Goal: Task Accomplishment & Management: Use online tool/utility

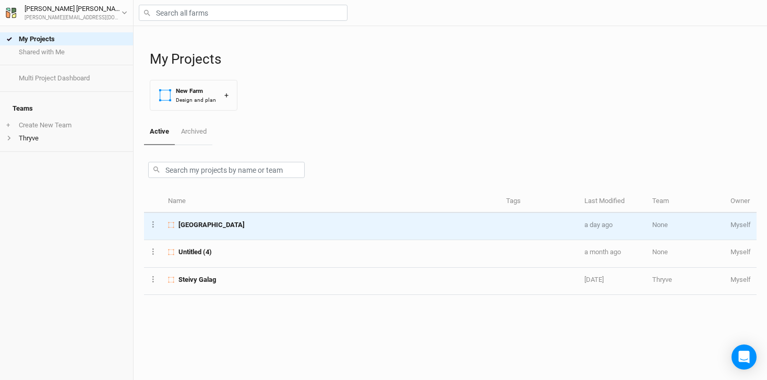
click at [242, 217] on td "[GEOGRAPHIC_DATA]" at bounding box center [331, 226] width 338 height 27
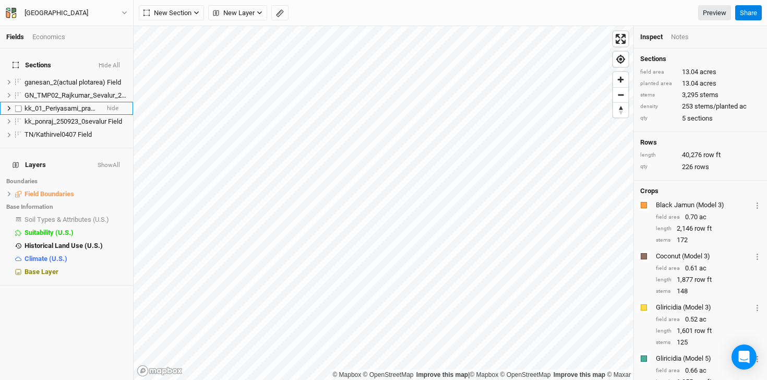
click at [16, 102] on label at bounding box center [18, 108] width 13 height 13
click at [16, 105] on input "checkbox" at bounding box center [18, 108] width 7 height 7
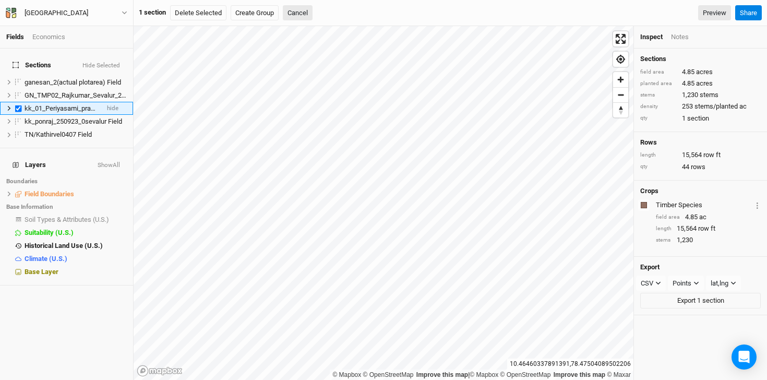
click at [5, 102] on li "kk_01_Periyasami_prampatti_20250909_01 Field hide" at bounding box center [66, 108] width 133 height 13
checkbox input "false"
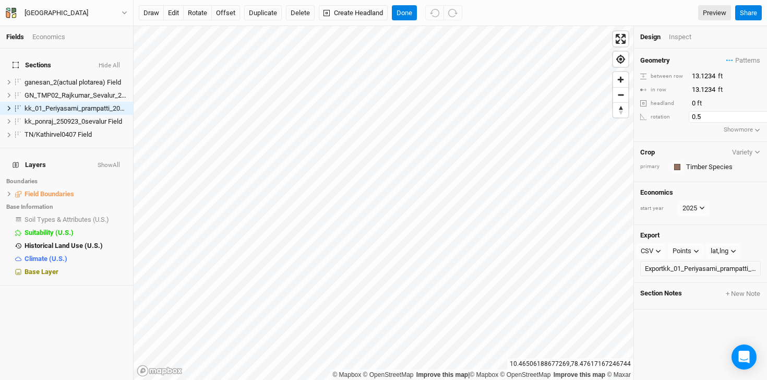
click at [756, 115] on input "0.5" at bounding box center [733, 116] width 91 height 11
click at [756, 115] on input "1" at bounding box center [729, 116] width 91 height 11
click at [756, 115] on input "1.5" at bounding box center [729, 116] width 91 height 11
click at [756, 115] on input "2" at bounding box center [729, 116] width 91 height 11
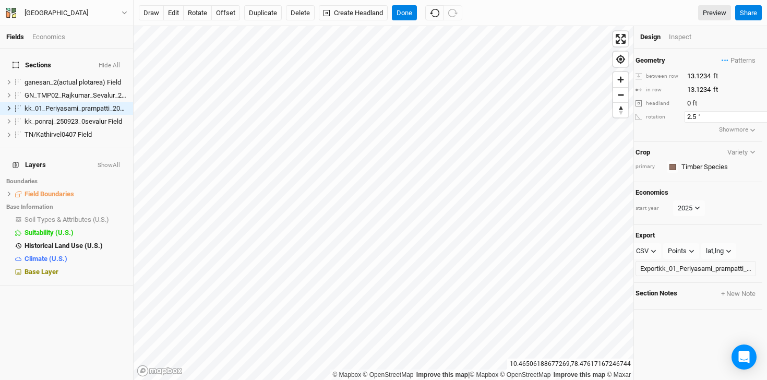
click at [756, 115] on input "2.5" at bounding box center [729, 116] width 91 height 11
click at [756, 115] on input "3" at bounding box center [729, 116] width 91 height 11
click at [756, 115] on input "3.5" at bounding box center [729, 116] width 91 height 11
click at [756, 115] on input "4" at bounding box center [729, 116] width 91 height 11
click at [756, 115] on input "4.5" at bounding box center [729, 116] width 91 height 11
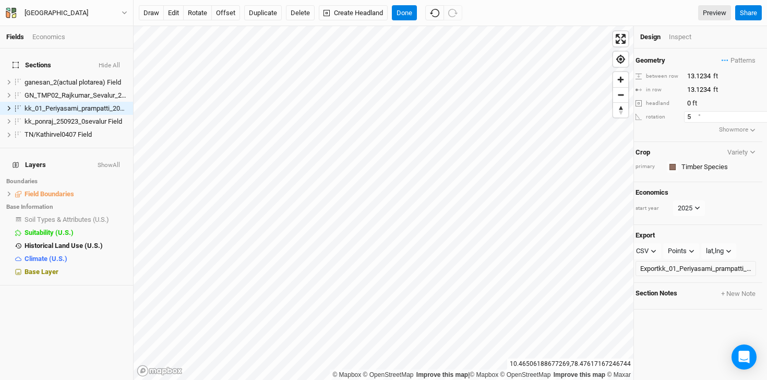
click at [756, 115] on input "5" at bounding box center [729, 116] width 91 height 11
click at [756, 115] on input "5.5" at bounding box center [729, 116] width 91 height 11
click at [756, 115] on input "6" at bounding box center [729, 116] width 91 height 11
type input "6.5"
click at [756, 115] on input "6.5" at bounding box center [729, 116] width 91 height 11
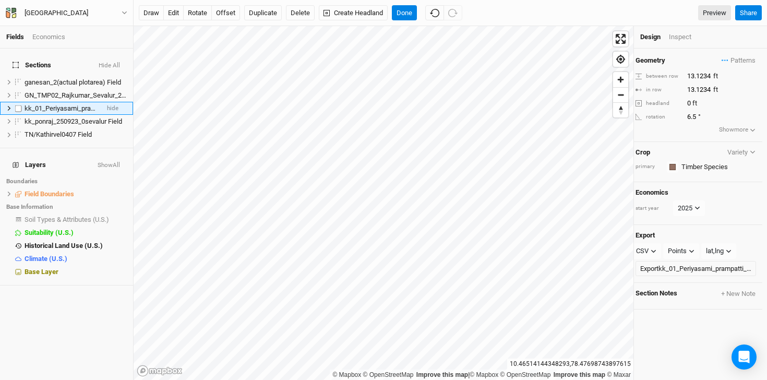
click at [6, 105] on icon at bounding box center [9, 108] width 6 height 6
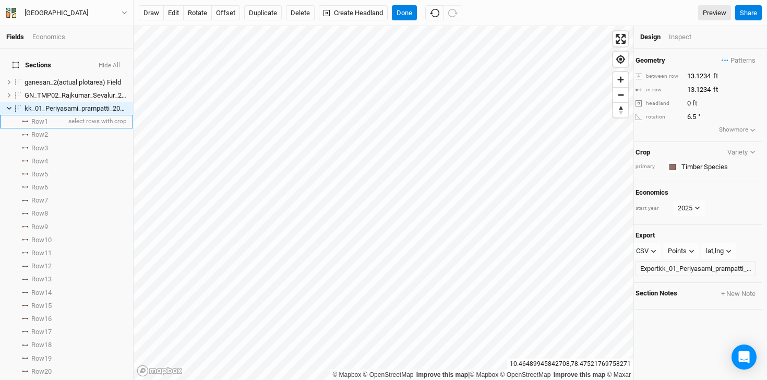
click at [23, 116] on li "Row 1 select rows with crop" at bounding box center [66, 121] width 133 height 13
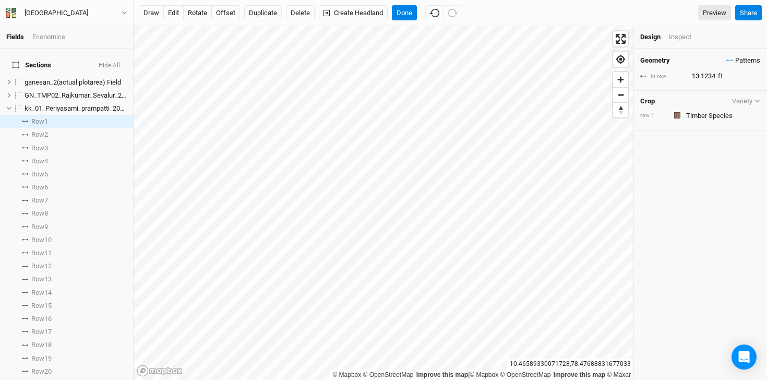
click at [726, 62] on span "Patterns" at bounding box center [743, 60] width 34 height 10
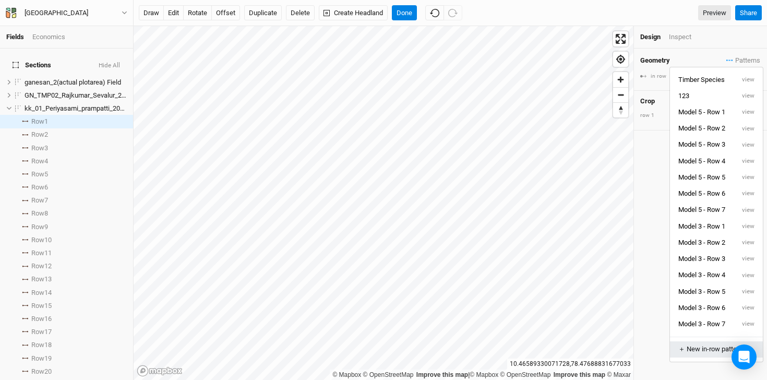
click at [701, 353] on div "＋ New in-row pattern" at bounding box center [716, 348] width 76 height 9
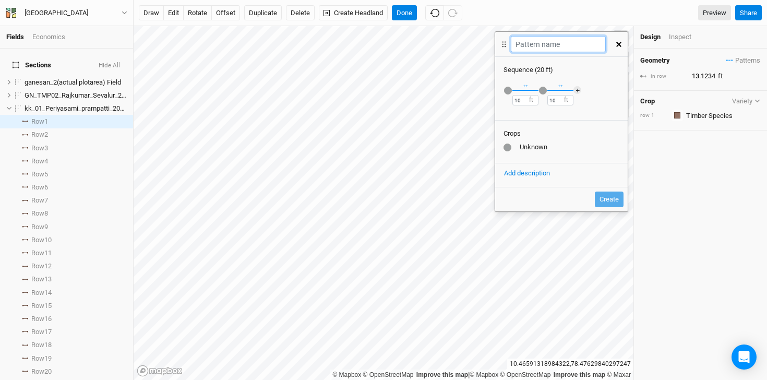
click at [542, 44] on input "text" at bounding box center [557, 44] width 94 height 16
type input "Model 4 - Row 1"
click at [521, 100] on input "10" at bounding box center [525, 100] width 26 height 10
click at [123, 7] on button "[GEOGRAPHIC_DATA]" at bounding box center [66, 12] width 123 height 11
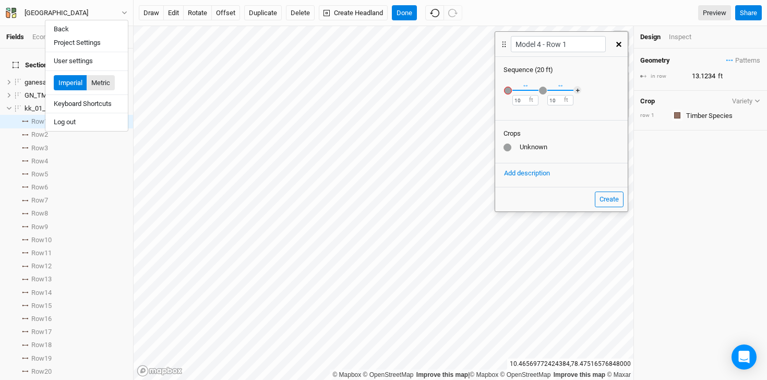
click at [109, 81] on button "Metric" at bounding box center [101, 83] width 28 height 16
type input "4"
type input "3.048"
click at [533, 96] on input "3.048" at bounding box center [525, 100] width 26 height 10
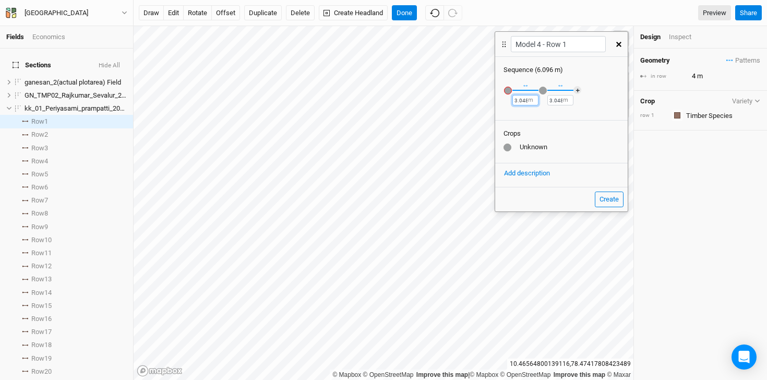
click at [527, 99] on input "3.048" at bounding box center [525, 100] width 26 height 10
type input "3"
type input "4"
click at [562, 99] on input "3.048" at bounding box center [560, 100] width 26 height 10
type input "3"
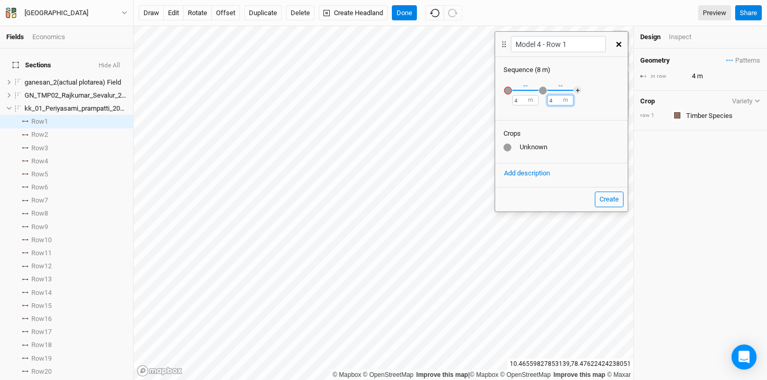
type input "4"
click at [505, 90] on div "button" at bounding box center [508, 91] width 8 height 8
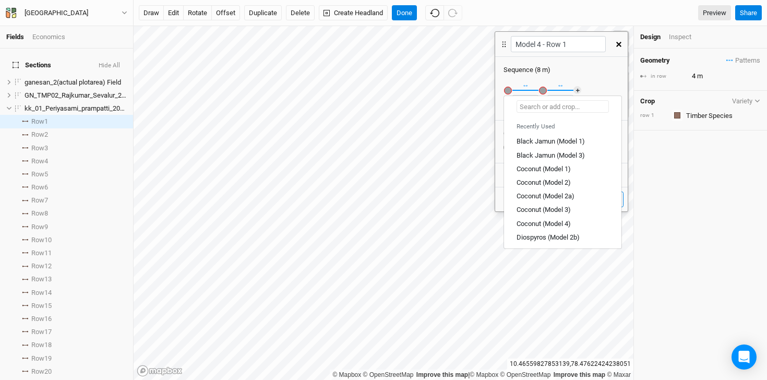
click at [539, 104] on input "text" at bounding box center [562, 106] width 92 height 13
type input "g"
type input "gliricidia (Model 1)"
type input "gm"
type input "gmelina (Model 1)"
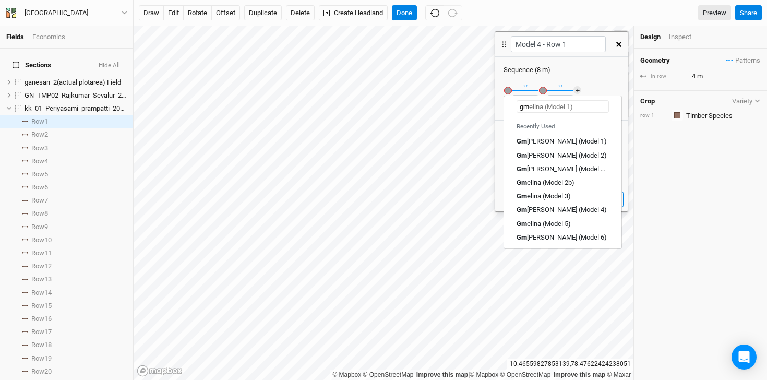
type input "gme"
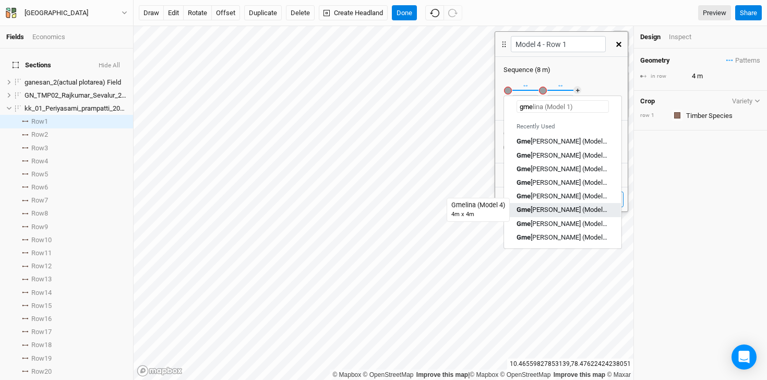
click at [556, 212] on div "Gme [PERSON_NAME] (Model 4)" at bounding box center [562, 209] width 92 height 9
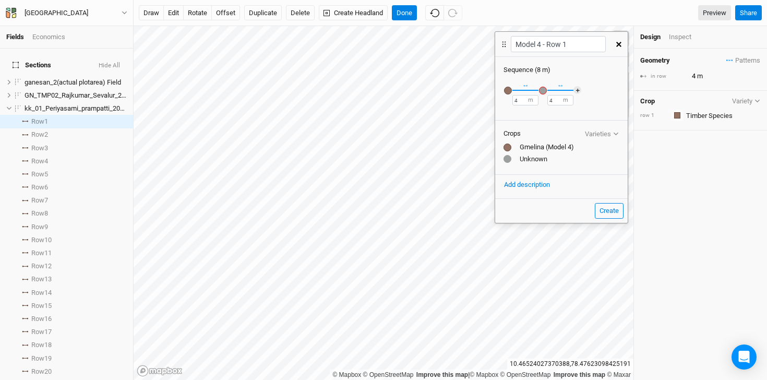
click at [542, 89] on div "button" at bounding box center [543, 91] width 8 height 8
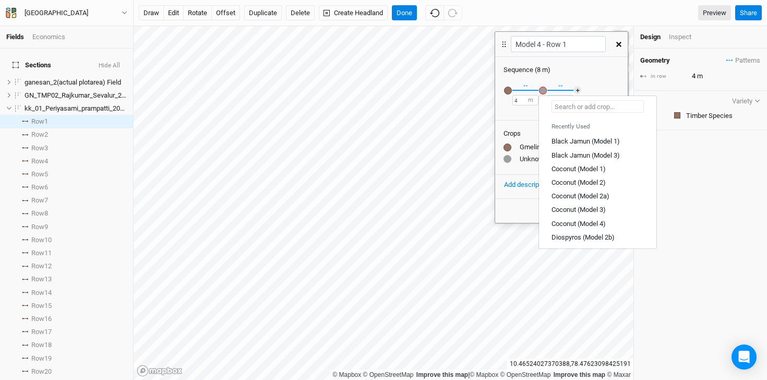
click at [564, 104] on input "text" at bounding box center [597, 106] width 92 height 13
type input "le"
type input "lemon (Model 1)"
click at [594, 172] on div "Le mon (Model 4)" at bounding box center [576, 168] width 50 height 9
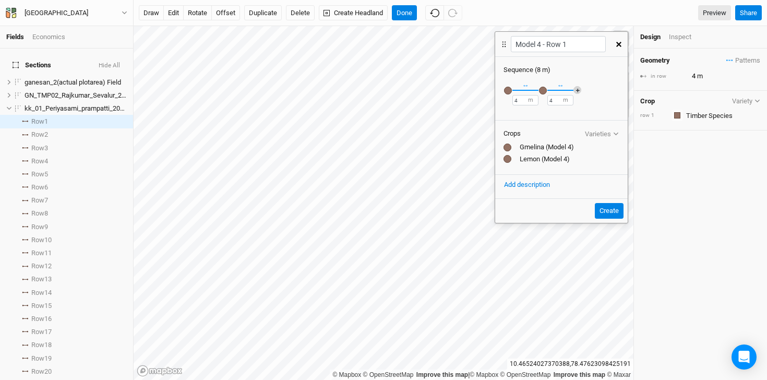
click at [577, 89] on button "＋" at bounding box center [577, 90] width 8 height 8
click at [577, 89] on div "button" at bounding box center [578, 91] width 8 height 8
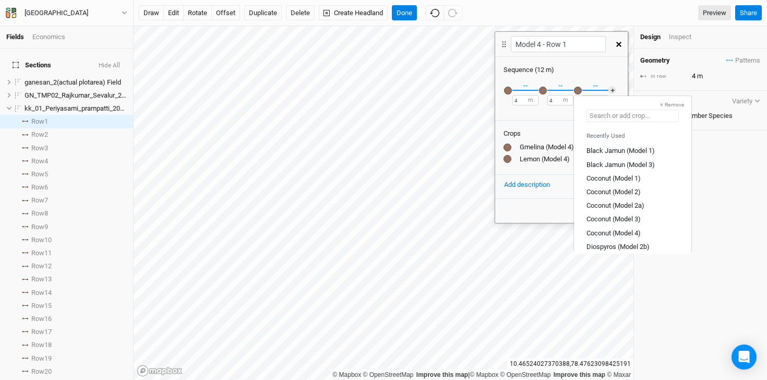
click at [652, 113] on input "text" at bounding box center [632, 116] width 92 height 13
type input "g"
type input "gliricidia (Model 1)"
type input "gliric"
click at [642, 213] on link "Gliric idia (Model 4)" at bounding box center [632, 219] width 117 height 14
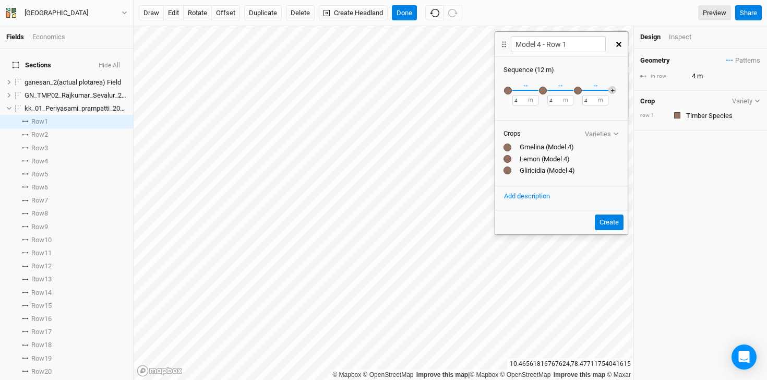
click at [613, 88] on button "＋" at bounding box center [612, 90] width 8 height 8
click at [507, 89] on div "button" at bounding box center [508, 91] width 8 height 8
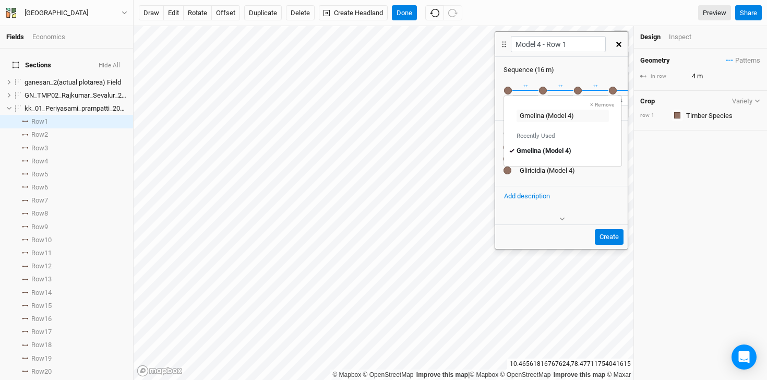
click at [544, 88] on div "button" at bounding box center [543, 91] width 8 height 8
click at [574, 89] on div "button" at bounding box center [578, 91] width 8 height 8
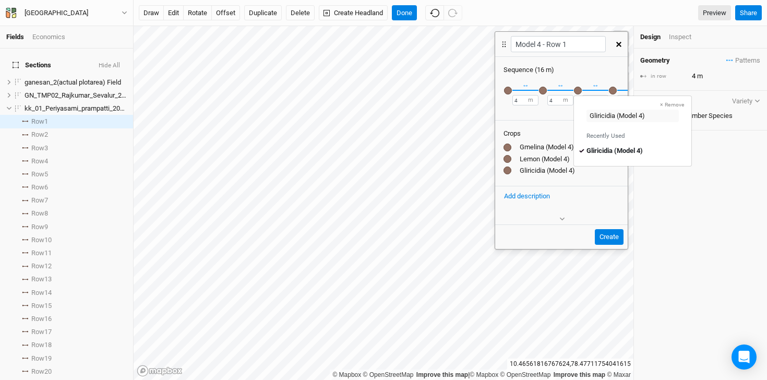
click at [509, 91] on div "button" at bounding box center [508, 91] width 8 height 8
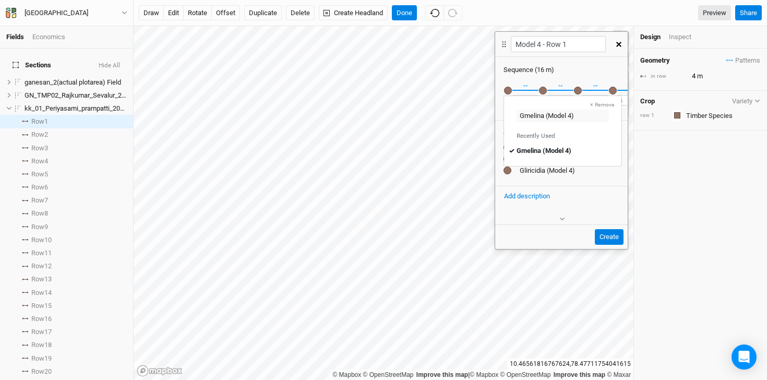
click at [543, 90] on div "button" at bounding box center [543, 91] width 8 height 8
click at [578, 88] on div "button" at bounding box center [578, 91] width 8 height 8
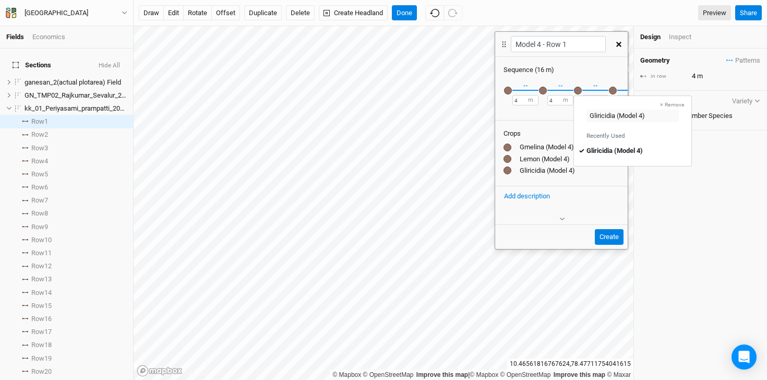
click at [613, 89] on div "button" at bounding box center [613, 91] width 8 height 8
click at [689, 119] on input "text" at bounding box center [667, 116] width 92 height 13
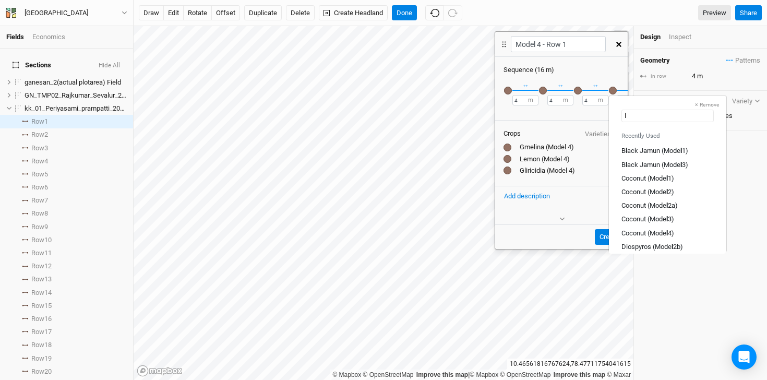
type input "le"
type input "lemon (Model 1)"
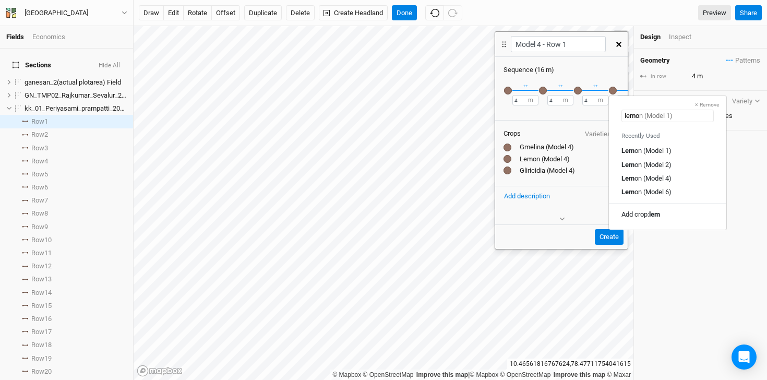
type input "lemon"
click at [654, 175] on div "Lemon (Model 4)" at bounding box center [645, 177] width 48 height 9
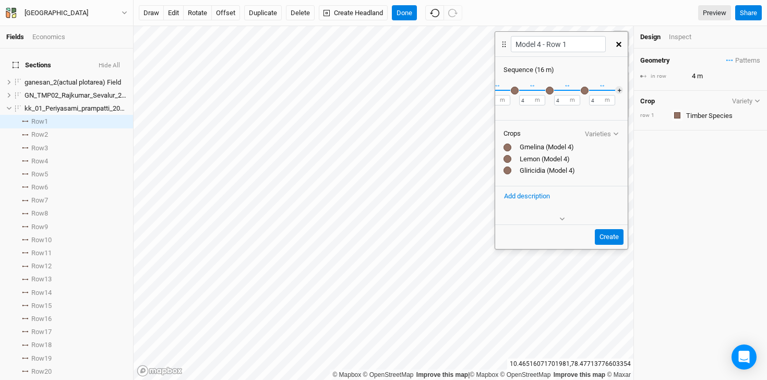
scroll to position [0, 39]
click at [611, 91] on button "＋" at bounding box center [615, 90] width 8 height 8
click at [607, 91] on div "button" at bounding box center [608, 91] width 8 height 8
click at [684, 112] on input "text" at bounding box center [663, 116] width 92 height 13
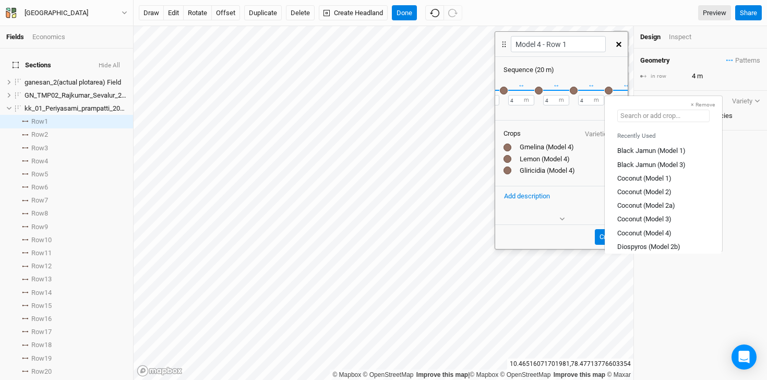
type input "g"
type input "gliricidia (Model 1)"
type input "gm"
type input "gmelina (Model 1)"
type input "gme"
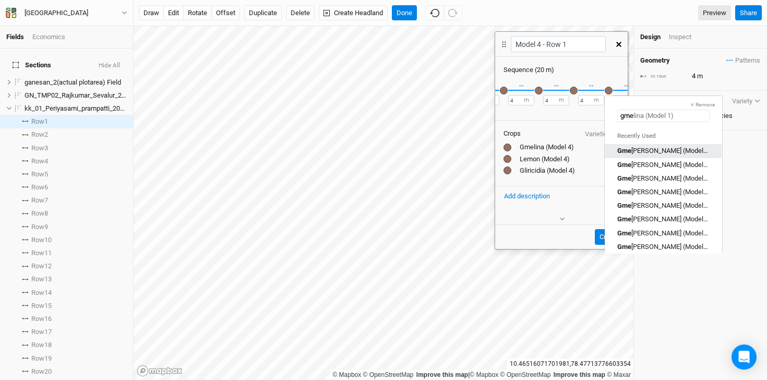
click at [667, 146] on div "Gme [PERSON_NAME] (Model 1)" at bounding box center [663, 150] width 92 height 9
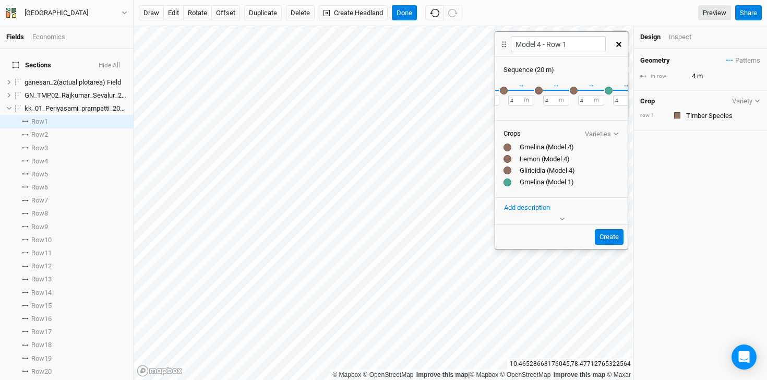
click at [608, 90] on div "button" at bounding box center [608, 91] width 8 height 8
click at [686, 113] on input "text" at bounding box center [663, 116] width 92 height 13
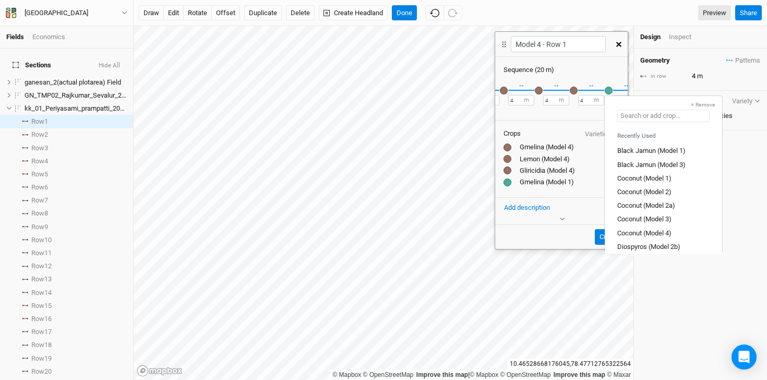
type input "g"
type input "gliricidia (Model 1)"
type input "gm"
type input "gmelina (Model 1)"
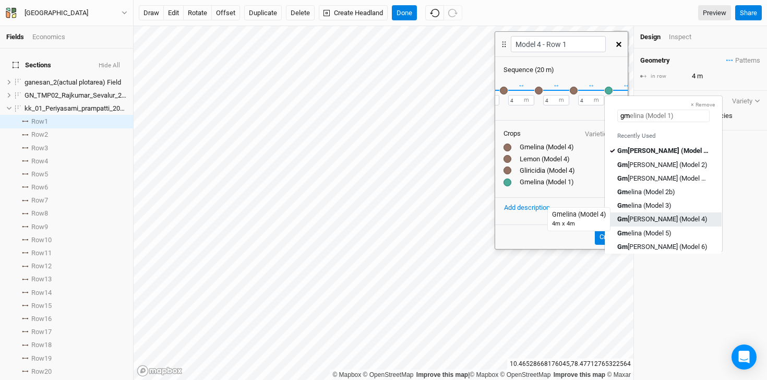
click at [671, 219] on div "Gm elina (Model 4)" at bounding box center [662, 218] width 90 height 9
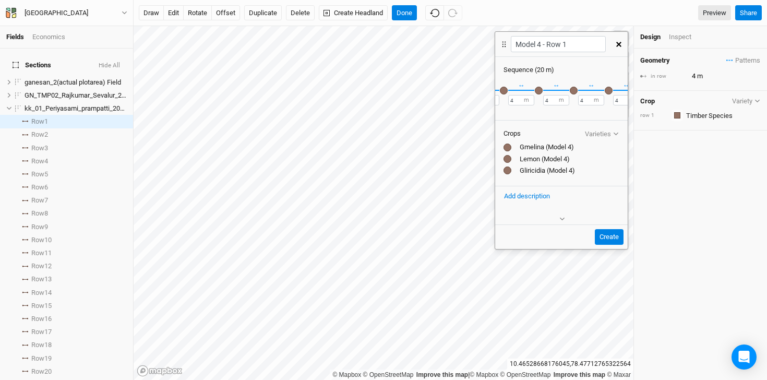
click at [606, 89] on div "button" at bounding box center [608, 91] width 8 height 8
click at [569, 88] on div "button" at bounding box center [573, 91] width 8 height 8
click at [540, 90] on div "button" at bounding box center [538, 91] width 8 height 8
click at [506, 91] on div "button" at bounding box center [504, 91] width 8 height 8
click at [615, 114] on div "× Remove Gmelina (Model 4) Recently Used Gmelina (Model 4) ↔ 4 m ↔ 4 m × Remove…" at bounding box center [561, 96] width 132 height 43
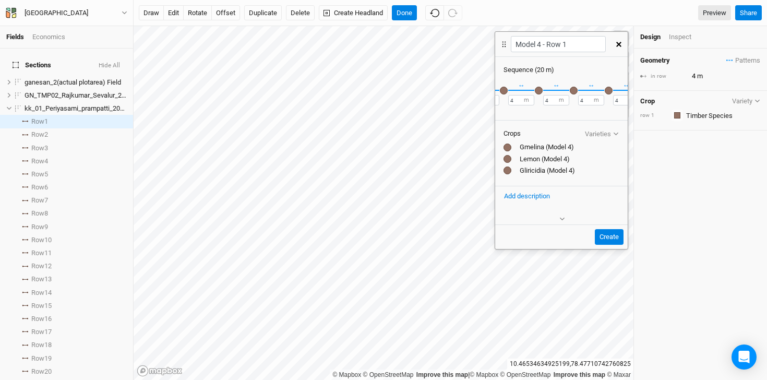
scroll to position [0, 0]
click at [508, 93] on div "button" at bounding box center [508, 91] width 8 height 8
click at [617, 236] on button "Create" at bounding box center [608, 237] width 29 height 16
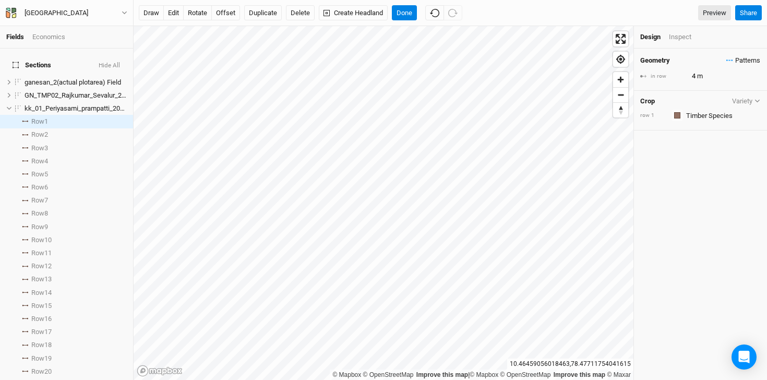
click at [729, 63] on span "Patterns" at bounding box center [743, 60] width 34 height 10
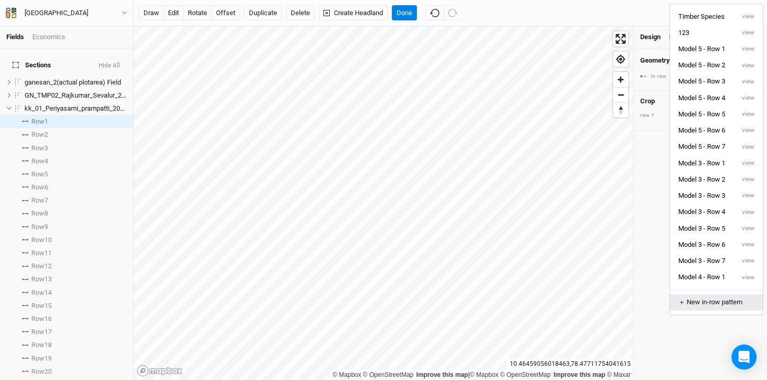
click at [714, 297] on div "＋ New in-row pattern" at bounding box center [716, 301] width 76 height 9
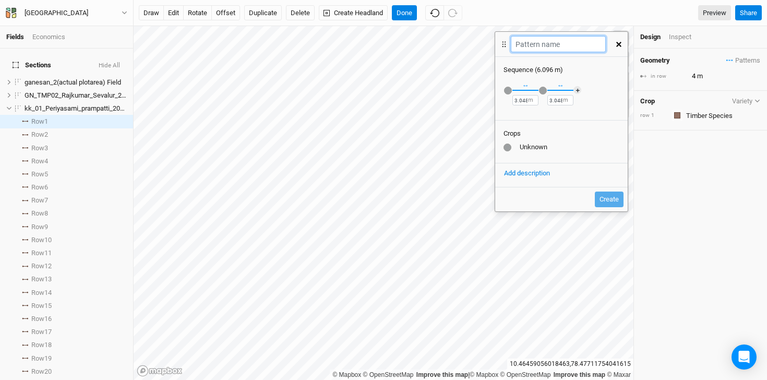
click at [567, 44] on input "text" at bounding box center [557, 44] width 94 height 16
type input "Model 4 - Row 2"
click at [528, 100] on label "m" at bounding box center [530, 100] width 5 height 8
drag, startPoint x: 526, startPoint y: 101, endPoint x: 513, endPoint y: 100, distance: 13.0
click at [513, 100] on input "3.048" at bounding box center [525, 100] width 26 height 10
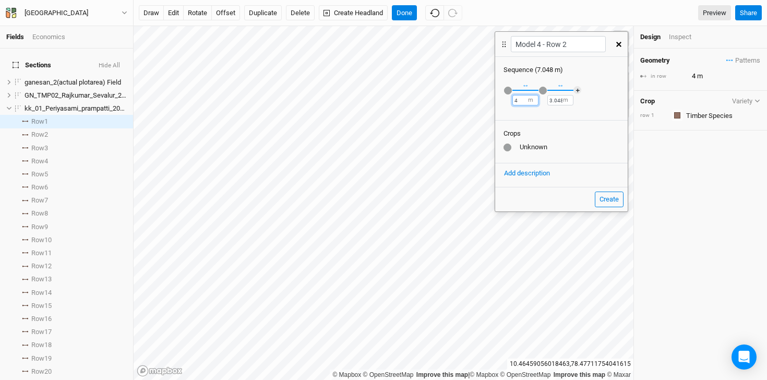
type input "4"
drag, startPoint x: 561, startPoint y: 99, endPoint x: 541, endPoint y: 99, distance: 19.8
click at [541, 99] on div "Recently Used Black Jamun (Model 1) Black Jamun (Model 3) Coconut (Model 1) Coc…" at bounding box center [561, 96] width 132 height 43
type input "4"
click at [506, 90] on div "button" at bounding box center [508, 91] width 8 height 8
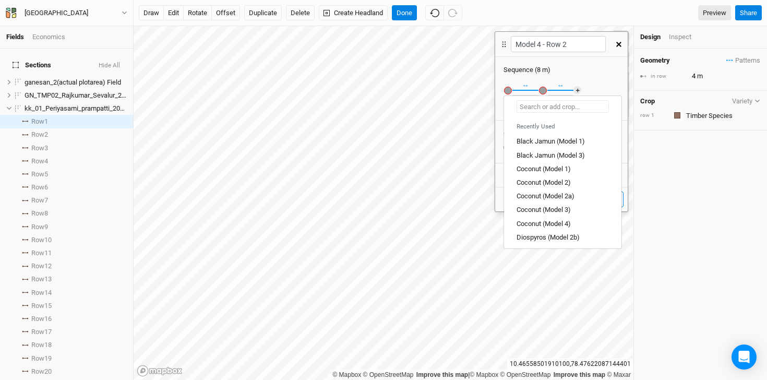
click at [546, 108] on input "text" at bounding box center [562, 106] width 92 height 13
type input "Si"
type input "Sisoo (Model 2a)"
type input "S"
type input "Model 4"
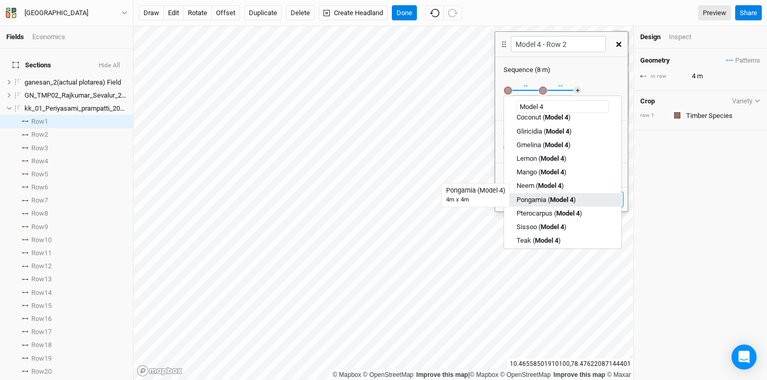
scroll to position [29, 0]
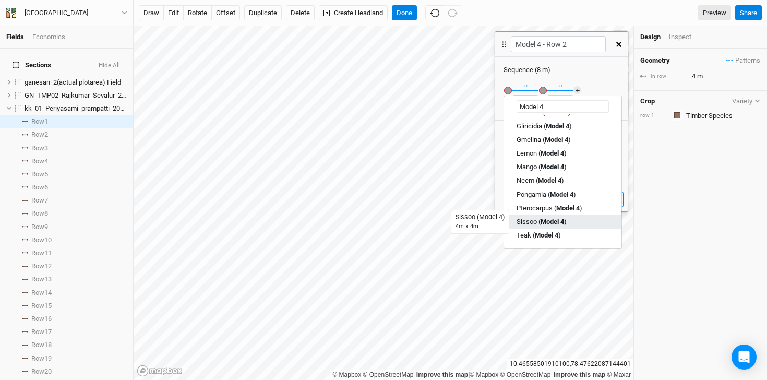
click at [545, 218] on mark "Model 4" at bounding box center [551, 221] width 23 height 8
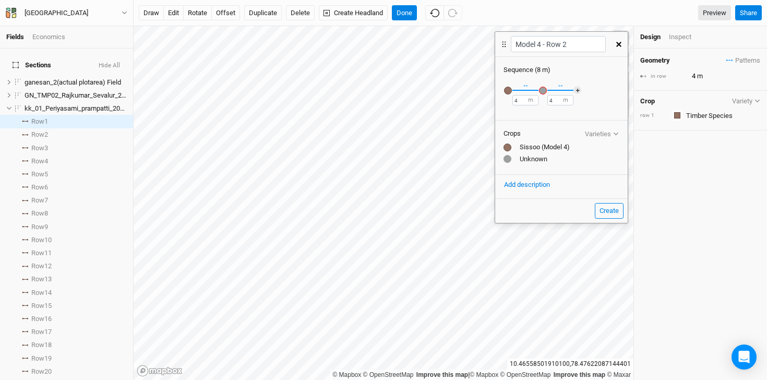
click at [543, 89] on div "button" at bounding box center [543, 91] width 8 height 8
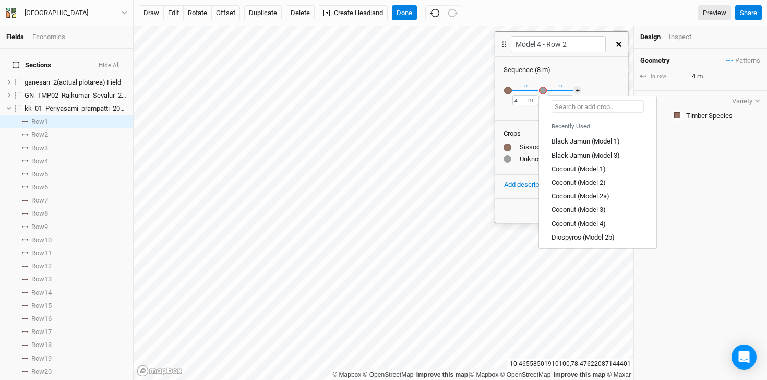
click at [582, 103] on input "text" at bounding box center [597, 106] width 92 height 13
type input "Ma"
type input "Mahogany (Model 2b)"
type input "Man"
type input "Mango (Model 2a)"
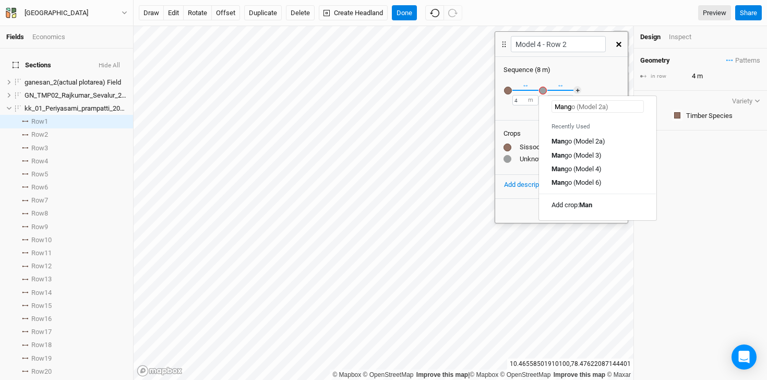
type input "Mangi"
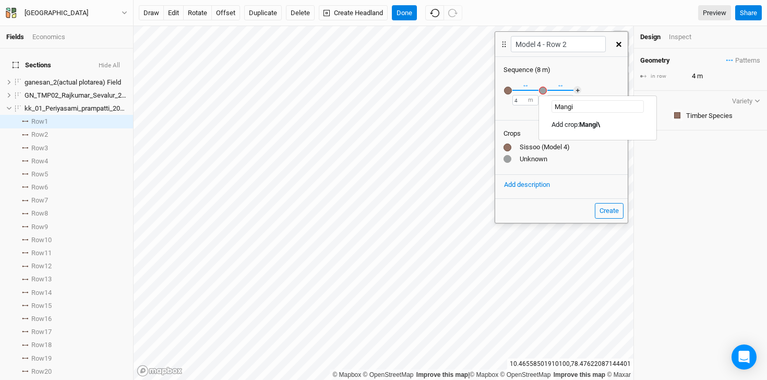
type input "Mang"
type input "Mango (Model 2a)"
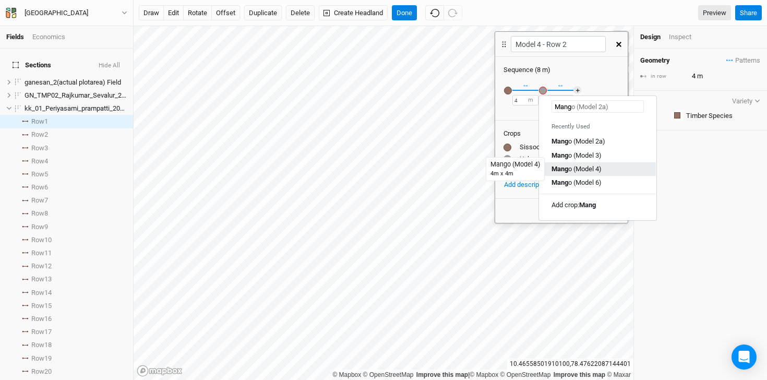
click at [589, 173] on div "Mang o (Model 4)" at bounding box center [576, 168] width 50 height 9
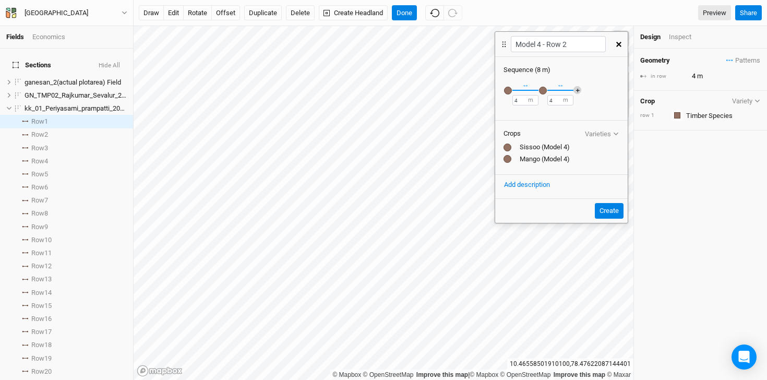
click at [577, 90] on button "＋" at bounding box center [577, 90] width 8 height 8
click at [577, 90] on div "button" at bounding box center [578, 91] width 8 height 8
click at [615, 114] on input "text" at bounding box center [632, 116] width 92 height 13
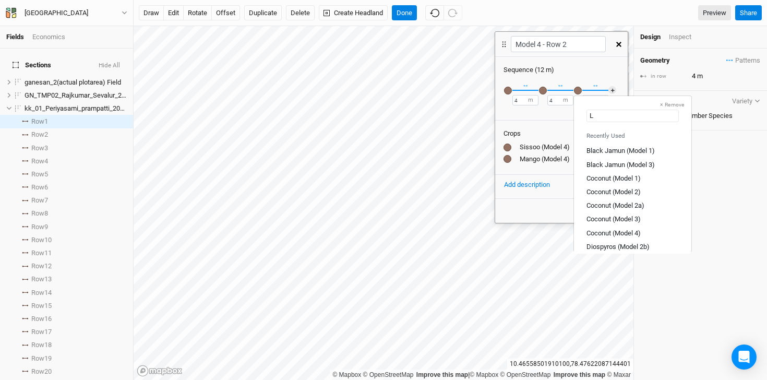
type input "Le"
type input "Lemon (Model 1)"
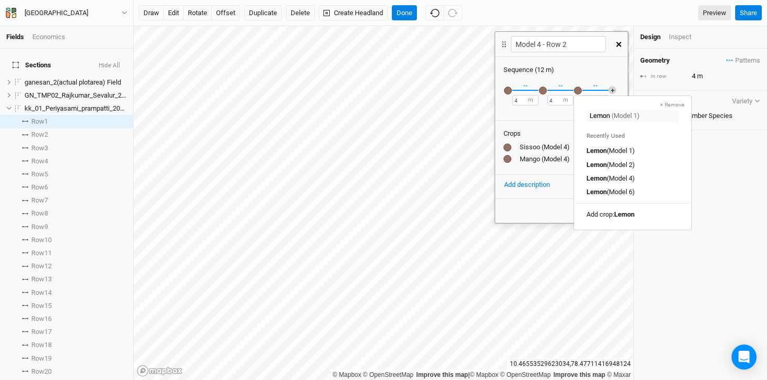
type input "Mango (Model 4)"
click at [613, 87] on button "＋" at bounding box center [612, 90] width 8 height 8
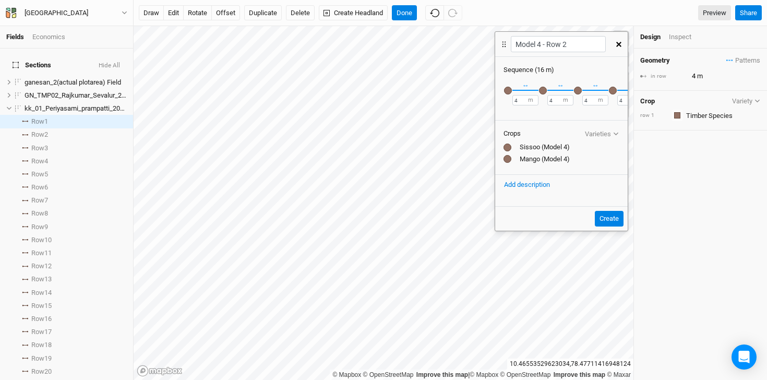
click at [612, 88] on div "button" at bounding box center [613, 91] width 8 height 8
click at [683, 113] on input "text" at bounding box center [667, 116] width 92 height 13
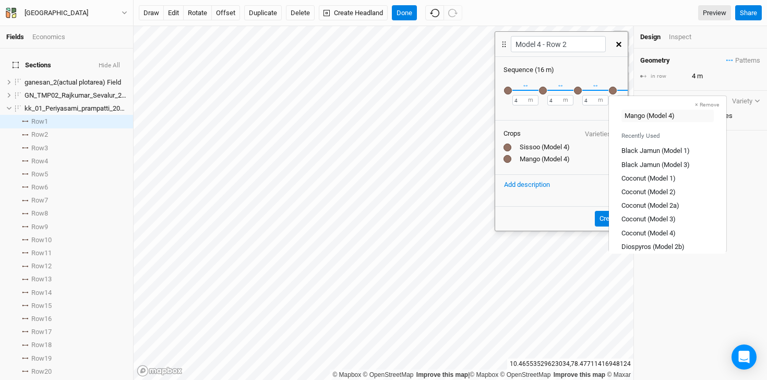
click at [508, 91] on div "button" at bounding box center [508, 91] width 8 height 8
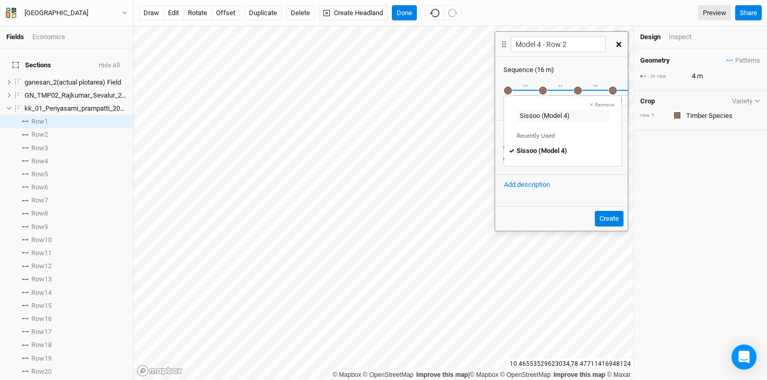
click at [545, 89] on div "button" at bounding box center [543, 91] width 8 height 8
click at [576, 92] on div "button" at bounding box center [578, 91] width 8 height 8
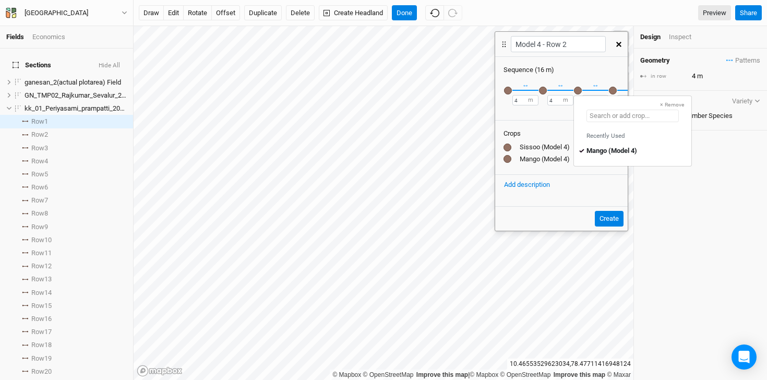
click at [644, 116] on input "text" at bounding box center [632, 116] width 92 height 13
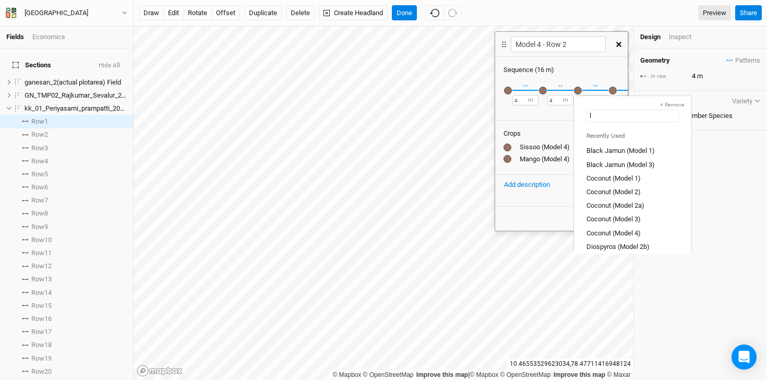
type input "le"
type input "lemon (Model 1)"
type input "lemo"
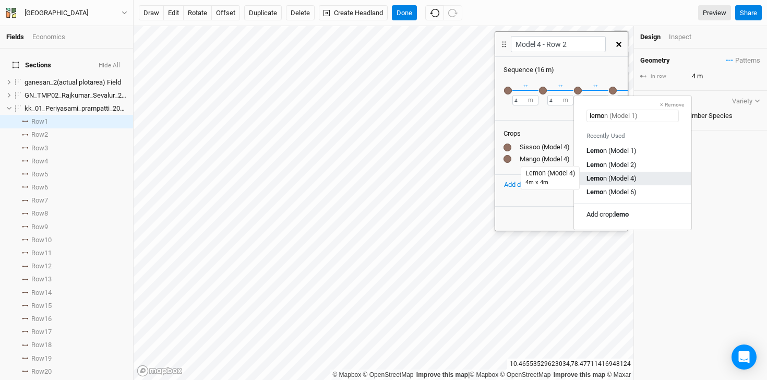
click at [617, 178] on div "Lemo n (Model 4)" at bounding box center [611, 177] width 50 height 9
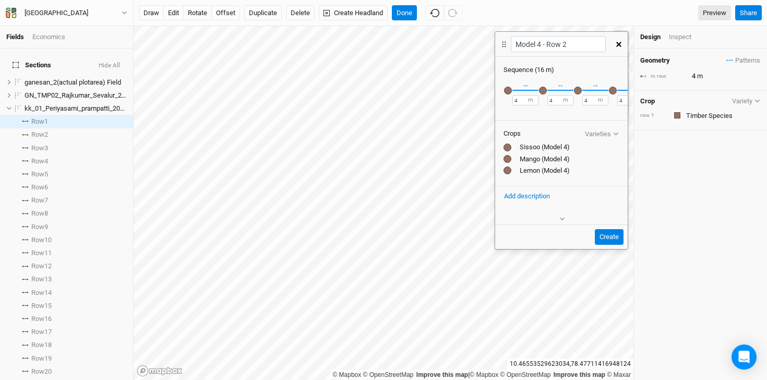
click at [508, 92] on div "button" at bounding box center [508, 91] width 8 height 8
click at [541, 90] on div "button" at bounding box center [543, 91] width 8 height 8
click at [579, 90] on div "button" at bounding box center [578, 91] width 8 height 8
click at [611, 89] on div "button" at bounding box center [613, 91] width 8 height 8
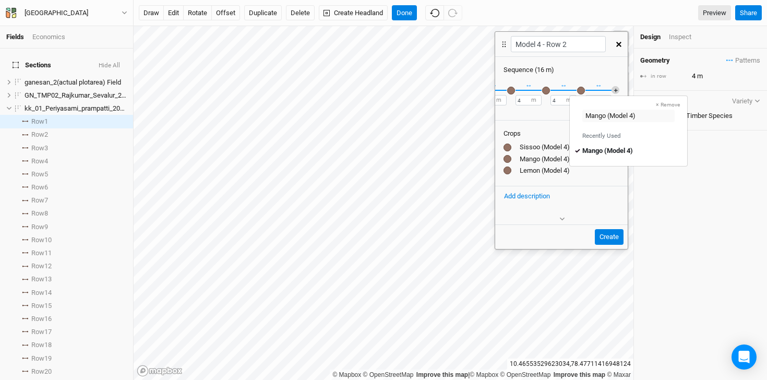
click at [611, 86] on button "＋" at bounding box center [615, 90] width 8 height 8
click at [607, 89] on div "button" at bounding box center [608, 91] width 8 height 8
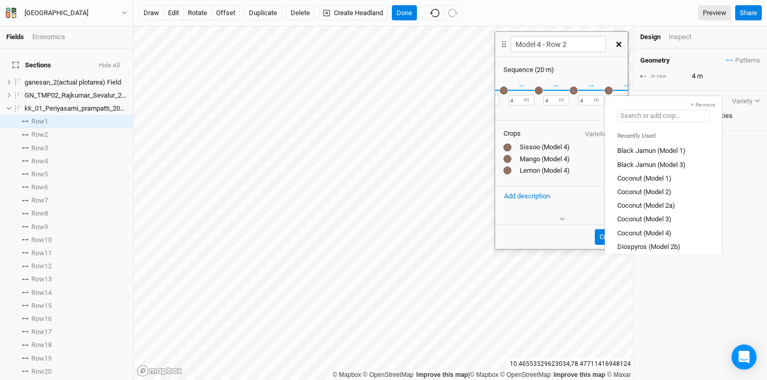
click at [678, 117] on input "text" at bounding box center [663, 116] width 92 height 13
type input "Si"
type input "Sisoo (Model 2a)"
type input "Siss"
type input "Sissoo (Model 1)"
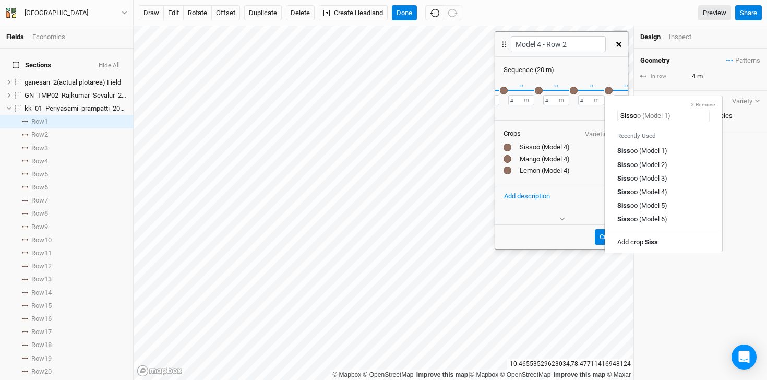
type input "Sissoo"
click at [663, 193] on div "Sissoo (Model 4)" at bounding box center [641, 191] width 48 height 9
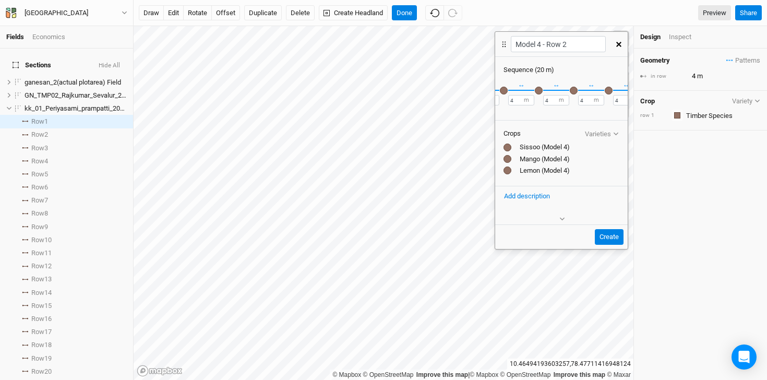
scroll to position [0, 0]
click at [509, 91] on div "button" at bounding box center [508, 91] width 8 height 8
click at [541, 90] on div "button" at bounding box center [543, 91] width 8 height 8
click at [579, 89] on div "button" at bounding box center [578, 91] width 8 height 8
click at [610, 89] on div "button" at bounding box center [613, 91] width 8 height 8
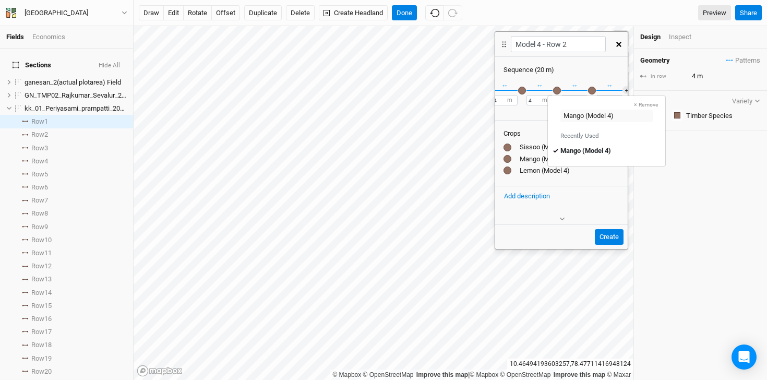
scroll to position [0, 66]
click at [581, 91] on div "button" at bounding box center [582, 91] width 8 height 8
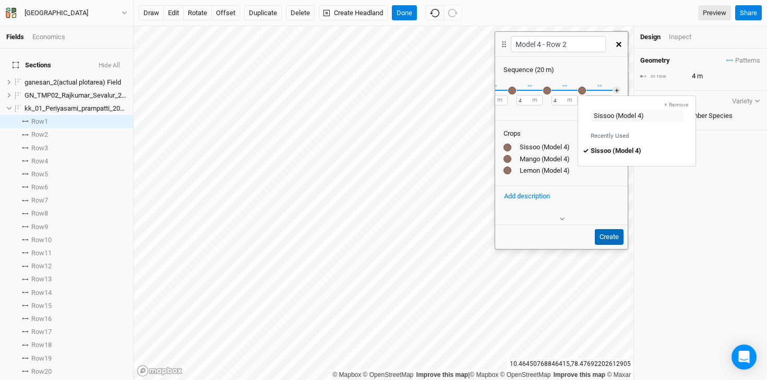
click at [614, 238] on button "Create" at bounding box center [608, 237] width 29 height 16
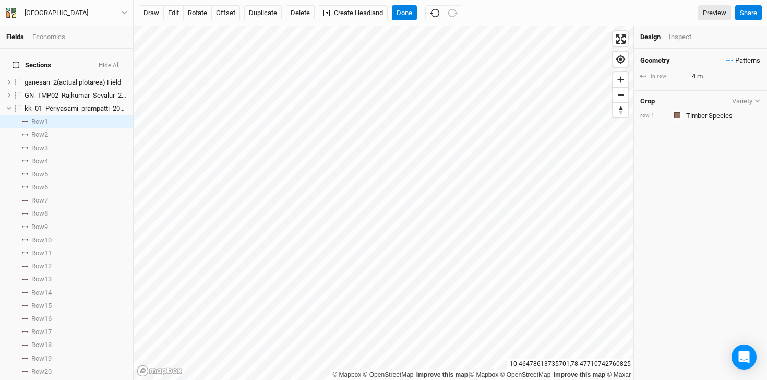
click at [726, 61] on span "Patterns" at bounding box center [743, 60] width 34 height 10
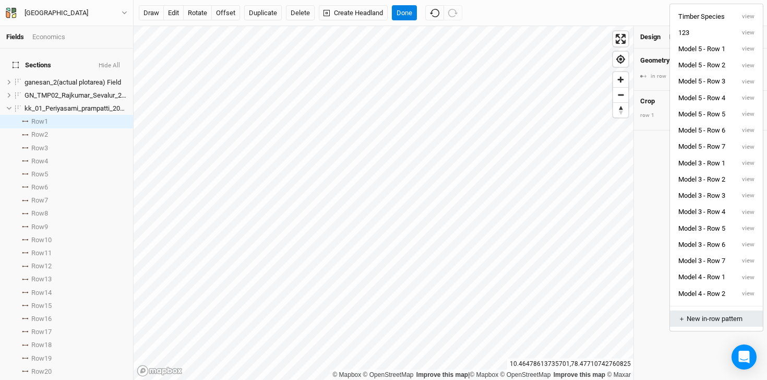
click at [716, 314] on div "＋ New in-row pattern" at bounding box center [716, 318] width 76 height 9
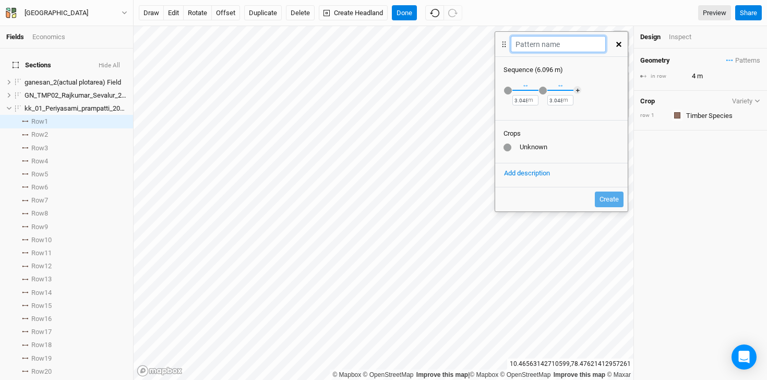
click at [545, 46] on input "text" at bounding box center [557, 44] width 94 height 16
type input "Model 4 - Row 3"
click at [508, 89] on div "button" at bounding box center [508, 91] width 8 height 8
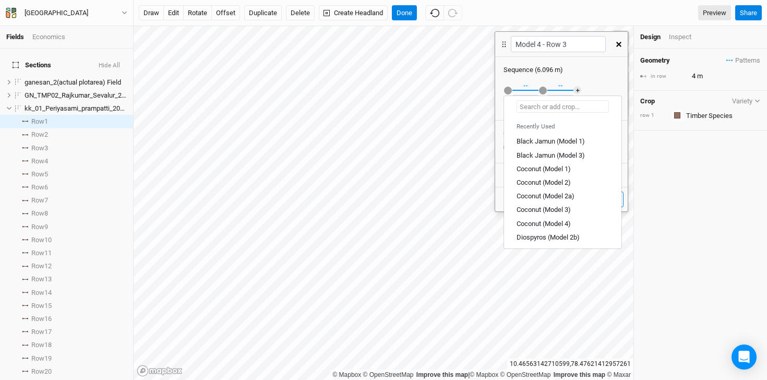
click at [539, 107] on input "text" at bounding box center [562, 106] width 92 height 13
type input "Tea"
type input "Teak (Model 1)"
type input "Teak"
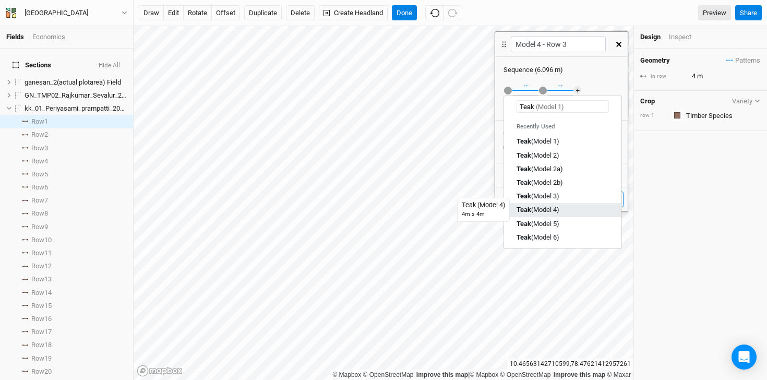
click at [550, 209] on div "Teak (Model 4)" at bounding box center [537, 209] width 43 height 9
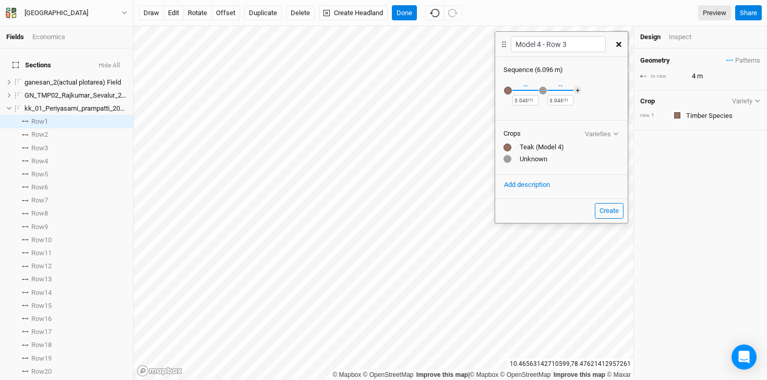
click at [544, 90] on div "button" at bounding box center [543, 91] width 8 height 8
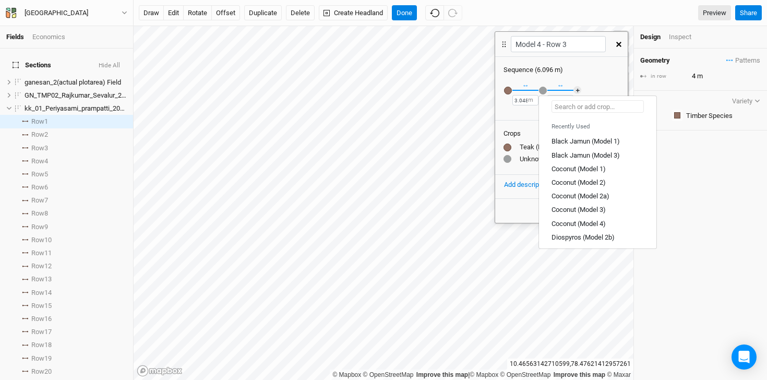
click at [582, 108] on input "text" at bounding box center [597, 106] width 92 height 13
type input "Le"
type input "Lemon (Model 1)"
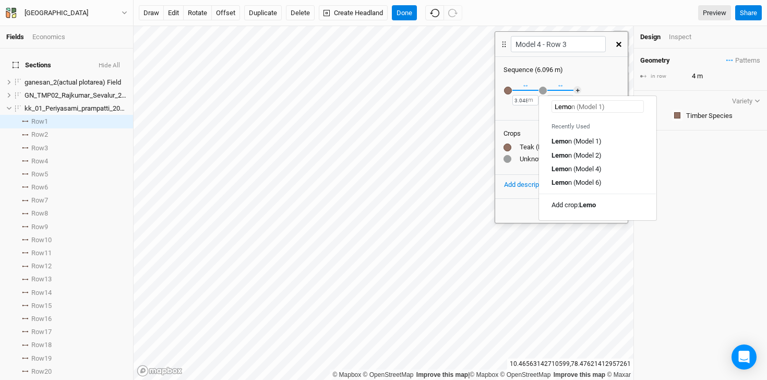
type input "Lemon"
click at [597, 169] on div "Lemon (Model 4)" at bounding box center [575, 168] width 48 height 9
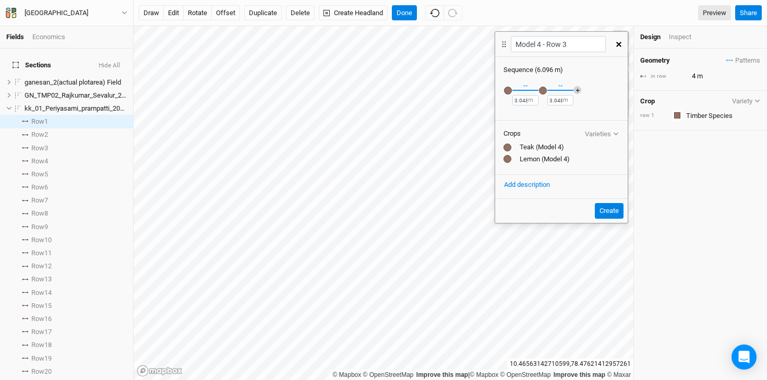
click at [580, 88] on button "＋" at bounding box center [577, 90] width 8 height 8
click at [526, 99] on input "3.048" at bounding box center [525, 100] width 26 height 10
type input "3"
type input "4"
click at [561, 100] on div "3.048 m" at bounding box center [560, 100] width 26 height 10
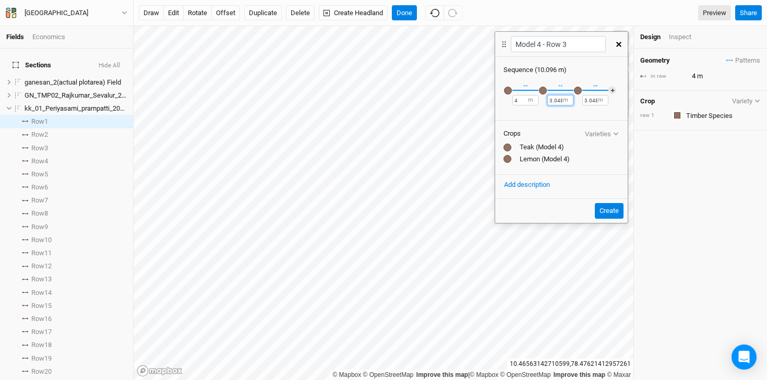
drag, startPoint x: 561, startPoint y: 100, endPoint x: 548, endPoint y: 99, distance: 13.6
click at [548, 99] on input "3.048" at bounding box center [560, 100] width 26 height 10
type input "4"
drag, startPoint x: 597, startPoint y: 100, endPoint x: 564, endPoint y: 99, distance: 33.4
click at [564, 99] on div "× Remove Recently Used Black Jamun (Model 1) Black Jamun (Model 3) Coconut (Mod…" at bounding box center [561, 96] width 132 height 43
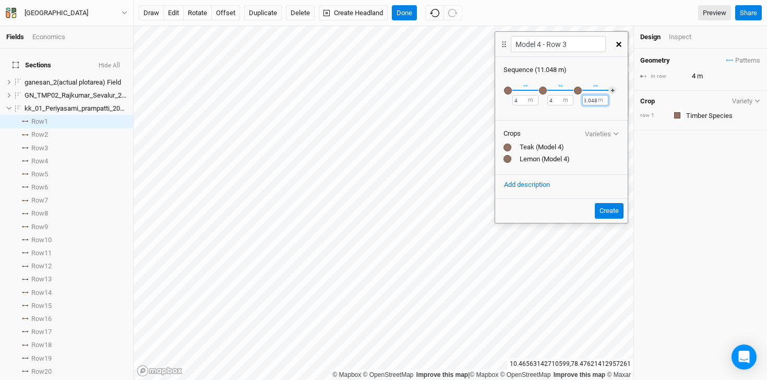
scroll to position [0, 0]
type input "3"
type input "4"
click at [570, 114] on div "× Remove Recently Used Black Jamun (Model 1) Black Jamun (Model 3) Coconut (Mod…" at bounding box center [561, 96] width 132 height 43
click at [507, 91] on div "button" at bounding box center [508, 91] width 8 height 8
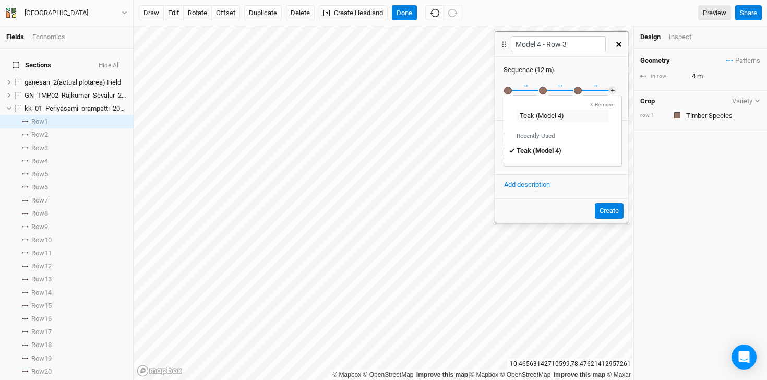
click at [546, 88] on button "button" at bounding box center [542, 90] width 9 height 9
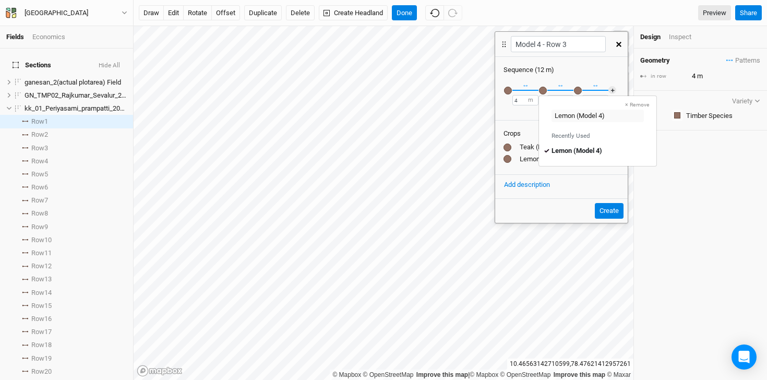
click at [579, 90] on div "button" at bounding box center [578, 91] width 8 height 8
click at [652, 118] on input "text" at bounding box center [632, 116] width 92 height 13
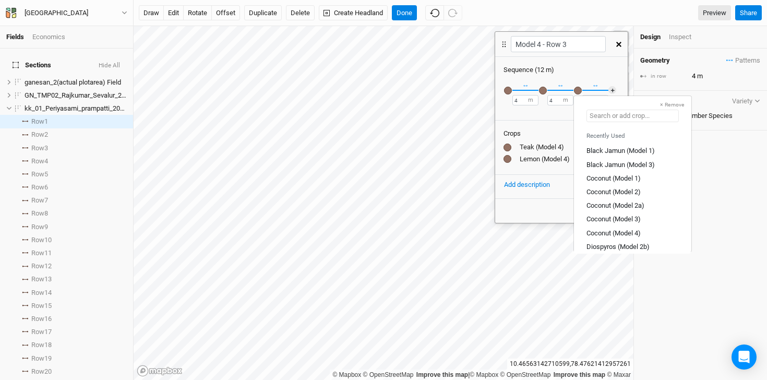
type input "G"
type input "Gliricidia (Model 1)"
type input "Glir"
click at [641, 213] on link "Glir icidia (Model 4)" at bounding box center [632, 219] width 117 height 14
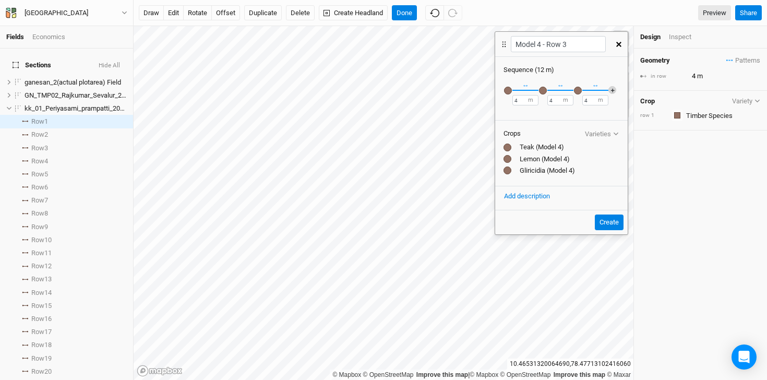
click at [612, 90] on button "＋" at bounding box center [612, 90] width 8 height 8
click at [612, 90] on div "button" at bounding box center [613, 91] width 8 height 8
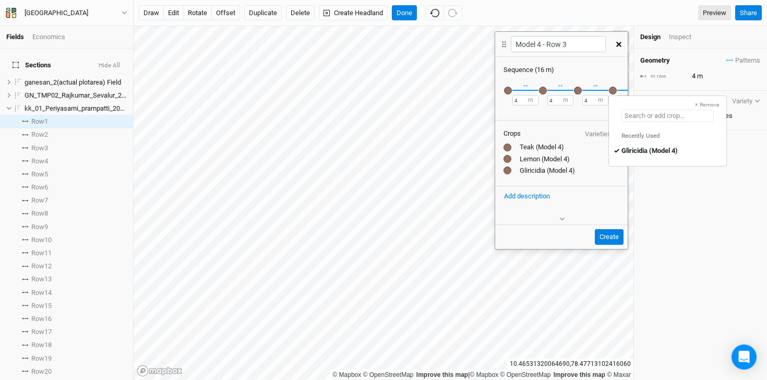
click at [687, 114] on input "text" at bounding box center [667, 116] width 92 height 13
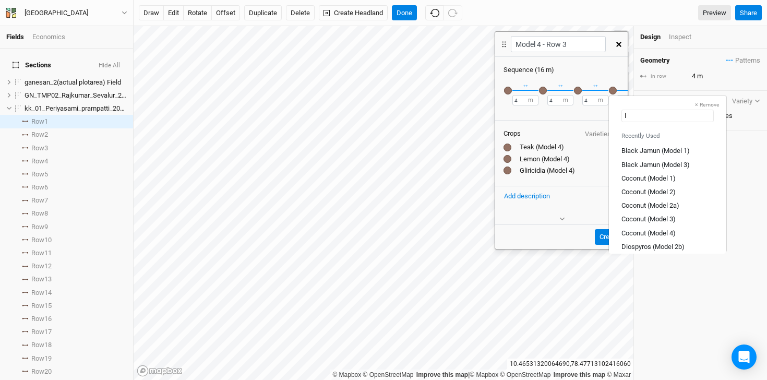
type input "le"
type input "lemon (Model 1)"
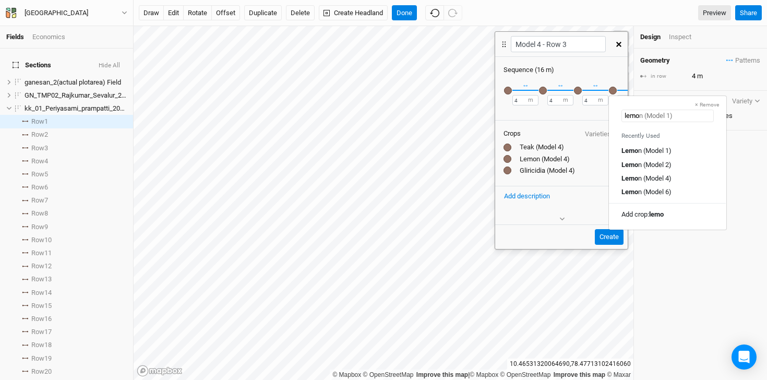
type input "lemon"
click at [674, 180] on div "Lemon (Model 4)" at bounding box center [667, 177] width 92 height 9
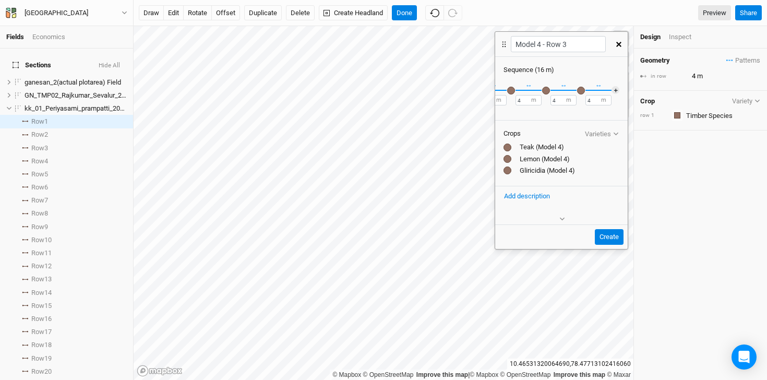
scroll to position [0, 39]
click at [611, 89] on button "＋" at bounding box center [615, 90] width 8 height 8
click at [606, 89] on div "button" at bounding box center [608, 91] width 8 height 8
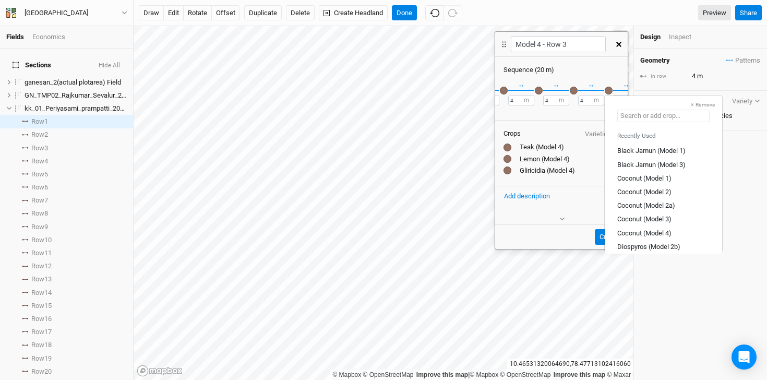
click at [677, 116] on input "text" at bounding box center [663, 116] width 92 height 13
type input "tea"
type input "teak (Model 1)"
type input "teal"
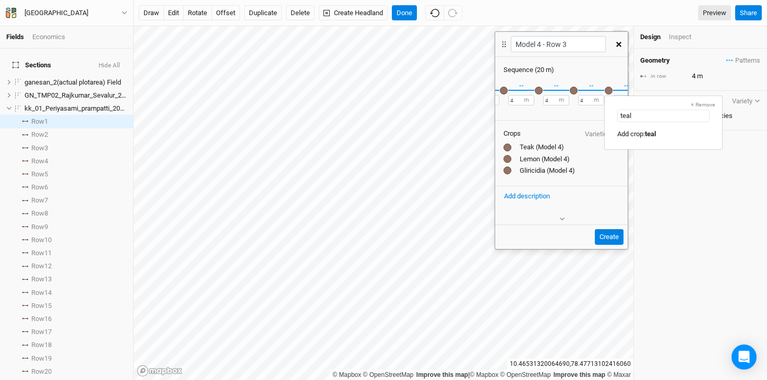
type input "tea"
type input "teak (Model 1)"
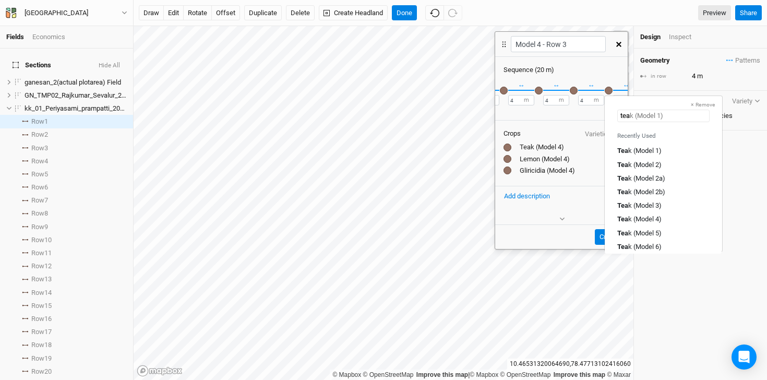
type input "teak"
click at [662, 222] on div "Teak (Model 4)" at bounding box center [663, 218] width 92 height 9
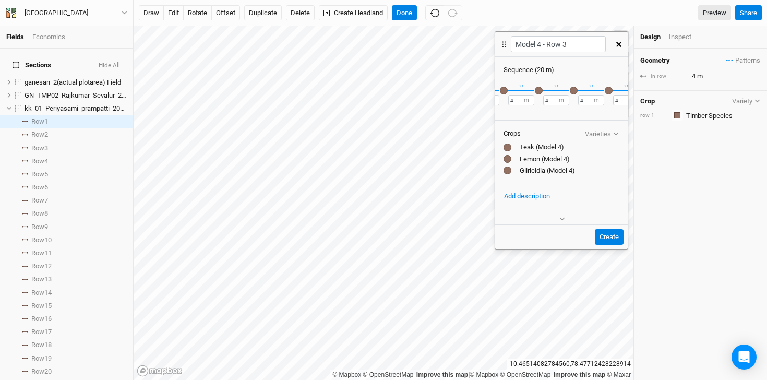
scroll to position [0, 0]
click at [510, 87] on button "button" at bounding box center [507, 90] width 9 height 9
click at [540, 90] on div "button" at bounding box center [543, 91] width 8 height 8
click at [577, 90] on div "button" at bounding box center [578, 91] width 8 height 8
click at [612, 89] on div "button" at bounding box center [613, 91] width 8 height 8
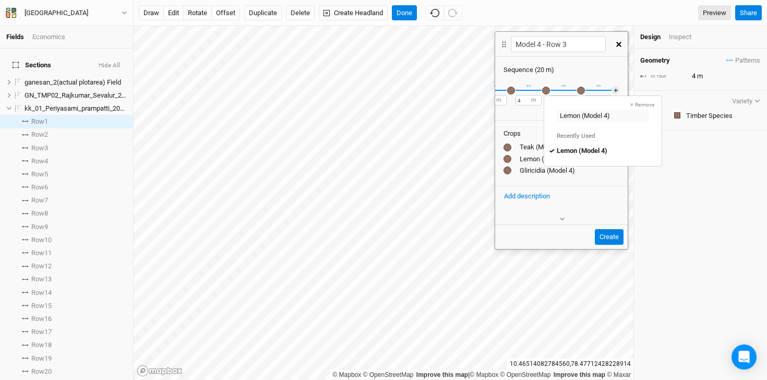
scroll to position [0, 74]
click at [577, 88] on div "button" at bounding box center [581, 91] width 8 height 8
click at [612, 238] on button "Create" at bounding box center [608, 237] width 29 height 16
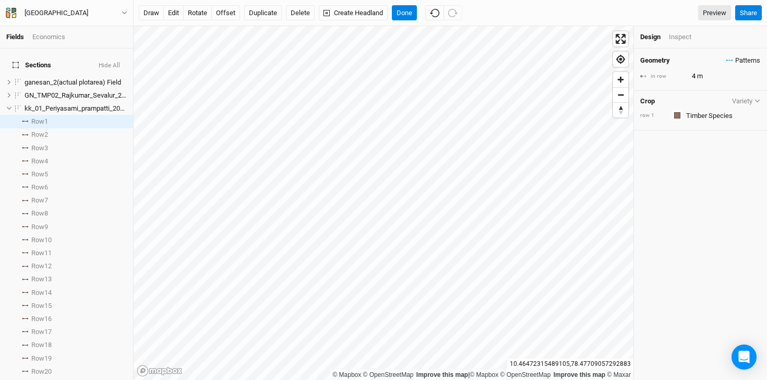
click at [726, 59] on span "Patterns" at bounding box center [743, 60] width 34 height 10
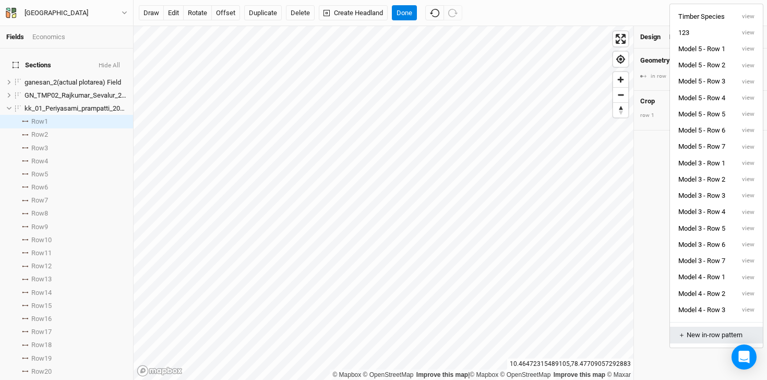
click at [708, 333] on div "＋ New in-row pattern" at bounding box center [716, 334] width 76 height 9
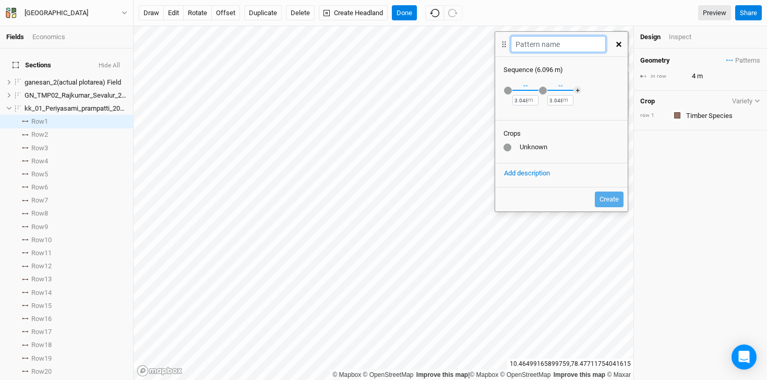
click at [558, 49] on input "text" at bounding box center [557, 44] width 94 height 16
type input "Model 4 - Row 5"
drag, startPoint x: 527, startPoint y: 100, endPoint x: 512, endPoint y: 99, distance: 15.2
click at [512, 99] on input "3.048" at bounding box center [525, 100] width 26 height 10
type input "4"
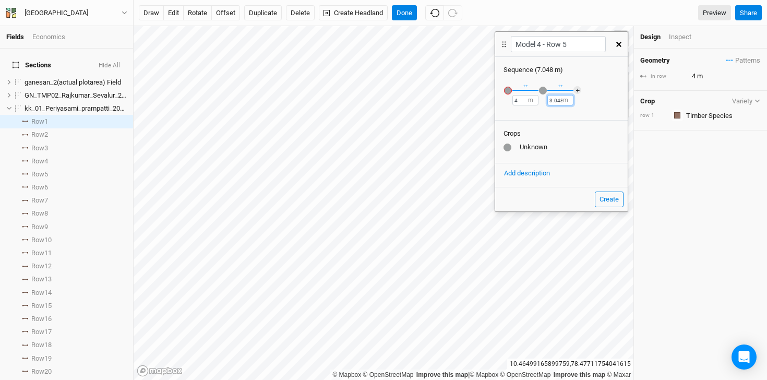
drag, startPoint x: 561, startPoint y: 99, endPoint x: 548, endPoint y: 99, distance: 13.0
click at [548, 99] on input "3.048" at bounding box center [560, 100] width 26 height 10
type input "4"
click at [506, 89] on div "button" at bounding box center [508, 91] width 8 height 8
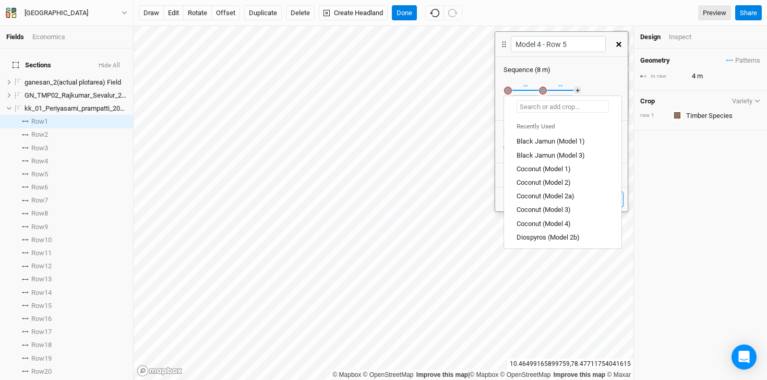
click at [556, 105] on input "text" at bounding box center [562, 106] width 92 height 13
type input "G"
type input "Gliricidia (Model 1)"
type input "Gm"
type input "Gmelina (Model 1)"
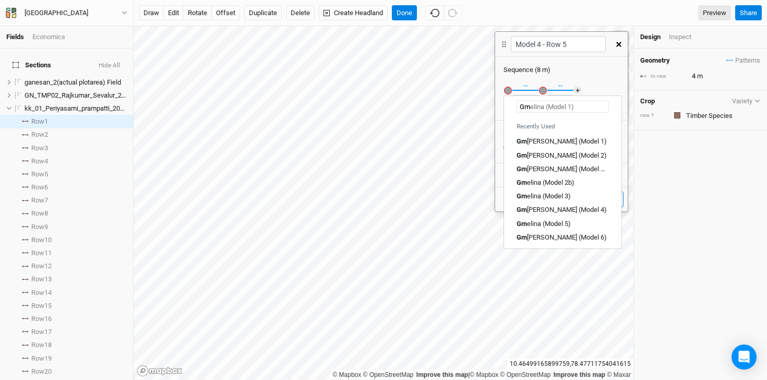
type input "Gml"
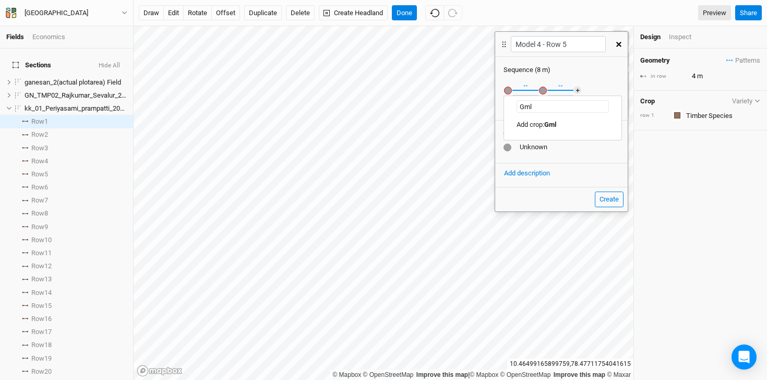
type input "Gm"
type input "Gmelina (Model 1)"
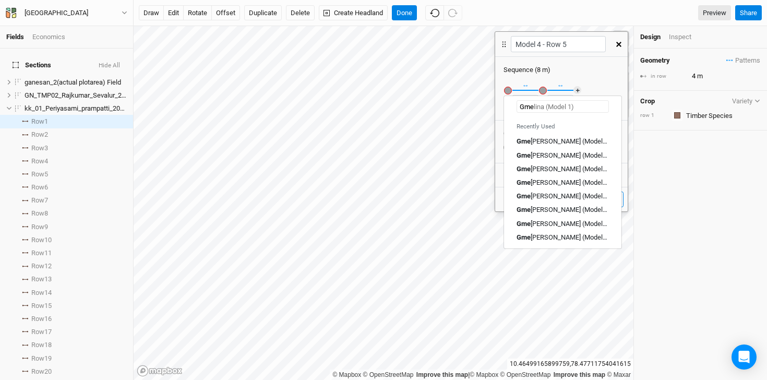
type input "Gmel"
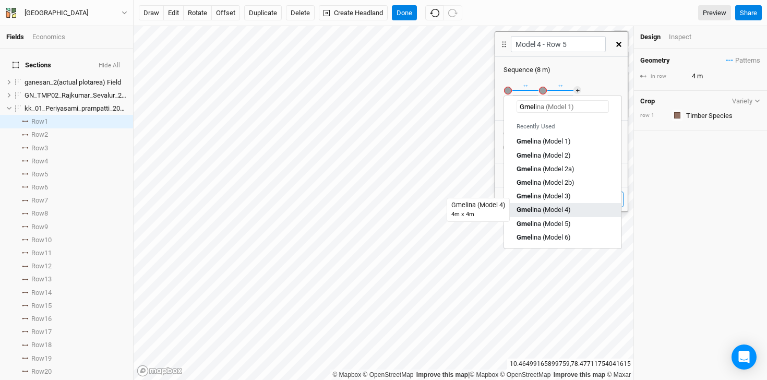
click at [561, 208] on div "Gmel ina (Model 4)" at bounding box center [543, 209] width 54 height 9
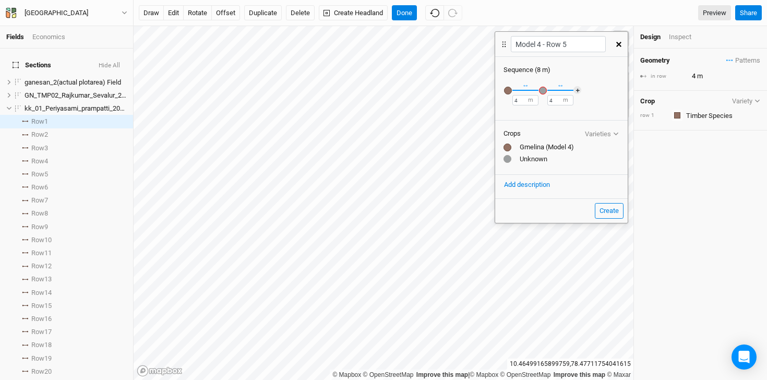
click at [544, 89] on div "button" at bounding box center [543, 91] width 8 height 8
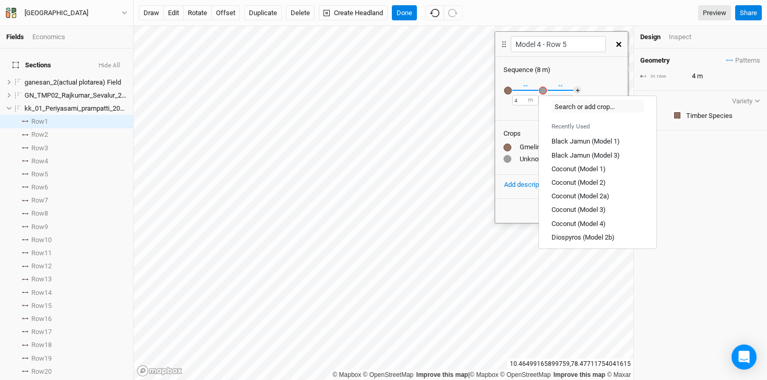
click at [508, 92] on div "button" at bounding box center [508, 91] width 8 height 8
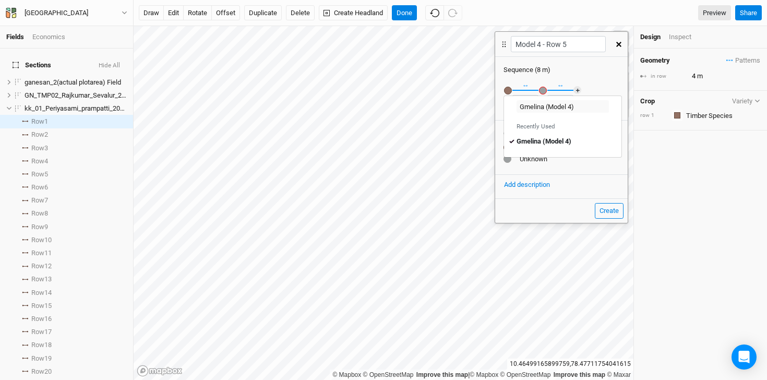
click at [544, 87] on div "button" at bounding box center [543, 91] width 8 height 8
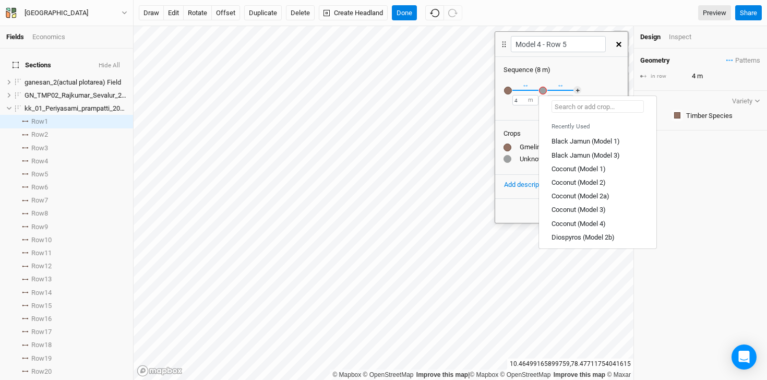
click at [571, 103] on input "text" at bounding box center [597, 106] width 92 height 13
type input "Co"
type input "Coconut (Model 1)"
type input "Coco"
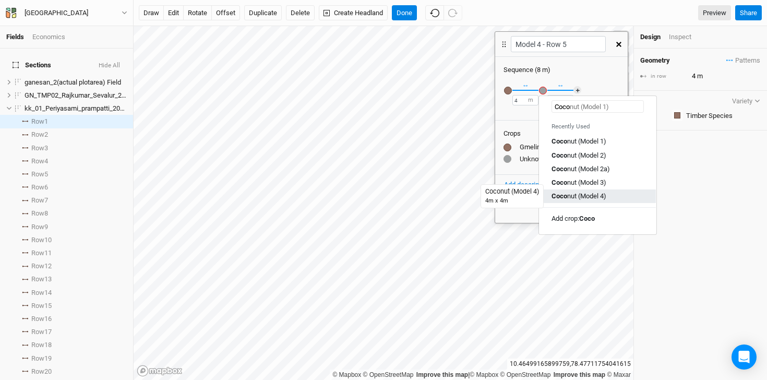
click at [587, 198] on div "Coco nut (Model 4)" at bounding box center [578, 195] width 55 height 9
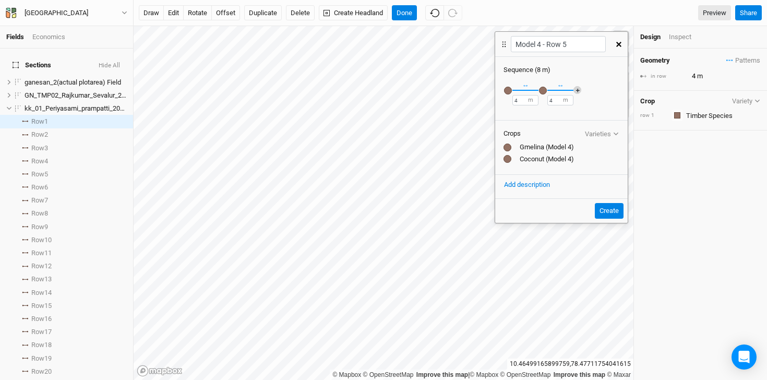
click at [576, 86] on button "＋" at bounding box center [577, 90] width 8 height 8
click at [579, 90] on div "button" at bounding box center [578, 91] width 8 height 8
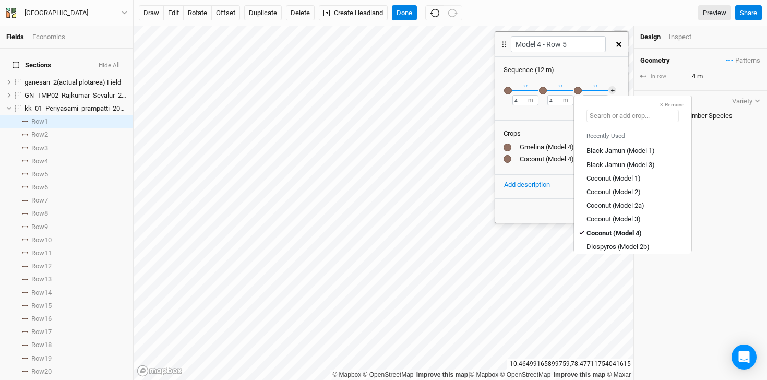
click at [649, 114] on input "text" at bounding box center [632, 116] width 92 height 13
type input "G"
type input "Gliricidia (Model 1)"
type input "Gliri"
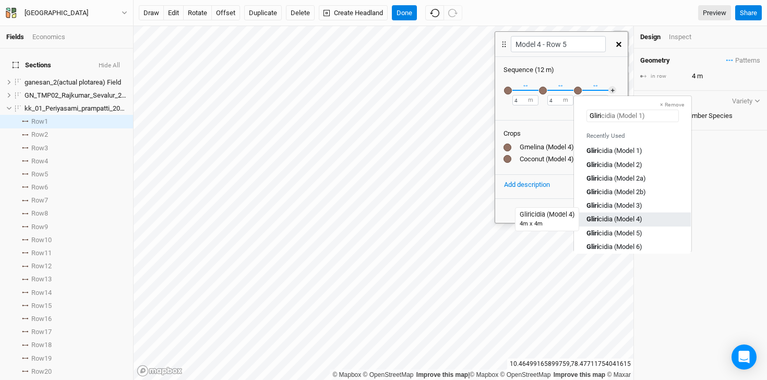
click at [631, 215] on div "Gliri cidia (Model 4)" at bounding box center [614, 218] width 56 height 9
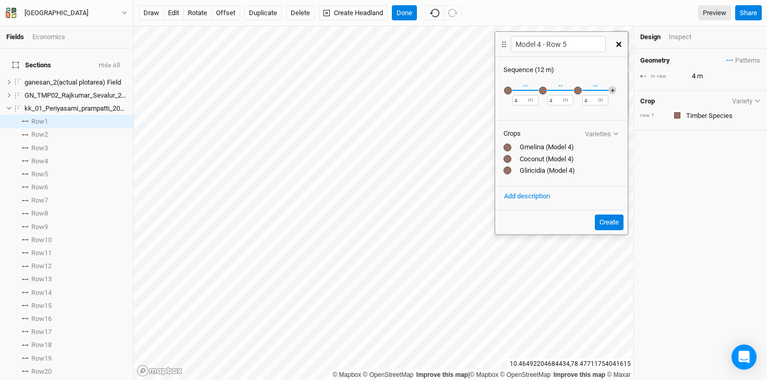
click at [612, 90] on button "＋" at bounding box center [612, 90] width 8 height 8
click at [612, 90] on div "button" at bounding box center [613, 91] width 8 height 8
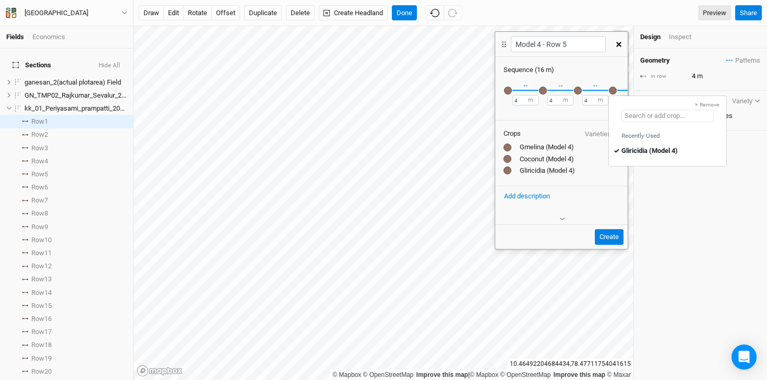
click at [692, 115] on input "text" at bounding box center [667, 116] width 92 height 13
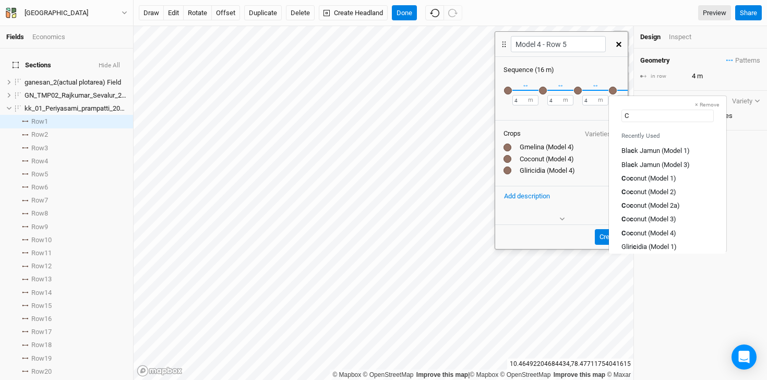
type input "Co"
type input "Coconut (Model 1)"
type input "Coco"
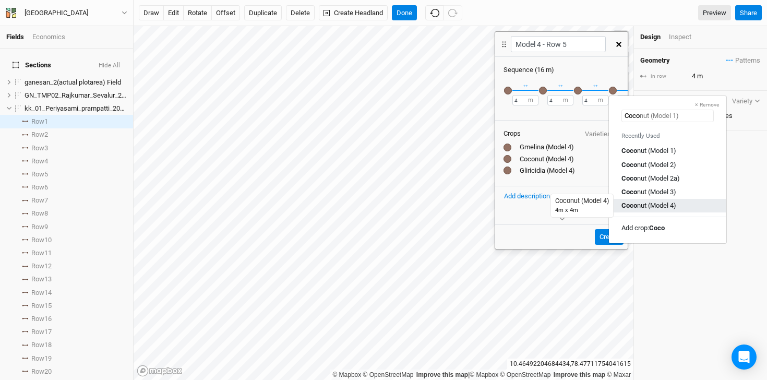
click at [654, 208] on div "Coco nut (Model 4)" at bounding box center [648, 205] width 55 height 9
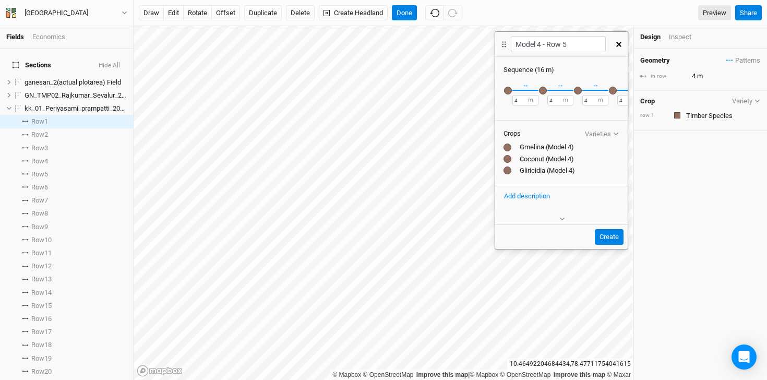
scroll to position [0, 39]
click at [611, 87] on button "＋" at bounding box center [615, 90] width 8 height 8
click at [609, 90] on div "button" at bounding box center [608, 91] width 8 height 8
click at [684, 118] on input "text" at bounding box center [663, 116] width 92 height 13
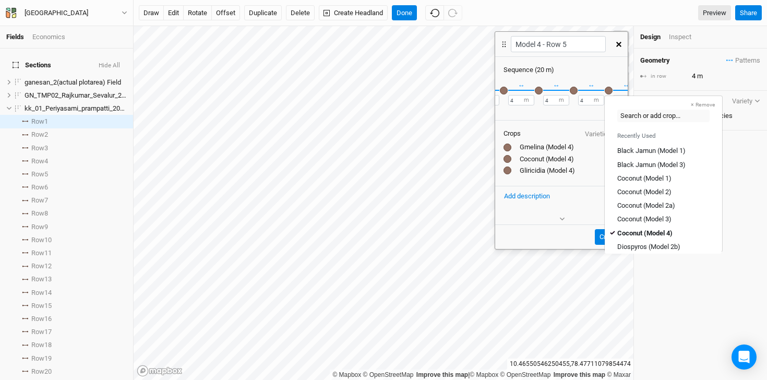
type input "Coconut (Model 4)"
click at [607, 91] on div "button" at bounding box center [608, 91] width 8 height 8
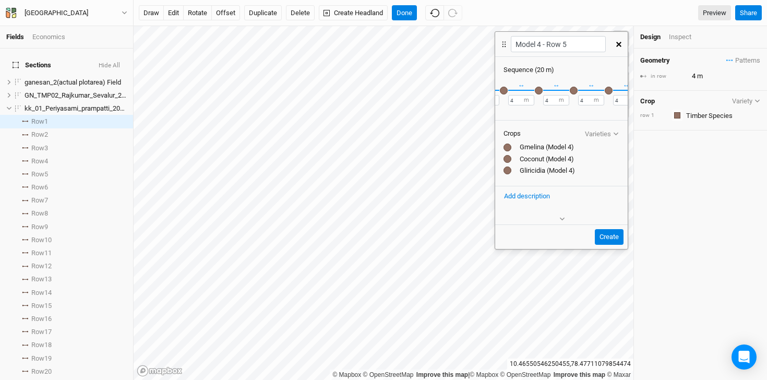
click at [607, 91] on div "button" at bounding box center [608, 91] width 8 height 8
click at [565, 94] on div "× Remove Gmelina (Model 4) Recently Used Gmelina (Model 4) ↔ 4 m × Remove Recen…" at bounding box center [561, 96] width 132 height 43
click at [562, 91] on div "button" at bounding box center [562, 91] width 8 height 8
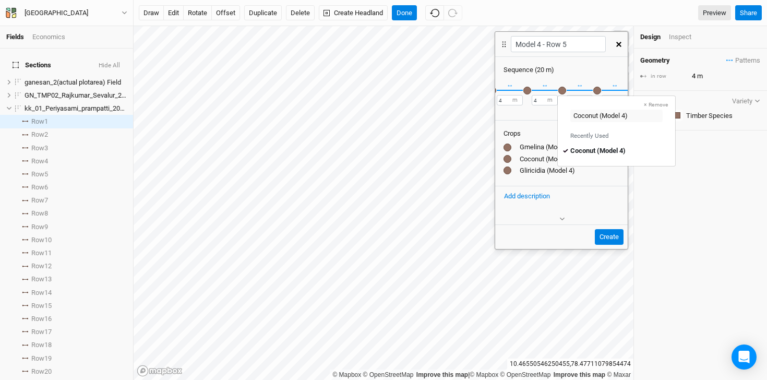
click at [599, 92] on div "button" at bounding box center [597, 91] width 8 height 8
click at [596, 87] on div "button" at bounding box center [597, 91] width 8 height 8
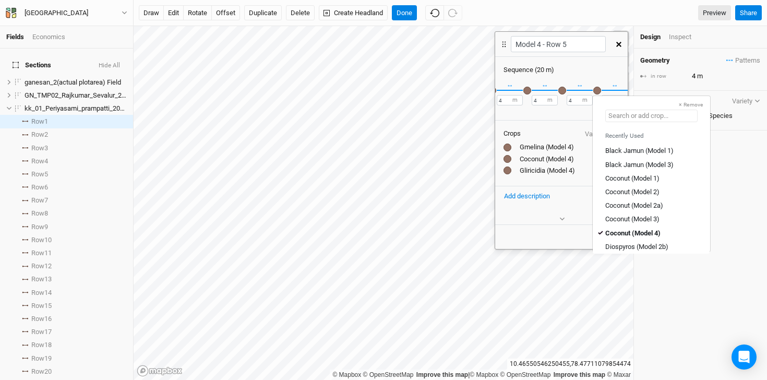
click at [673, 115] on input "text" at bounding box center [651, 116] width 92 height 13
type input "G"
type input "Gliricidia (Model 1)"
type input "Gm"
type input "Gmelina (Model 1)"
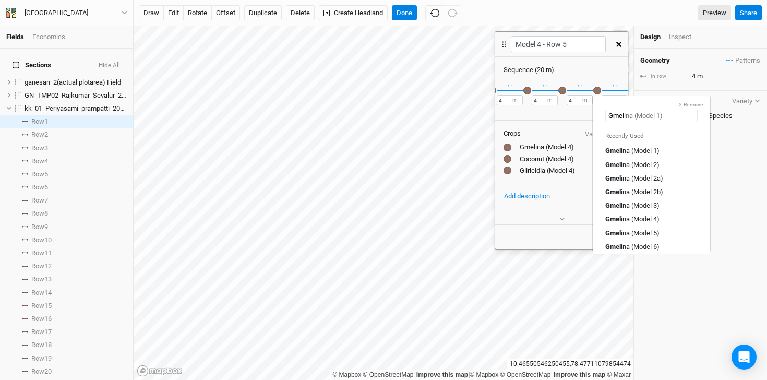
type input "Gmeli"
click at [658, 216] on div "Gmeli na (Model 4)" at bounding box center [632, 218] width 54 height 9
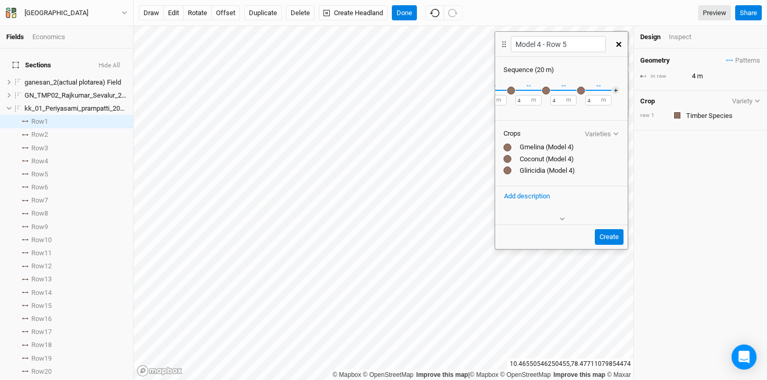
scroll to position [0, 0]
click at [507, 90] on div "button" at bounding box center [508, 91] width 8 height 8
click at [542, 89] on div "button" at bounding box center [543, 91] width 8 height 8
click at [579, 89] on div "button" at bounding box center [578, 91] width 8 height 8
click at [612, 90] on div "button" at bounding box center [613, 91] width 8 height 8
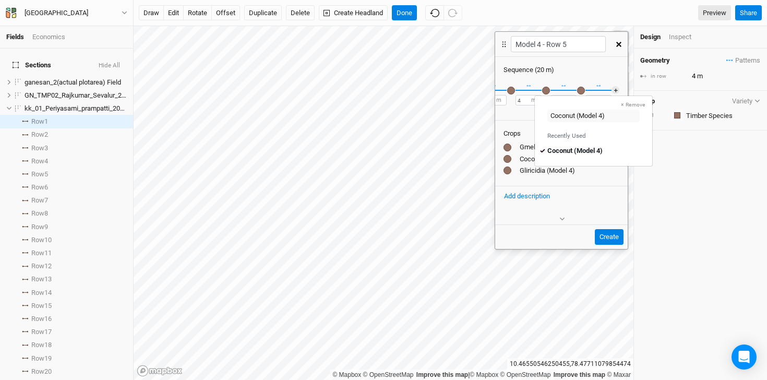
scroll to position [0, 57]
click at [591, 89] on div "button" at bounding box center [591, 91] width 8 height 8
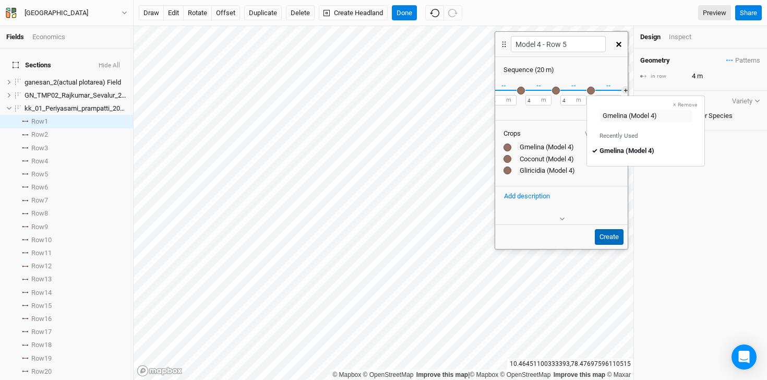
click at [610, 238] on button "Create" at bounding box center [608, 237] width 29 height 16
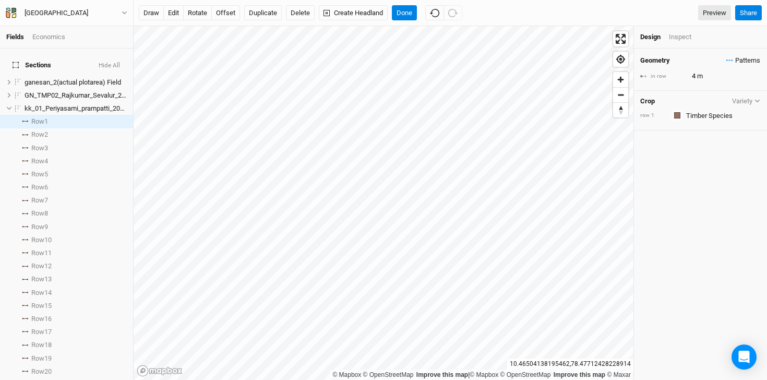
click at [726, 58] on span "Patterns" at bounding box center [743, 60] width 34 height 10
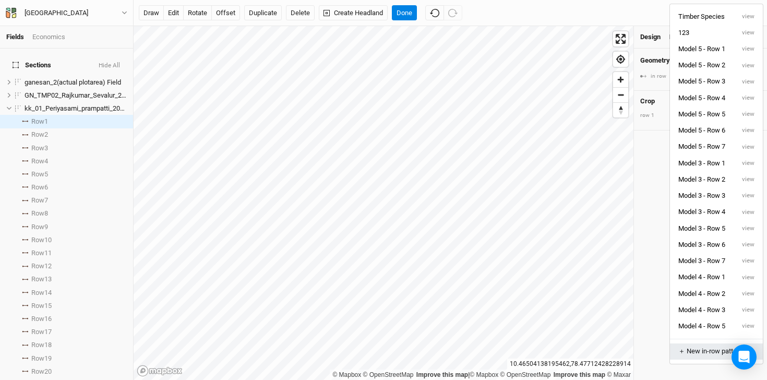
click at [694, 346] on button "＋ New in-row pattern" at bounding box center [716, 351] width 93 height 16
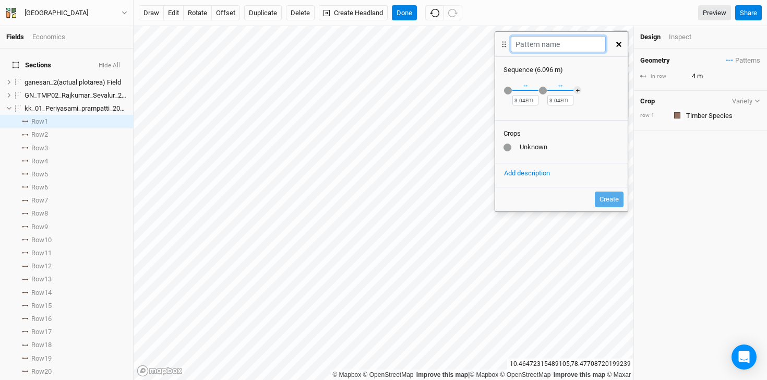
click at [556, 41] on input "text" at bounding box center [557, 44] width 94 height 16
type input "Model 4 - Row 6"
click at [490, 100] on div "Fields Economics Sections Hide All ganesan_2(actual plotarea) Field hide GN_TMP…" at bounding box center [383, 190] width 767 height 380
type input "4"
drag, startPoint x: 562, startPoint y: 100, endPoint x: 528, endPoint y: 100, distance: 33.9
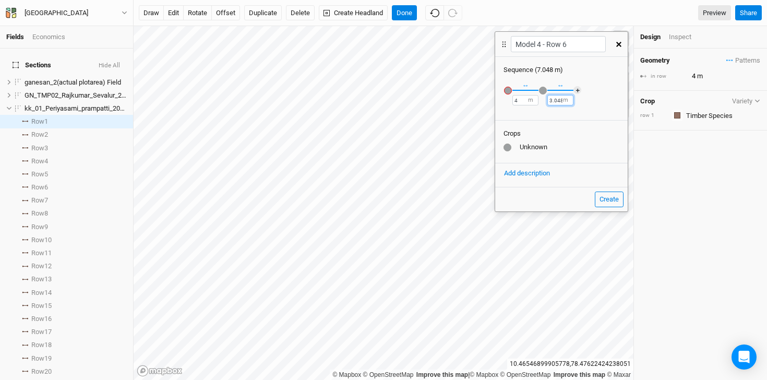
click at [528, 100] on div "Recently Used Black Jamun (Model 1) Black Jamun (Model 3) Coconut (Model 1) Coc…" at bounding box center [561, 96] width 132 height 43
type input "3"
type input "4"
click at [507, 88] on div "button" at bounding box center [508, 91] width 8 height 8
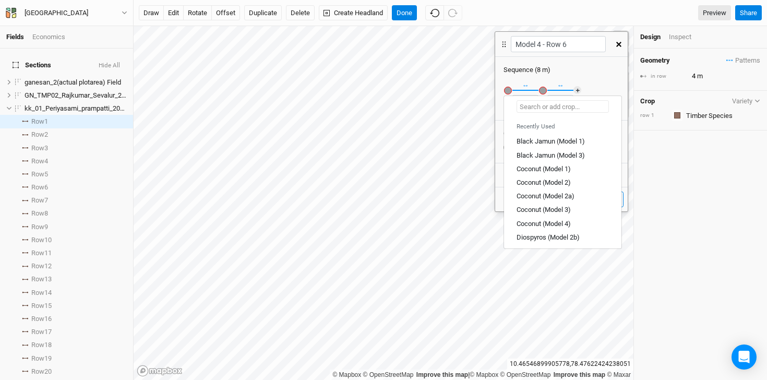
click at [536, 110] on input "text" at bounding box center [562, 106] width 92 height 13
type input "Si"
type input "Sisoo (Model 2a)"
type input "Siss"
type input "Sissoo (Model 1)"
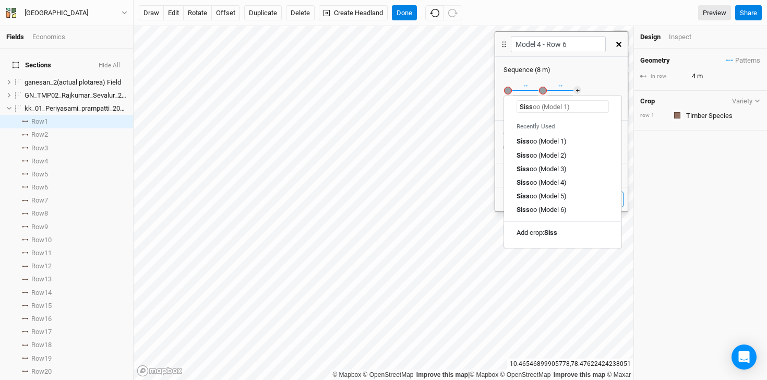
type input "Sisso"
click at [553, 185] on div "Sisso o (Model 4)" at bounding box center [541, 182] width 50 height 9
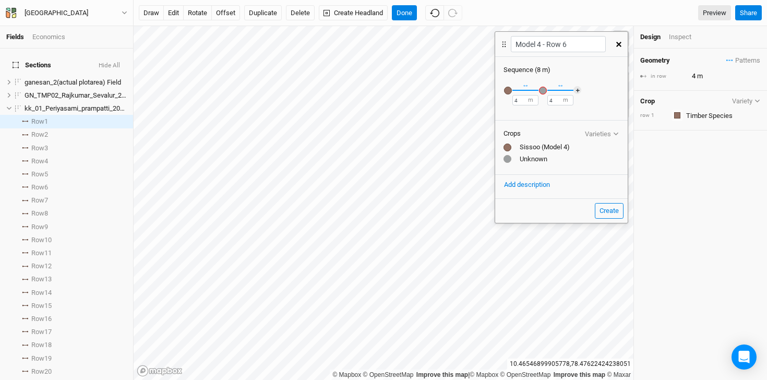
click at [541, 91] on div "button" at bounding box center [543, 91] width 8 height 8
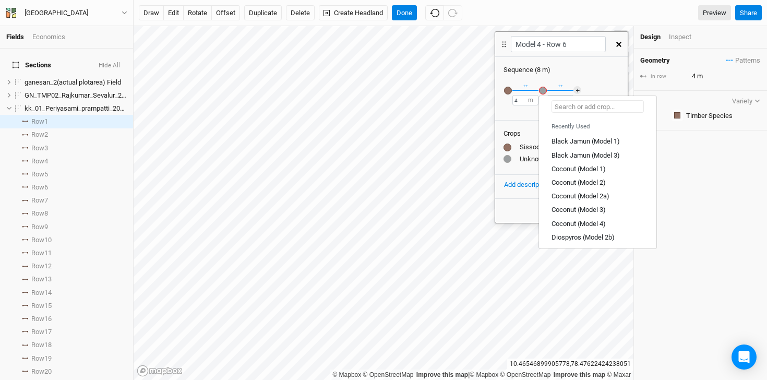
click at [579, 107] on input "text" at bounding box center [597, 106] width 92 height 13
type input "Ma"
type input "Mahogany (Model 2b)"
type input "Man"
type input "Mango (Model 2a)"
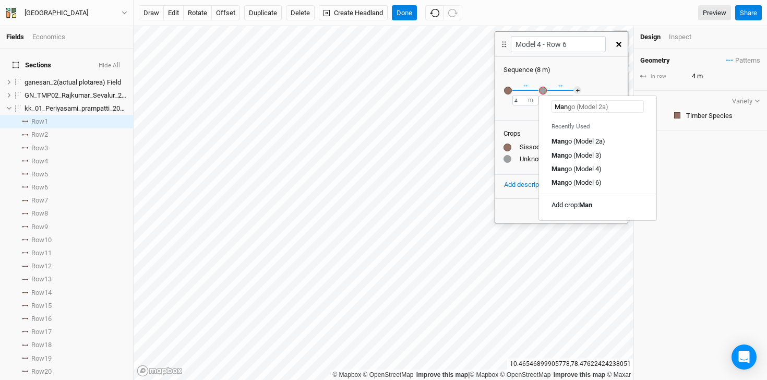
type input "Mang"
click at [576, 166] on div "Mang o (Model 4)" at bounding box center [576, 168] width 50 height 9
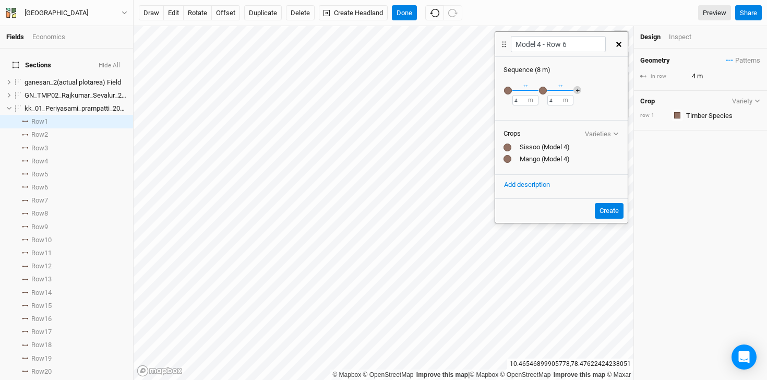
click at [577, 90] on button "＋" at bounding box center [577, 90] width 8 height 8
click at [578, 91] on div "button" at bounding box center [578, 91] width 8 height 8
click at [663, 113] on div "Mango (Model 4)" at bounding box center [632, 116] width 117 height 13
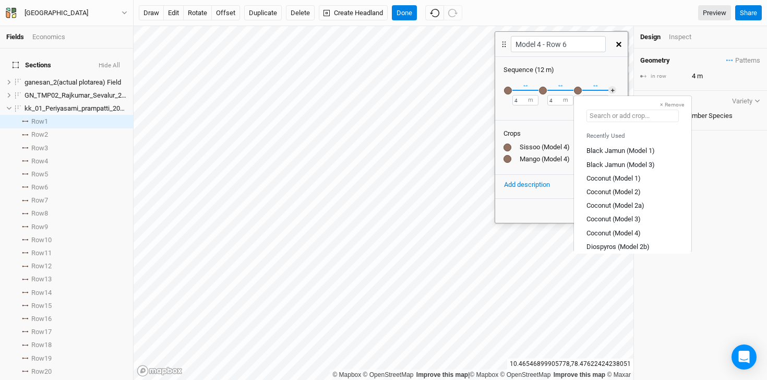
click at [646, 113] on input "text" at bounding box center [632, 116] width 92 height 13
type input "Co"
type input "Coconut (Model 1)"
type input "Coco"
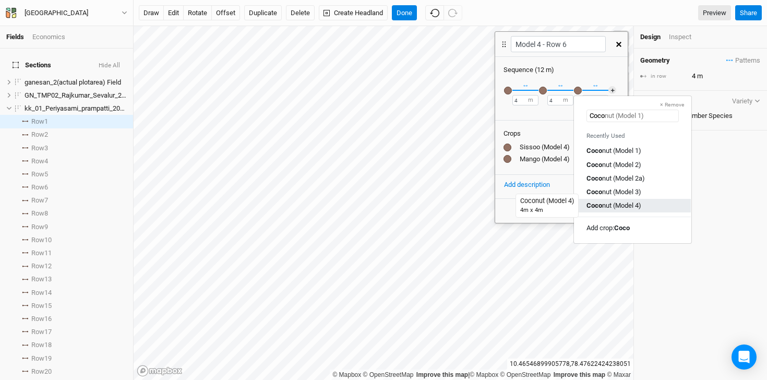
click at [631, 202] on div "Coco nut (Model 4)" at bounding box center [613, 205] width 55 height 9
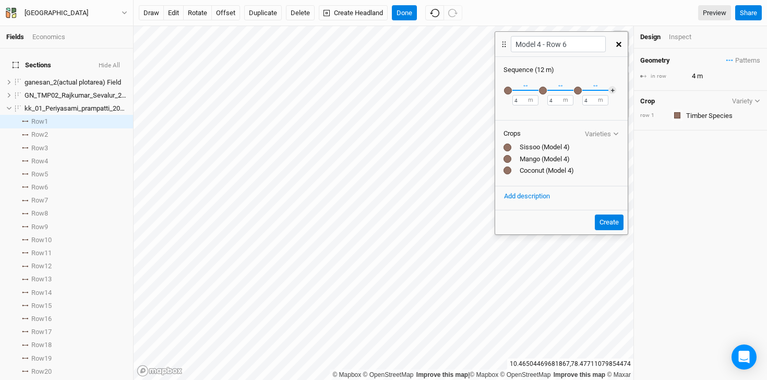
click at [509, 92] on div "button" at bounding box center [508, 91] width 8 height 8
click at [542, 92] on div "button" at bounding box center [543, 91] width 8 height 8
click at [578, 89] on div "button" at bounding box center [578, 91] width 8 height 8
click at [612, 89] on button "＋" at bounding box center [612, 90] width 8 height 8
click at [612, 89] on div "button" at bounding box center [613, 91] width 8 height 8
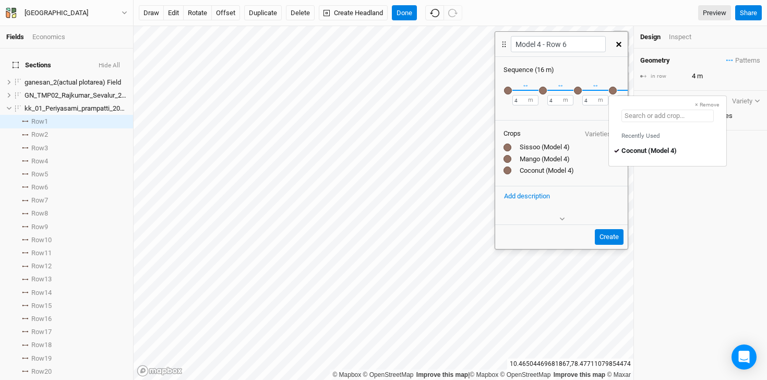
click at [691, 117] on input "text" at bounding box center [667, 116] width 92 height 13
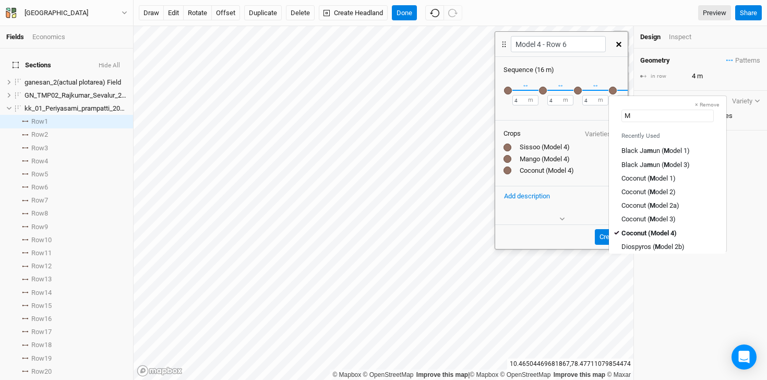
type input "Ma"
type input "Mahogany (Model 2b)"
type input "Man"
type input "Mango (Model 2a)"
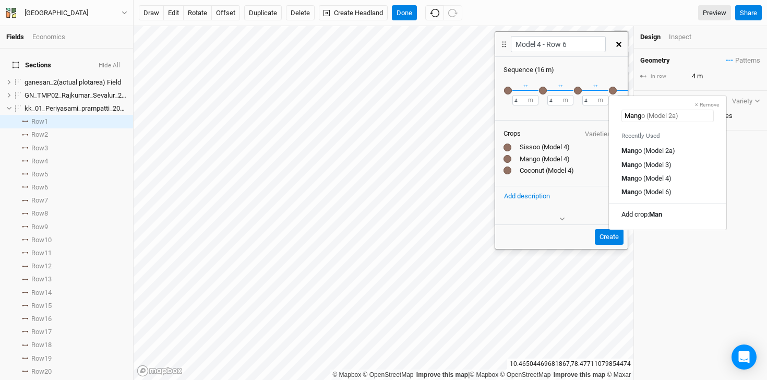
type input "Mangi"
type input "Mang"
type input "Mango (Model 2a)"
click at [680, 177] on div "Mang o (Model 4)" at bounding box center [667, 177] width 92 height 9
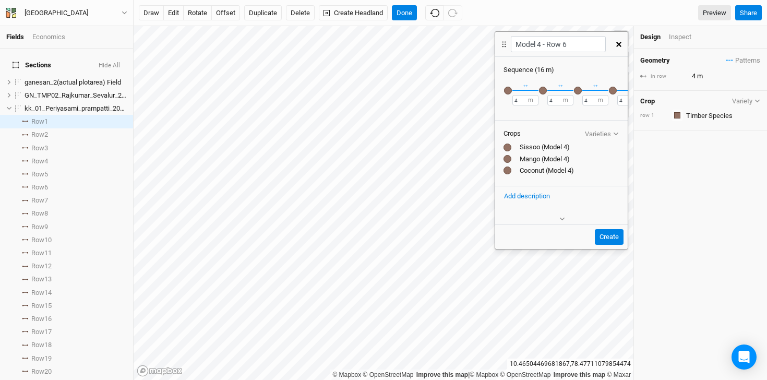
scroll to position [0, 39]
click at [611, 89] on button "＋" at bounding box center [615, 90] width 8 height 8
click at [609, 89] on div "button" at bounding box center [608, 91] width 8 height 8
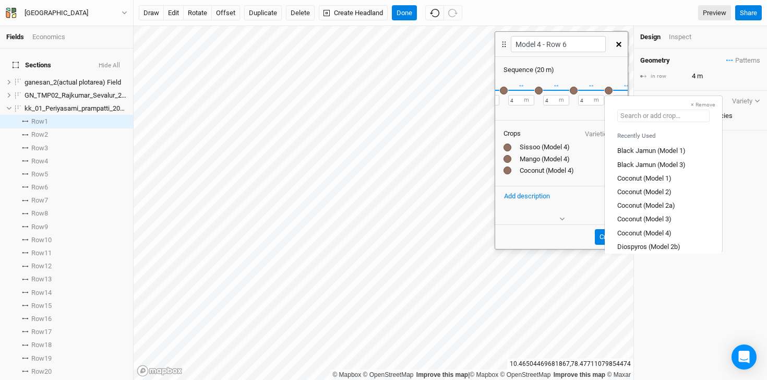
click at [682, 117] on input "text" at bounding box center [663, 116] width 92 height 13
type input "Si"
type input "Sisoo (Model 2a)"
type input "Siss"
type input "Sissoo (Model 1)"
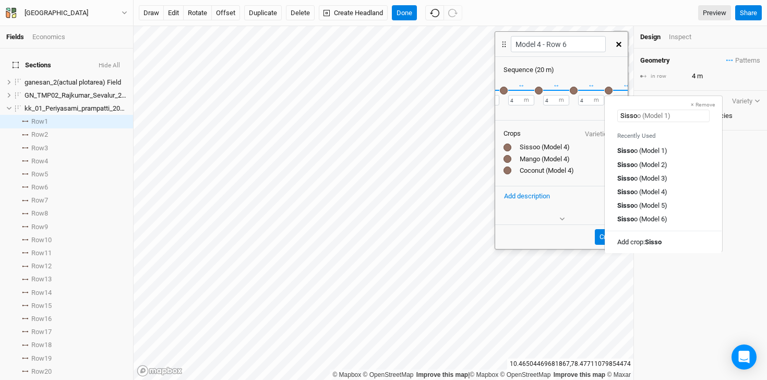
type input "Sissoo"
click at [674, 189] on div "Sissoo (Model 4)" at bounding box center [663, 191] width 92 height 9
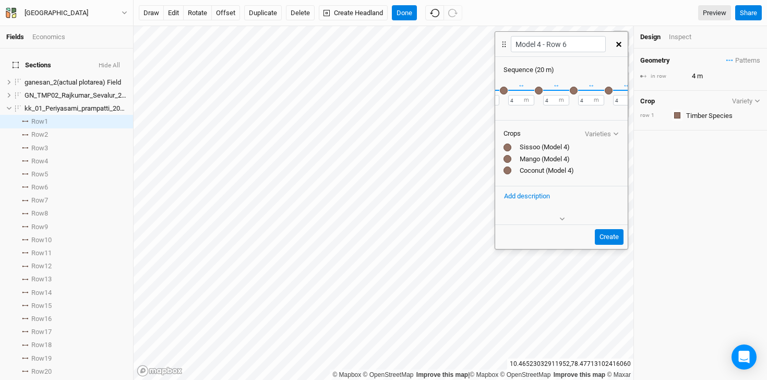
scroll to position [0, 0]
click at [509, 92] on div "button" at bounding box center [508, 91] width 8 height 8
click at [542, 90] on div "button" at bounding box center [543, 91] width 8 height 8
click at [578, 91] on div "button" at bounding box center [578, 91] width 8 height 8
click at [614, 90] on div "button" at bounding box center [613, 91] width 8 height 8
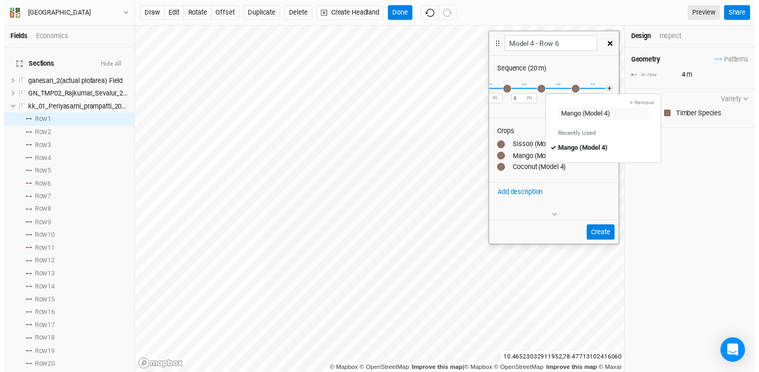
scroll to position [0, 74]
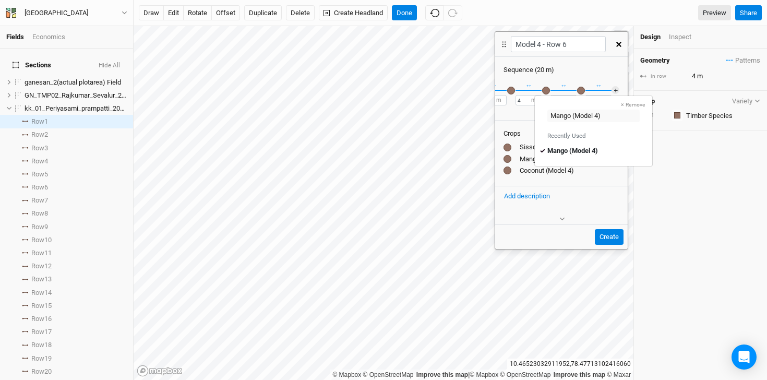
click at [577, 89] on div "button" at bounding box center [581, 91] width 8 height 8
click at [602, 235] on button "Create" at bounding box center [608, 237] width 29 height 16
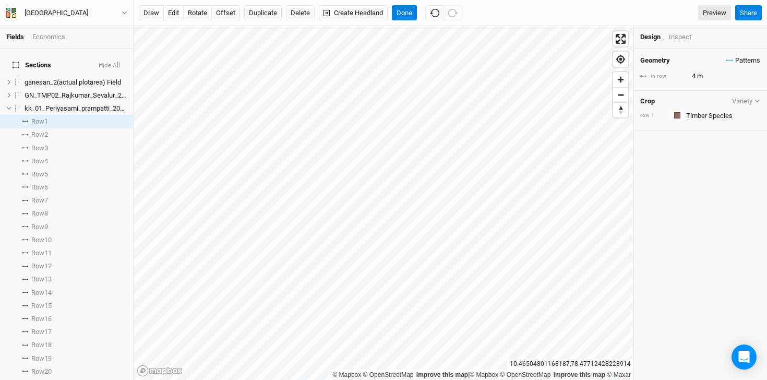
click at [726, 62] on span "Patterns" at bounding box center [743, 60] width 34 height 10
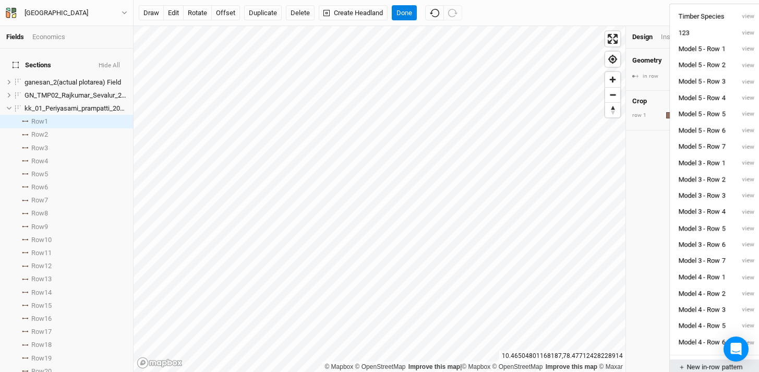
click at [688, 362] on div "＋ New in-row pattern" at bounding box center [716, 366] width 76 height 9
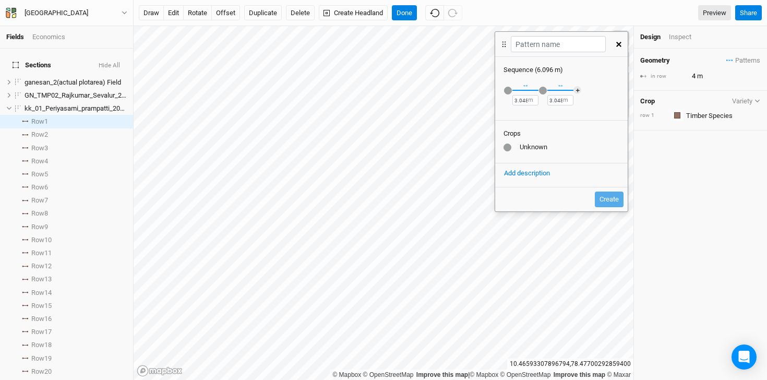
click at [615, 46] on button "button" at bounding box center [619, 44] width 18 height 19
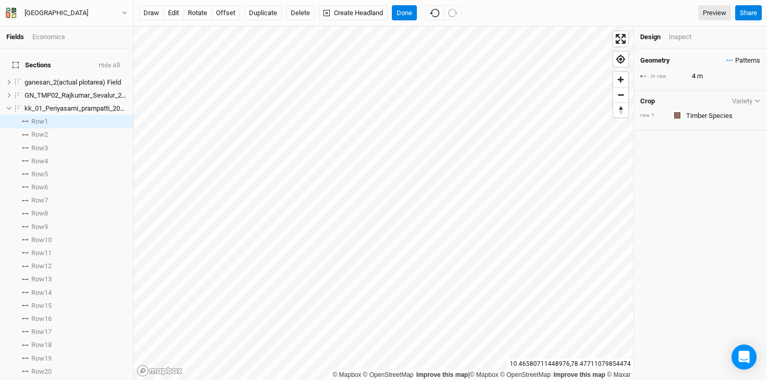
click at [726, 58] on span "Patterns" at bounding box center [743, 60] width 34 height 10
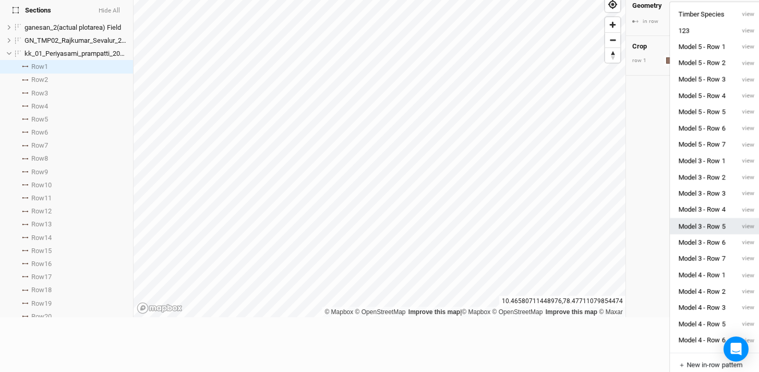
scroll to position [52, 0]
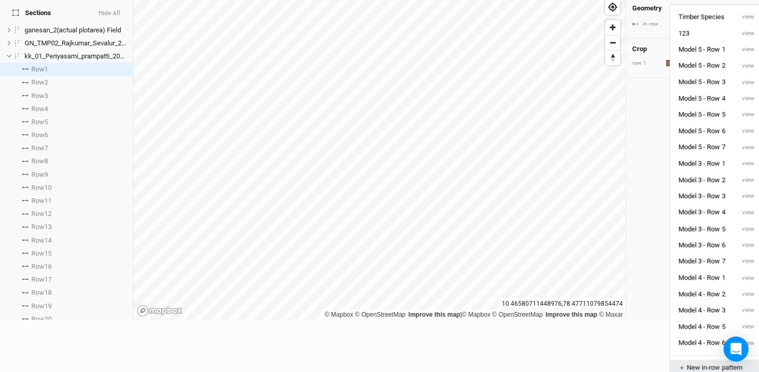
click at [695, 364] on div "＋ New in-row pattern" at bounding box center [716, 367] width 76 height 9
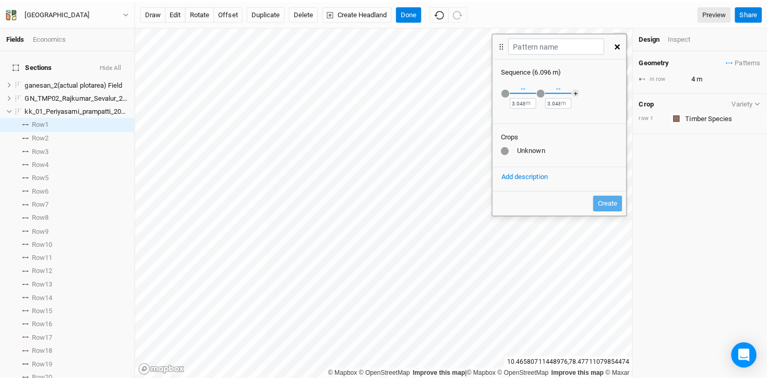
scroll to position [0, 0]
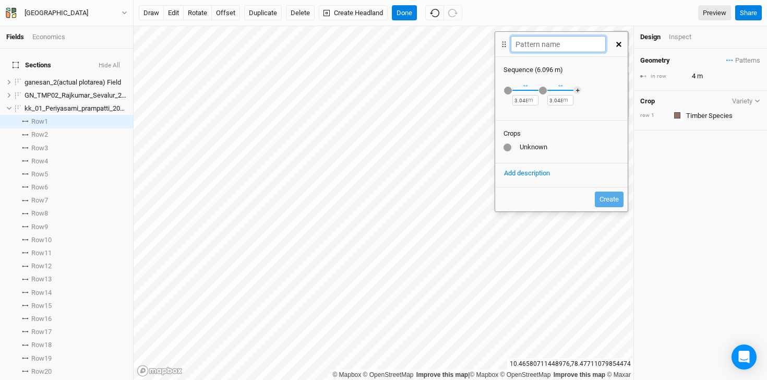
click at [537, 44] on input "text" at bounding box center [557, 44] width 94 height 16
type input "Model 4 - Row 4"
drag, startPoint x: 527, startPoint y: 99, endPoint x: 503, endPoint y: 99, distance: 24.0
click at [503, 99] on div "Recently Used Black Jamun (Model 1) Black Jamun (Model 3) Coconut (Model 1) Coc…" at bounding box center [561, 96] width 132 height 43
type input "4"
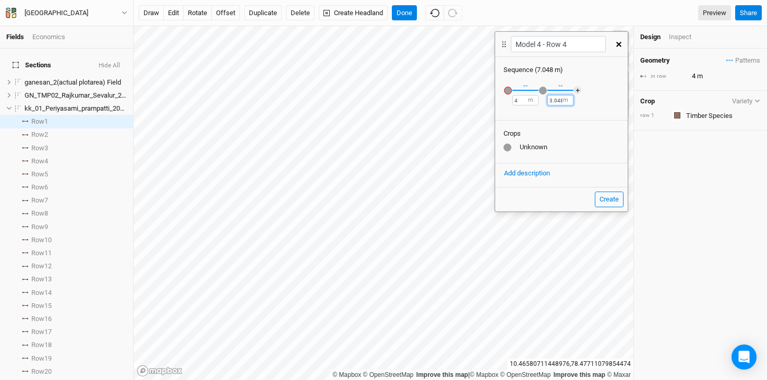
drag, startPoint x: 561, startPoint y: 100, endPoint x: 529, endPoint y: 100, distance: 32.3
click at [529, 100] on div "Recently Used Black Jamun (Model 1) Black Jamun (Model 3) Coconut (Model 1) Coc…" at bounding box center [561, 96] width 132 height 43
type input "3"
type input "4"
click at [508, 91] on div "button" at bounding box center [508, 91] width 8 height 8
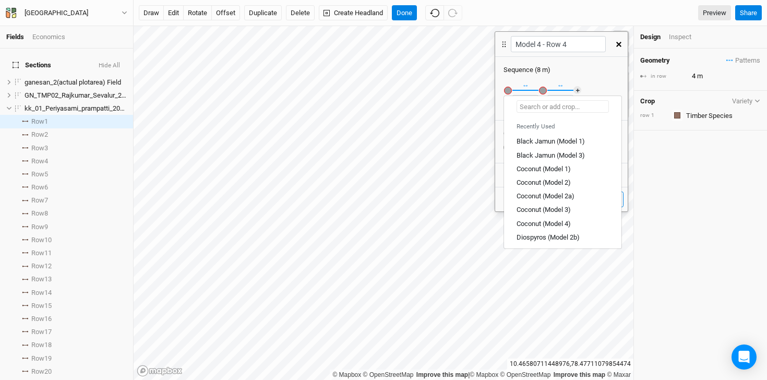
click at [556, 103] on input "text" at bounding box center [562, 106] width 92 height 13
type input "Ne"
type input "Neem (Model 1)"
type input "Neem"
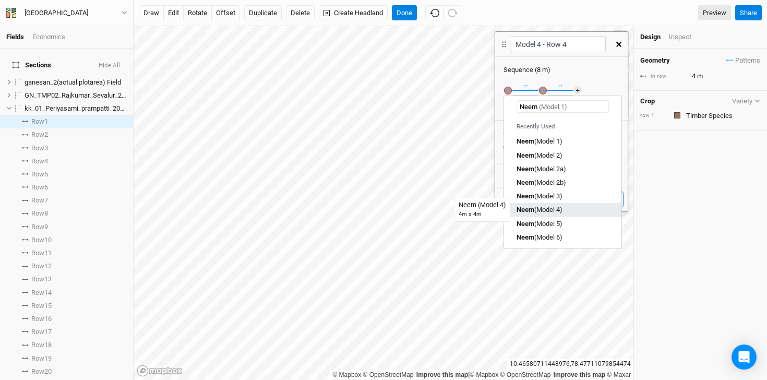
click at [538, 211] on div "Neem (Model 4)" at bounding box center [539, 209] width 46 height 9
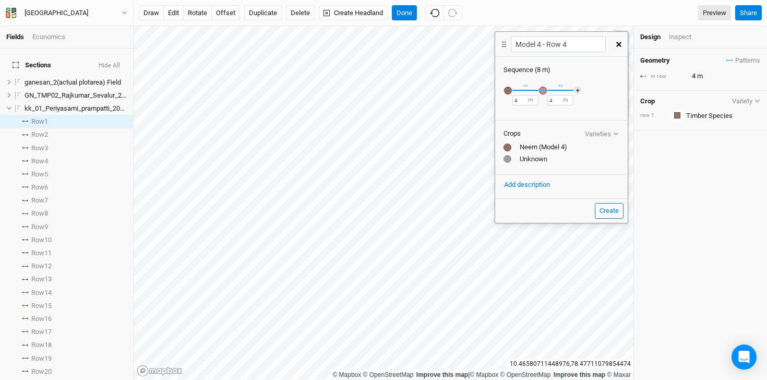
click at [544, 91] on div "button" at bounding box center [543, 91] width 8 height 8
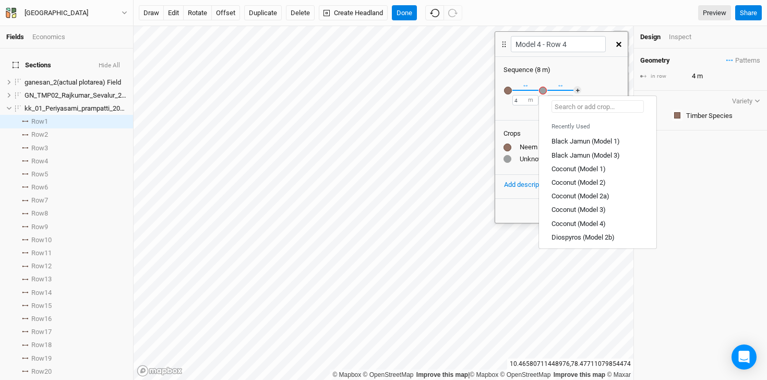
click at [571, 109] on input "text" at bounding box center [597, 106] width 92 height 13
type input "Ma"
type input "Mahogany (Model 2b)"
type input "Man"
type input "Mango (Model 2a)"
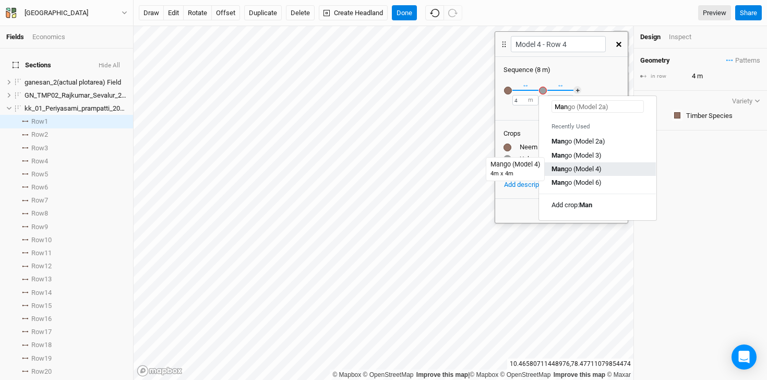
click at [572, 169] on div "Man go (Model 4)" at bounding box center [576, 168] width 50 height 9
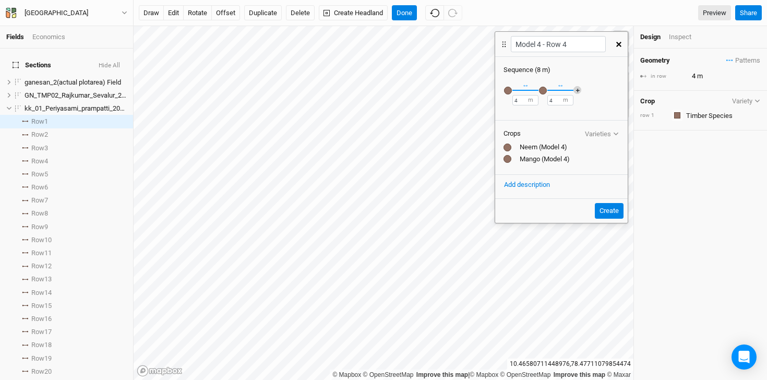
click at [574, 89] on button "＋" at bounding box center [577, 90] width 8 height 8
click at [579, 90] on div "button" at bounding box center [578, 91] width 8 height 8
click at [646, 116] on input "text" at bounding box center [632, 116] width 92 height 13
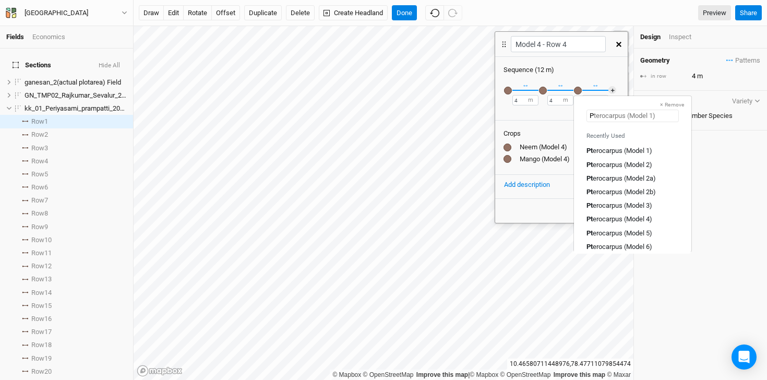
type input "Pt"
type input "Pterocarpus (Model 1)"
click at [634, 215] on div "Pt erocarpus (Model 4)" at bounding box center [619, 218] width 66 height 9
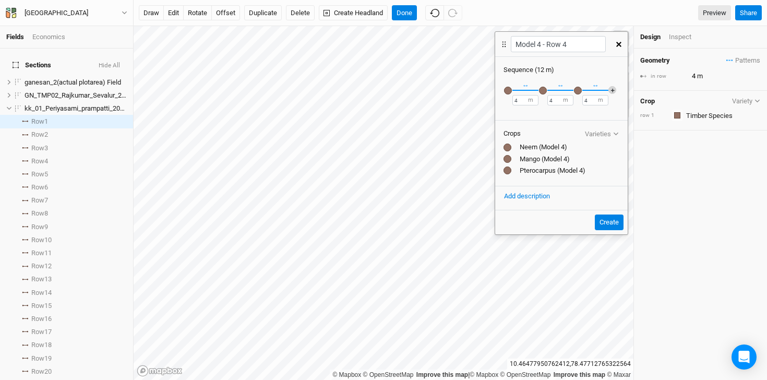
click at [612, 89] on button "＋" at bounding box center [612, 90] width 8 height 8
click at [613, 89] on div "button" at bounding box center [613, 91] width 8 height 8
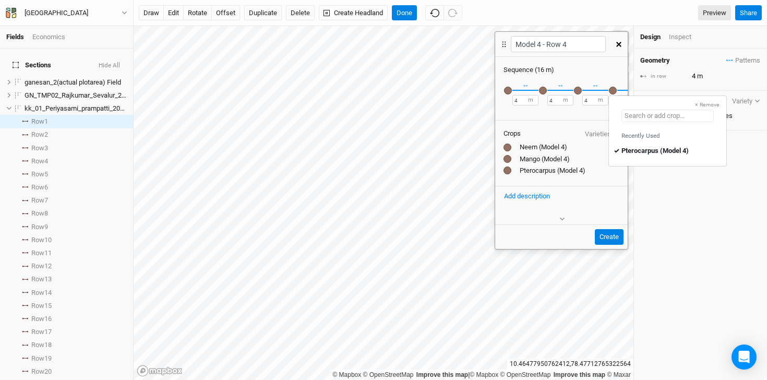
click at [695, 115] on input "text" at bounding box center [667, 116] width 92 height 13
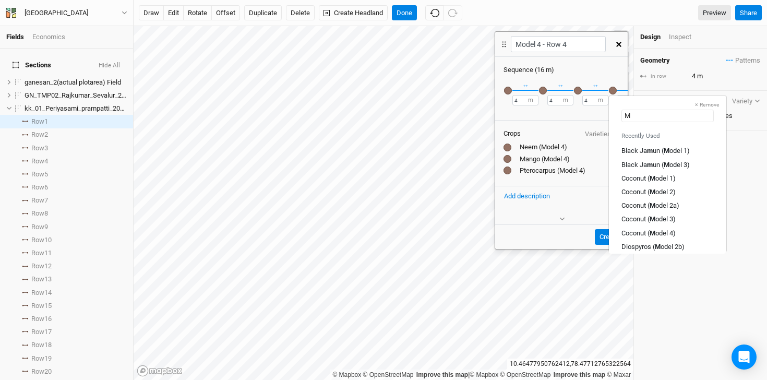
type input "Ma"
type input "Mahogany (Model 2b)"
type input "Man"
type input "Mango (Model 2a)"
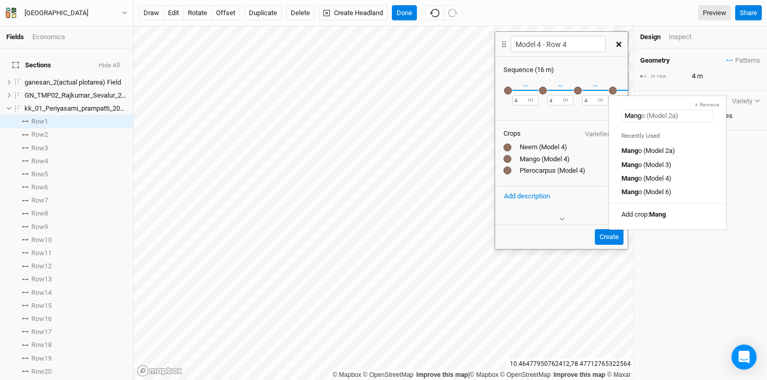
type input "Mangi"
type input "Mang"
type input "Mango (Model 2a)"
type input "Mango"
click at [675, 177] on div "Mango (Model 4)" at bounding box center [667, 177] width 92 height 9
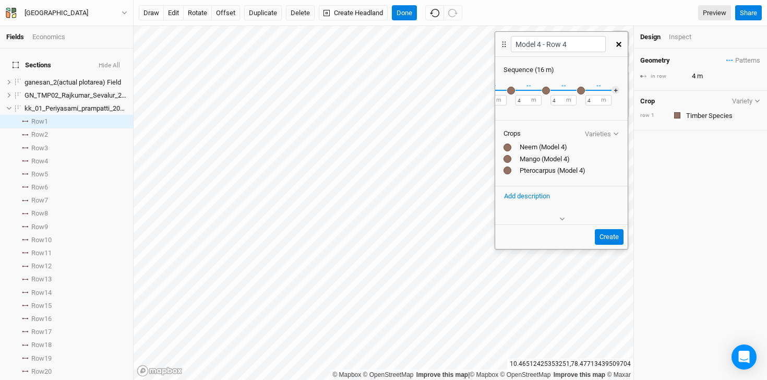
scroll to position [0, 39]
click at [611, 88] on button "＋" at bounding box center [615, 90] width 8 height 8
click at [606, 88] on div "button" at bounding box center [608, 91] width 8 height 8
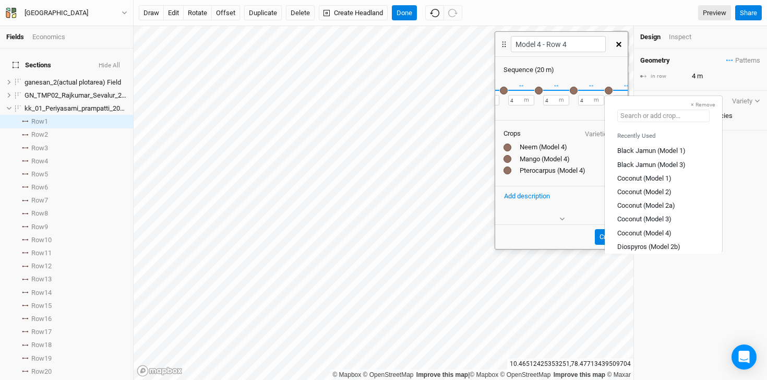
click at [682, 117] on input "text" at bounding box center [663, 116] width 92 height 13
type input "Po"
type input "Pongamia (Model 1)"
type input "Ponga"
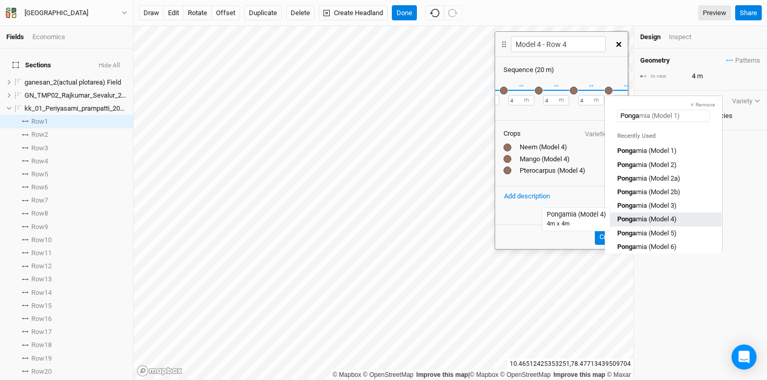
click at [666, 215] on div "Ponga mia (Model 4)" at bounding box center [646, 218] width 59 height 9
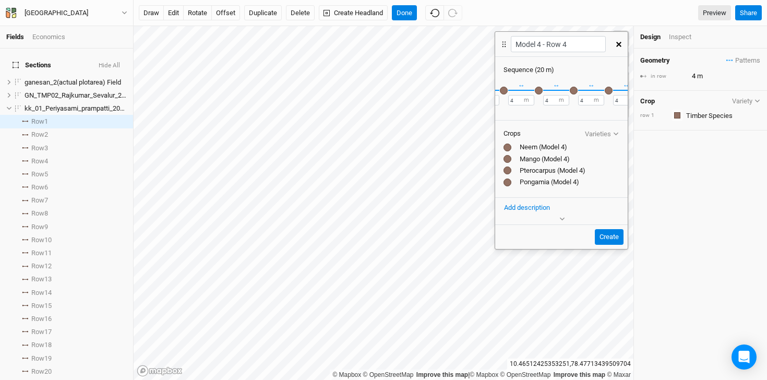
scroll to position [0, 0]
click at [508, 91] on div "button" at bounding box center [508, 91] width 8 height 8
click at [543, 91] on div "button" at bounding box center [543, 91] width 8 height 8
click at [580, 90] on div "button" at bounding box center [578, 91] width 8 height 8
click at [616, 91] on button "button" at bounding box center [612, 90] width 9 height 9
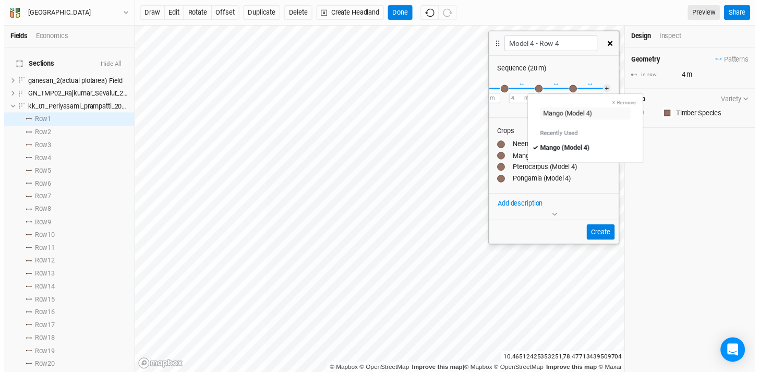
scroll to position [0, 74]
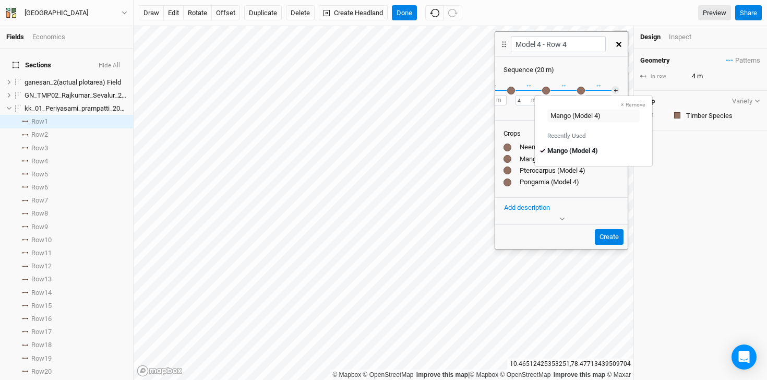
click at [576, 93] on button "button" at bounding box center [580, 90] width 9 height 9
click at [608, 239] on button "Create" at bounding box center [608, 237] width 29 height 16
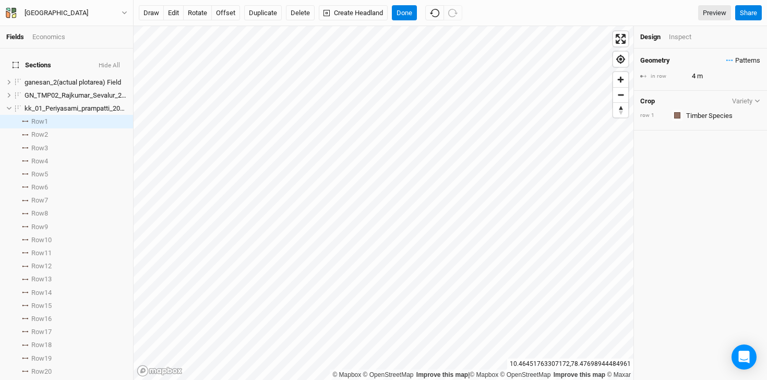
click at [726, 60] on icon "button" at bounding box center [727, 61] width 2 height 2
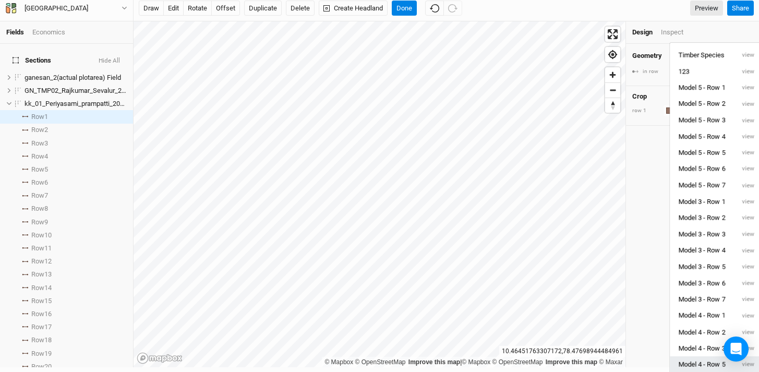
scroll to position [0, 0]
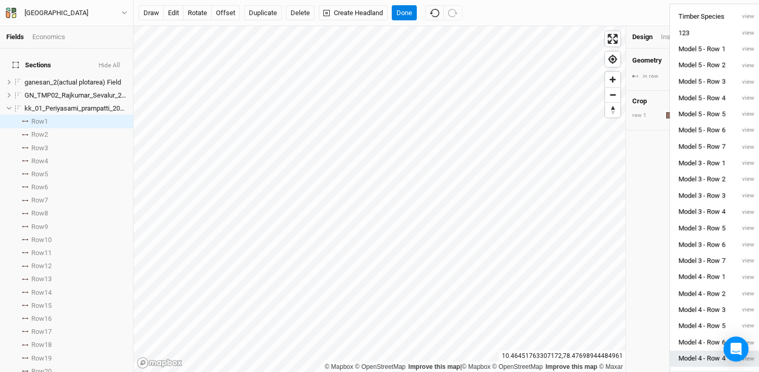
click at [690, 366] on button "Model 4 - Row 4" at bounding box center [702, 358] width 64 height 16
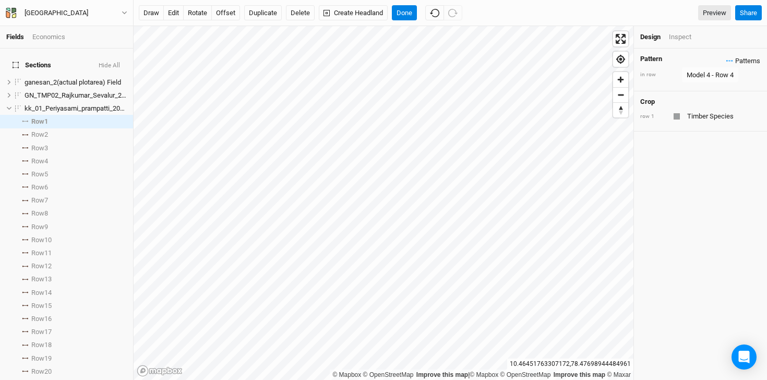
click at [726, 59] on span "Patterns" at bounding box center [743, 61] width 34 height 10
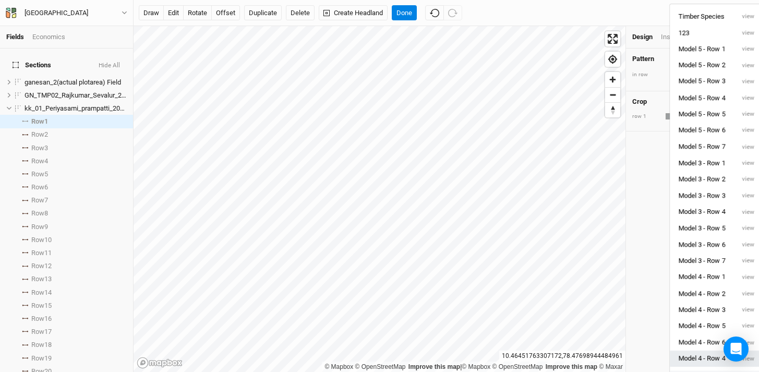
click at [687, 358] on button "Model 4 - Row 4" at bounding box center [702, 358] width 64 height 16
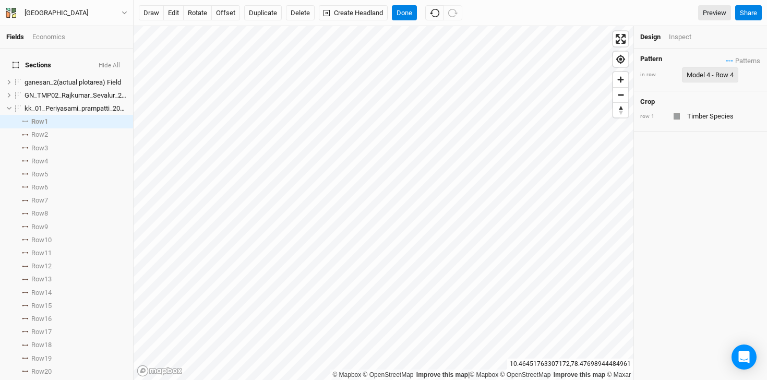
click at [707, 76] on div "Model 4 - Row 4" at bounding box center [709, 75] width 47 height 10
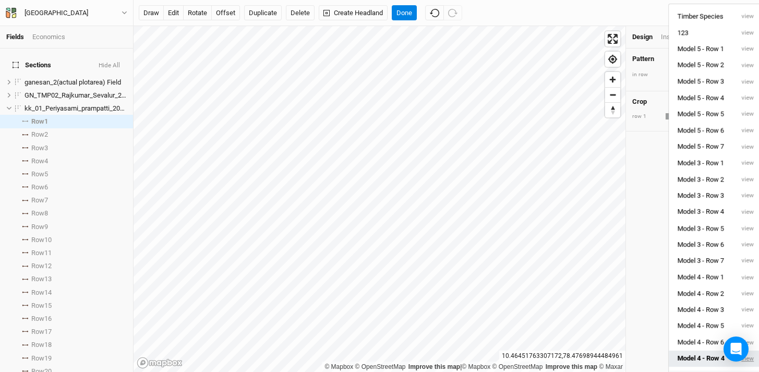
click at [752, 359] on button "view" at bounding box center [747, 358] width 29 height 16
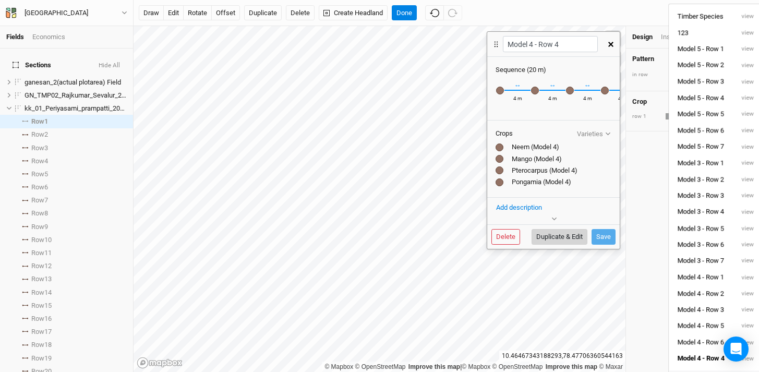
click at [565, 233] on button "Duplicate & Edit" at bounding box center [559, 237] width 56 height 16
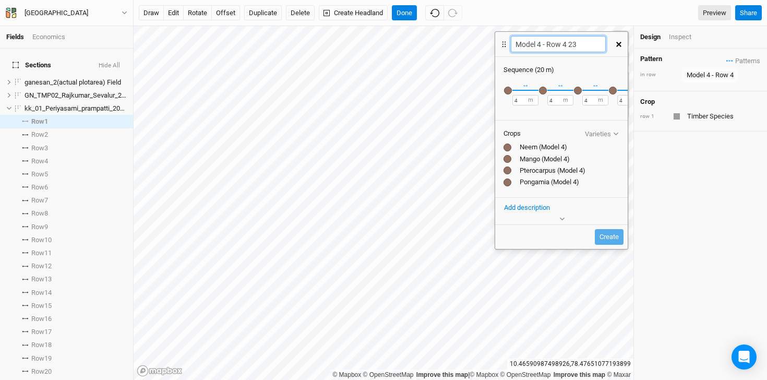
click at [582, 45] on input "Model 4 - Row 4 23" at bounding box center [557, 44] width 94 height 16
type input "Model 4 - Row 7"
click at [511, 89] on div "button" at bounding box center [508, 91] width 8 height 8
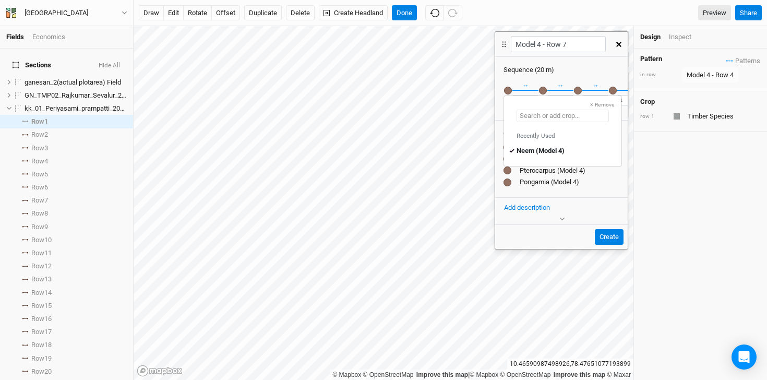
click at [575, 116] on input "text" at bounding box center [562, 116] width 92 height 13
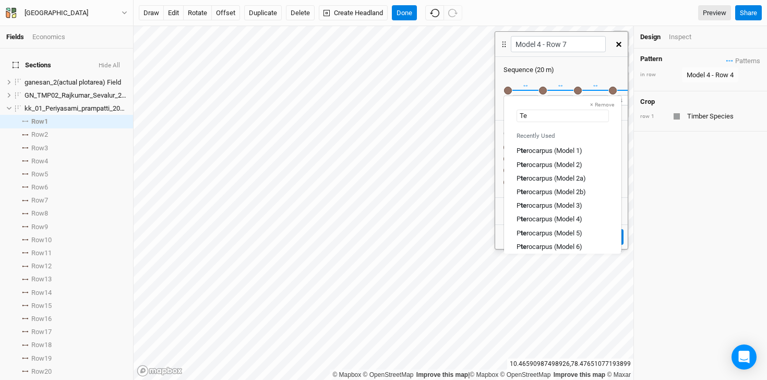
type input "Tea"
type input "Teak (Model 1)"
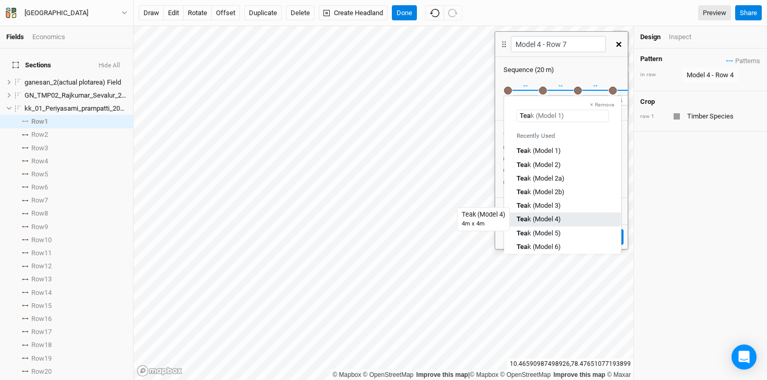
click at [549, 219] on div "Tea k (Model 4)" at bounding box center [538, 218] width 44 height 9
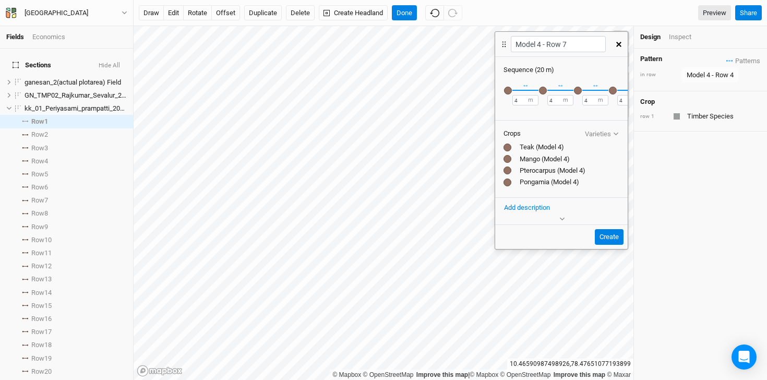
click at [541, 92] on div "button" at bounding box center [543, 91] width 8 height 8
click at [615, 115] on input "text" at bounding box center [597, 116] width 92 height 13
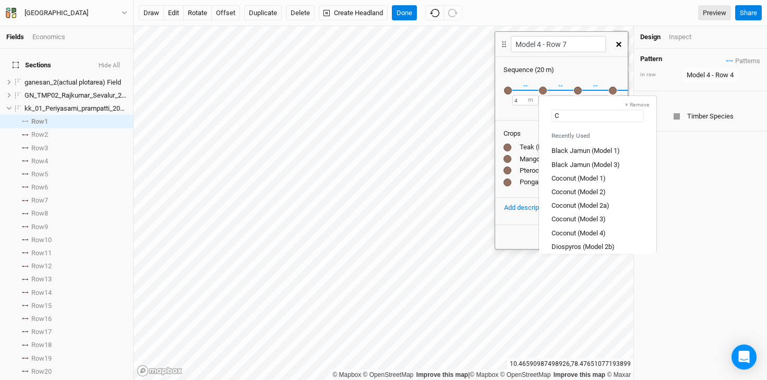
type input "Co"
type input "Coconut (Model 1)"
type input "Coco"
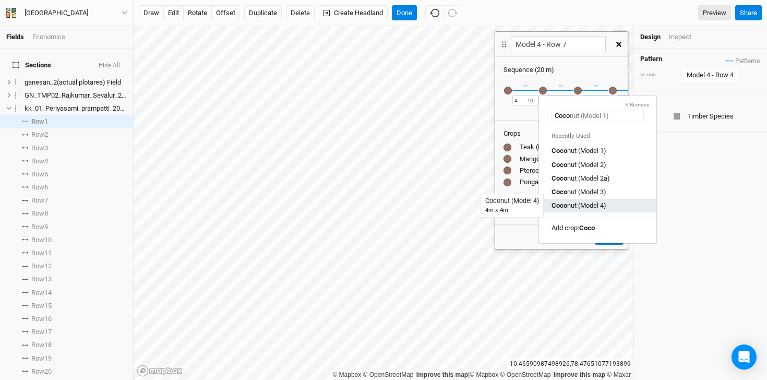
click at [600, 201] on div "Coco nut (Model 4)" at bounding box center [578, 205] width 55 height 9
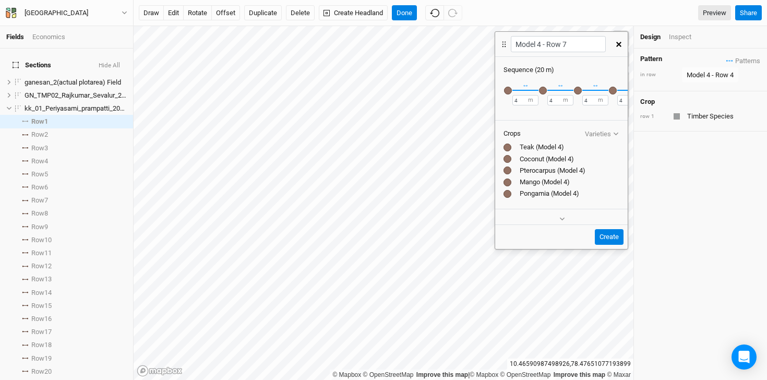
click at [578, 87] on div "button" at bounding box center [578, 91] width 8 height 8
click at [659, 113] on input "text" at bounding box center [632, 116] width 92 height 13
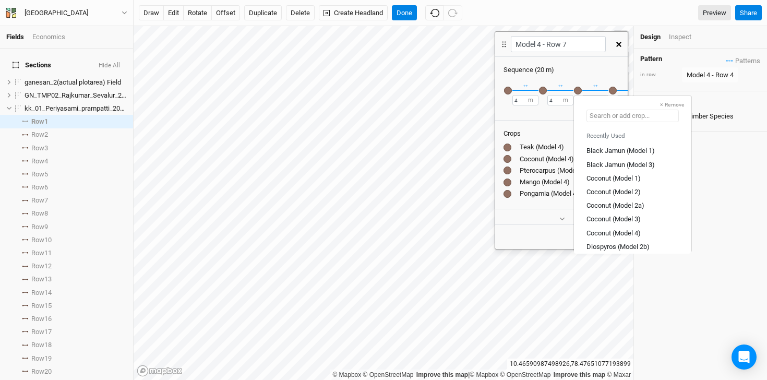
type input "G"
type input "Gliricidia (Model 1)"
type input "Gliri"
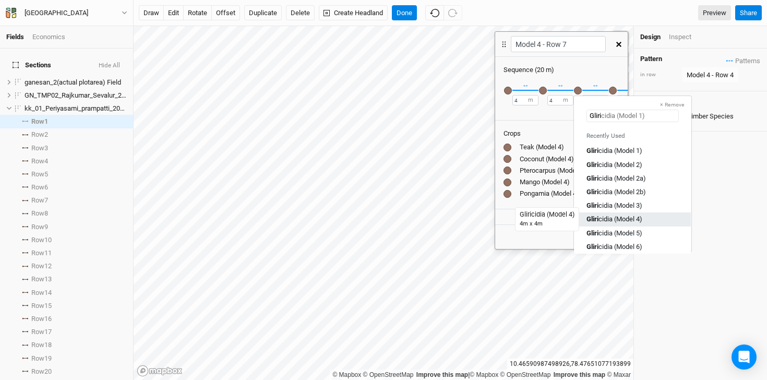
click at [628, 221] on div "Gliri cidia (Model 4)" at bounding box center [614, 218] width 56 height 9
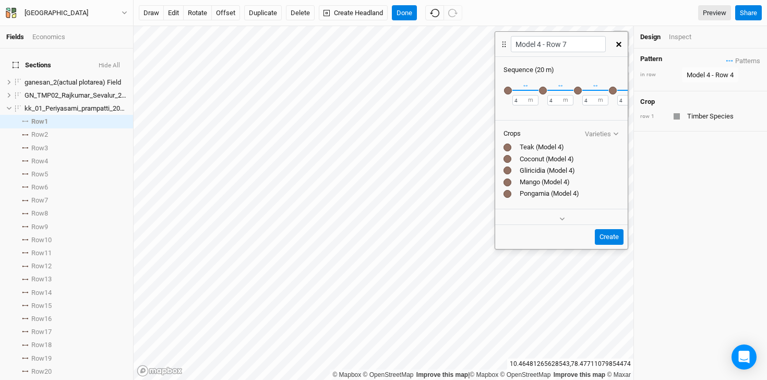
click at [613, 89] on div "button" at bounding box center [613, 91] width 8 height 8
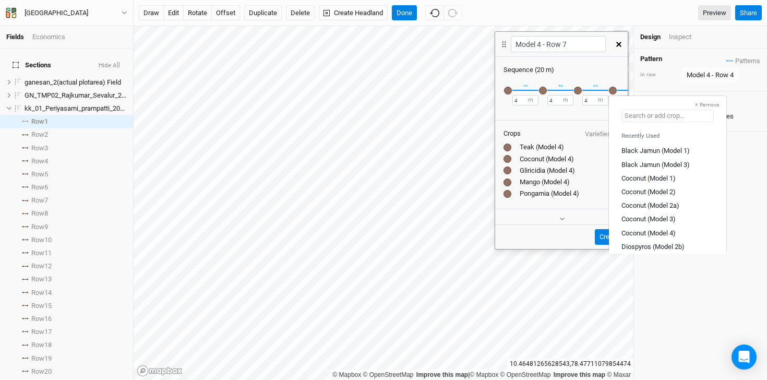
click at [689, 118] on input "text" at bounding box center [667, 116] width 92 height 13
type input "Co"
type input "Coconut (Model 1)"
type input "Coco"
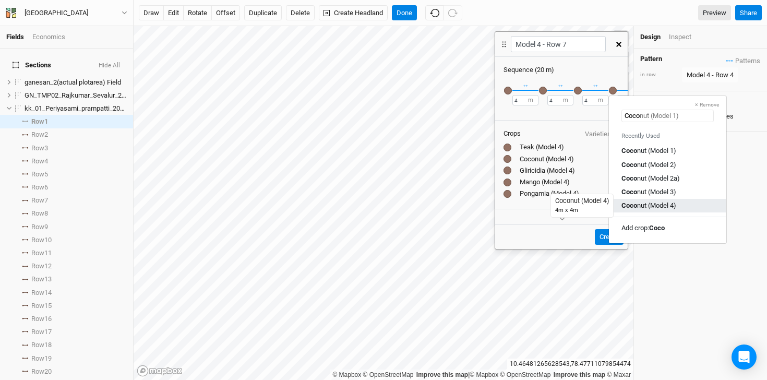
click at [672, 204] on div "Coco nut (Model 4)" at bounding box center [648, 205] width 55 height 9
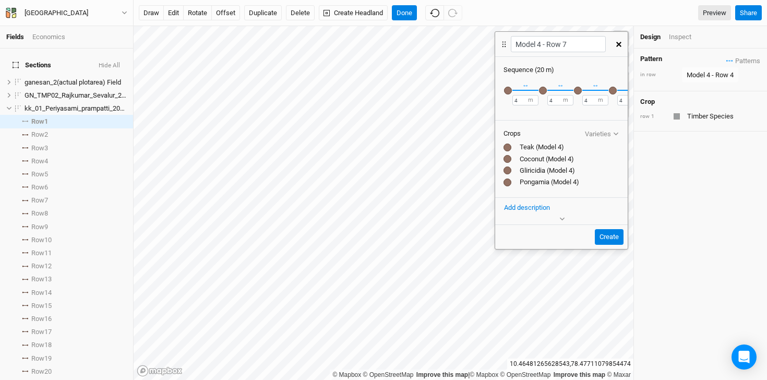
click at [614, 90] on div "button" at bounding box center [613, 91] width 8 height 8
click at [575, 114] on div "× Remove Neem (Model 4) Recently Used Neem (Model 4) ↔ 4 m × Remove Mango (Mode…" at bounding box center [561, 96] width 132 height 43
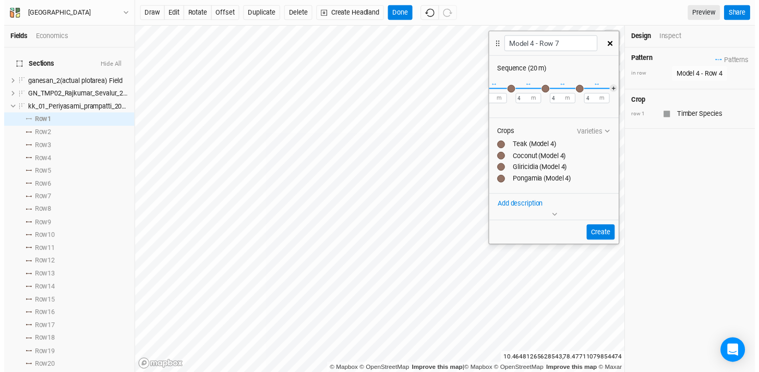
scroll to position [0, 74]
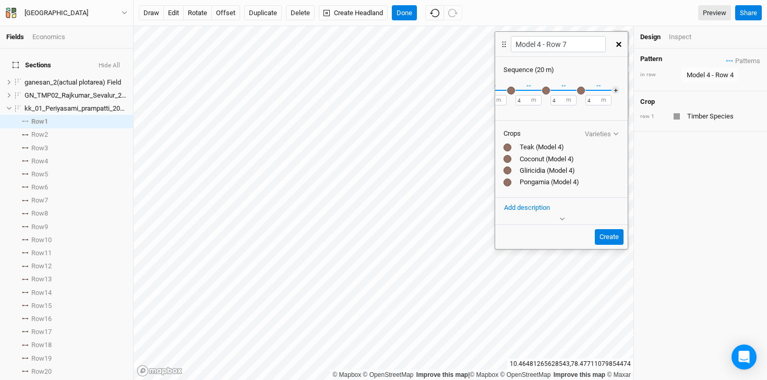
click at [542, 88] on div "button" at bounding box center [546, 91] width 8 height 8
click at [577, 89] on div "button" at bounding box center [581, 91] width 8 height 8
click at [658, 116] on input "text" at bounding box center [628, 116] width 92 height 13
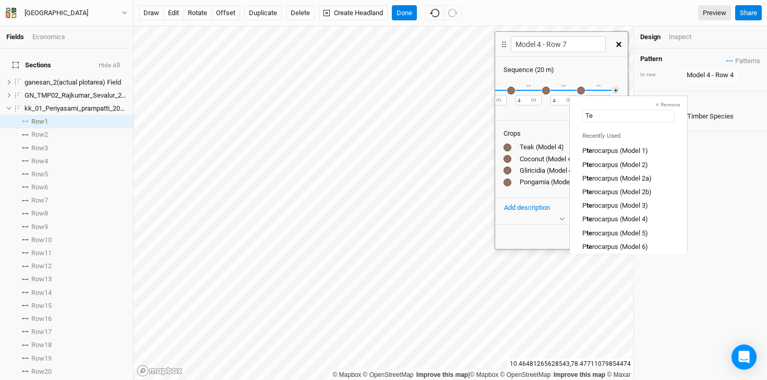
type input "Tea"
type input "Teak (Model 1)"
type input "Teak"
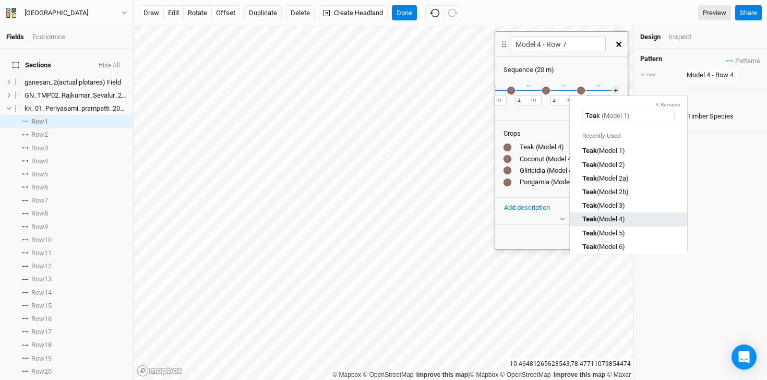
click at [639, 220] on div "Teak (Model 4)" at bounding box center [628, 218] width 92 height 9
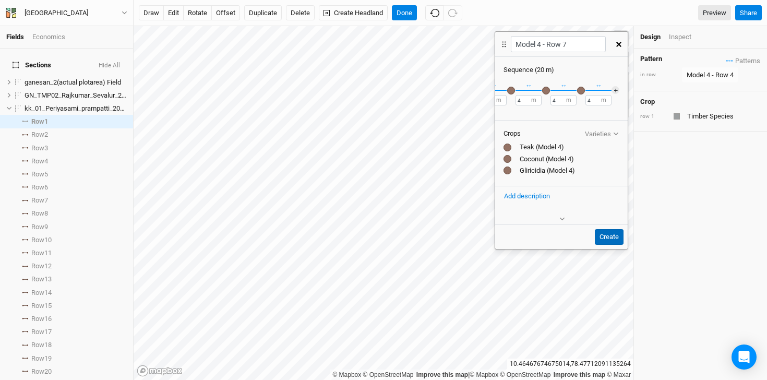
click at [607, 233] on button "Create" at bounding box center [608, 237] width 29 height 16
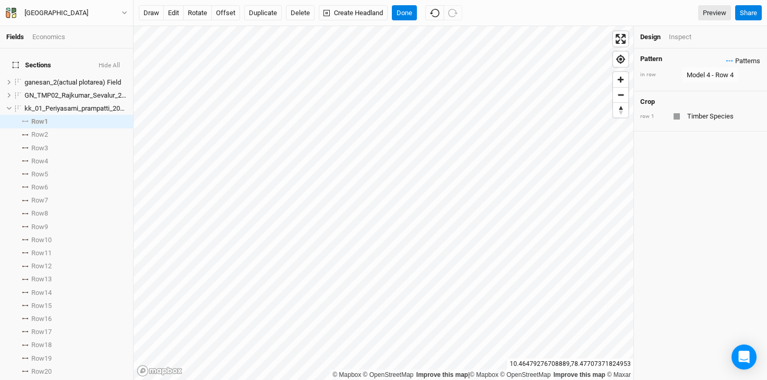
click at [726, 62] on span "Patterns" at bounding box center [743, 61] width 34 height 10
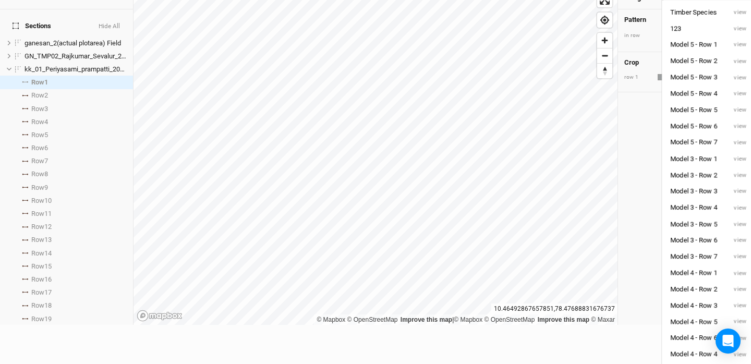
scroll to position [0, 0]
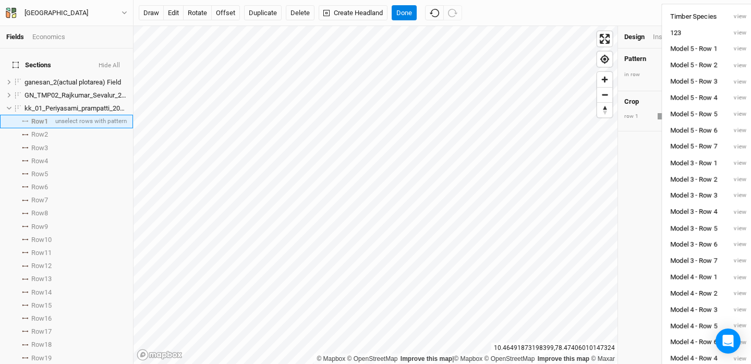
click at [27, 116] on li "Row 1 unselect rows with pattern" at bounding box center [66, 121] width 133 height 13
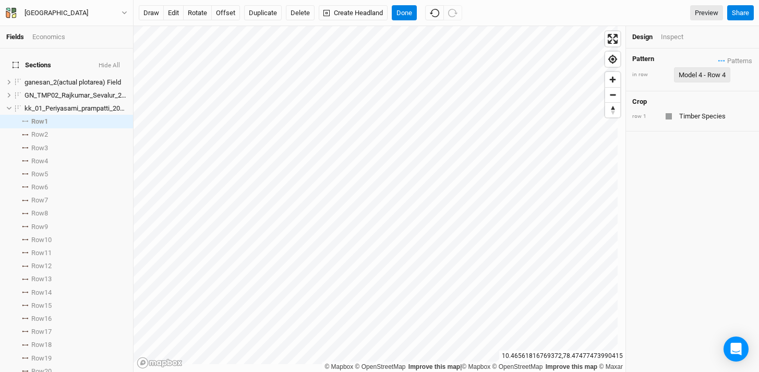
click at [712, 76] on div "Model 4 - Row 4" at bounding box center [701, 75] width 47 height 10
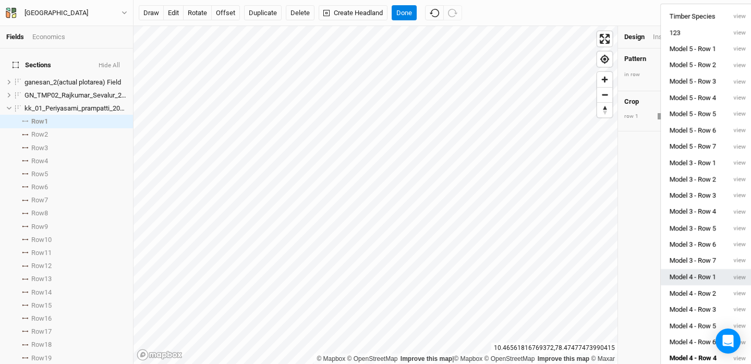
click at [713, 279] on button "Model 4 - Row 1" at bounding box center [693, 277] width 65 height 16
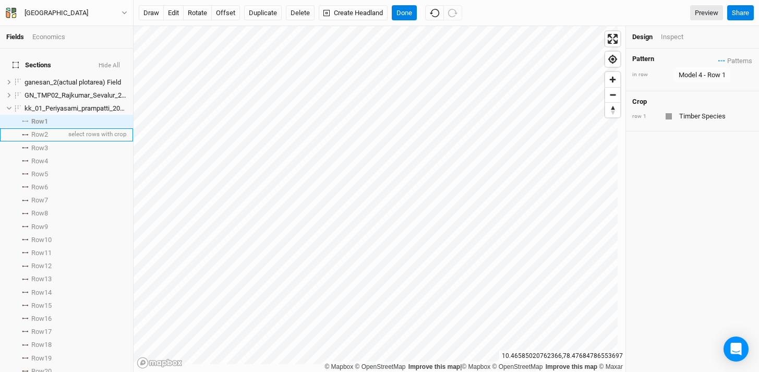
click at [26, 134] on icon at bounding box center [25, 134] width 4 height 1
click at [718, 61] on span "Patterns" at bounding box center [735, 60] width 34 height 10
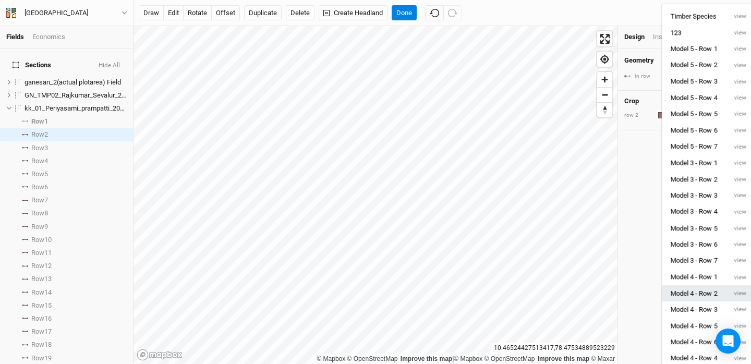
click at [708, 296] on button "Model 4 - Row 2" at bounding box center [694, 293] width 64 height 16
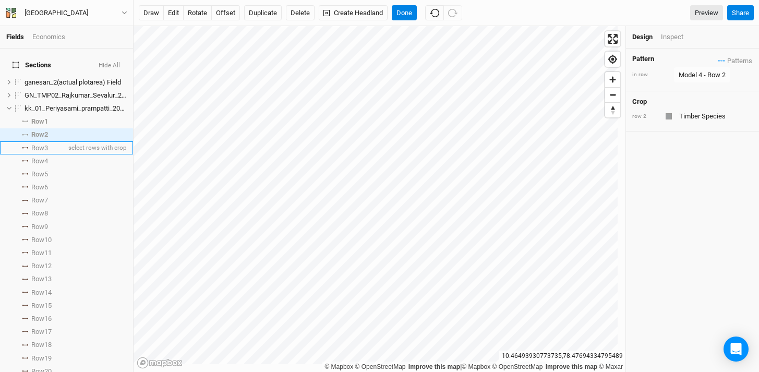
click at [25, 147] on icon at bounding box center [25, 148] width 6 height 2
click at [717, 60] on button "Patterns" at bounding box center [734, 60] width 35 height 11
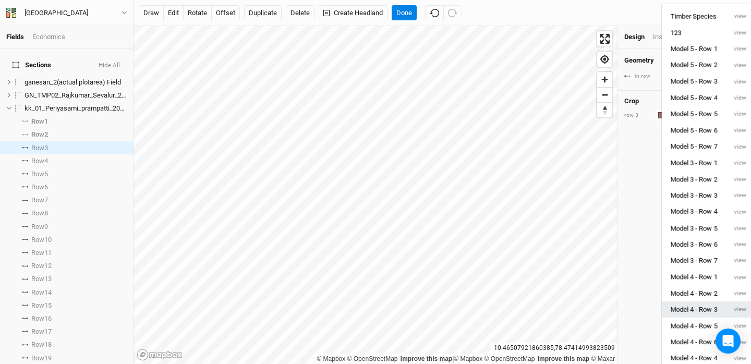
click at [701, 314] on button "Model 4 - Row 3" at bounding box center [694, 309] width 64 height 16
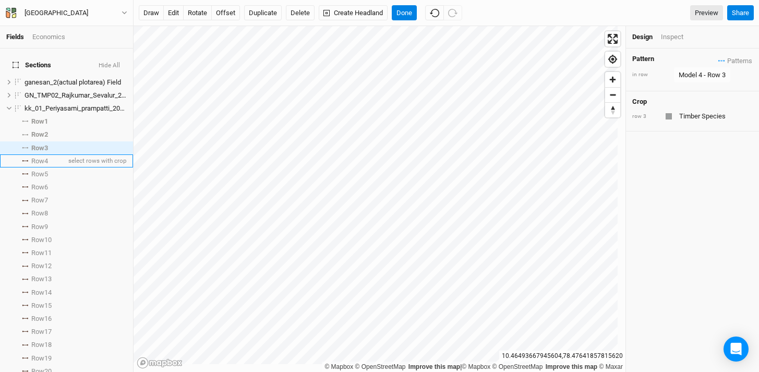
click at [26, 156] on li "Row 4 select rows with crop" at bounding box center [66, 160] width 133 height 13
click at [718, 57] on span "Patterns" at bounding box center [735, 60] width 34 height 10
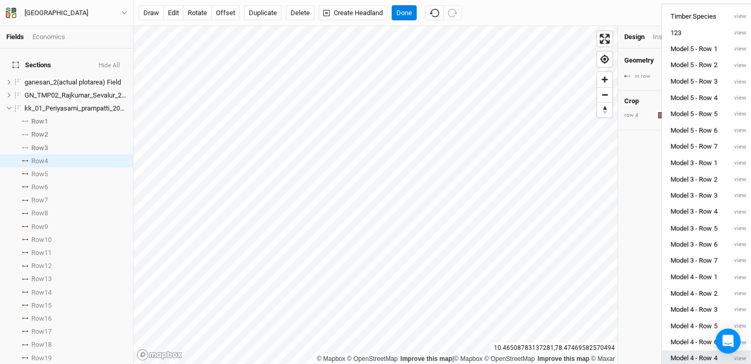
click at [719, 360] on button "Model 4 - Row 4" at bounding box center [694, 358] width 64 height 16
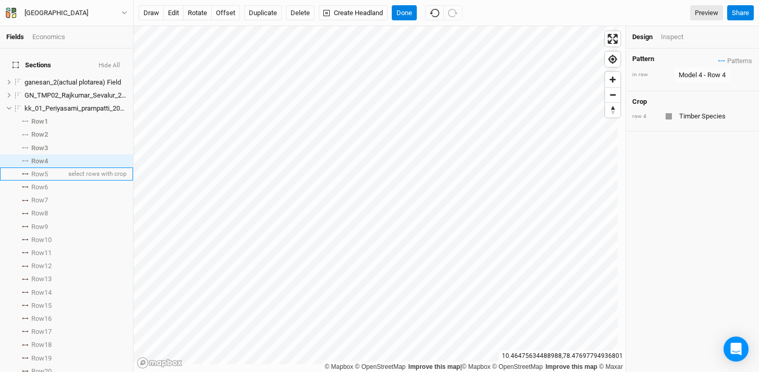
click at [28, 173] on span at bounding box center [25, 174] width 13 height 2
click at [718, 58] on span "Patterns" at bounding box center [735, 60] width 34 height 10
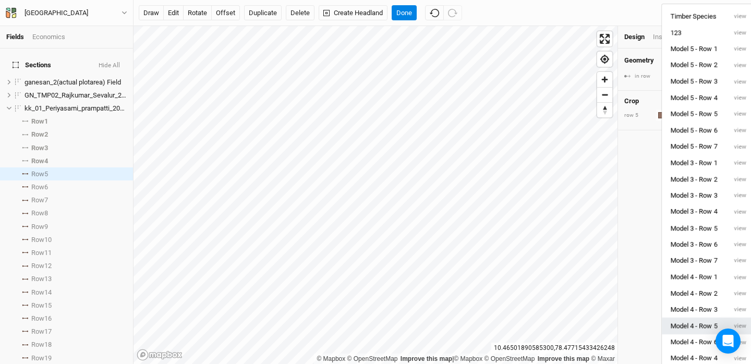
click at [704, 327] on button "Model 4 - Row 5" at bounding box center [694, 326] width 64 height 16
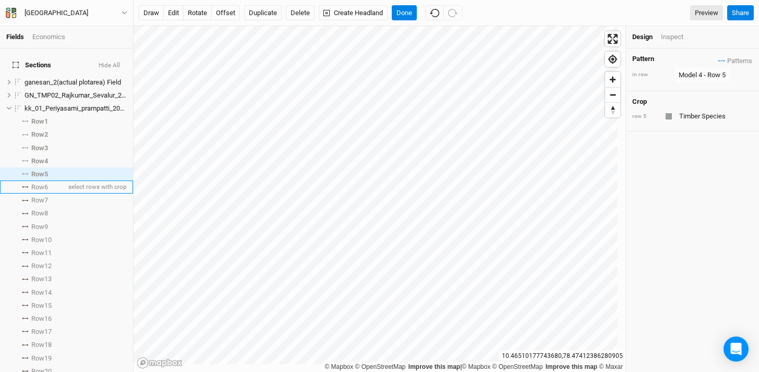
click at [26, 186] on icon at bounding box center [25, 187] width 6 height 2
click at [718, 62] on span "Patterns" at bounding box center [735, 60] width 34 height 10
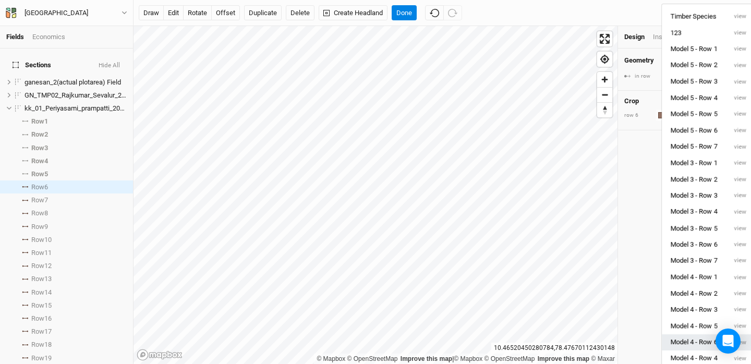
click at [704, 343] on button "Model 4 - Row 6" at bounding box center [694, 342] width 64 height 16
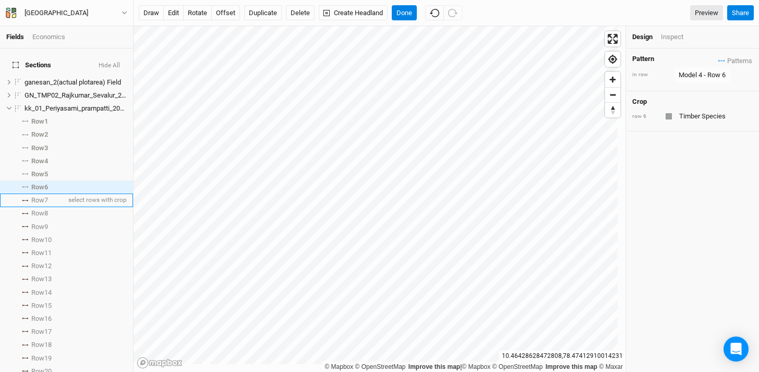
click at [29, 194] on li "Row 7 select rows with crop" at bounding box center [66, 199] width 133 height 13
click at [718, 58] on span "Patterns" at bounding box center [735, 60] width 34 height 10
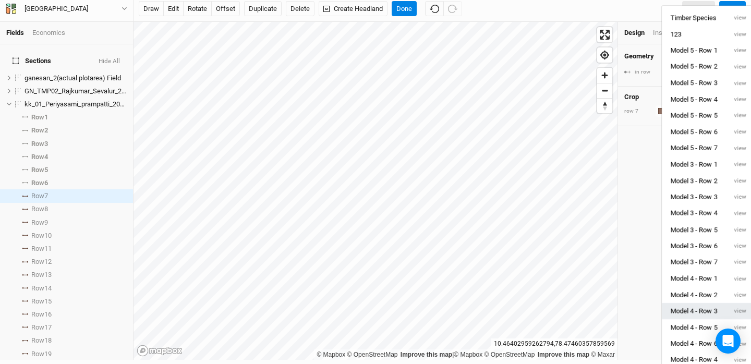
scroll to position [11, 0]
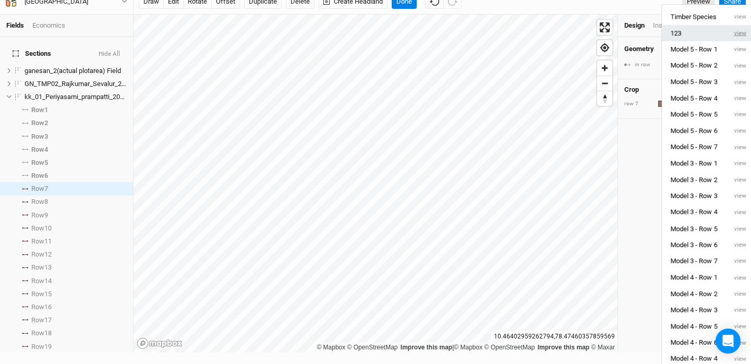
click at [741, 33] on button "view" at bounding box center [740, 33] width 29 height 16
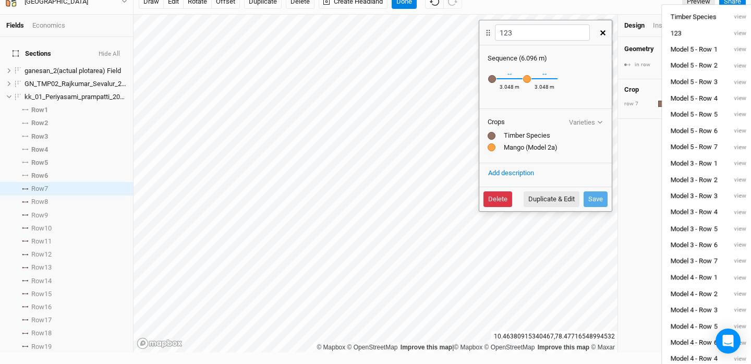
click at [503, 203] on button "Delete" at bounding box center [497, 199] width 29 height 16
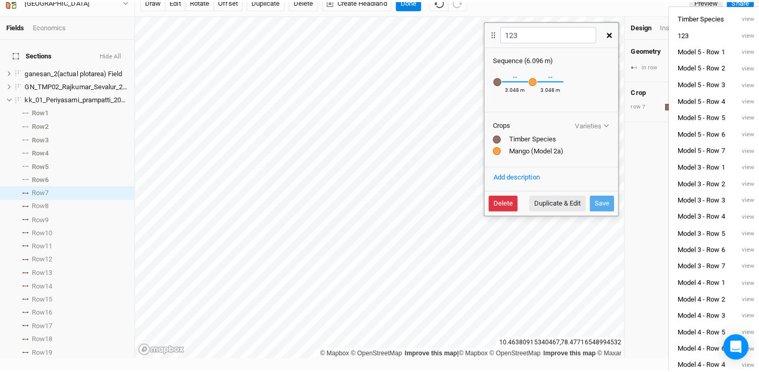
scroll to position [0, 0]
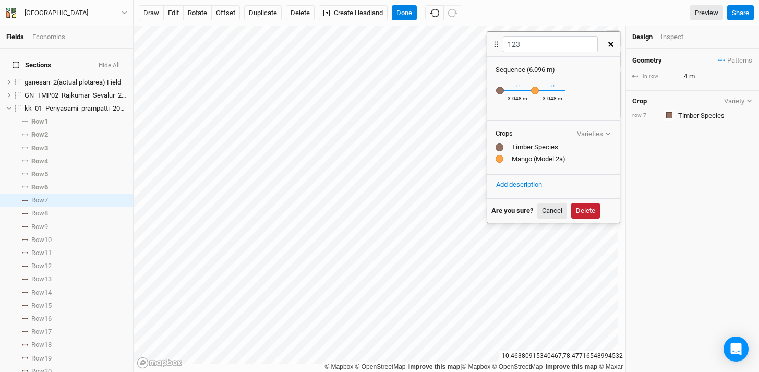
click at [583, 209] on button "Delete" at bounding box center [585, 211] width 29 height 16
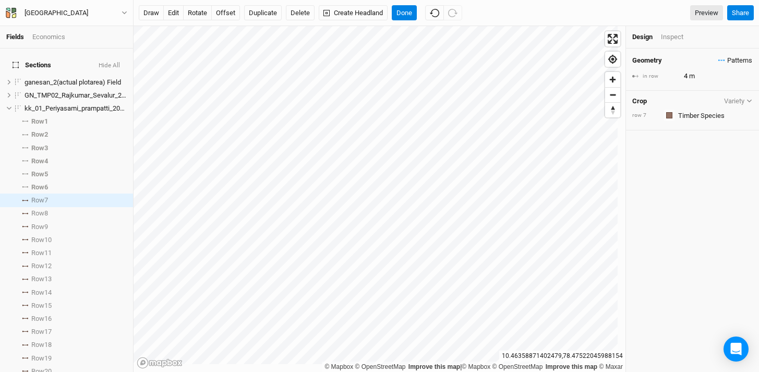
click at [718, 57] on span "Patterns" at bounding box center [735, 60] width 34 height 10
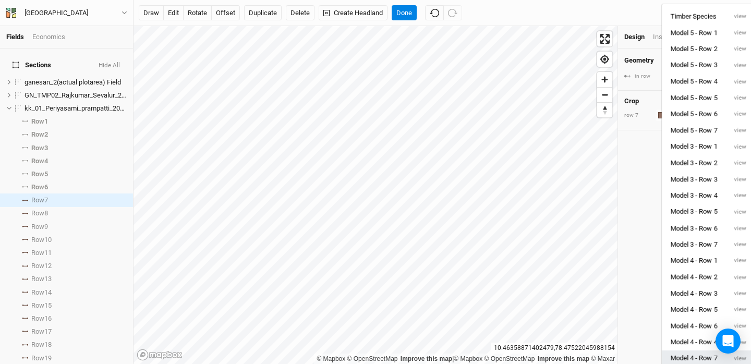
click at [698, 357] on button "Model 4 - Row 7" at bounding box center [694, 358] width 64 height 16
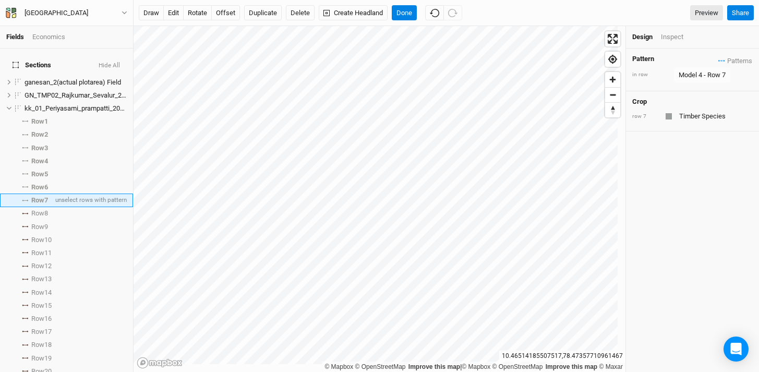
click at [26, 200] on icon at bounding box center [25, 200] width 4 height 1
click at [23, 213] on icon at bounding box center [25, 213] width 4 height 1
click at [718, 59] on span "Patterns" at bounding box center [735, 60] width 34 height 10
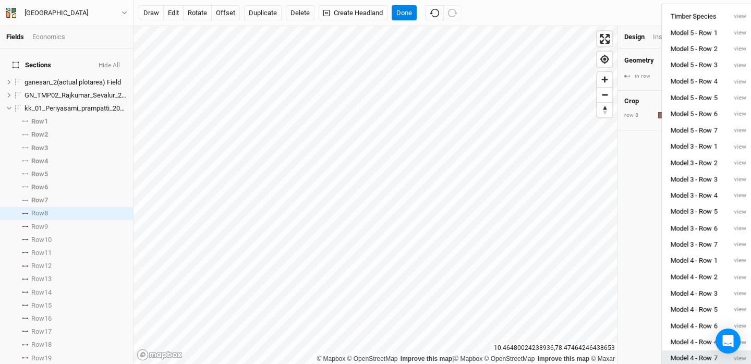
click at [694, 358] on button "Model 4 - Row 7" at bounding box center [694, 358] width 64 height 16
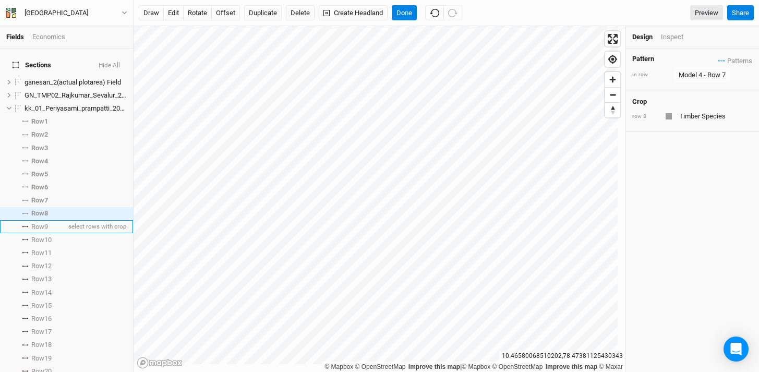
click at [25, 226] on icon at bounding box center [25, 226] width 4 height 1
click at [718, 57] on span "Patterns" at bounding box center [735, 60] width 34 height 10
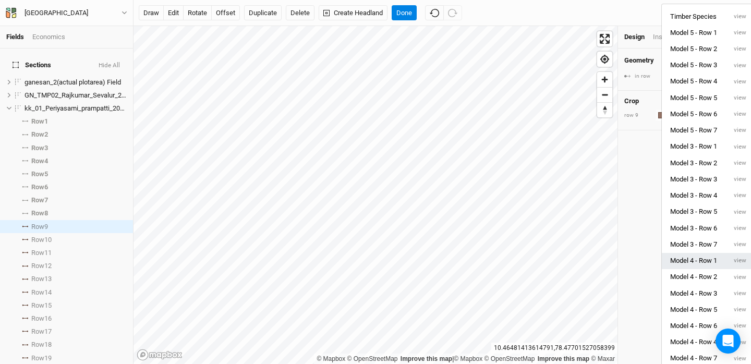
click at [720, 265] on button "Model 4 - Row 1" at bounding box center [694, 261] width 64 height 16
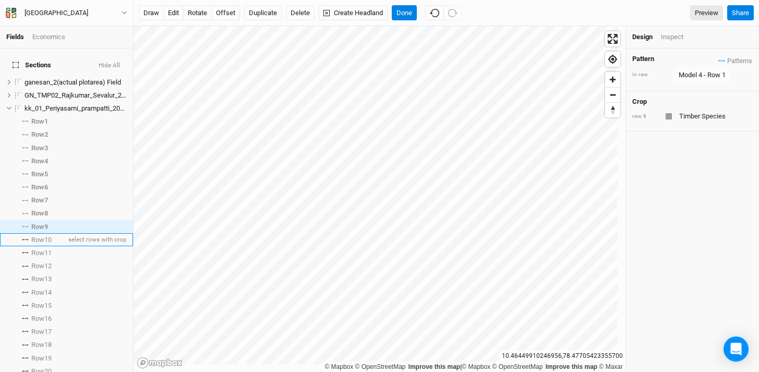
click at [26, 239] on icon at bounding box center [25, 240] width 6 height 2
click at [717, 59] on button "Patterns" at bounding box center [734, 60] width 35 height 11
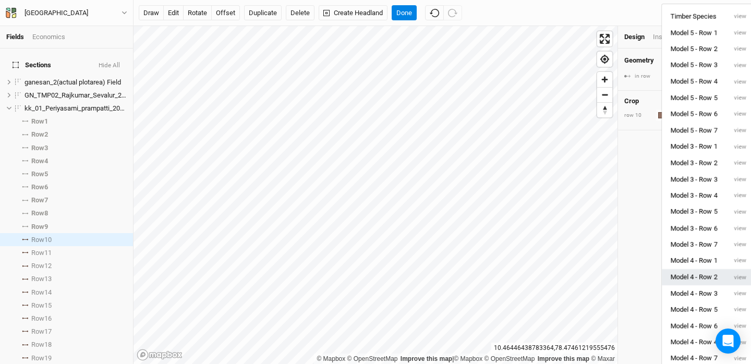
click at [719, 272] on button "Model 4 - Row 2" at bounding box center [694, 277] width 64 height 16
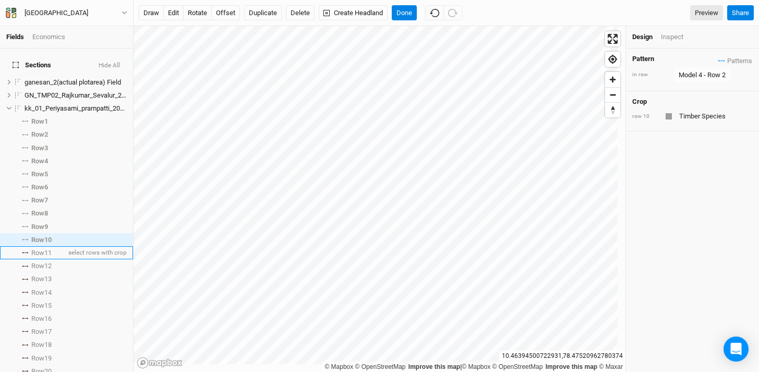
click at [27, 252] on icon at bounding box center [25, 253] width 6 height 2
click at [718, 60] on span "Patterns" at bounding box center [735, 60] width 34 height 10
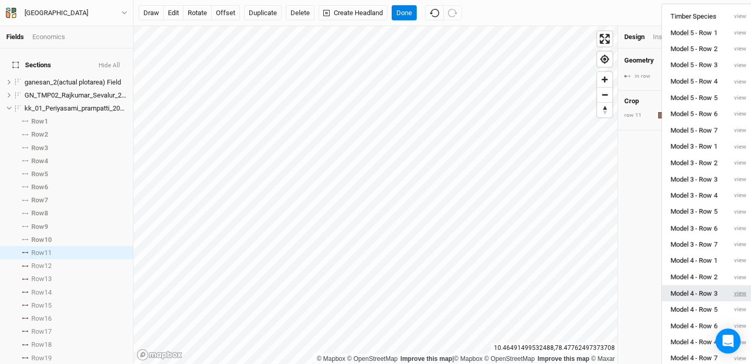
click at [729, 296] on button "view" at bounding box center [740, 293] width 29 height 16
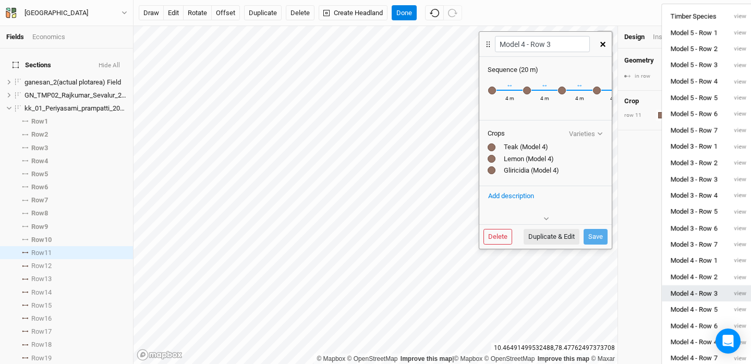
click at [699, 296] on button "Model 4 - Row 3" at bounding box center [694, 293] width 64 height 16
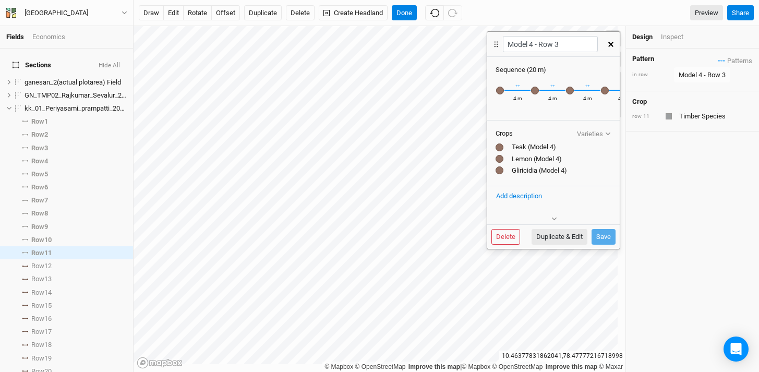
click at [606, 43] on button "button" at bounding box center [611, 44] width 18 height 19
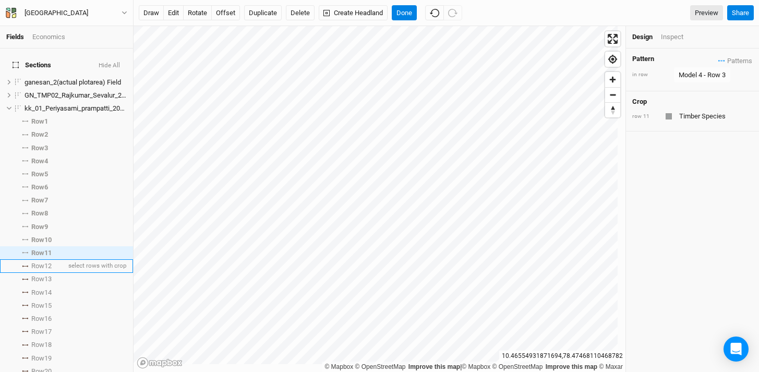
click at [27, 259] on li "Row 12 select rows with crop" at bounding box center [66, 265] width 133 height 13
click at [718, 62] on span "Patterns" at bounding box center [735, 60] width 34 height 10
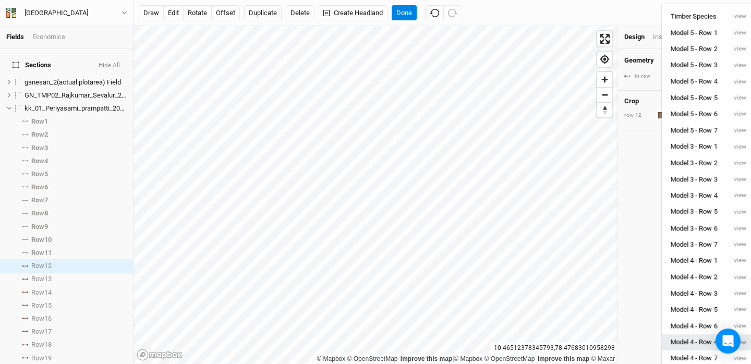
click at [705, 342] on button "Model 4 - Row 4" at bounding box center [694, 342] width 64 height 16
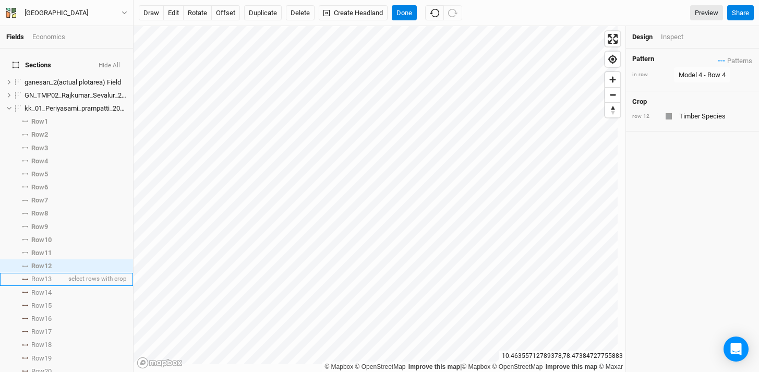
click at [23, 273] on li "Row 13 select rows with crop" at bounding box center [66, 279] width 133 height 13
click at [718, 59] on icon "button" at bounding box center [721, 60] width 7 height 2
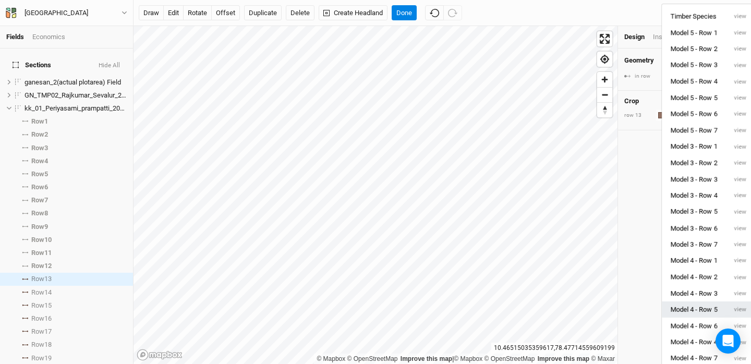
click at [710, 305] on button "Model 4 - Row 5" at bounding box center [694, 309] width 64 height 16
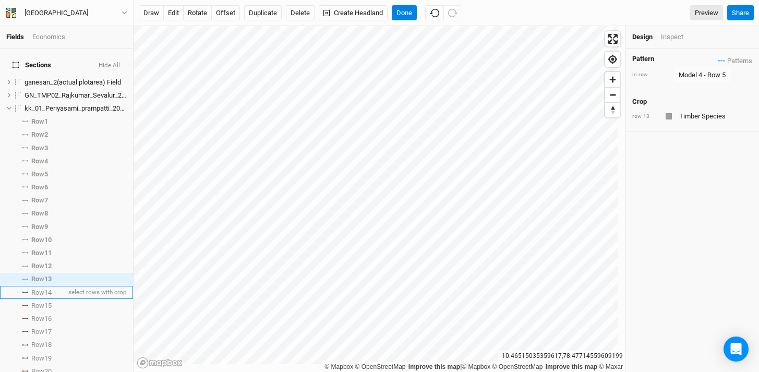
click at [22, 287] on li "Row 14 select rows with crop" at bounding box center [66, 292] width 133 height 13
click at [718, 58] on span "Patterns" at bounding box center [735, 60] width 34 height 10
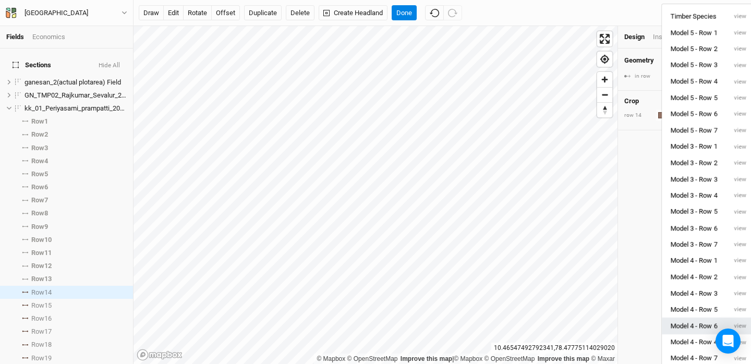
click at [705, 321] on button "Model 4 - Row 6" at bounding box center [694, 326] width 64 height 16
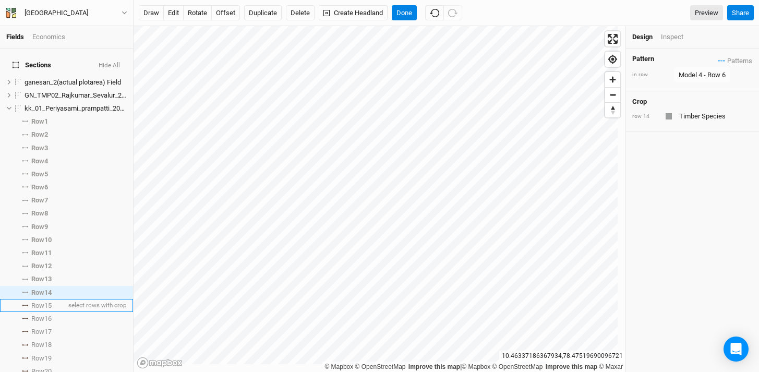
click at [23, 305] on icon at bounding box center [25, 306] width 6 height 2
click at [718, 58] on span "Patterns" at bounding box center [735, 60] width 34 height 10
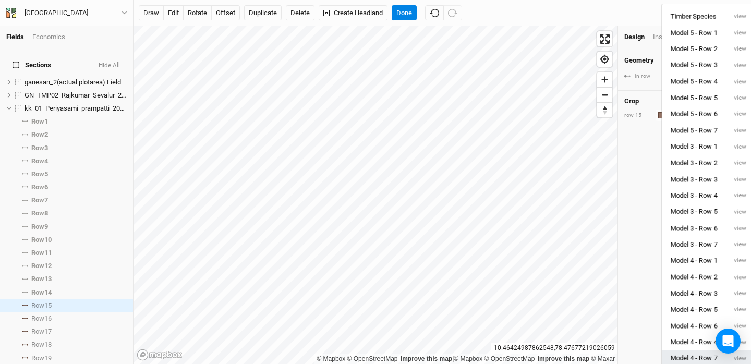
click at [701, 356] on button "Model 4 - Row 7" at bounding box center [694, 358] width 64 height 16
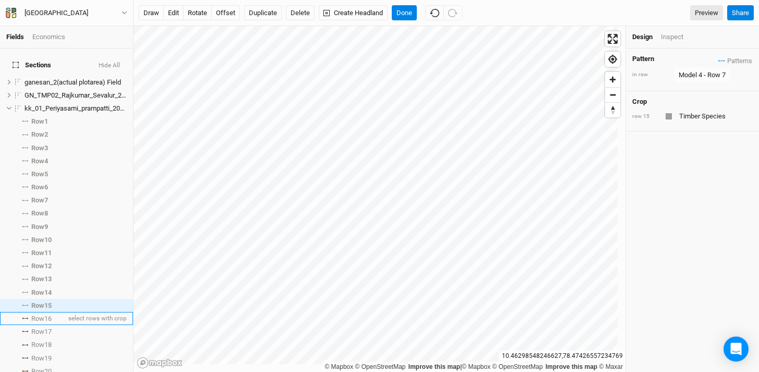
click at [25, 312] on li "Row 16 select rows with crop" at bounding box center [66, 318] width 133 height 13
click at [718, 59] on span "Patterns" at bounding box center [735, 60] width 34 height 10
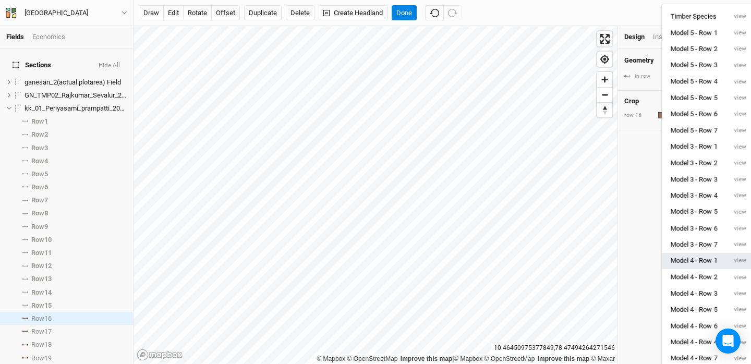
click at [719, 264] on button "Model 4 - Row 1" at bounding box center [694, 261] width 64 height 16
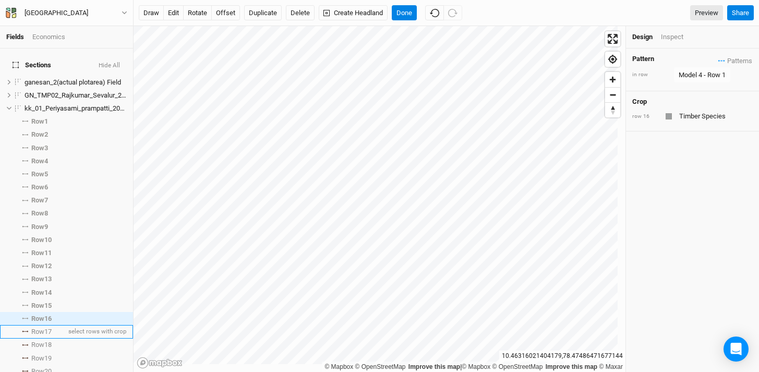
click at [31, 327] on span "Row 17" at bounding box center [41, 331] width 20 height 8
click at [718, 58] on span "Patterns" at bounding box center [735, 60] width 34 height 10
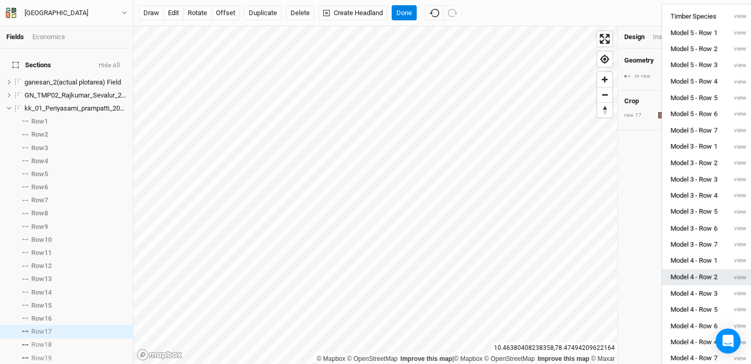
click at [705, 273] on button "Model 4 - Row 2" at bounding box center [694, 277] width 64 height 16
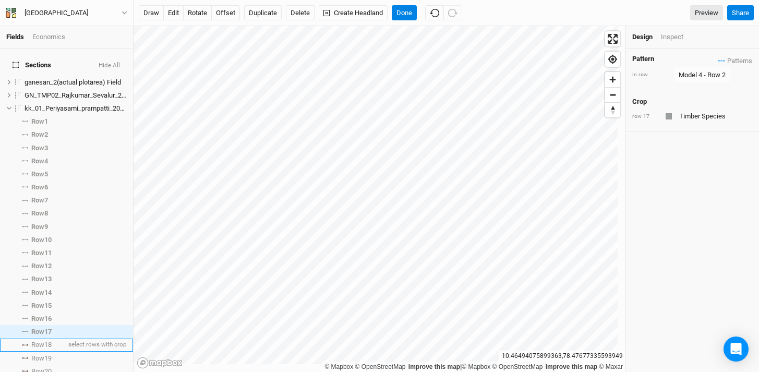
click at [28, 340] on li "Row 18 select rows with crop" at bounding box center [66, 344] width 133 height 13
click at [723, 60] on icon "button" at bounding box center [724, 61] width 2 height 2
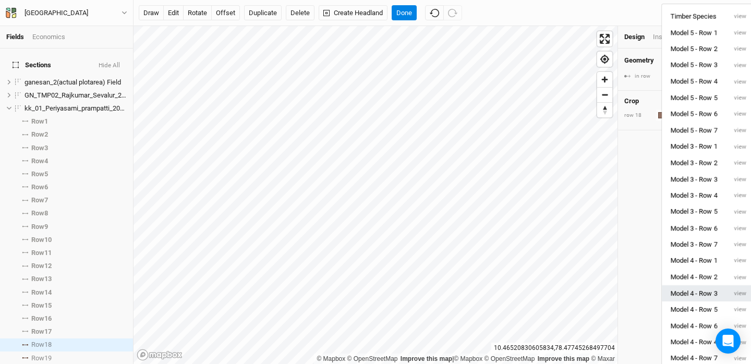
click at [698, 296] on button "Model 4 - Row 3" at bounding box center [694, 293] width 64 height 16
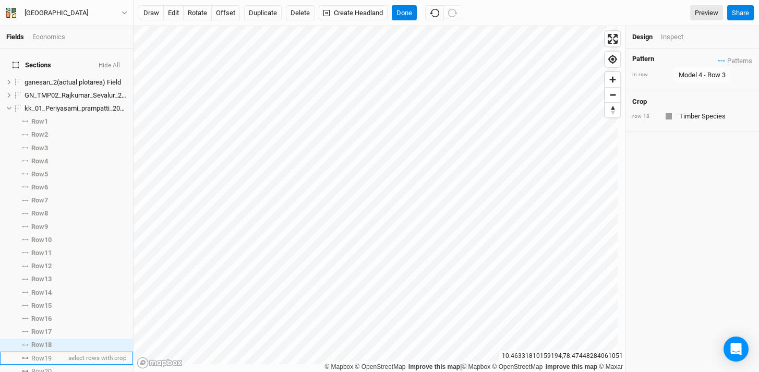
click at [25, 351] on li "Row 19 select rows with crop" at bounding box center [66, 357] width 133 height 13
click at [718, 62] on span "Patterns" at bounding box center [735, 60] width 34 height 10
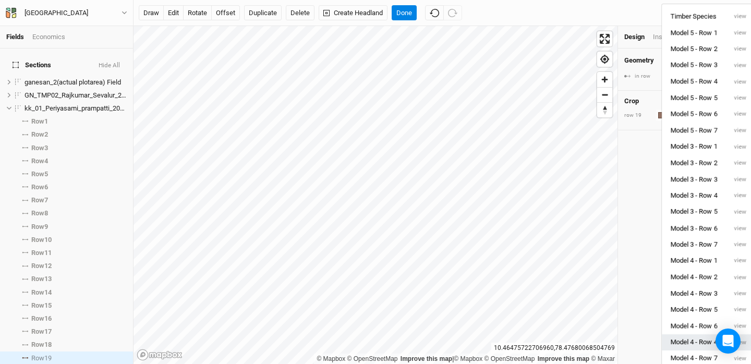
click at [697, 343] on button "Model 4 - Row 4" at bounding box center [694, 342] width 64 height 16
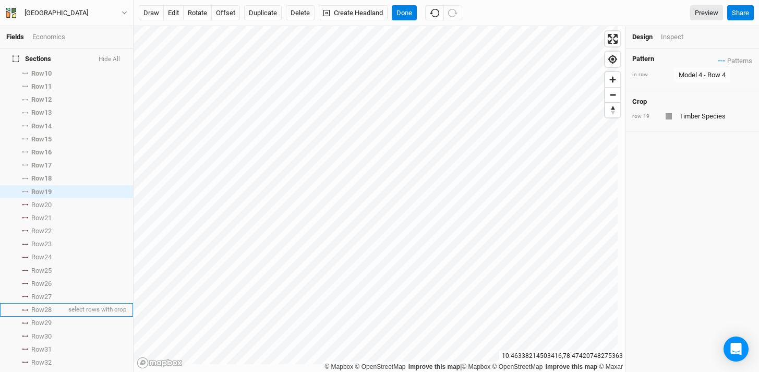
scroll to position [168, 0]
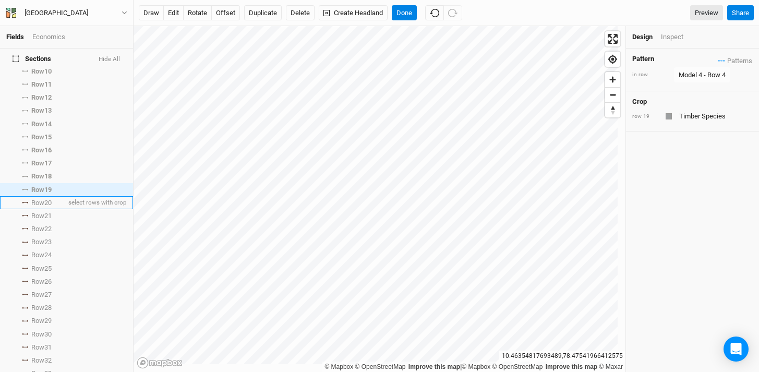
click at [26, 197] on li "Row 20 select rows with crop" at bounding box center [66, 202] width 133 height 13
click at [718, 58] on span "Patterns" at bounding box center [735, 60] width 34 height 10
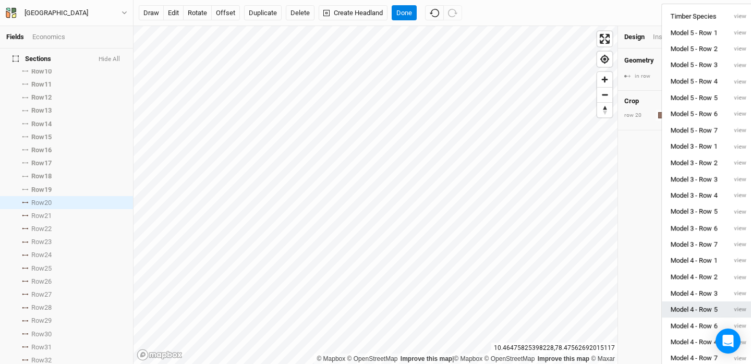
click at [710, 315] on button "Model 4 - Row 5" at bounding box center [694, 309] width 64 height 16
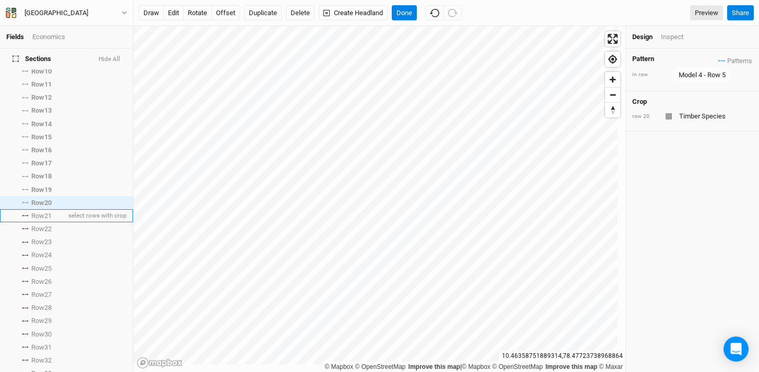
click at [26, 209] on li "Row 21 select rows with crop" at bounding box center [66, 215] width 133 height 13
click at [719, 57] on span "Patterns" at bounding box center [735, 60] width 34 height 10
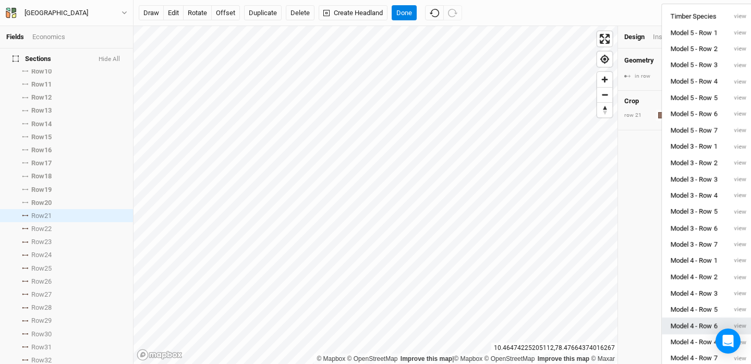
click at [703, 326] on button "Model 4 - Row 6" at bounding box center [694, 326] width 64 height 16
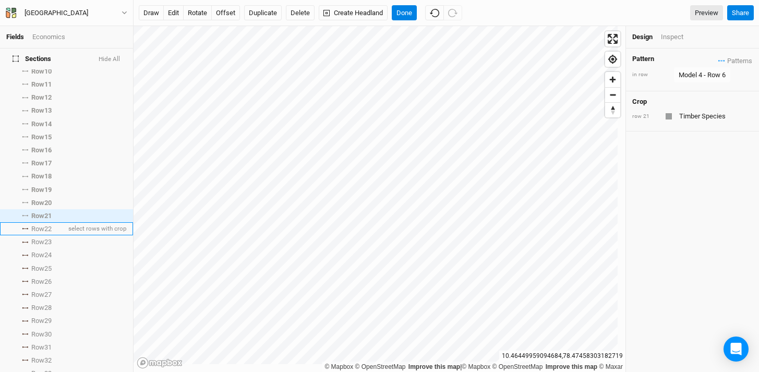
click at [30, 222] on li "Row 22 select rows with crop" at bounding box center [66, 228] width 133 height 13
click at [718, 58] on span "Patterns" at bounding box center [735, 60] width 34 height 10
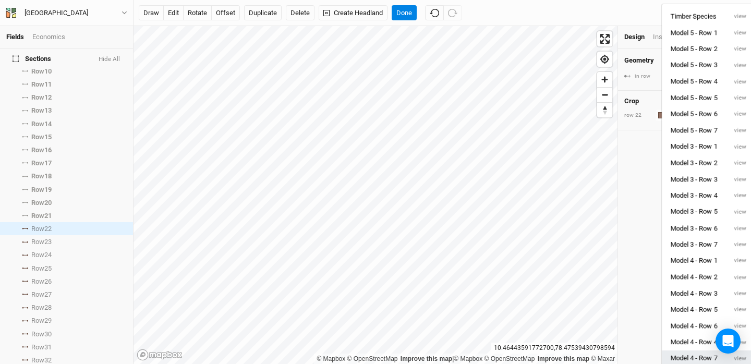
click at [710, 354] on button "Model 4 - Row 7" at bounding box center [694, 358] width 64 height 16
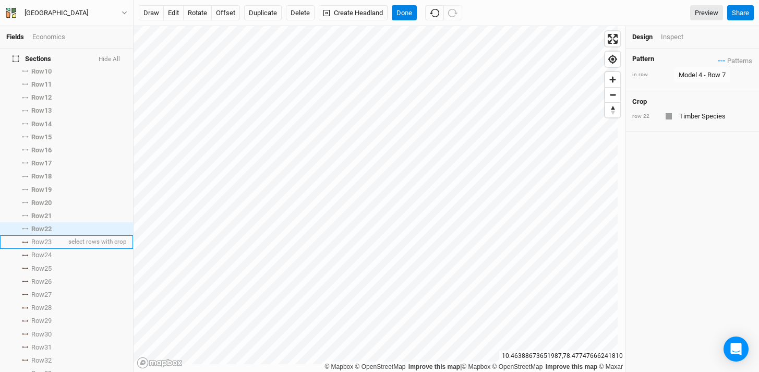
click at [29, 241] on span at bounding box center [25, 242] width 13 height 2
click at [718, 60] on span "Patterns" at bounding box center [735, 60] width 34 height 10
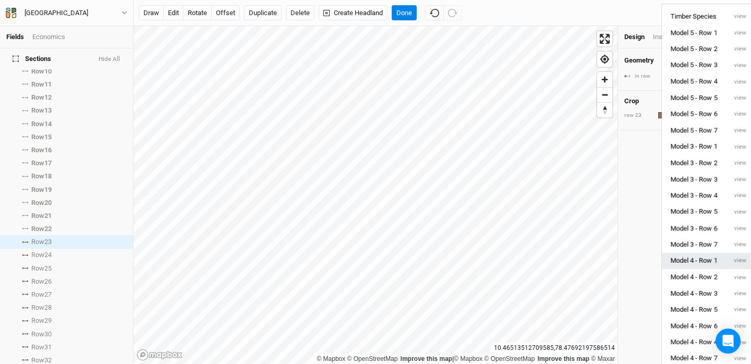
click at [707, 257] on button "Model 4 - Row 1" at bounding box center [694, 261] width 64 height 16
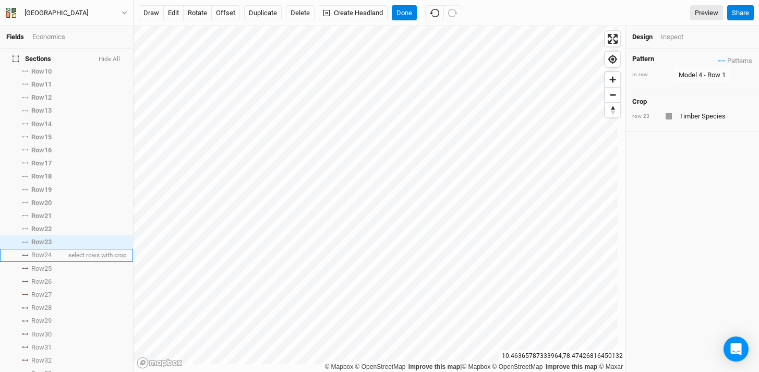
click at [32, 251] on span "Row 24" at bounding box center [41, 255] width 20 height 8
click at [720, 60] on span "Patterns" at bounding box center [735, 60] width 34 height 10
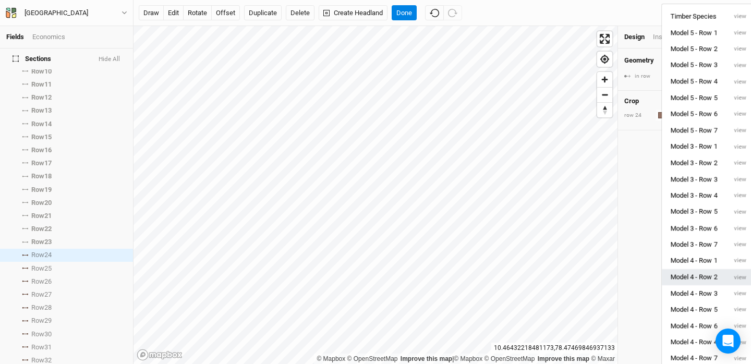
click at [713, 279] on button "Model 4 - Row 2" at bounding box center [694, 277] width 64 height 16
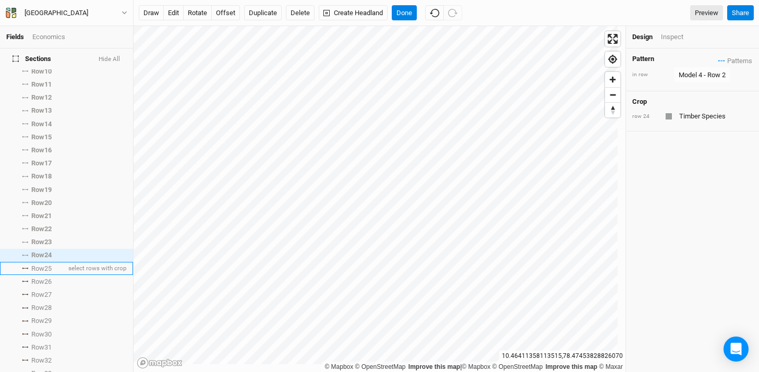
click at [24, 263] on li "Row 25 select rows with crop" at bounding box center [66, 268] width 133 height 13
click at [717, 55] on button "Patterns" at bounding box center [734, 60] width 35 height 11
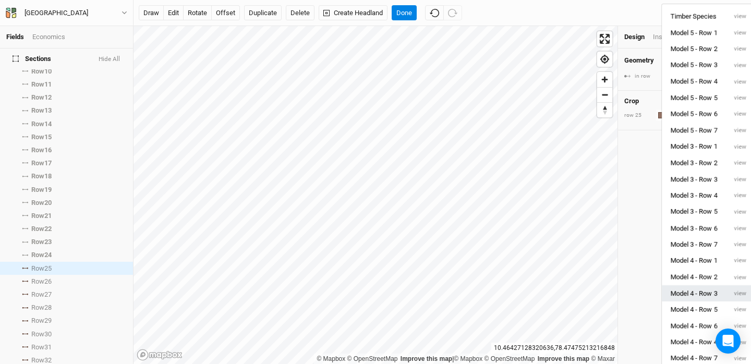
click at [705, 293] on button "Model 4 - Row 3" at bounding box center [694, 293] width 64 height 16
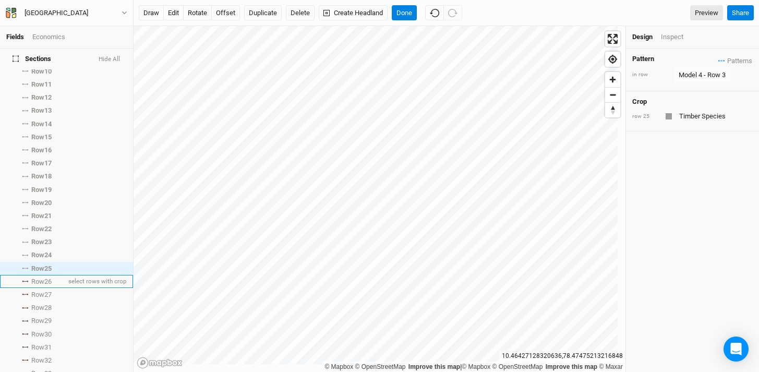
click at [29, 281] on span at bounding box center [25, 282] width 13 height 2
click at [718, 61] on span "Patterns" at bounding box center [735, 60] width 34 height 10
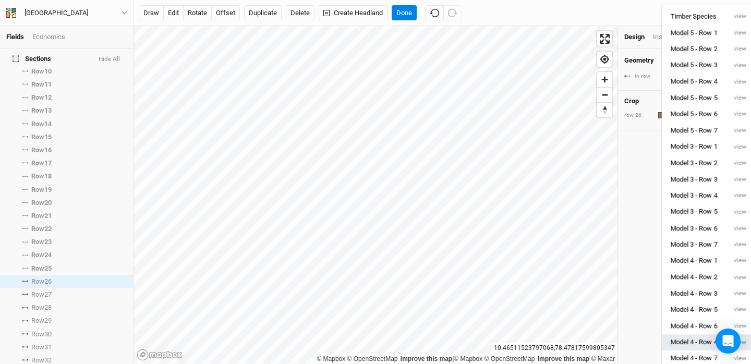
click at [707, 340] on button "Model 4 - Row 4" at bounding box center [694, 342] width 64 height 16
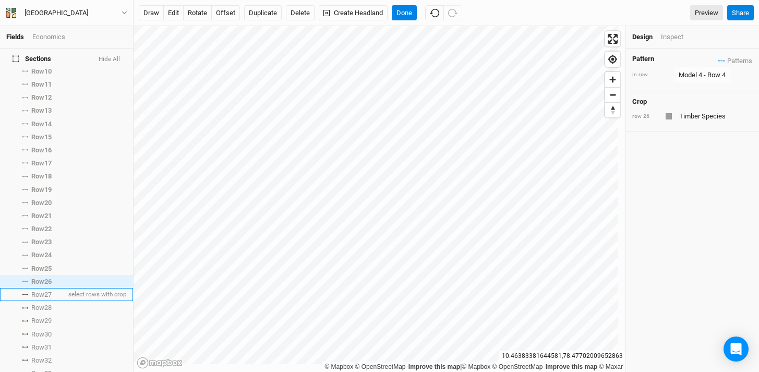
click at [23, 288] on li "Row 27 select rows with crop" at bounding box center [66, 294] width 133 height 13
click at [718, 61] on span "Patterns" at bounding box center [735, 60] width 34 height 10
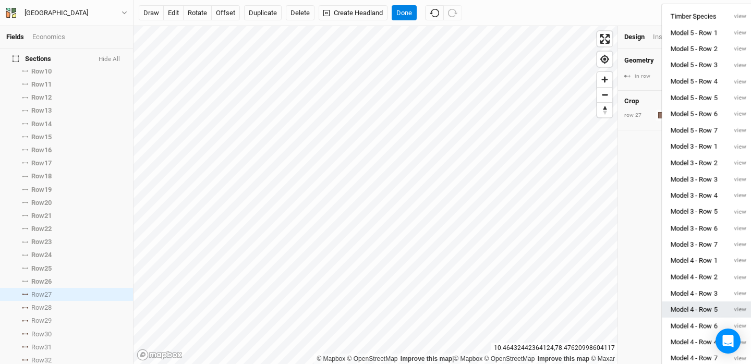
click at [706, 305] on button "Model 4 - Row 5" at bounding box center [694, 309] width 64 height 16
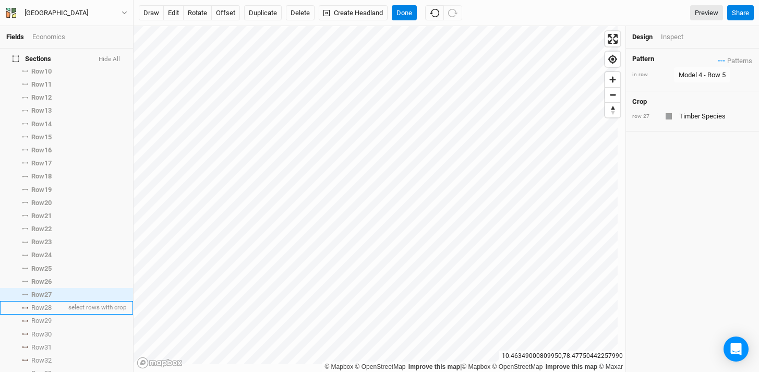
click at [31, 303] on span "Row 28" at bounding box center [41, 307] width 20 height 8
click at [718, 59] on icon "button" at bounding box center [721, 60] width 7 height 2
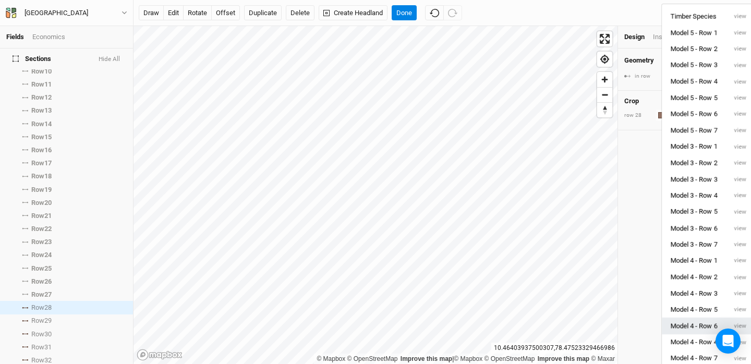
click at [701, 320] on button "Model 4 - Row 6" at bounding box center [694, 326] width 64 height 16
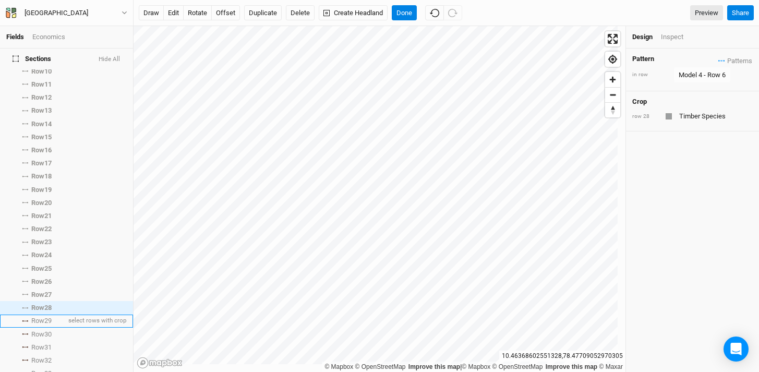
click at [23, 317] on li "Row 29 select rows with crop" at bounding box center [66, 320] width 133 height 13
click at [24, 317] on li "Row 29 select rows with crop" at bounding box center [66, 320] width 133 height 13
click at [718, 61] on span "Patterns" at bounding box center [735, 60] width 34 height 10
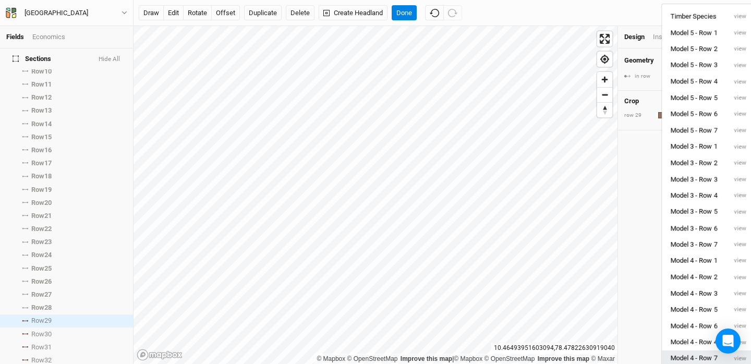
click at [705, 354] on button "Model 4 - Row 7" at bounding box center [694, 358] width 64 height 16
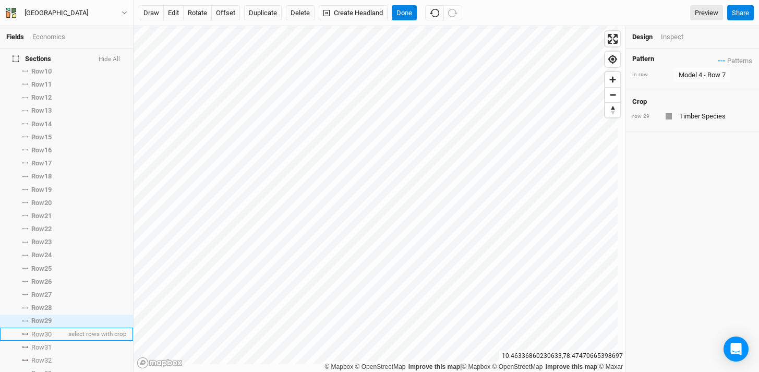
click at [32, 330] on span "Row 30" at bounding box center [41, 334] width 20 height 8
click at [717, 55] on button "Patterns" at bounding box center [734, 60] width 35 height 11
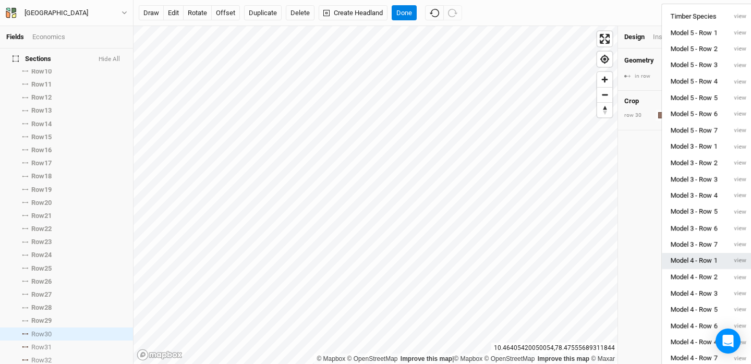
click at [710, 255] on button "Model 4 - Row 1" at bounding box center [694, 261] width 64 height 16
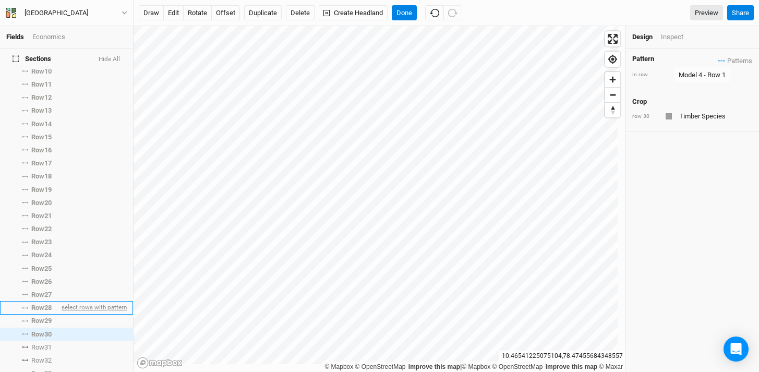
scroll to position [364, 0]
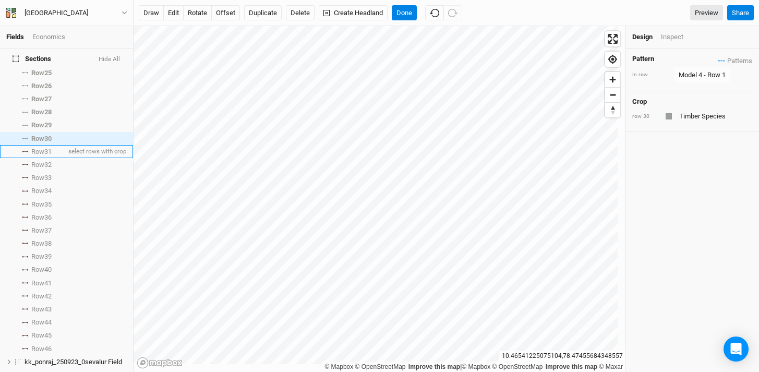
click at [31, 148] on span "Row 31" at bounding box center [41, 152] width 20 height 8
click at [718, 62] on span "Patterns" at bounding box center [735, 60] width 34 height 10
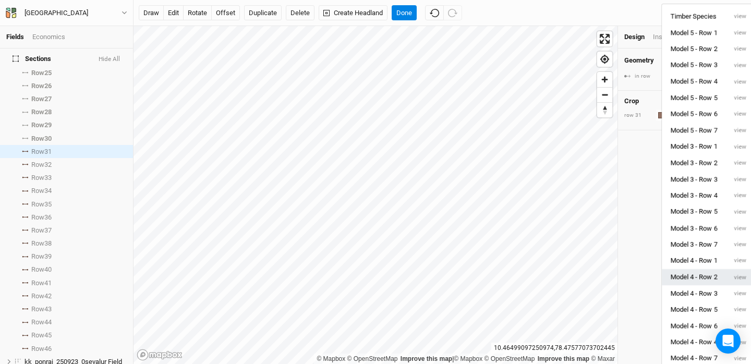
click at [717, 279] on button "Model 4 - Row 2" at bounding box center [694, 277] width 64 height 16
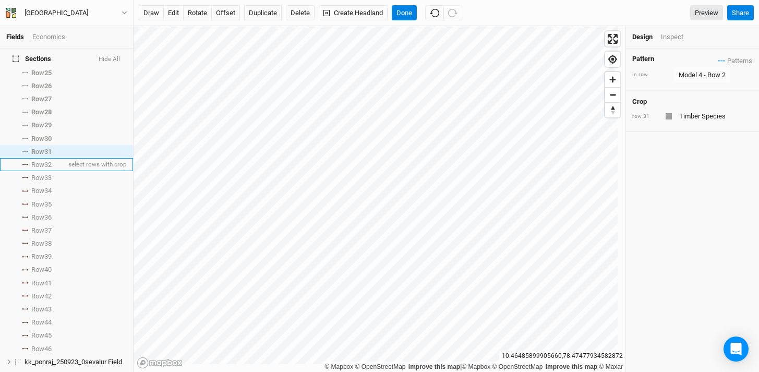
click at [29, 159] on li "Row 32 select rows with crop" at bounding box center [66, 164] width 133 height 13
click at [718, 59] on span "Patterns" at bounding box center [735, 60] width 34 height 10
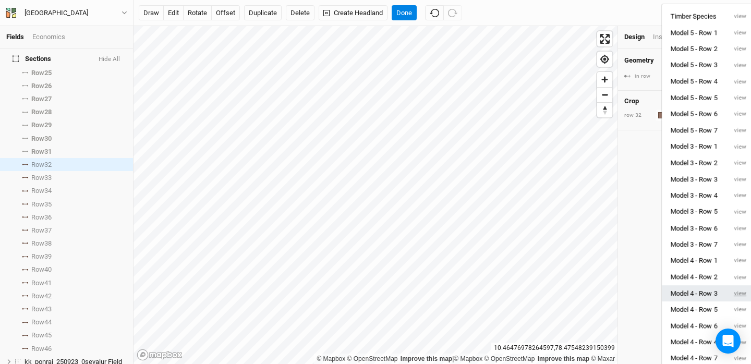
click at [729, 293] on button "view" at bounding box center [740, 293] width 29 height 16
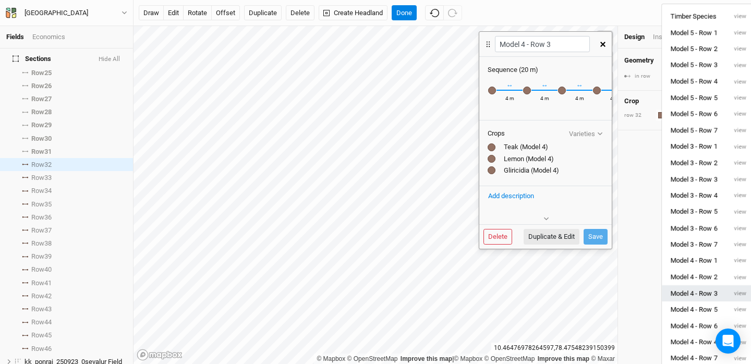
click at [704, 295] on button "Model 4 - Row 3" at bounding box center [694, 293] width 64 height 16
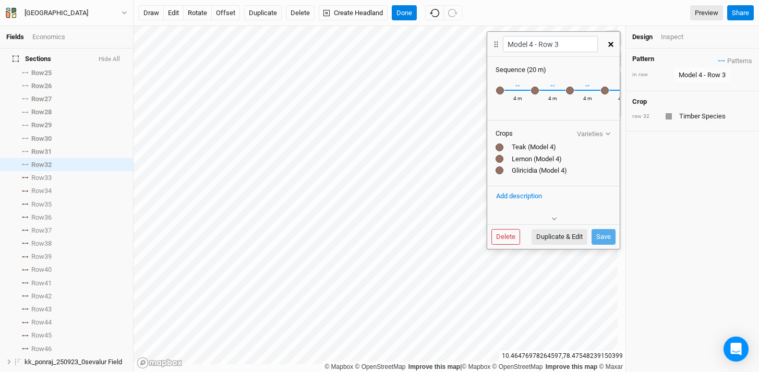
click at [609, 43] on icon "button" at bounding box center [610, 44] width 5 height 5
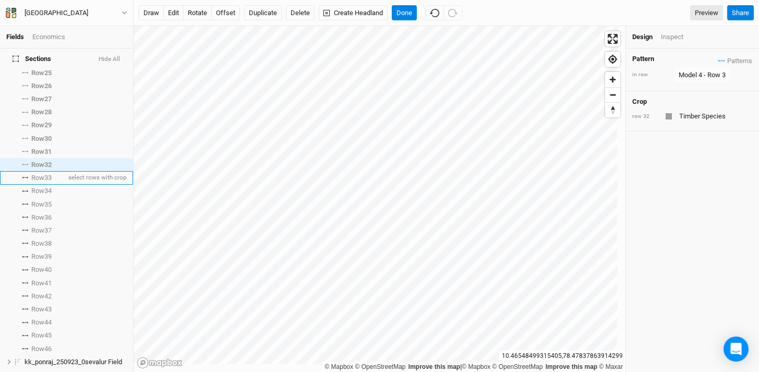
click at [25, 173] on li "Row 33 select rows with crop" at bounding box center [66, 177] width 133 height 13
click at [718, 56] on span "Patterns" at bounding box center [735, 60] width 34 height 10
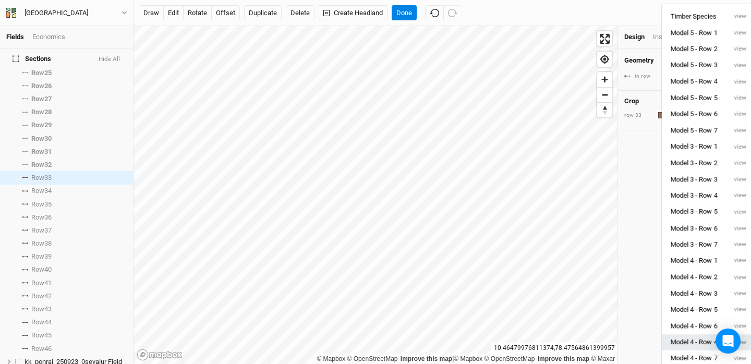
click at [710, 341] on button "Model 4 - Row 4" at bounding box center [694, 342] width 64 height 16
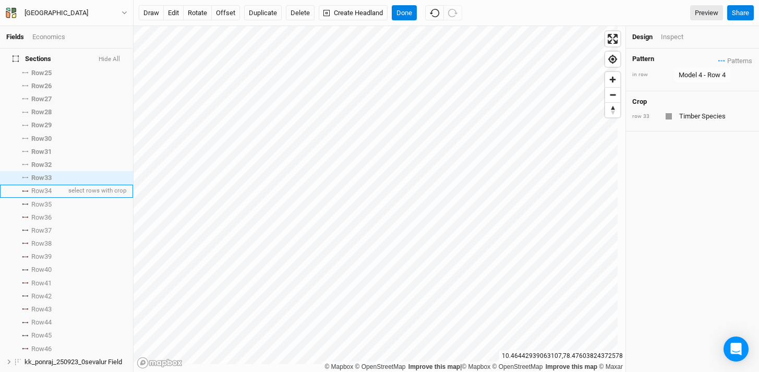
click at [28, 186] on li "Row 34 select rows with crop" at bounding box center [66, 191] width 133 height 13
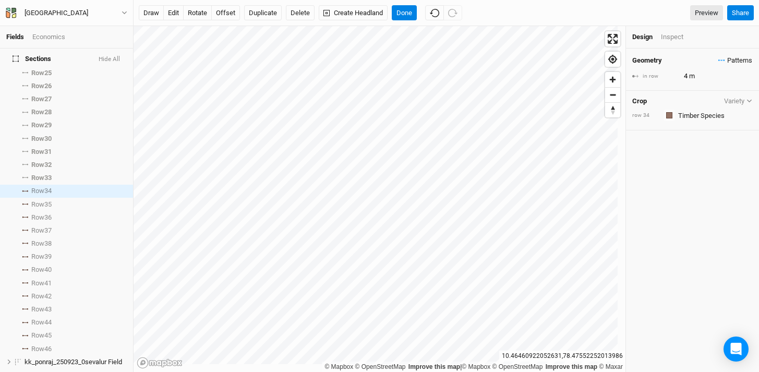
click at [718, 61] on span "Patterns" at bounding box center [735, 60] width 34 height 10
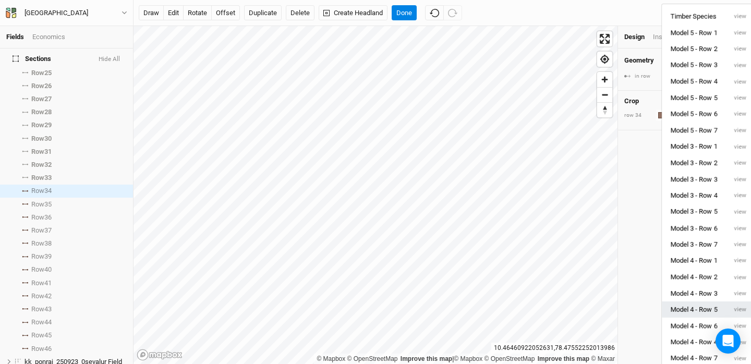
click at [710, 308] on button "Model 4 - Row 5" at bounding box center [694, 309] width 64 height 16
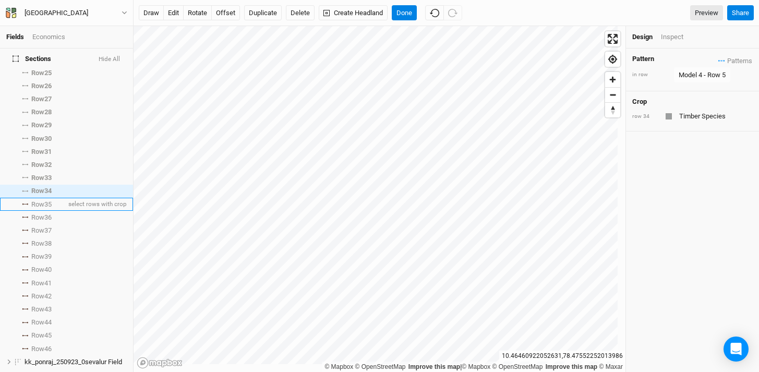
click at [23, 198] on li "Row 35 select rows with crop" at bounding box center [66, 204] width 133 height 13
click at [718, 62] on span "Patterns" at bounding box center [735, 60] width 34 height 10
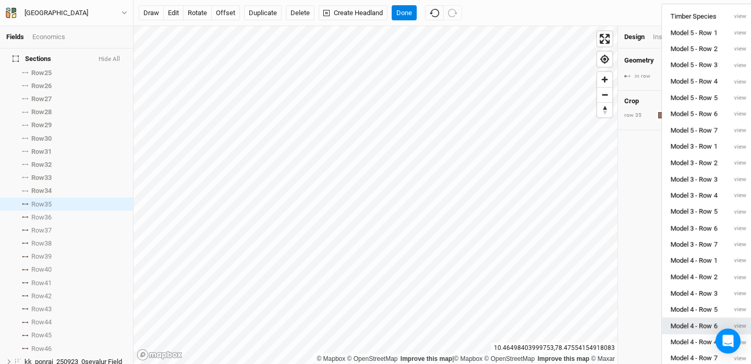
click at [717, 322] on button "Model 4 - Row 6" at bounding box center [694, 326] width 64 height 16
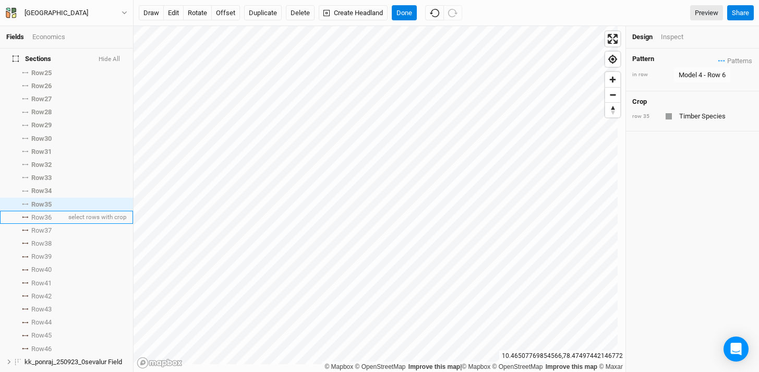
click at [22, 216] on icon at bounding box center [25, 217] width 6 height 2
click at [718, 61] on span "Patterns" at bounding box center [735, 60] width 34 height 10
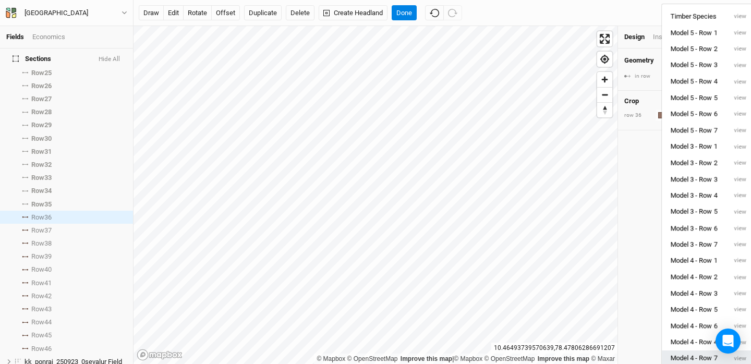
click at [691, 355] on button "Model 4 - Row 7" at bounding box center [694, 358] width 64 height 16
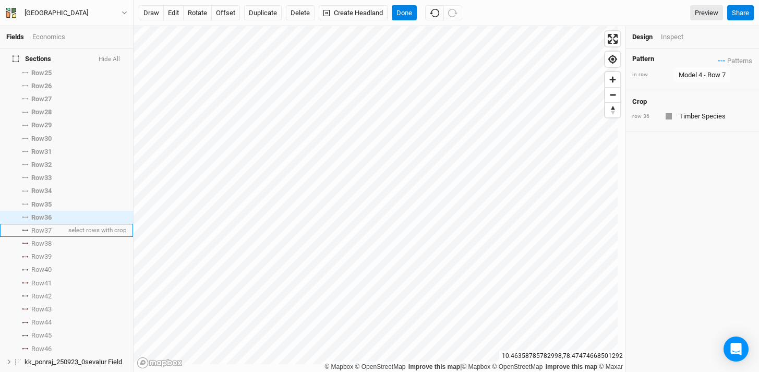
click at [19, 224] on li "Row 37 select rows with crop" at bounding box center [66, 230] width 133 height 13
click at [718, 61] on span "Patterns" at bounding box center [735, 60] width 34 height 10
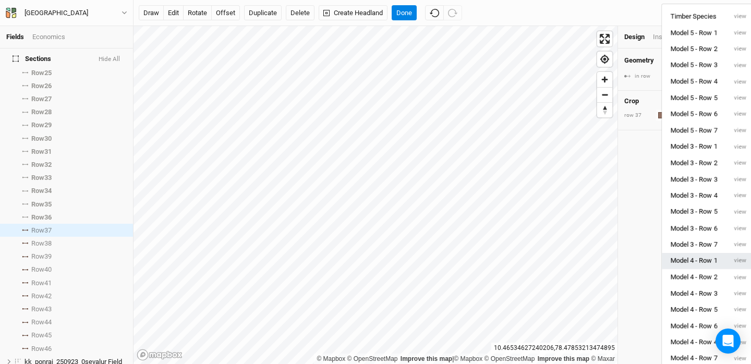
click at [709, 254] on button "Model 4 - Row 1" at bounding box center [694, 261] width 64 height 16
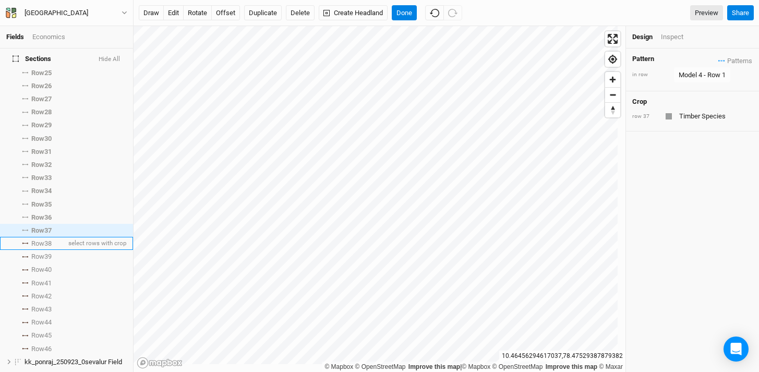
click at [32, 239] on span "Row 38" at bounding box center [41, 243] width 20 height 8
click at [718, 59] on icon "button" at bounding box center [721, 60] width 7 height 2
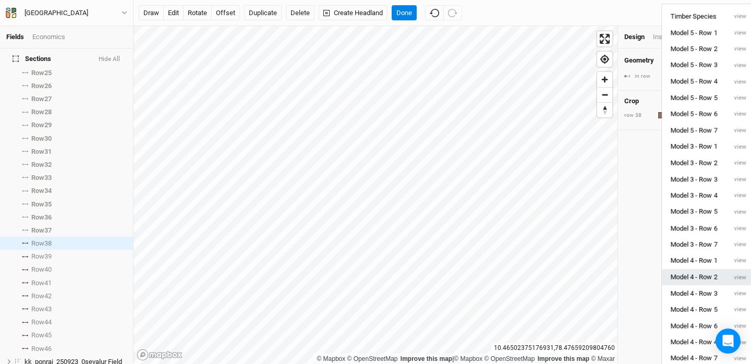
click at [710, 278] on button "Model 4 - Row 2" at bounding box center [694, 277] width 64 height 16
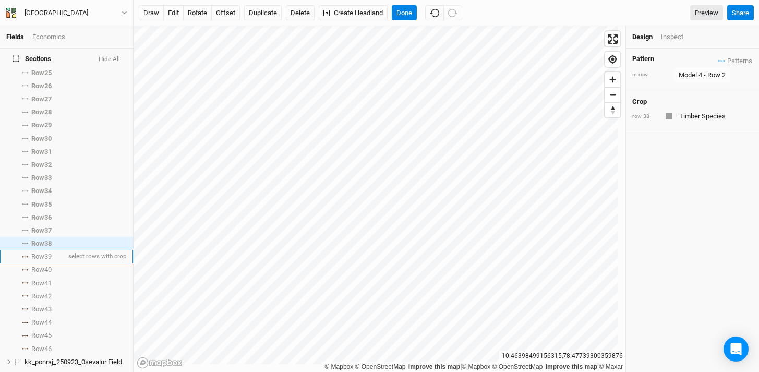
click at [28, 252] on li "Row 39 select rows with crop" at bounding box center [66, 256] width 133 height 13
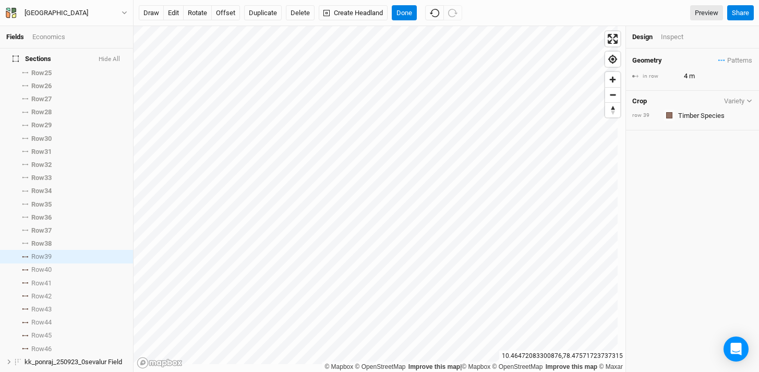
click at [708, 64] on div "Geometry Patterns Timber Species view Model 5 - Row 1 view Model 5 - Row 2 view…" at bounding box center [692, 60] width 120 height 11
click at [718, 60] on icon "button" at bounding box center [721, 60] width 7 height 2
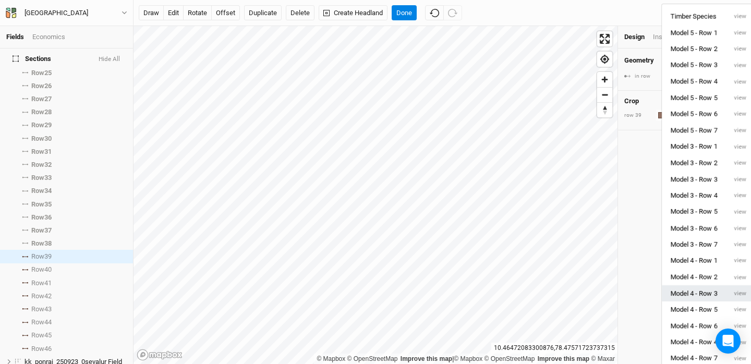
click at [694, 292] on button "Model 4 - Row 3" at bounding box center [694, 293] width 64 height 16
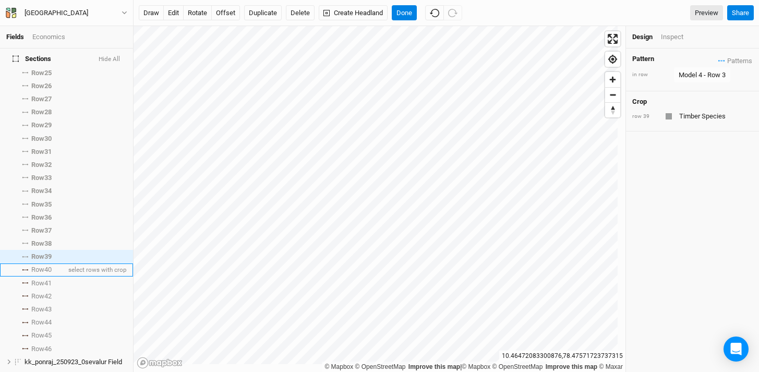
click at [28, 264] on li "Row 40 select rows with crop" at bounding box center [66, 269] width 133 height 13
click at [723, 60] on icon "button" at bounding box center [724, 61] width 2 height 2
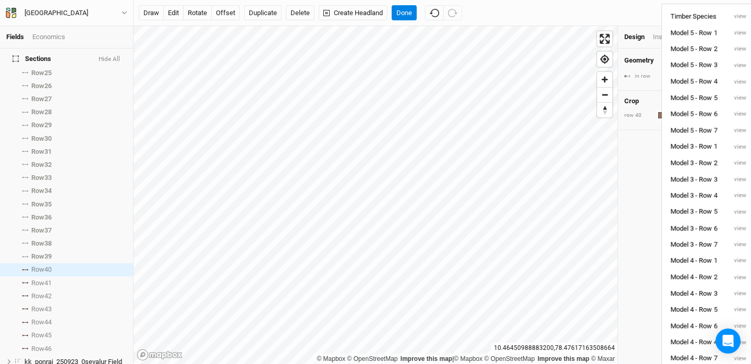
click at [701, 338] on button "Model 4 - Row 4" at bounding box center [694, 342] width 64 height 16
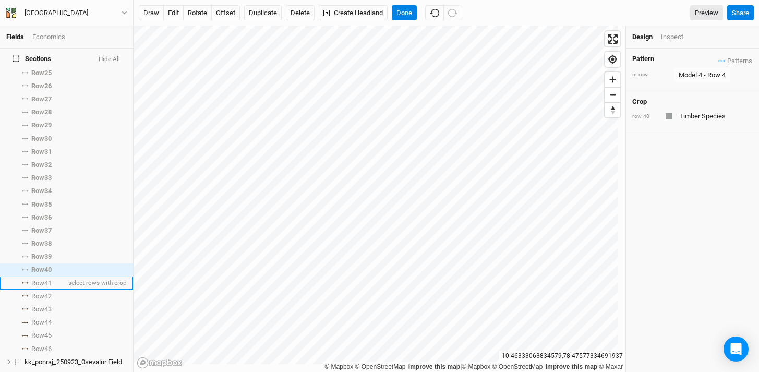
click at [40, 279] on span "Row 41" at bounding box center [41, 283] width 20 height 8
click at [718, 58] on span "Patterns" at bounding box center [735, 60] width 34 height 10
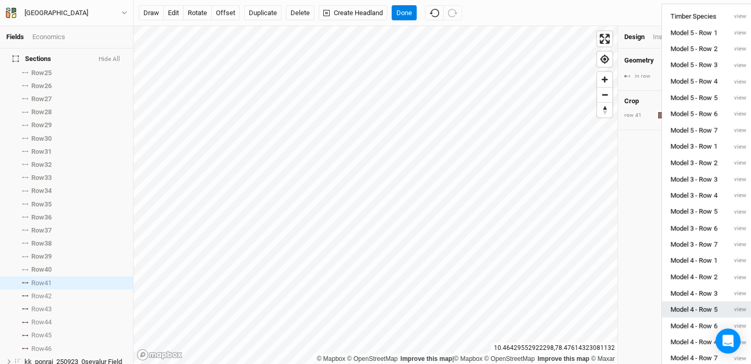
click at [714, 307] on button "Model 4 - Row 5" at bounding box center [694, 309] width 64 height 16
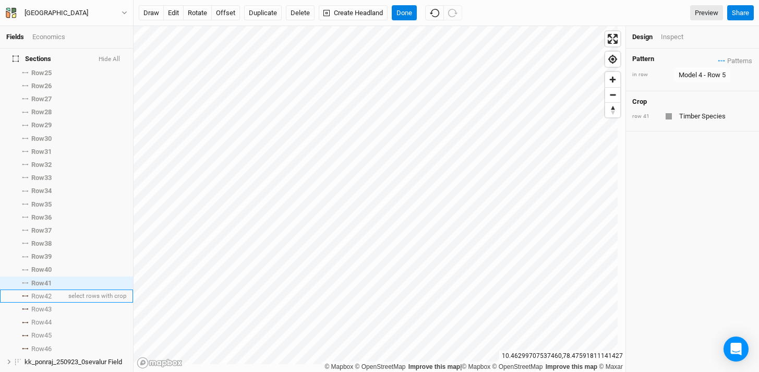
click at [31, 292] on span "Row 42" at bounding box center [41, 296] width 20 height 8
click at [718, 61] on span "Patterns" at bounding box center [735, 60] width 34 height 10
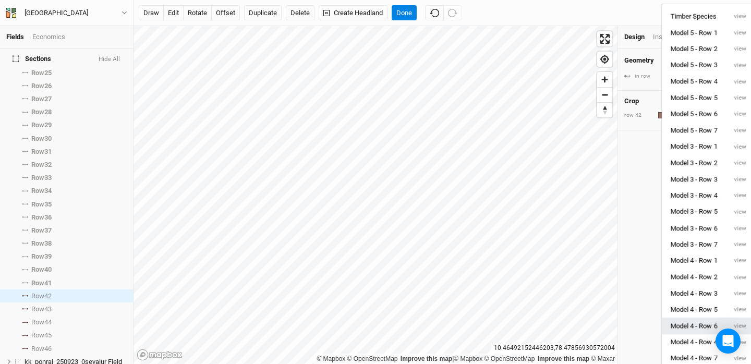
click at [709, 324] on button "Model 4 - Row 6" at bounding box center [694, 326] width 64 height 16
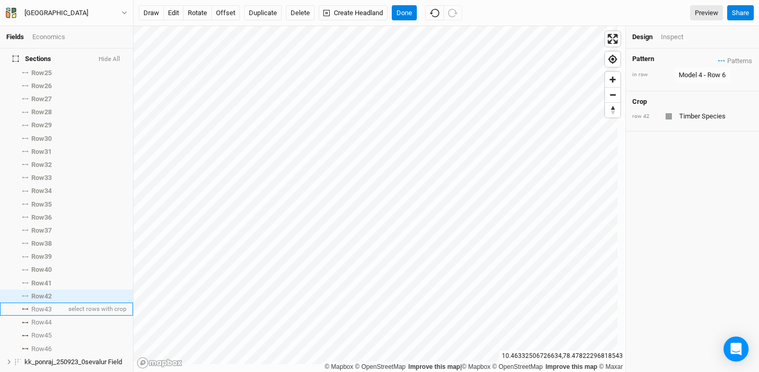
click at [20, 302] on li "Row 43 select rows with crop" at bounding box center [66, 308] width 133 height 13
click at [718, 60] on icon "button" at bounding box center [721, 60] width 7 height 2
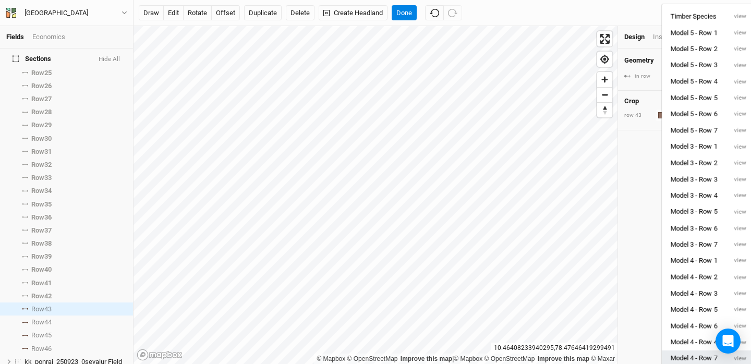
click at [696, 357] on button "Model 4 - Row 7" at bounding box center [694, 358] width 64 height 16
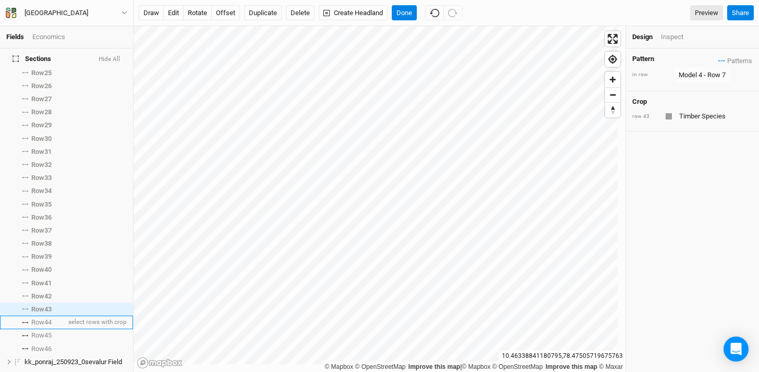
click at [28, 315] on li "Row 44 select rows with crop" at bounding box center [66, 321] width 133 height 13
click at [718, 62] on span "Patterns" at bounding box center [735, 60] width 34 height 10
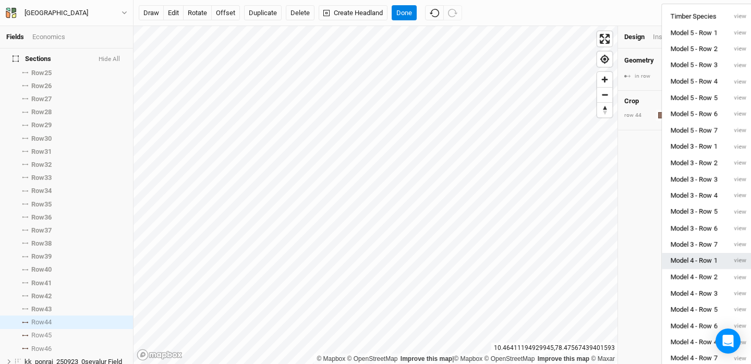
click at [695, 258] on button "Model 4 - Row 1" at bounding box center [694, 261] width 64 height 16
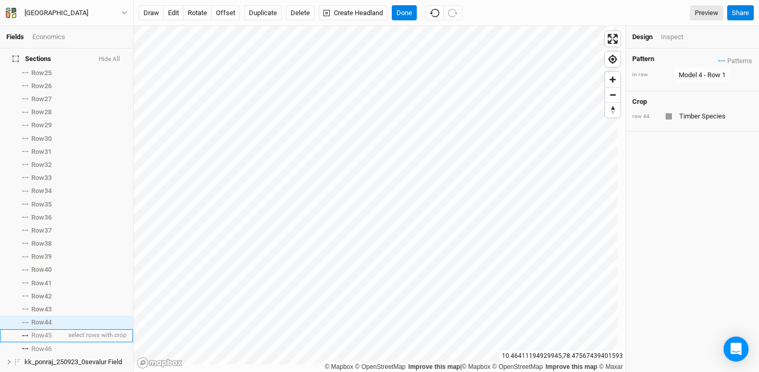
click at [26, 331] on li "Row 45 select rows with crop" at bounding box center [66, 335] width 133 height 13
click at [718, 64] on span "Patterns" at bounding box center [735, 60] width 34 height 10
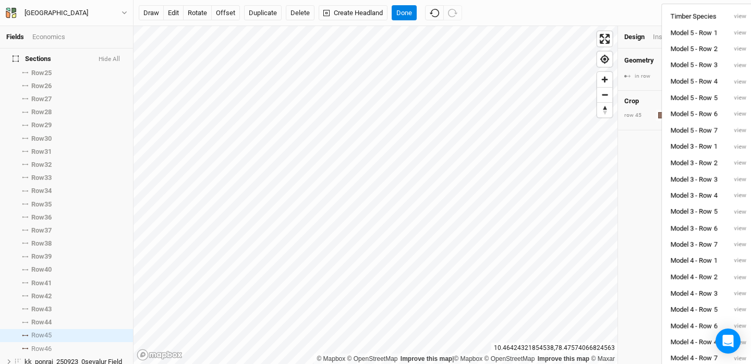
click at [704, 275] on button "Model 4 - Row 2" at bounding box center [694, 277] width 64 height 16
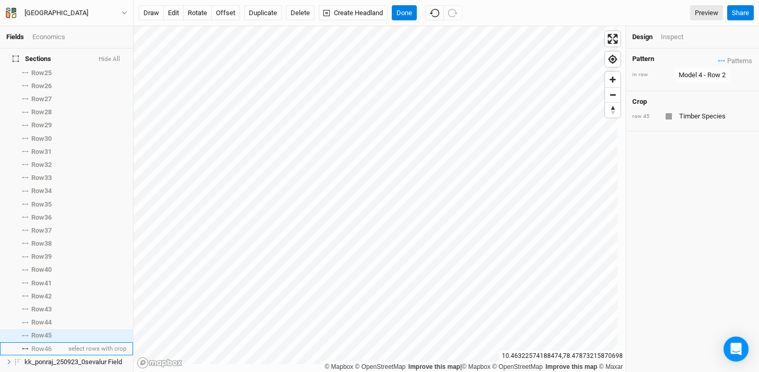
click at [47, 345] on span "Row 46" at bounding box center [41, 349] width 20 height 8
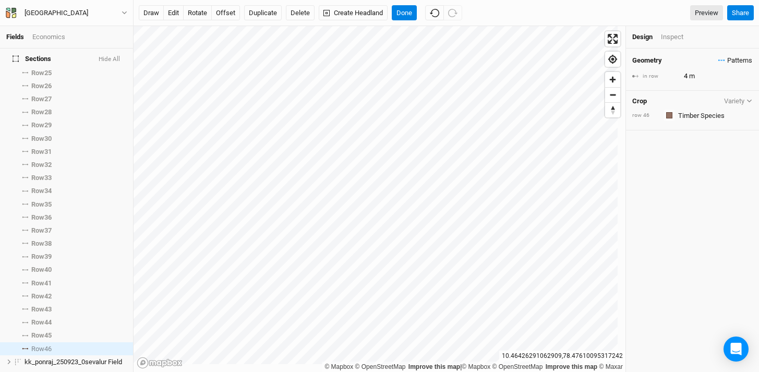
click at [718, 58] on span "Patterns" at bounding box center [735, 60] width 34 height 10
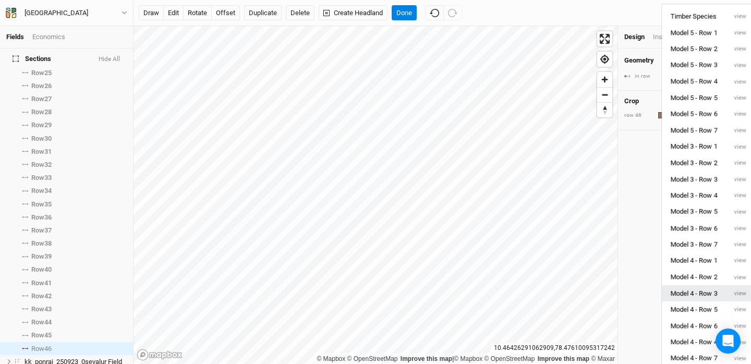
click at [700, 287] on button "Model 4 - Row 3" at bounding box center [694, 293] width 64 height 16
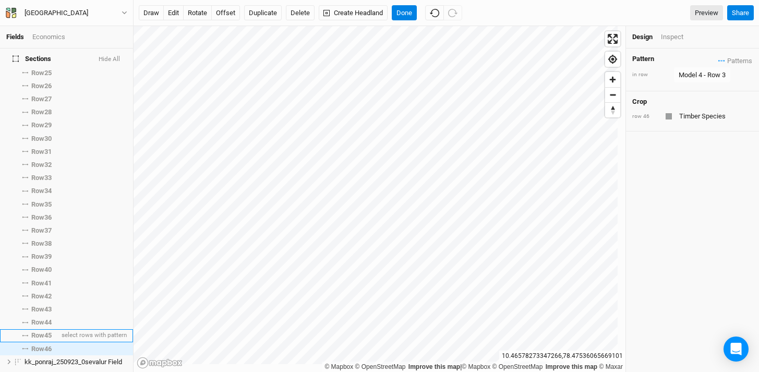
click at [44, 331] on span "Row 45" at bounding box center [41, 335] width 20 height 8
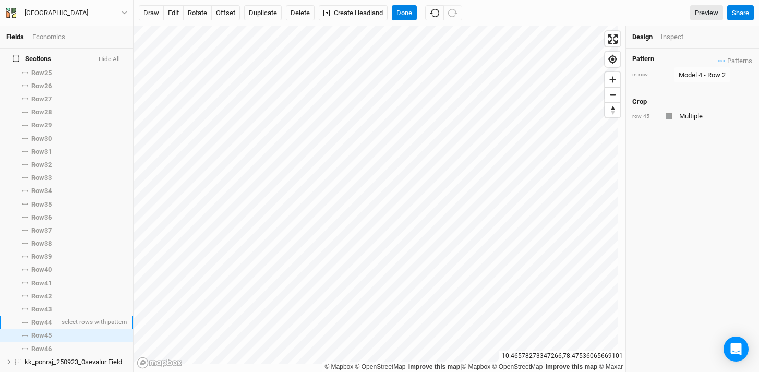
click at [43, 318] on span "Row 44" at bounding box center [41, 322] width 20 height 8
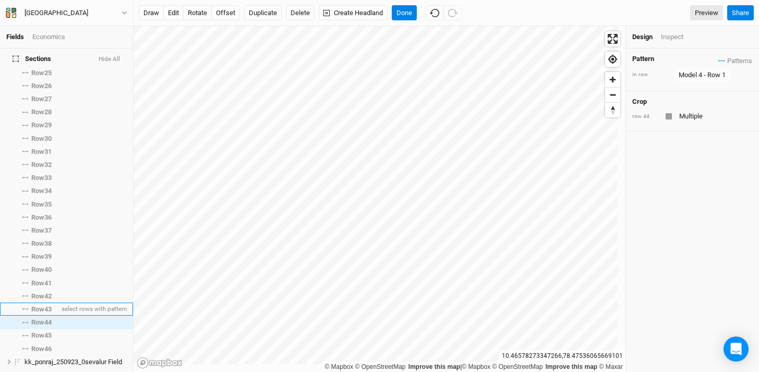
click at [39, 306] on span "Row 43" at bounding box center [41, 309] width 20 height 8
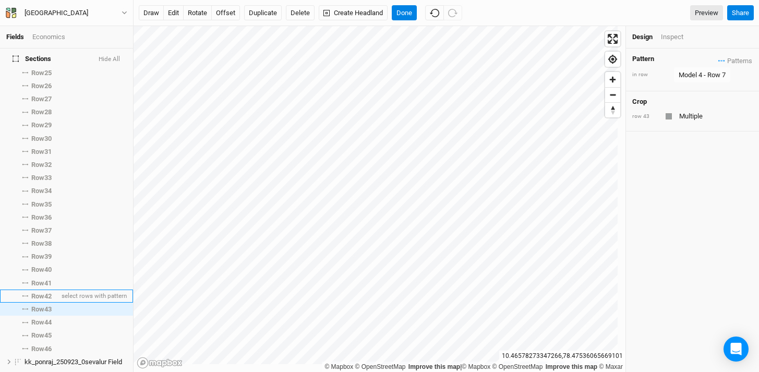
click at [40, 293] on span "Row 42" at bounding box center [41, 296] width 20 height 8
click at [41, 289] on li "Row 42 select rows with pattern" at bounding box center [66, 295] width 133 height 13
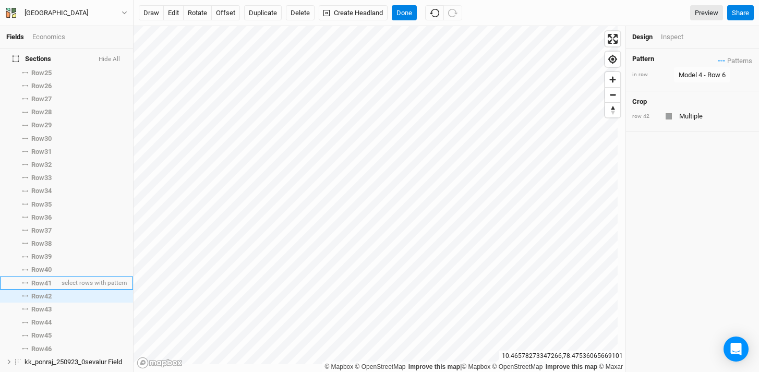
click at [41, 281] on li "Row 41 select rows with pattern" at bounding box center [66, 282] width 133 height 13
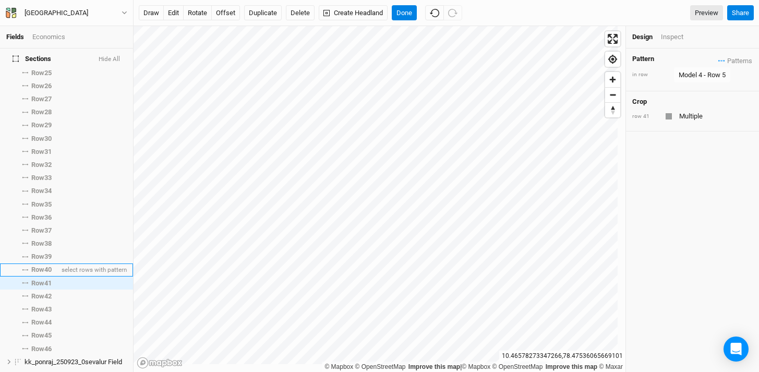
click at [41, 266] on span "Row 40" at bounding box center [41, 269] width 20 height 8
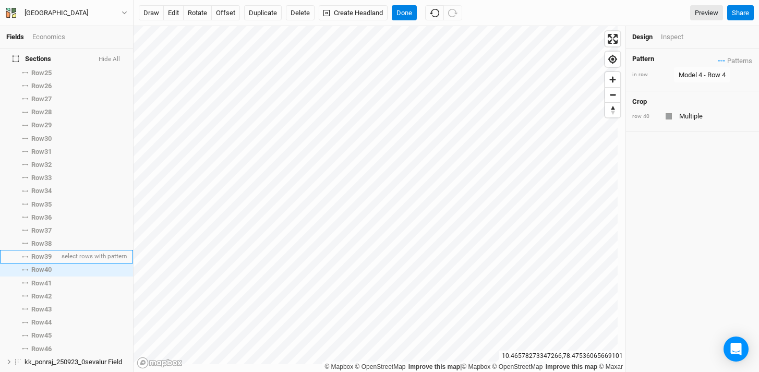
click at [46, 252] on span "Row 39" at bounding box center [41, 256] width 20 height 8
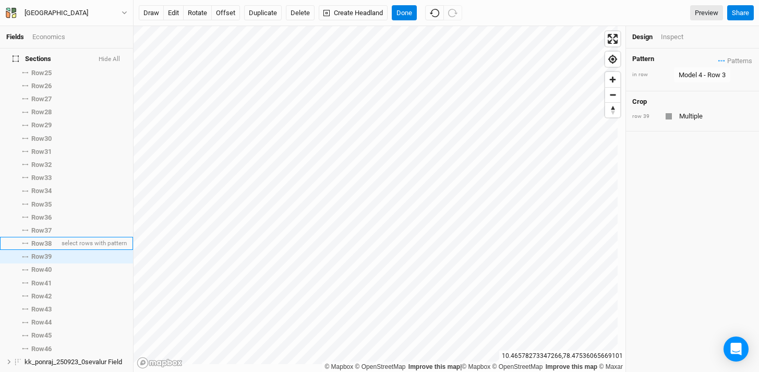
click at [44, 239] on span "Row 38" at bounding box center [41, 243] width 20 height 8
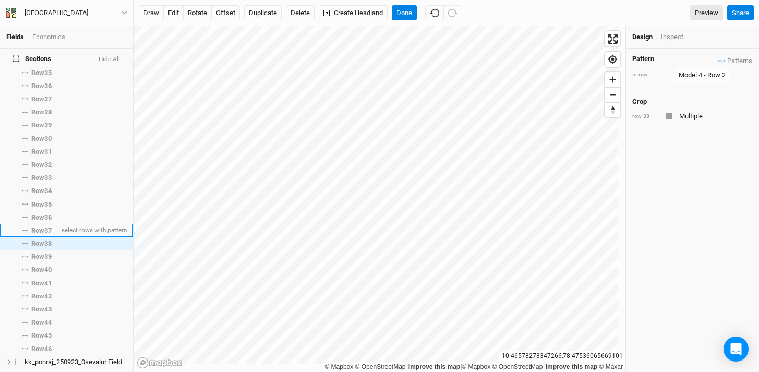
click at [43, 226] on span "Row 37" at bounding box center [41, 230] width 20 height 8
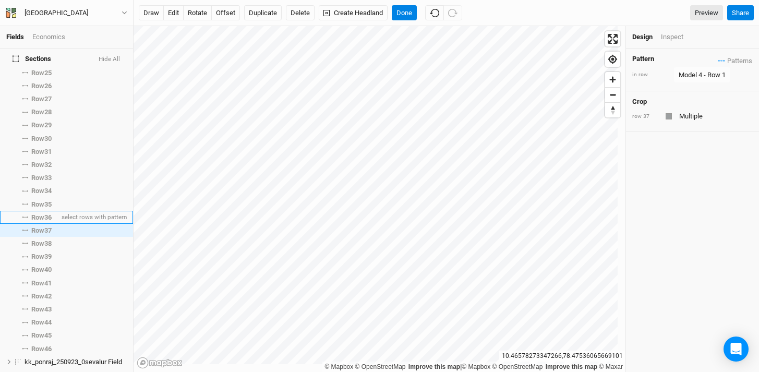
click at [44, 213] on span "Row 36" at bounding box center [41, 217] width 20 height 8
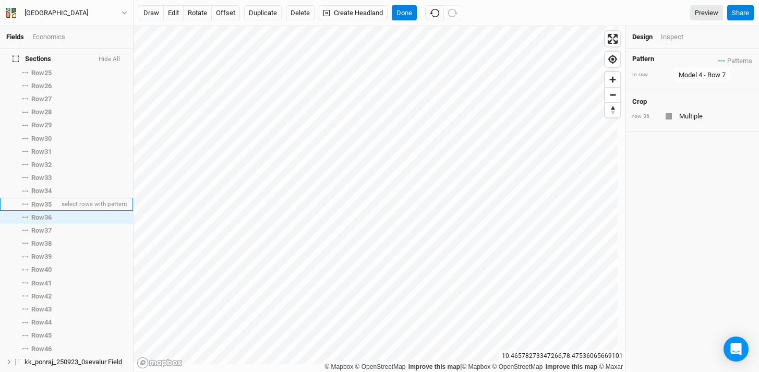
click at [43, 200] on span "Row 35" at bounding box center [41, 204] width 20 height 8
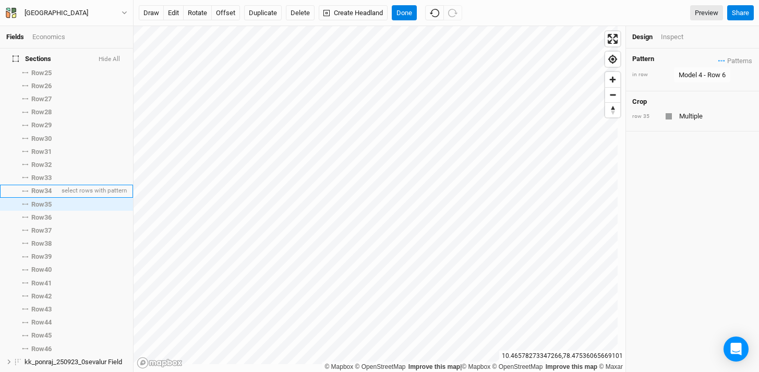
click at [43, 187] on span "Row 34" at bounding box center [41, 191] width 20 height 8
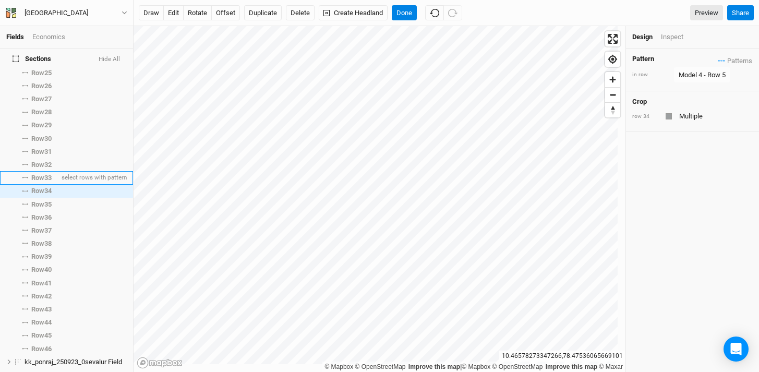
click at [42, 174] on span "Row 33" at bounding box center [41, 178] width 20 height 8
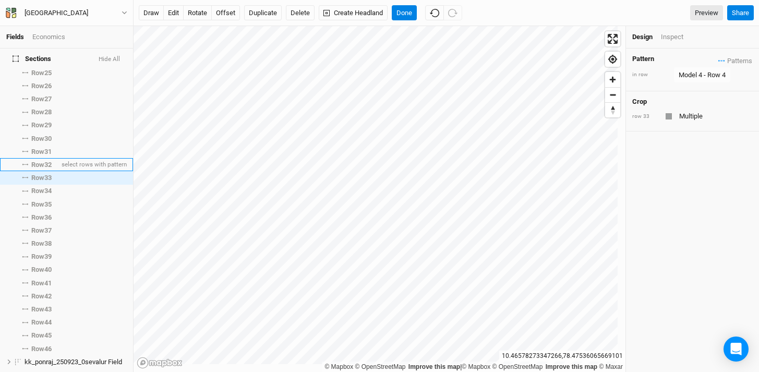
click at [43, 161] on span "Row 32" at bounding box center [41, 165] width 20 height 8
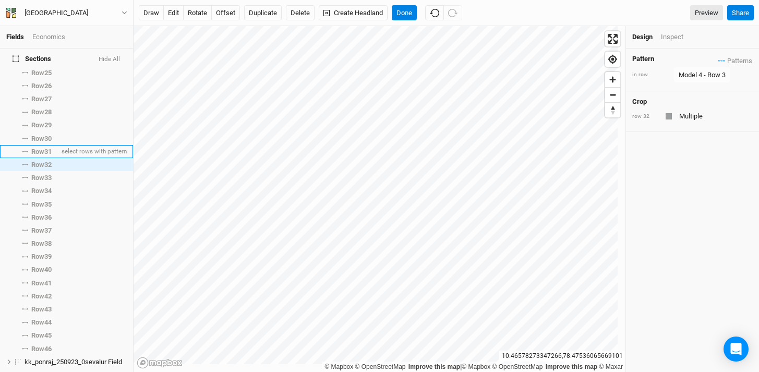
click at [43, 148] on span "Row 31" at bounding box center [41, 152] width 20 height 8
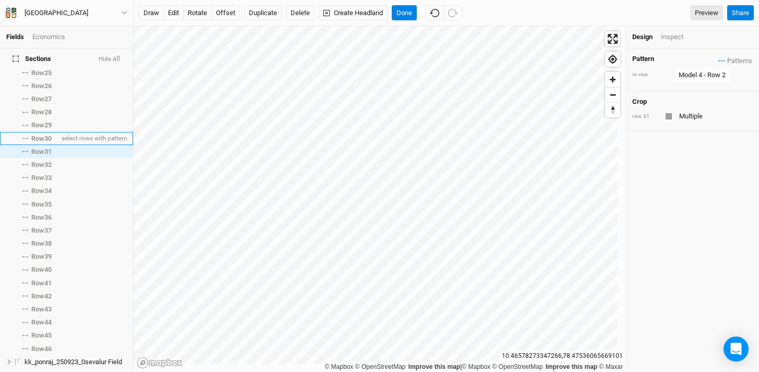
click at [41, 135] on span "Row 30" at bounding box center [41, 139] width 20 height 8
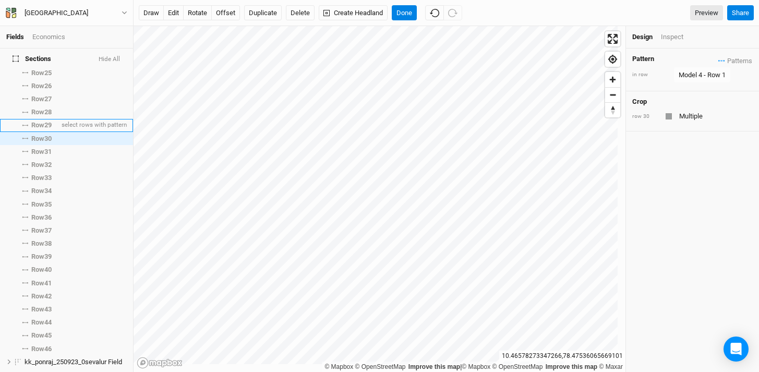
click at [42, 119] on li "Row 29 select rows with pattern" at bounding box center [66, 125] width 133 height 13
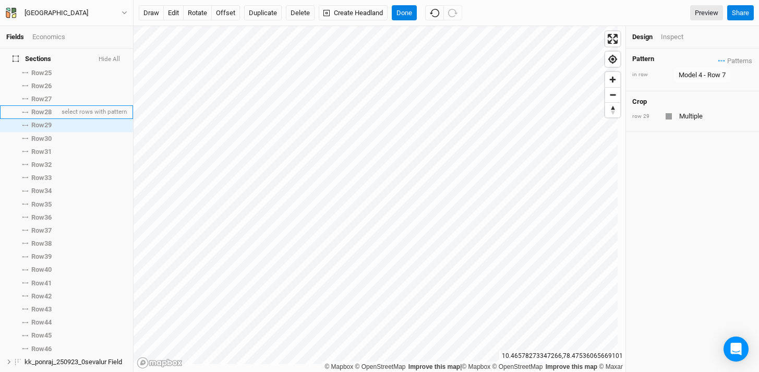
click at [41, 108] on span "Row 28" at bounding box center [41, 112] width 20 height 8
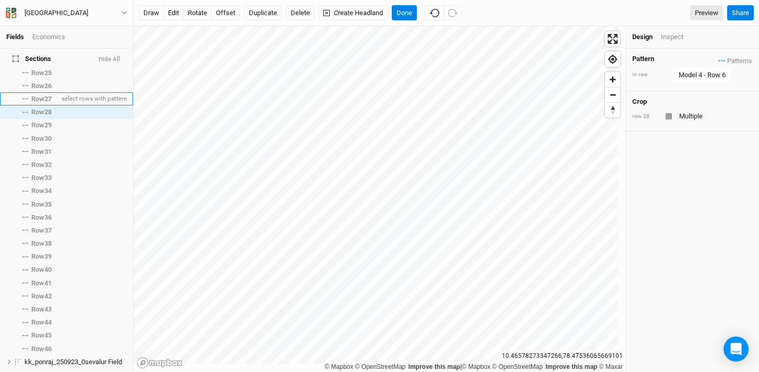
click at [41, 96] on li "Row 27 select rows with pattern" at bounding box center [66, 98] width 133 height 13
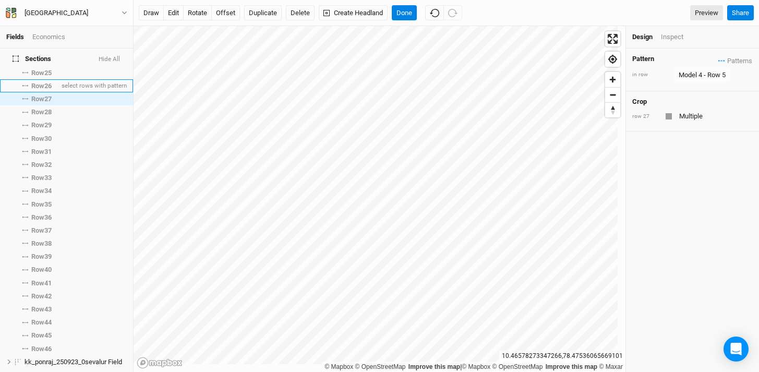
click at [41, 82] on span "Row 26" at bounding box center [41, 86] width 20 height 8
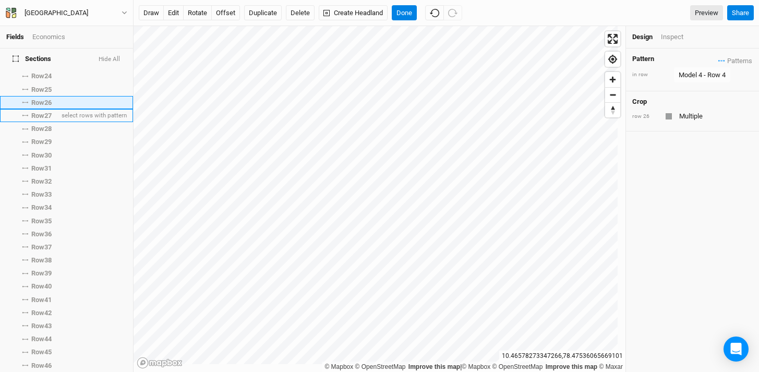
scroll to position [327, 0]
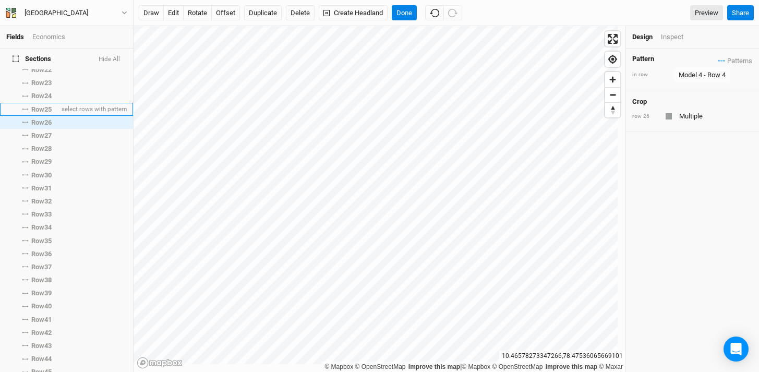
click at [41, 105] on span "Row 25" at bounding box center [41, 109] width 20 height 8
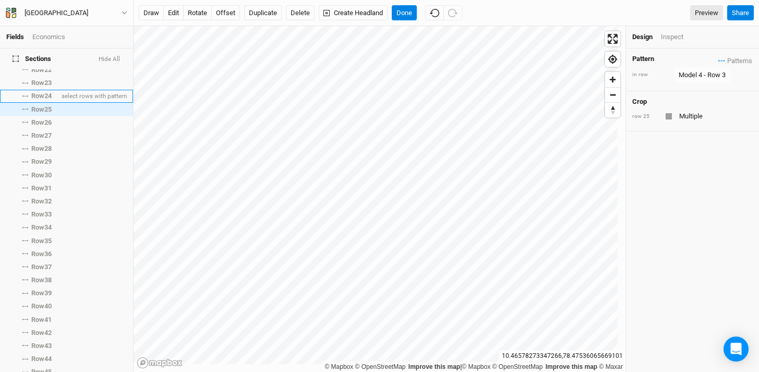
click at [42, 92] on span "Row 24" at bounding box center [41, 96] width 20 height 8
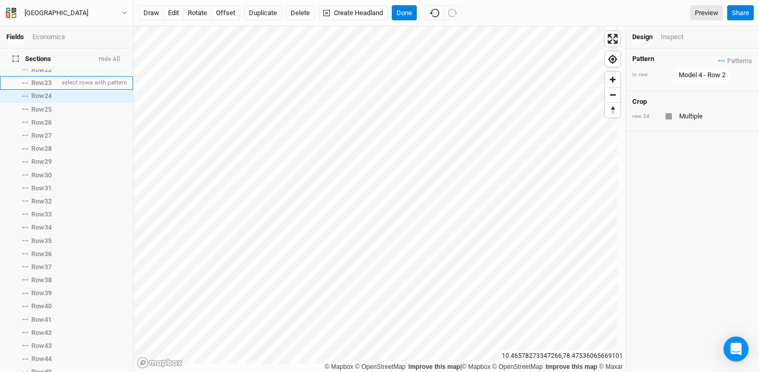
click at [43, 81] on li "Row 23 select rows with pattern" at bounding box center [66, 82] width 133 height 13
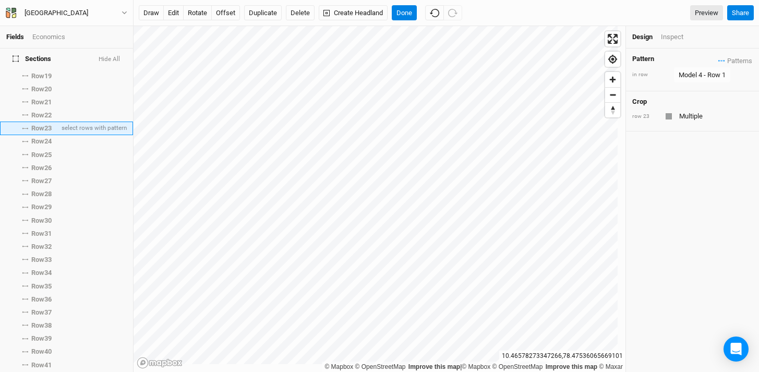
scroll to position [262, 0]
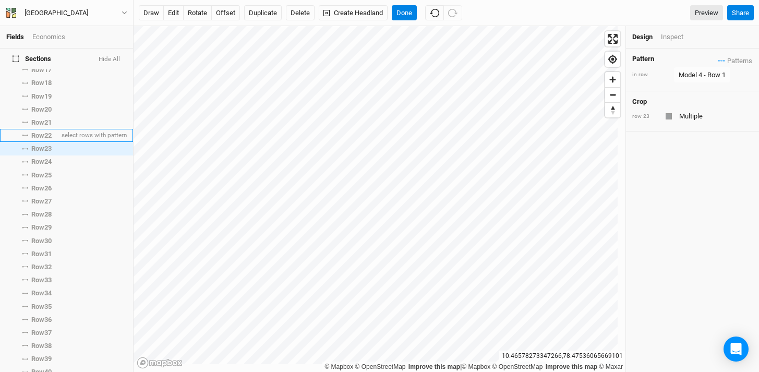
click at [45, 131] on span "Row 22" at bounding box center [41, 135] width 20 height 8
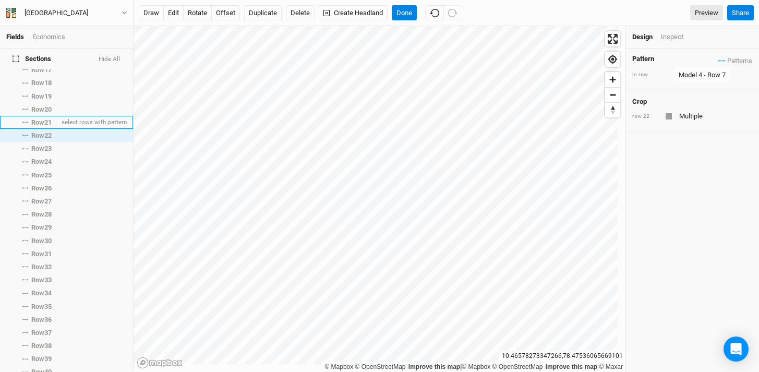
click at [46, 118] on span "Row 21" at bounding box center [41, 122] width 20 height 8
click at [47, 116] on li "Row 21 select rows with pattern" at bounding box center [66, 122] width 133 height 13
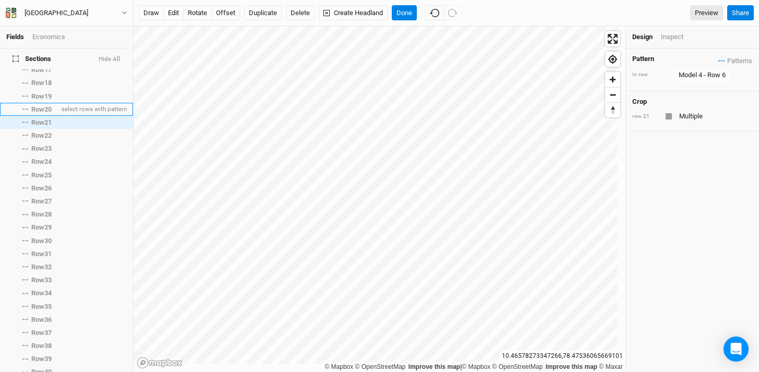
click at [46, 105] on span "Row 20" at bounding box center [41, 109] width 20 height 8
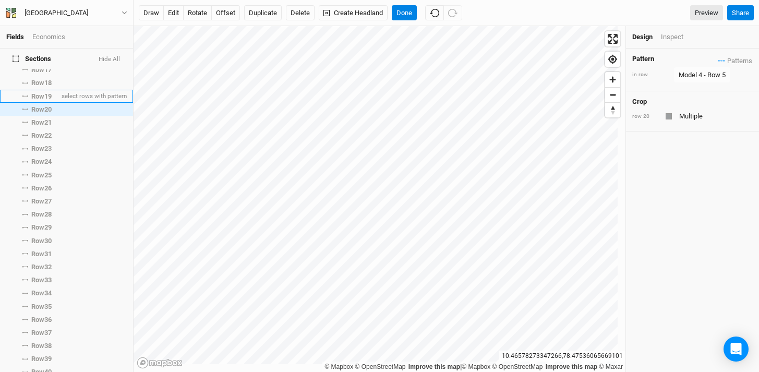
click at [46, 92] on span "Row 19" at bounding box center [41, 96] width 20 height 8
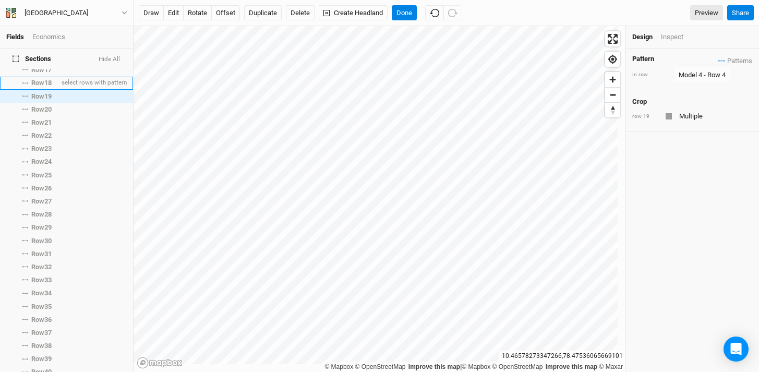
click at [42, 79] on span "Row 18" at bounding box center [41, 83] width 20 height 8
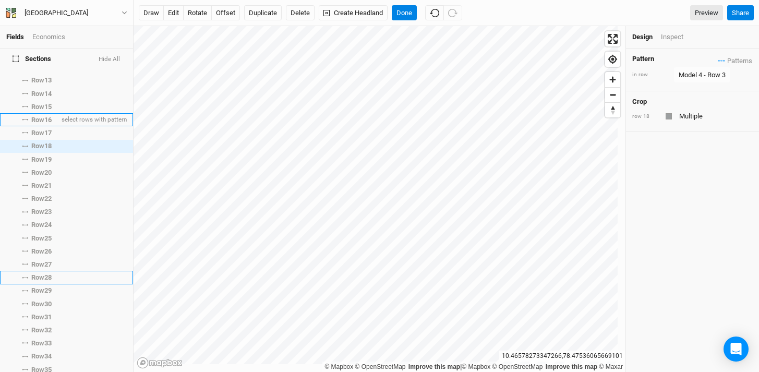
scroll to position [164, 0]
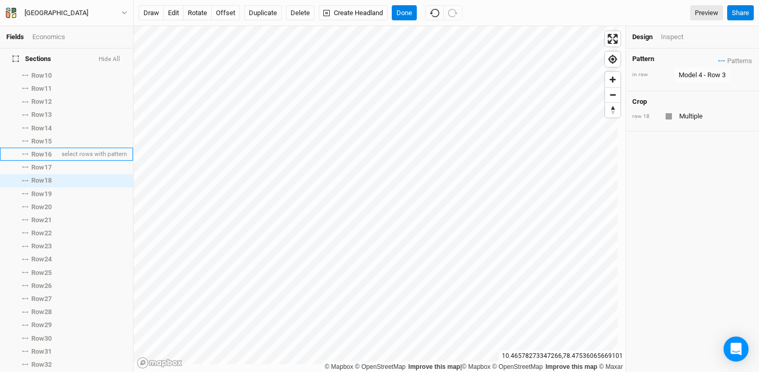
click at [43, 153] on li "Row 16 select rows with pattern" at bounding box center [66, 154] width 133 height 13
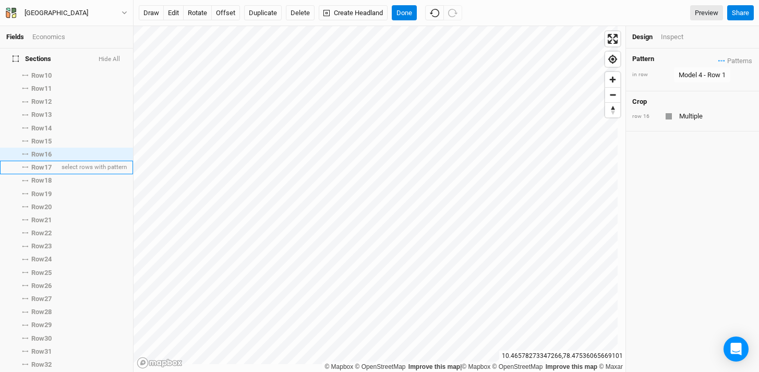
click at [43, 166] on li "Row 17 select rows with pattern" at bounding box center [66, 167] width 133 height 13
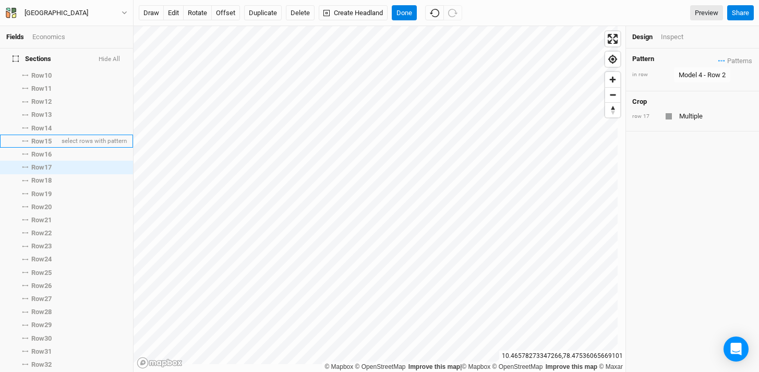
click at [41, 137] on span "Row 15" at bounding box center [41, 141] width 20 height 8
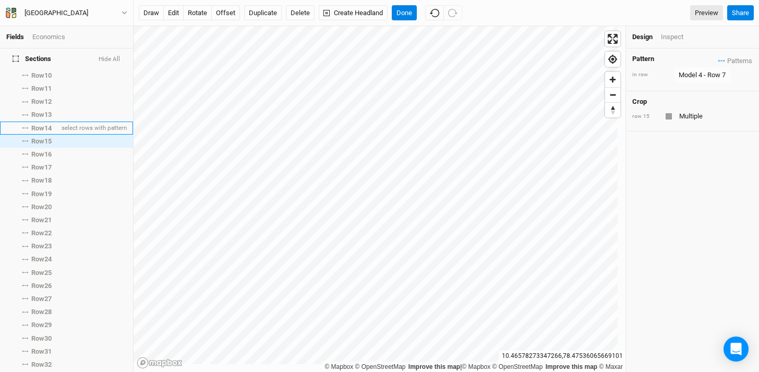
click at [41, 124] on span "Row 14" at bounding box center [41, 128] width 20 height 8
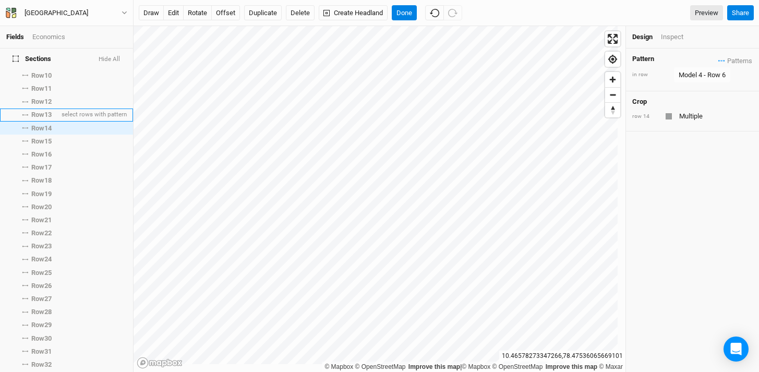
click at [40, 111] on span "Row 13" at bounding box center [41, 115] width 20 height 8
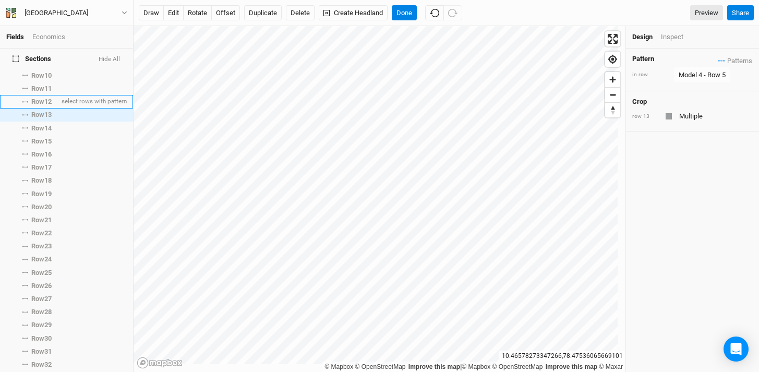
click at [44, 95] on li "Row 12 select rows with pattern" at bounding box center [66, 101] width 133 height 13
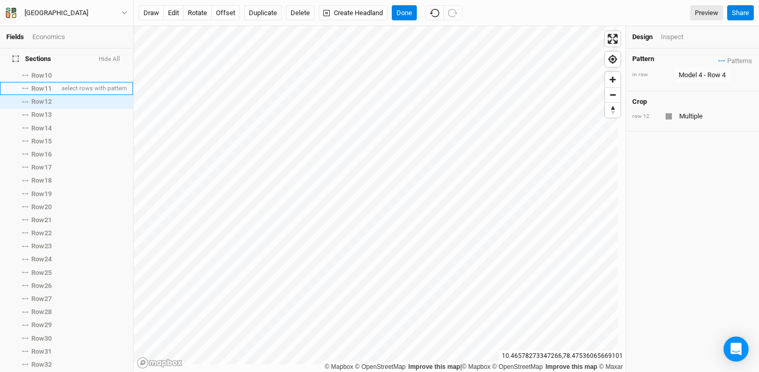
click at [44, 84] on span "Row 11" at bounding box center [41, 88] width 20 height 8
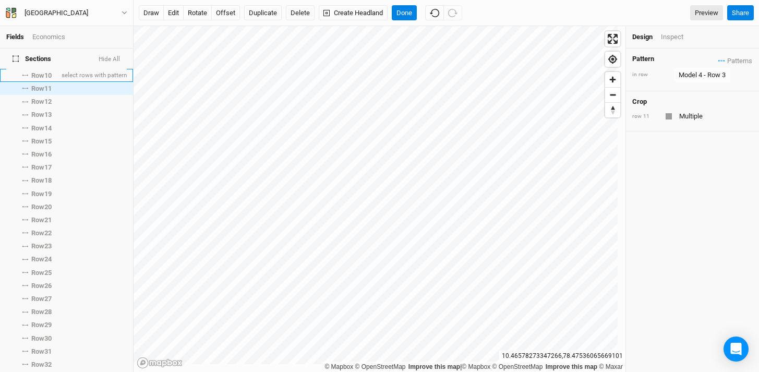
click at [46, 74] on li "Row 10 select rows with pattern" at bounding box center [66, 75] width 133 height 13
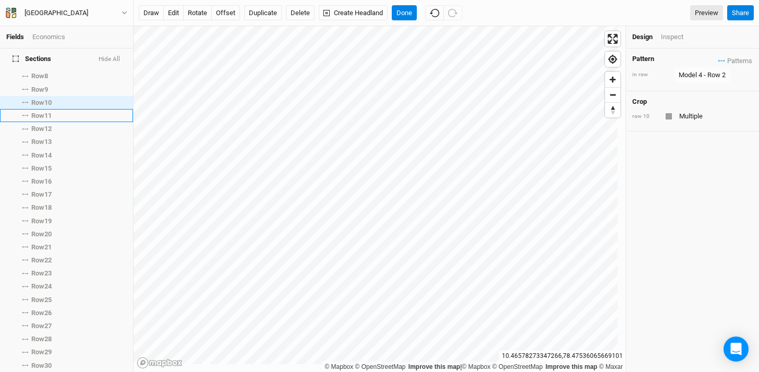
scroll to position [82, 0]
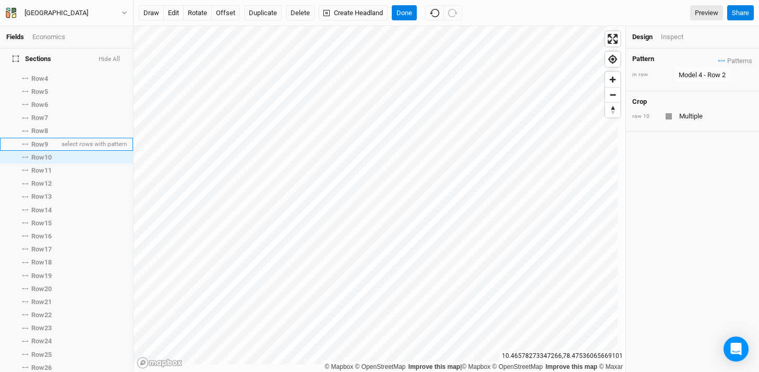
click at [45, 140] on span "Row 9" at bounding box center [39, 144] width 17 height 8
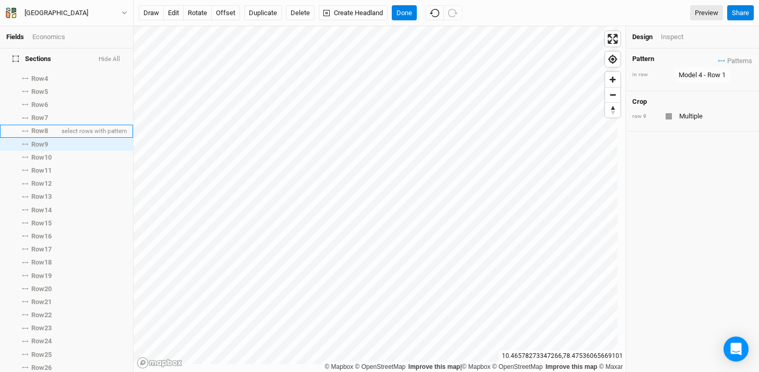
click at [45, 127] on span "Row 8" at bounding box center [39, 131] width 17 height 8
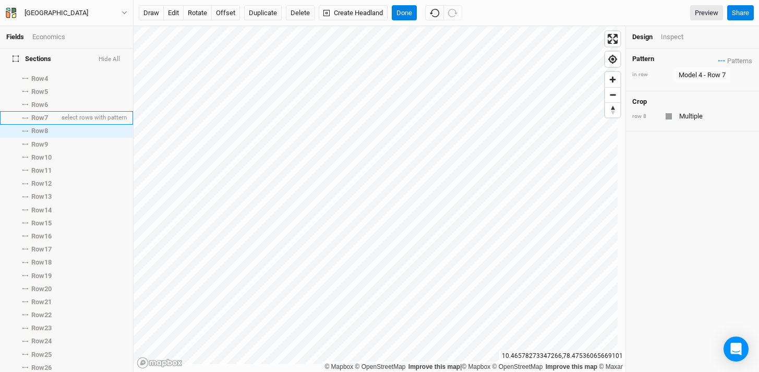
click at [47, 115] on li "Row 7 select rows with pattern" at bounding box center [66, 117] width 133 height 13
click at [48, 128] on li "Row 8 select rows with pattern" at bounding box center [66, 131] width 133 height 13
click at [46, 115] on li "Row 7 select rows with pattern" at bounding box center [66, 117] width 133 height 13
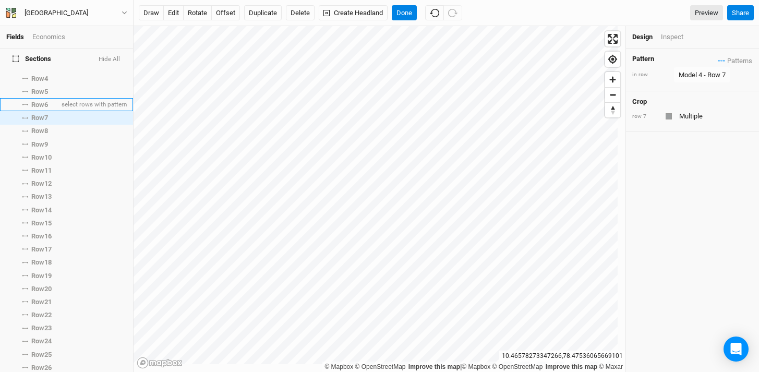
click at [46, 101] on span "Row 6" at bounding box center [39, 105] width 17 height 8
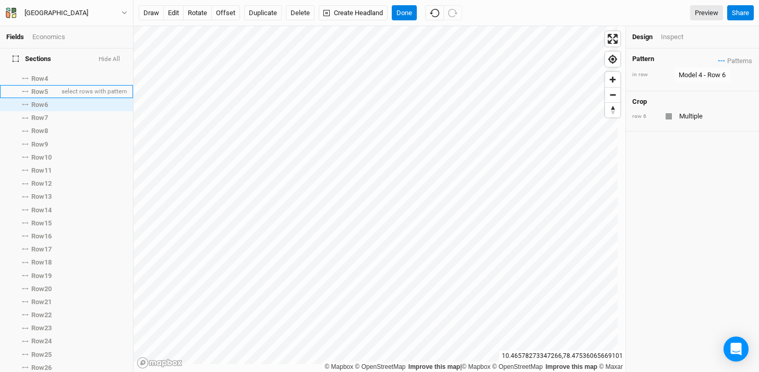
click at [45, 89] on li "Row 5 select rows with pattern" at bounding box center [66, 91] width 133 height 13
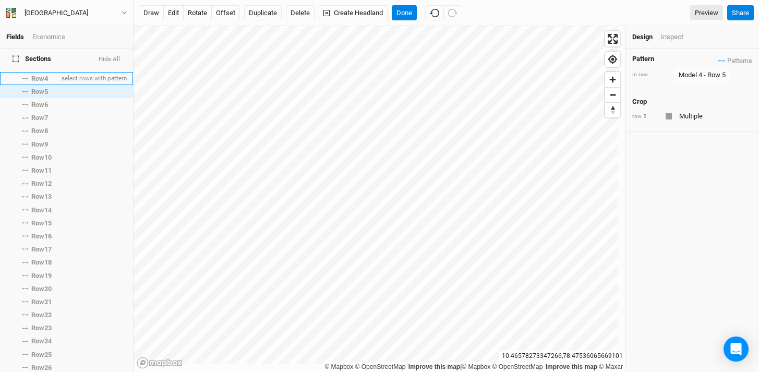
click at [43, 75] on span "Row 4" at bounding box center [39, 79] width 17 height 8
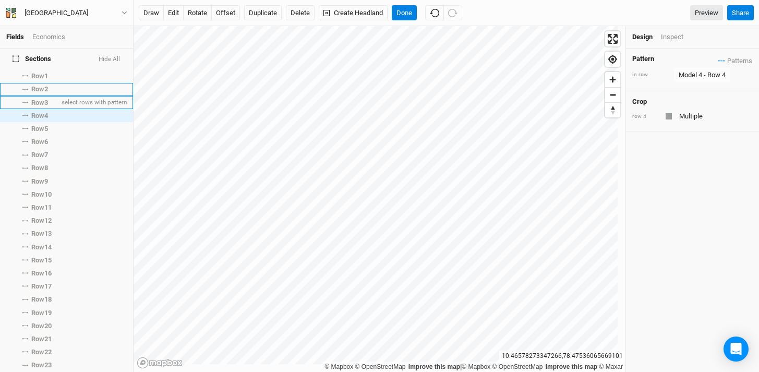
scroll to position [45, 0]
click at [46, 99] on span "Row 3" at bounding box center [39, 103] width 17 height 8
click at [45, 86] on span "Row 2" at bounding box center [39, 89] width 17 height 8
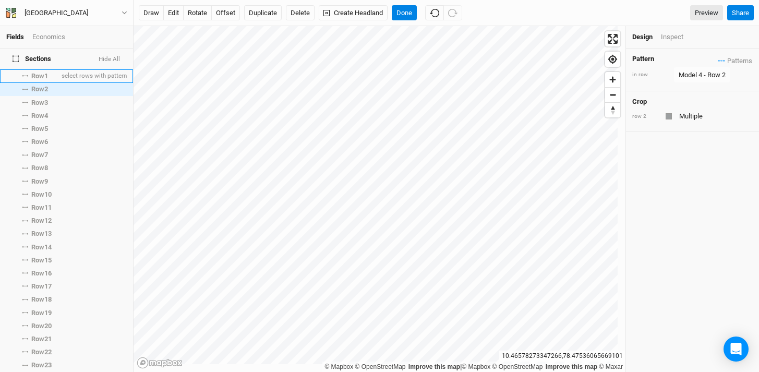
click at [44, 72] on span "Row 1" at bounding box center [39, 76] width 17 height 8
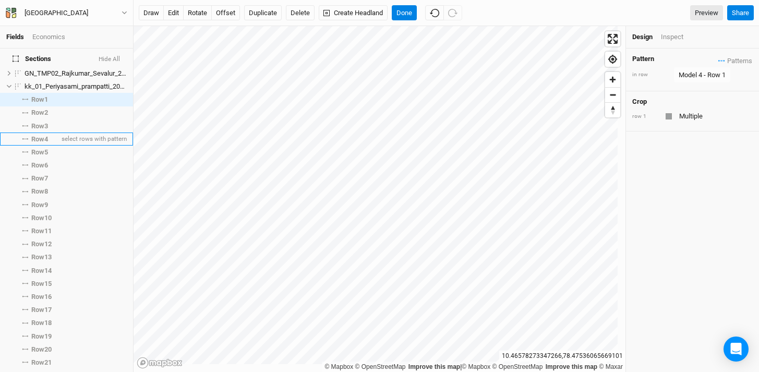
scroll to position [0, 0]
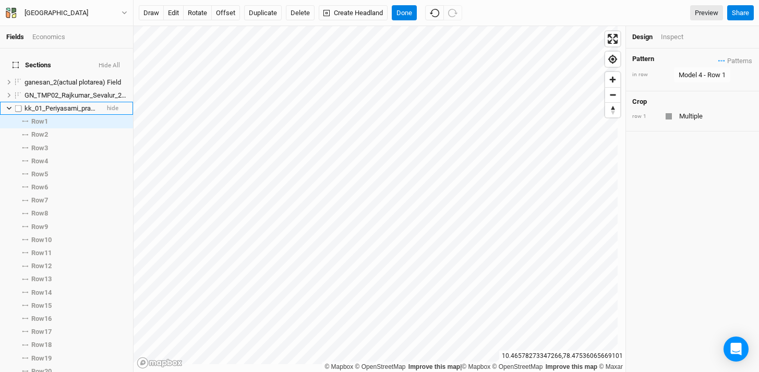
click at [31, 104] on span "kk_01_Periyasami_prampatti_20250909_01 Field" at bounding box center [96, 108] width 143 height 8
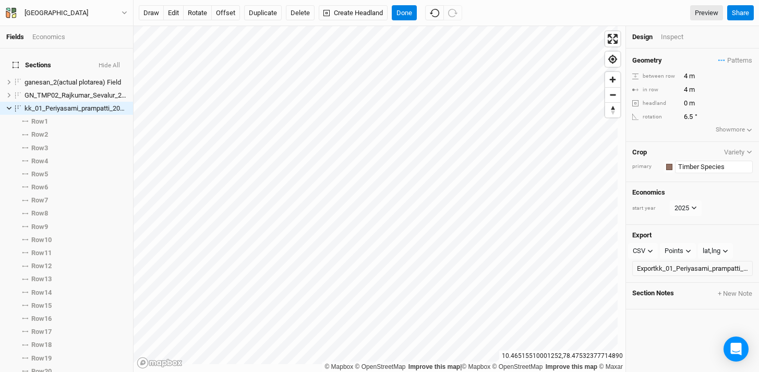
click at [701, 165] on input "Timber Species" at bounding box center [714, 167] width 78 height 13
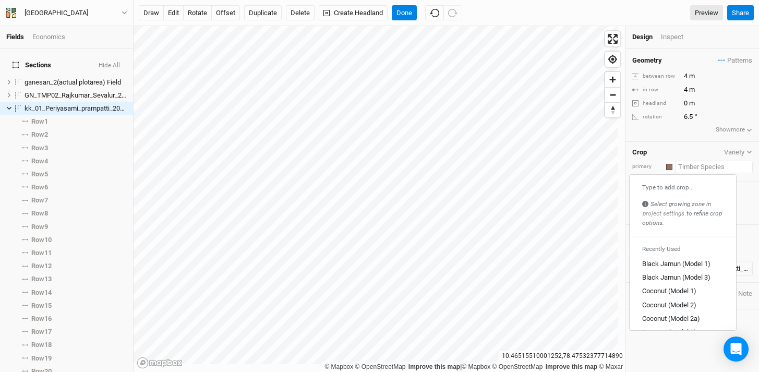
click at [680, 188] on div "Type to add crop..." at bounding box center [682, 187] width 81 height 8
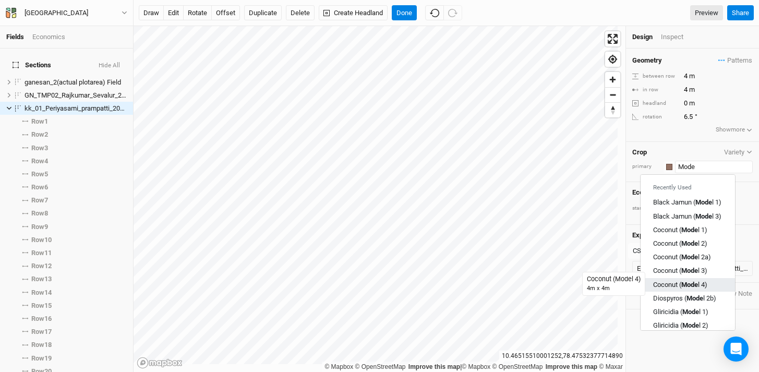
click at [684, 284] on mark "Mode" at bounding box center [689, 284] width 17 height 8
type input "Coconut (Model 4)"
type input "8"
type input "20"
type input "Coconut (Model 4)"
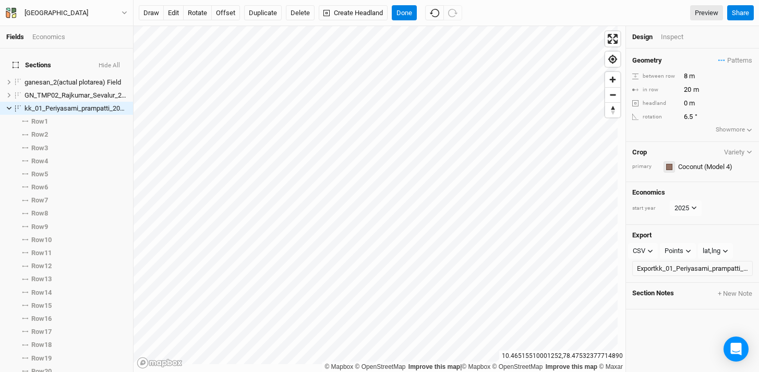
click at [671, 167] on div "button" at bounding box center [669, 167] width 6 height 6
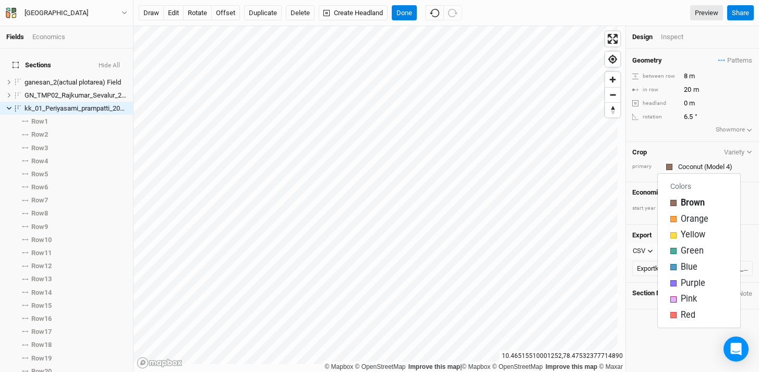
click at [689, 145] on div "Crop Variety primary Coconut (Model 4)" at bounding box center [692, 162] width 133 height 40
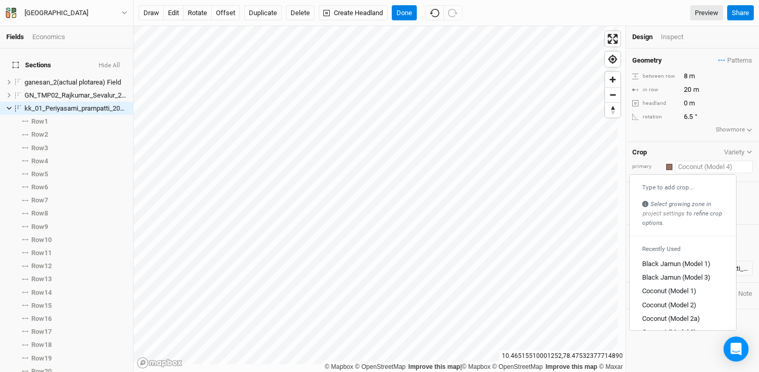
drag, startPoint x: 735, startPoint y: 167, endPoint x: 699, endPoint y: 164, distance: 36.1
click at [699, 164] on input "text" at bounding box center [714, 167] width 78 height 13
type input "g"
type input "gliricidia (Model 1)"
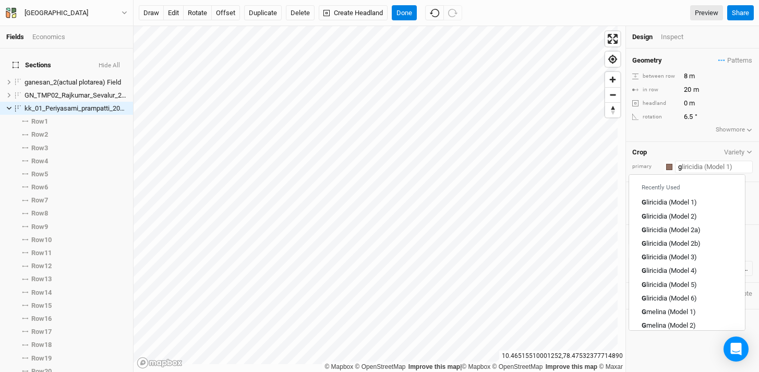
type input "gm"
type input "gmelina (Model 1)"
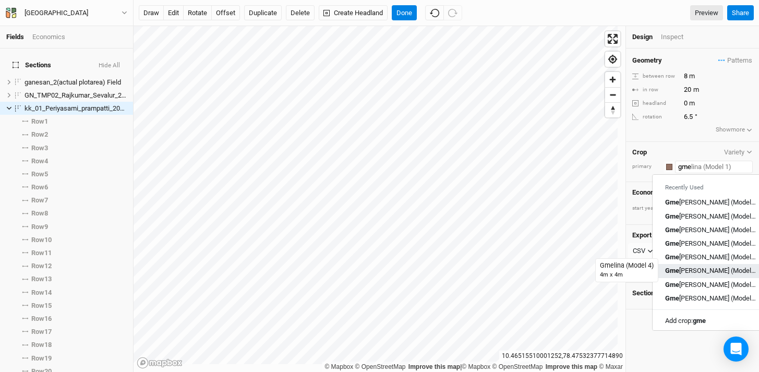
click at [710, 266] on div "Gme [PERSON_NAME] (Model 4)" at bounding box center [710, 270] width 91 height 9
type input "Gmelina (Model 4)"
type input "4"
type input "12"
type input "Gmelina (Model 4)"
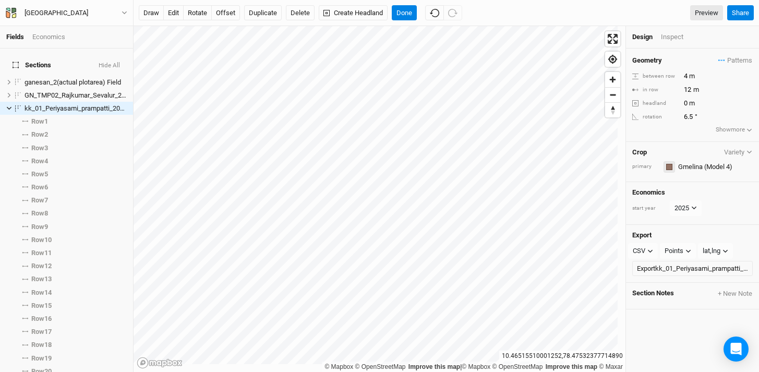
click at [667, 168] on div "button" at bounding box center [669, 167] width 6 height 6
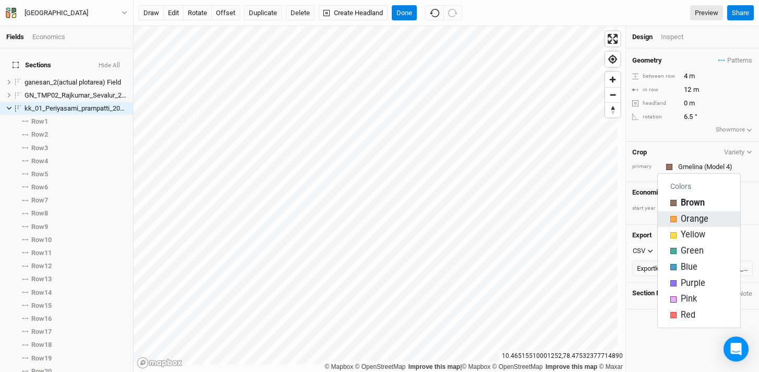
click at [676, 220] on div "button" at bounding box center [673, 219] width 6 height 6
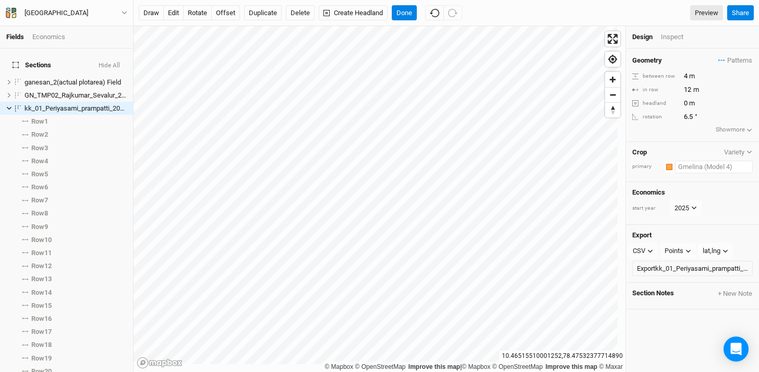
click at [687, 166] on input "text" at bounding box center [714, 167] width 78 height 13
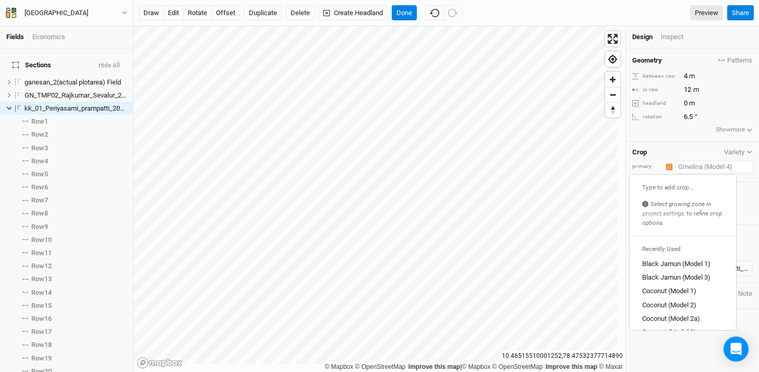
click at [694, 181] on div "Type to add crop... Select growing zone in project settings to refine crop opti…" at bounding box center [682, 205] width 106 height 53
click at [688, 187] on div "Type to add crop..." at bounding box center [682, 187] width 81 height 8
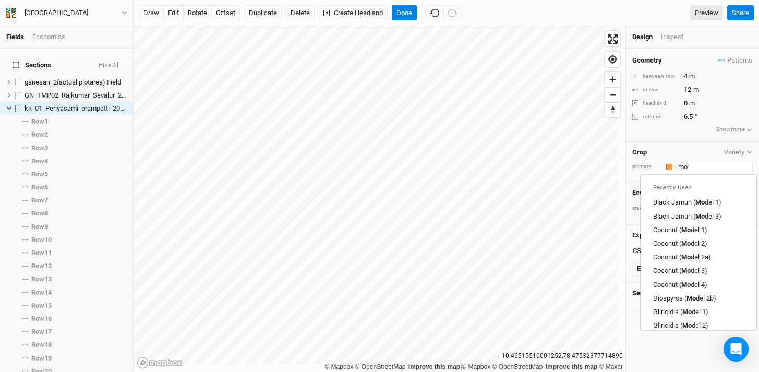
type input "m"
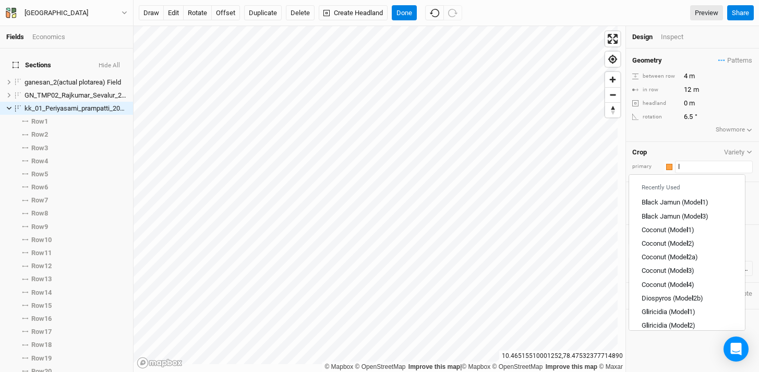
type input "le"
type input "lemon (Model 1)"
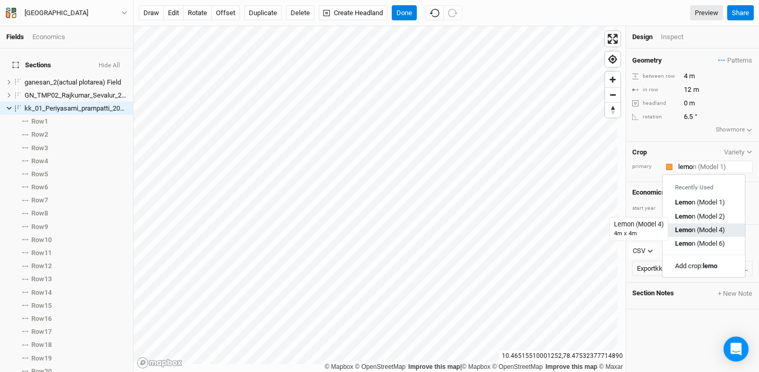
click at [695, 228] on div "Lemo n (Model 4)" at bounding box center [700, 229] width 50 height 9
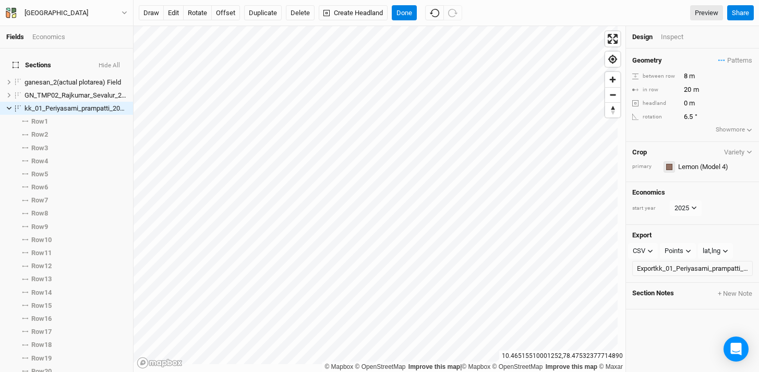
click at [671, 166] on div "button" at bounding box center [669, 167] width 6 height 6
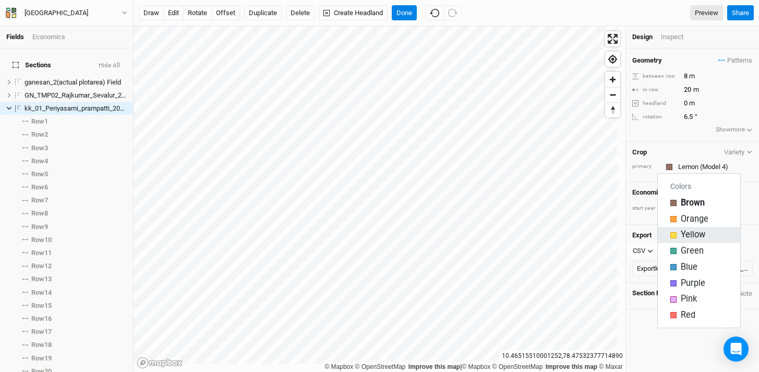
click at [678, 234] on div "Yellow" at bounding box center [698, 235] width 57 height 12
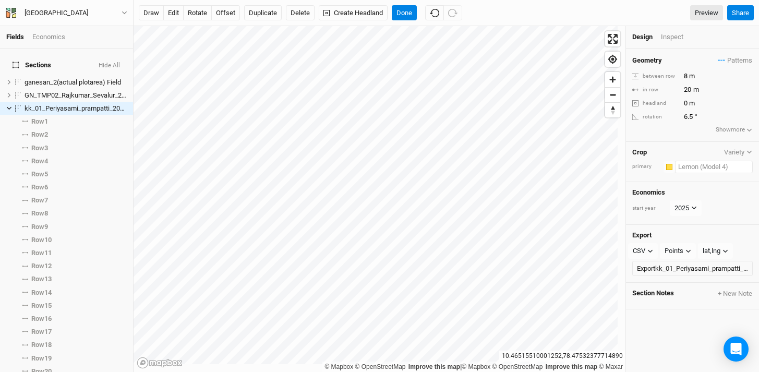
click at [715, 163] on input "text" at bounding box center [714, 167] width 78 height 13
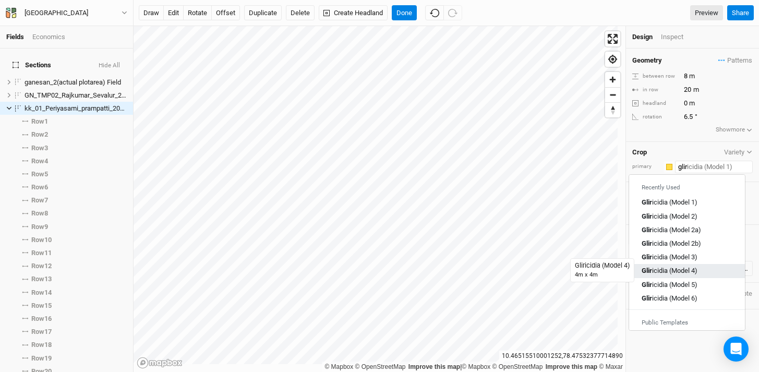
click at [695, 266] on div "Glir icidia (Model 4)" at bounding box center [669, 270] width 56 height 9
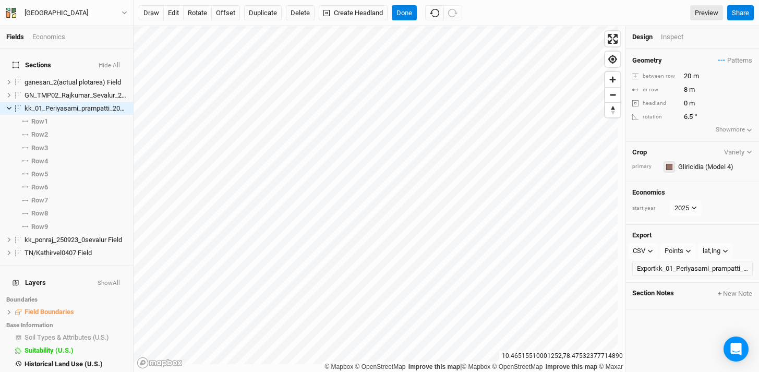
click at [667, 165] on div "button" at bounding box center [669, 167] width 6 height 6
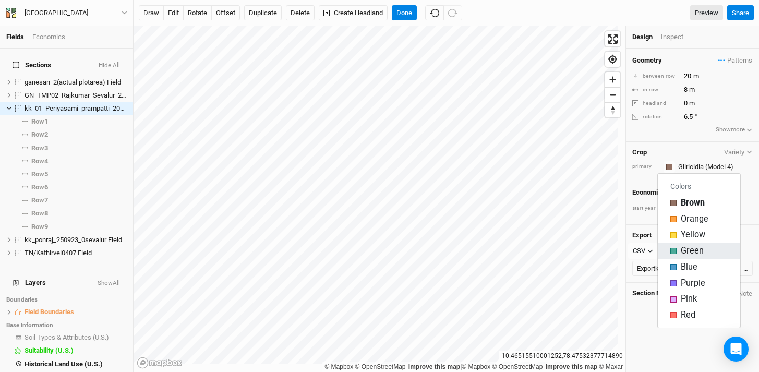
click at [678, 253] on div "Green" at bounding box center [698, 251] width 57 height 12
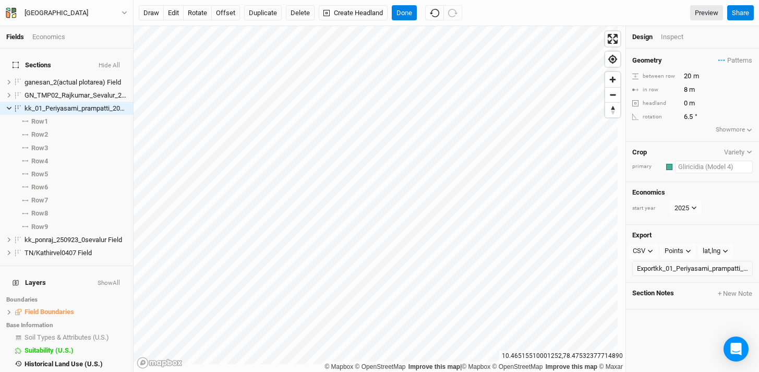
click at [741, 165] on input "text" at bounding box center [714, 167] width 78 height 13
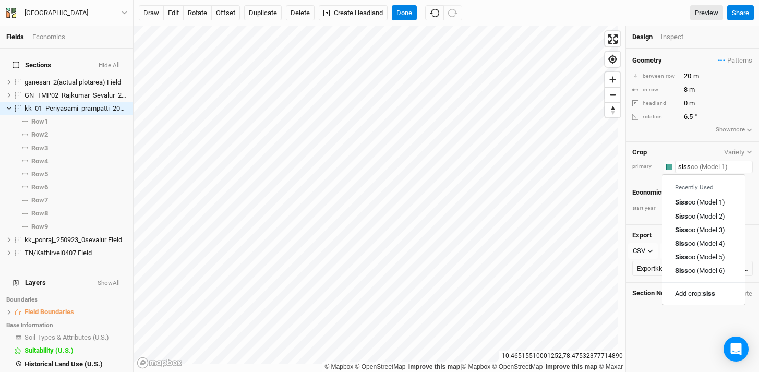
click at [698, 247] on div "Siss oo (Model 4)" at bounding box center [700, 243] width 50 height 9
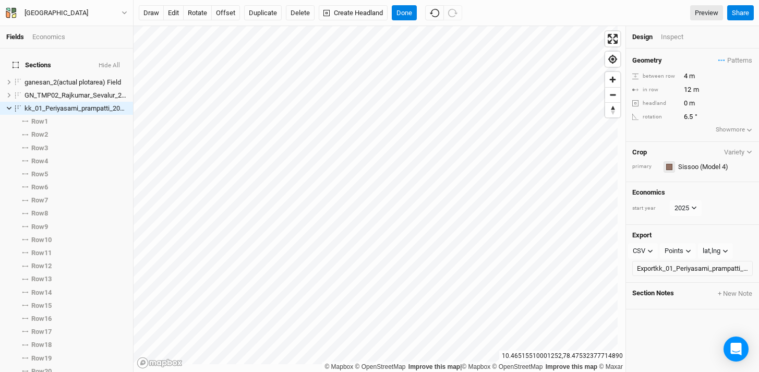
click at [670, 166] on div "button" at bounding box center [669, 167] width 6 height 6
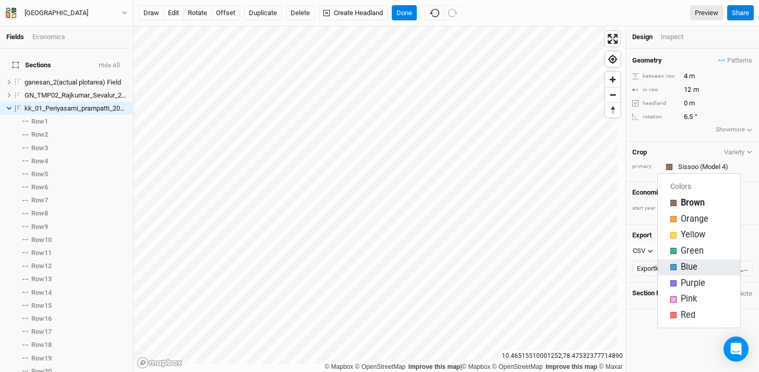
click at [678, 264] on div "Blue" at bounding box center [698, 267] width 57 height 12
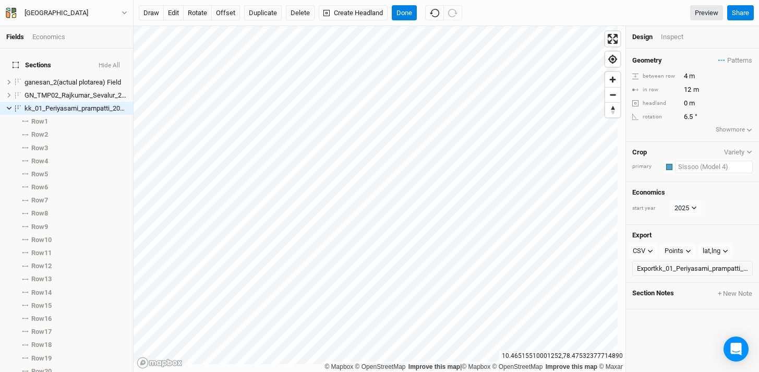
click at [727, 167] on input "text" at bounding box center [714, 167] width 78 height 13
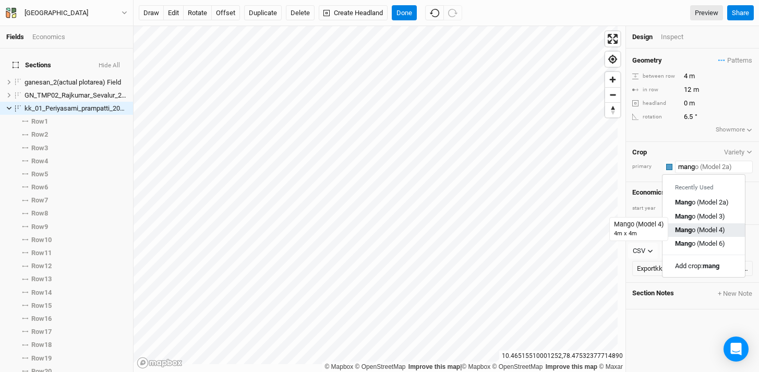
click at [705, 227] on div "Mang o (Model 4)" at bounding box center [700, 229] width 50 height 9
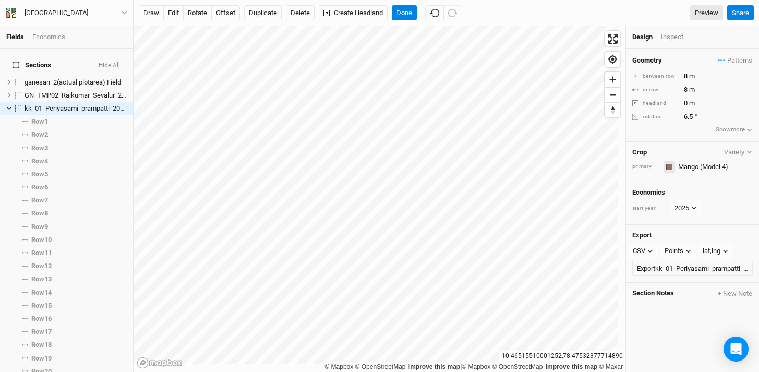
click at [670, 168] on div "button" at bounding box center [669, 167] width 6 height 6
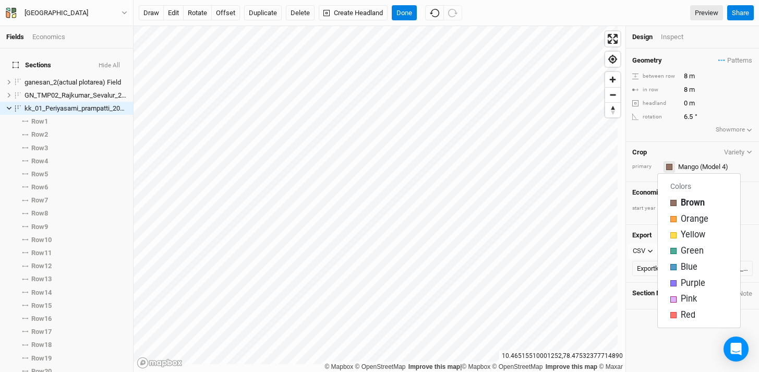
click at [670, 168] on div "button" at bounding box center [669, 167] width 6 height 6
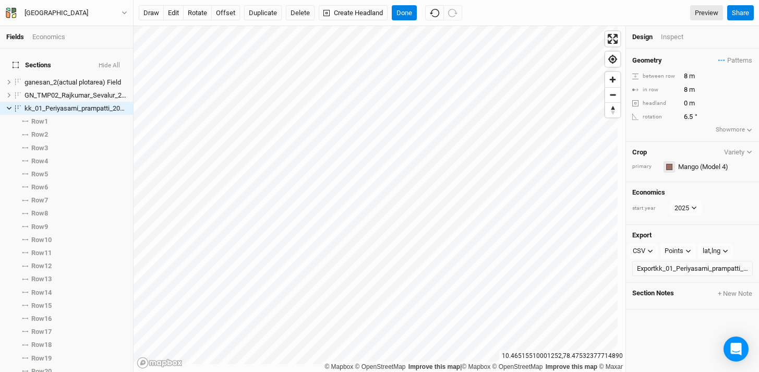
click at [669, 168] on div "button" at bounding box center [669, 167] width 6 height 6
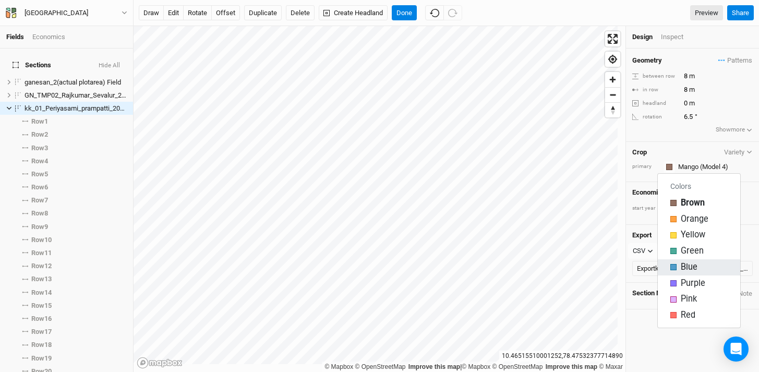
click at [675, 269] on div "button" at bounding box center [673, 267] width 6 height 6
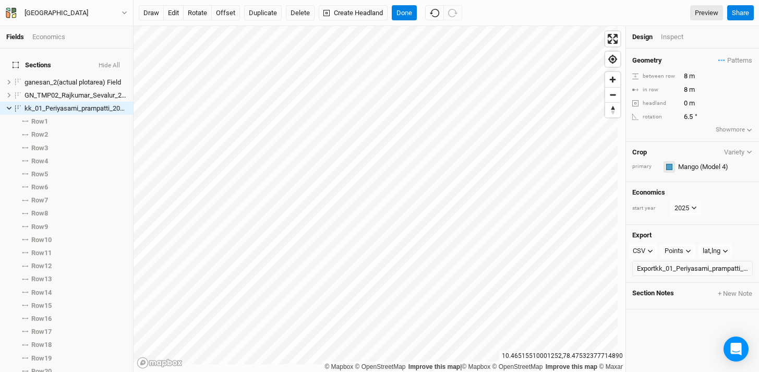
click at [670, 166] on div "button" at bounding box center [669, 167] width 6 height 6
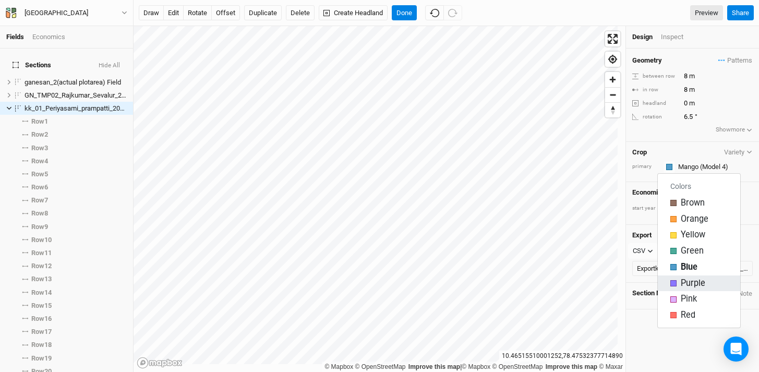
click at [675, 280] on div "button" at bounding box center [673, 283] width 6 height 6
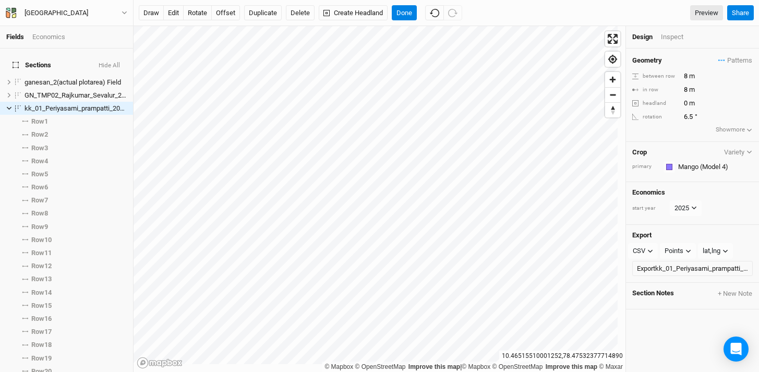
click at [714, 182] on div "Economics start year [DATE]" at bounding box center [692, 203] width 133 height 43
click at [714, 164] on input "text" at bounding box center [714, 167] width 78 height 13
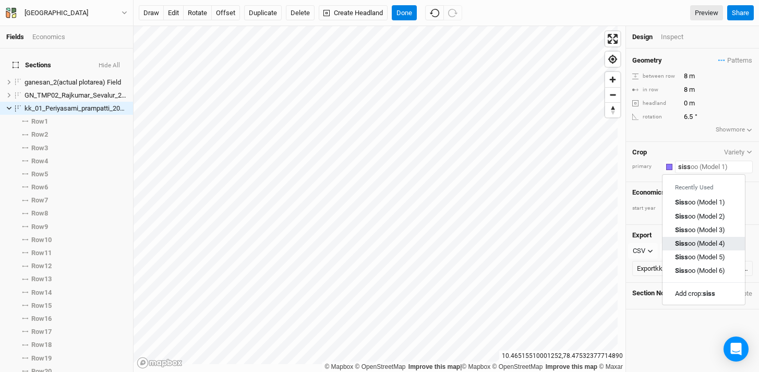
click at [710, 237] on link "Siss oo (Model 4)" at bounding box center [703, 244] width 82 height 14
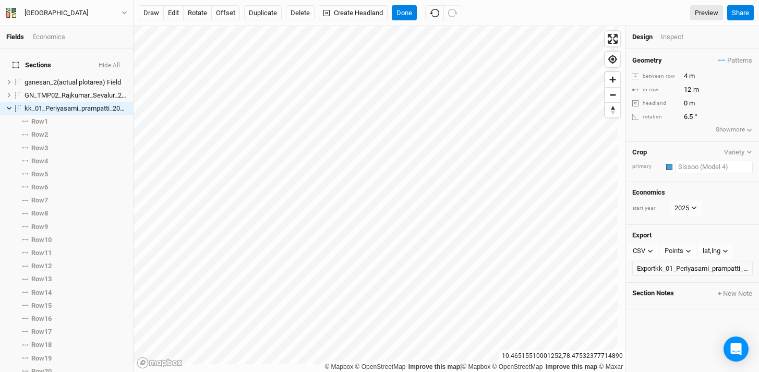
click at [731, 168] on input "text" at bounding box center [714, 167] width 78 height 13
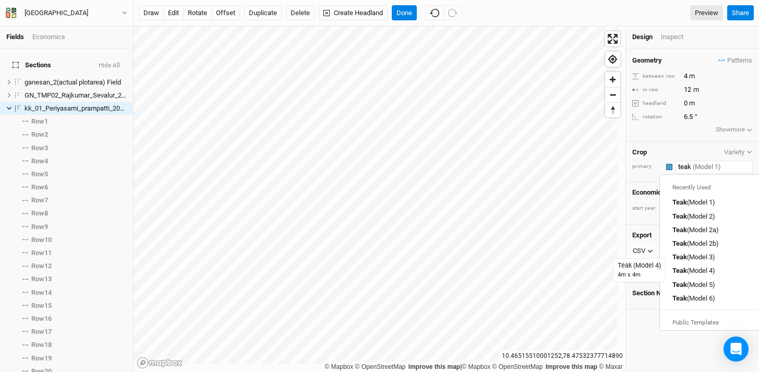
click at [715, 269] on div "Teak (Model 4)" at bounding box center [693, 270] width 43 height 9
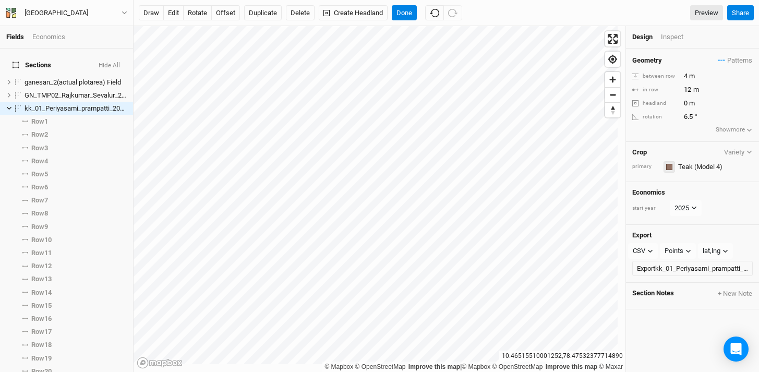
click at [669, 167] on div "button" at bounding box center [669, 167] width 6 height 6
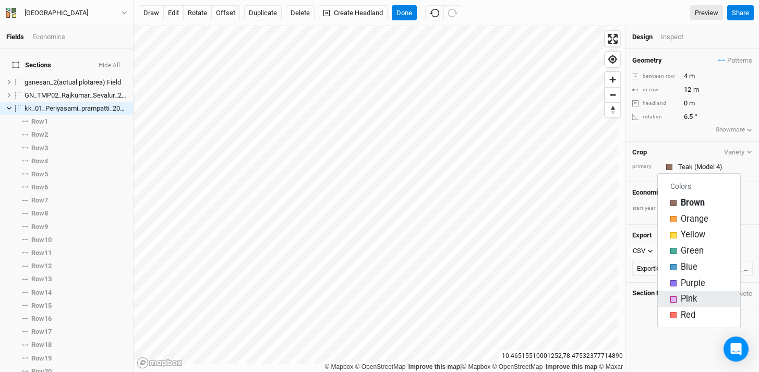
click at [682, 301] on span "Pink" at bounding box center [688, 299] width 16 height 12
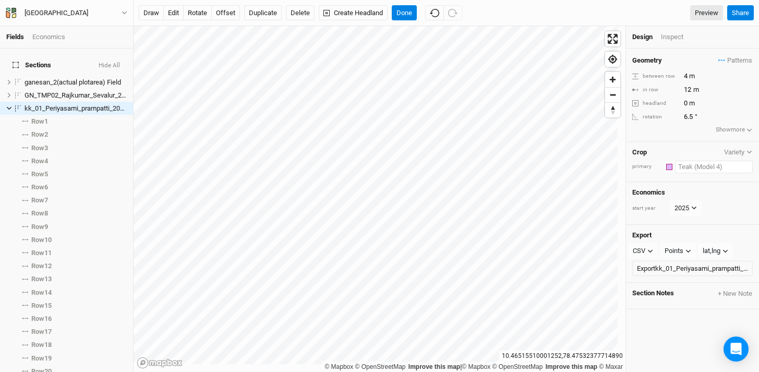
click at [729, 167] on input "text" at bounding box center [714, 167] width 78 height 13
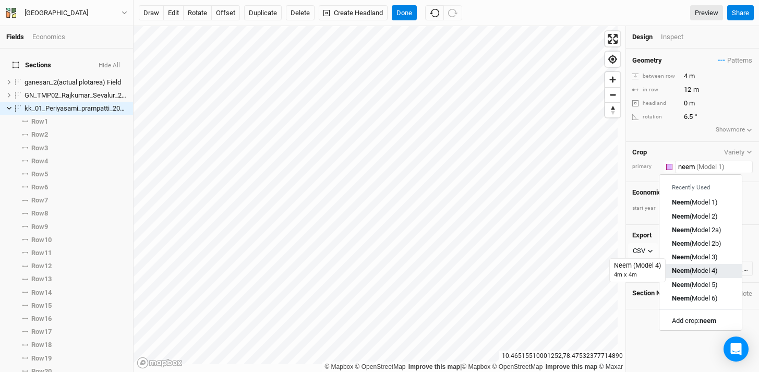
click at [700, 274] on div "Neem (Model 4)" at bounding box center [695, 270] width 46 height 9
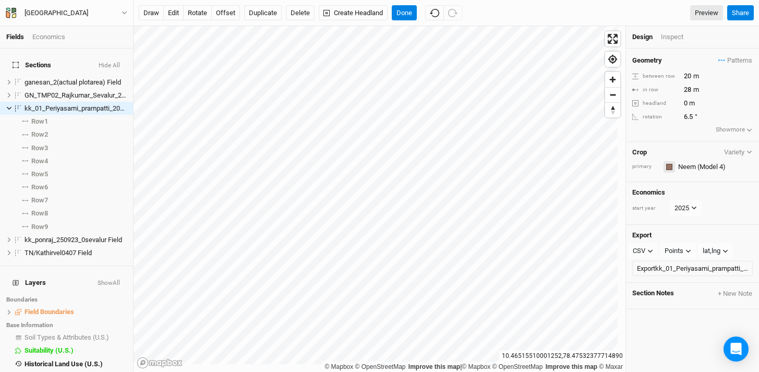
click at [668, 167] on div "button" at bounding box center [669, 167] width 6 height 6
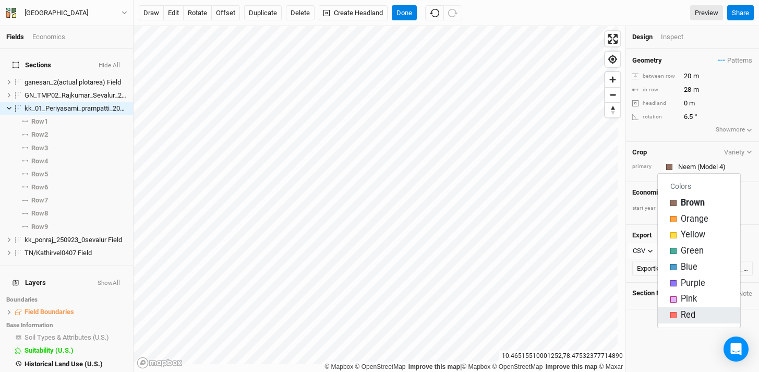
click at [676, 315] on div "Red" at bounding box center [698, 315] width 57 height 12
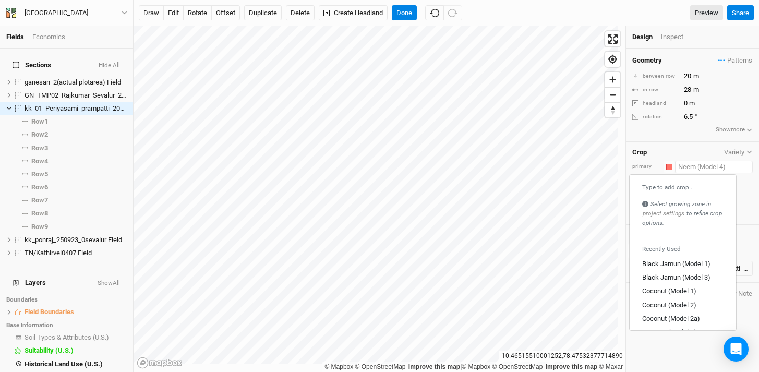
click at [731, 167] on input "text" at bounding box center [714, 167] width 78 height 13
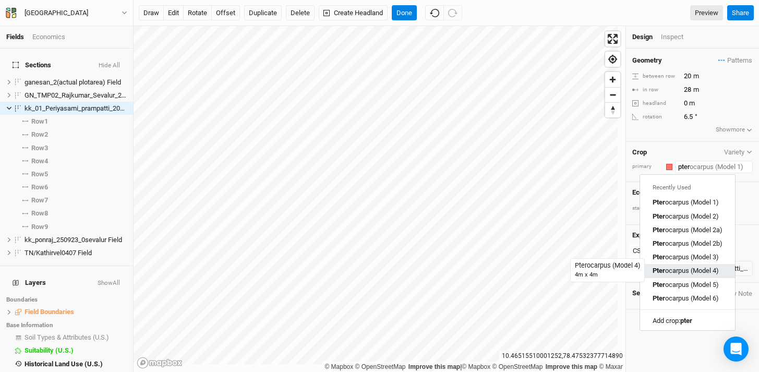
click at [696, 269] on div "Pter ocarpus (Model 4)" at bounding box center [685, 270] width 66 height 9
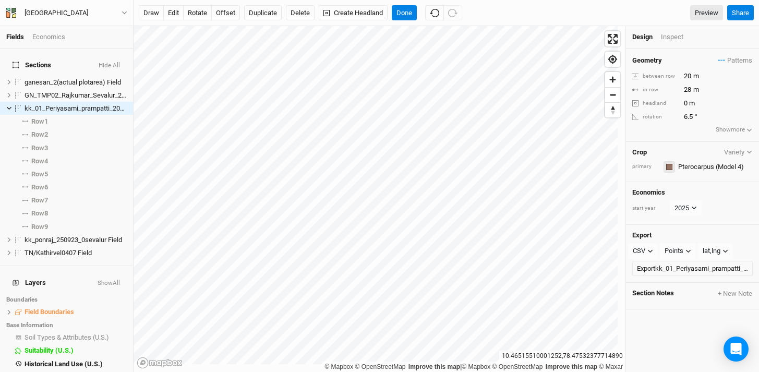
click at [671, 168] on div "button" at bounding box center [669, 167] width 6 height 6
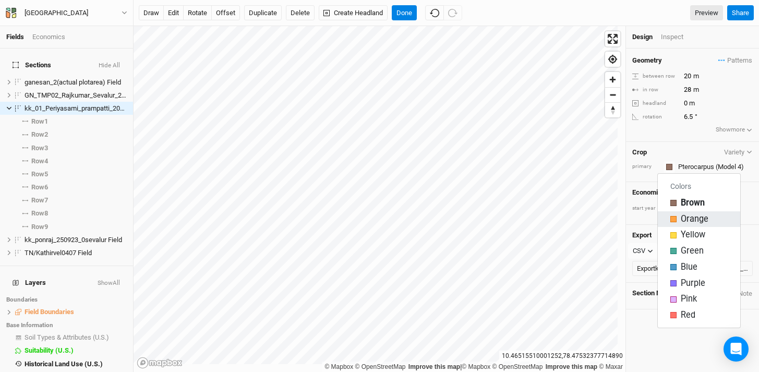
click at [678, 216] on div "Orange" at bounding box center [698, 219] width 57 height 12
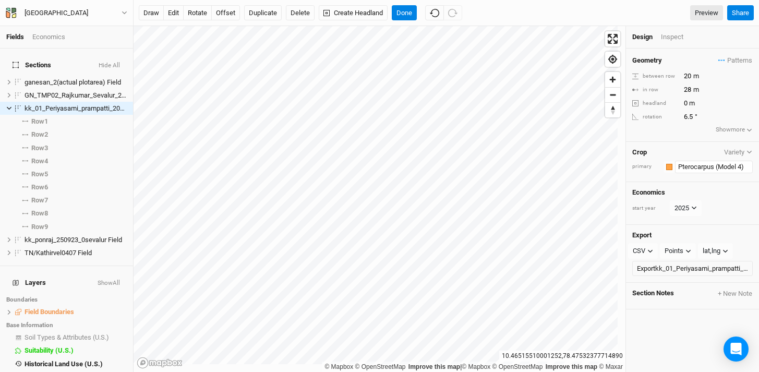
click at [737, 161] on input "Pterocarpus (Model 4)" at bounding box center [714, 167] width 78 height 13
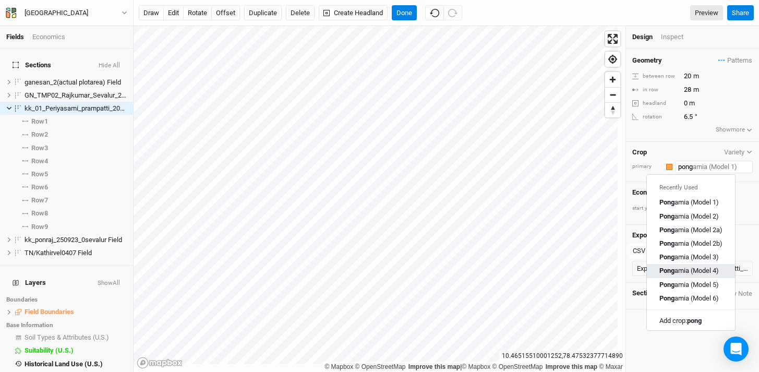
click at [696, 275] on link "Pong amia (Model 4)" at bounding box center [691, 271] width 88 height 14
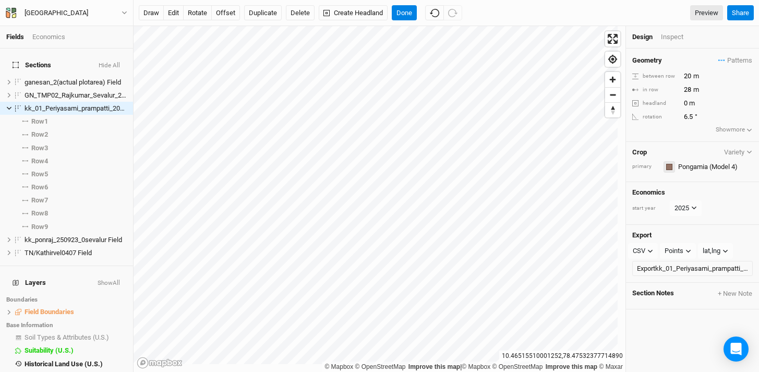
click at [670, 167] on div "button" at bounding box center [669, 167] width 6 height 6
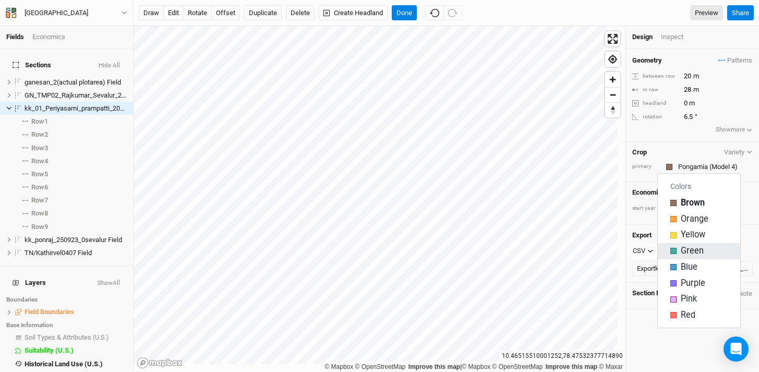
click at [676, 249] on div "button" at bounding box center [673, 251] width 6 height 6
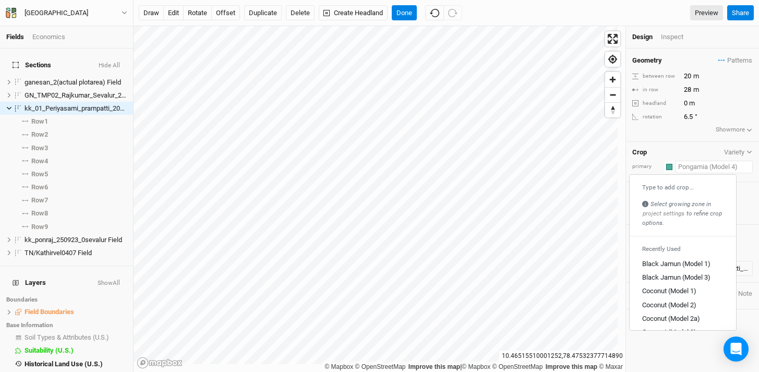
click at [710, 163] on input "text" at bounding box center [714, 167] width 78 height 13
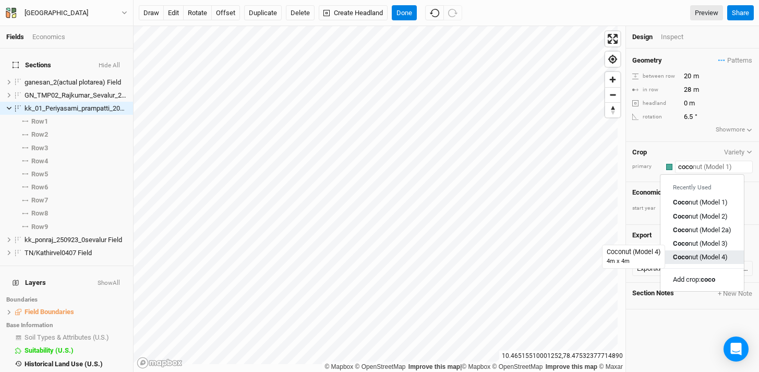
click at [707, 259] on div "Coco nut (Model 4)" at bounding box center [700, 256] width 55 height 9
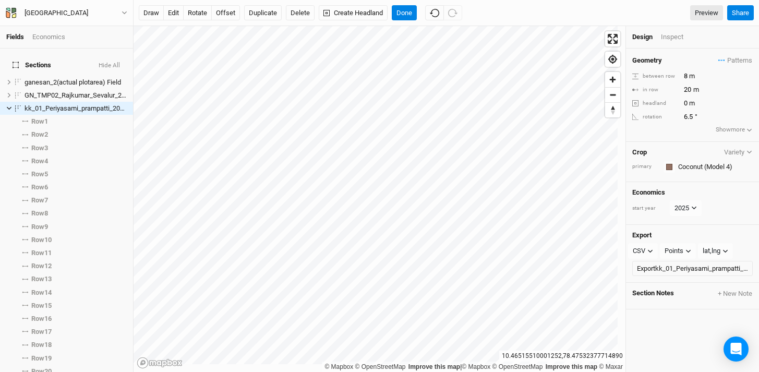
click at [740, 218] on div "Economics start year [DATE]" at bounding box center [692, 203] width 133 height 43
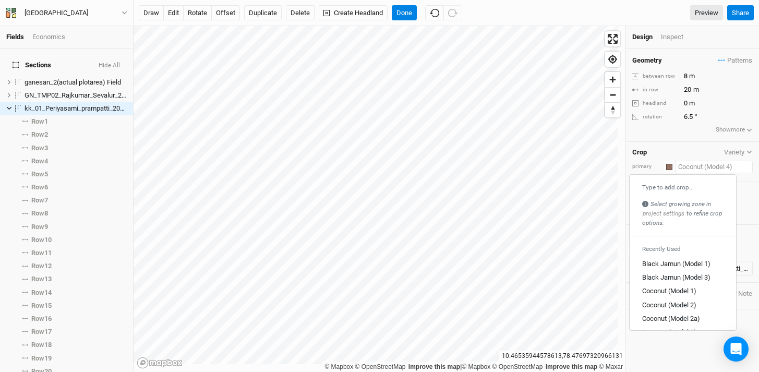
click at [702, 162] on input "text" at bounding box center [714, 167] width 78 height 13
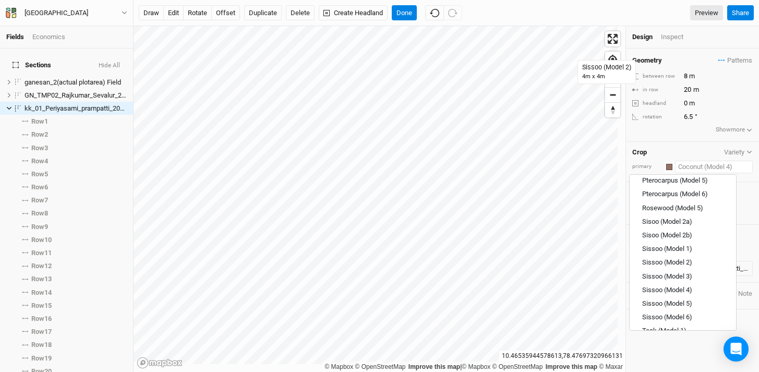
scroll to position [1099, 0]
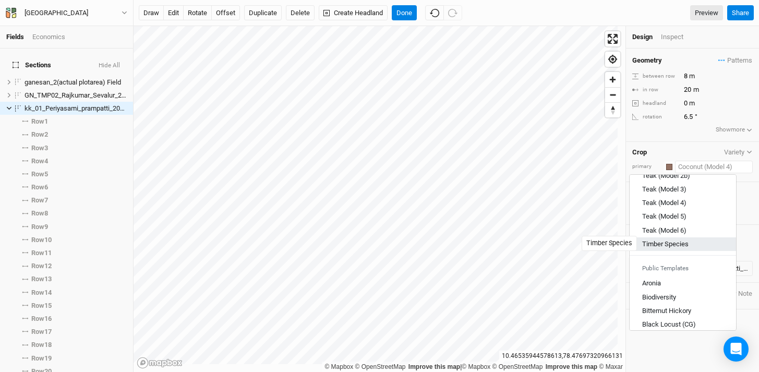
click at [668, 244] on div "Timber Species" at bounding box center [665, 243] width 46 height 9
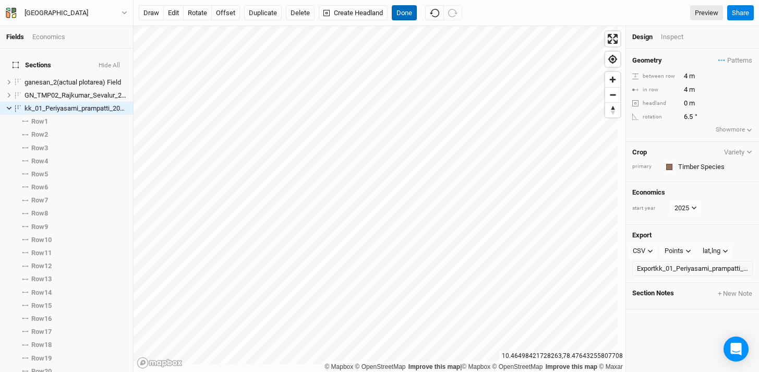
click at [406, 17] on button "Done" at bounding box center [404, 13] width 25 height 16
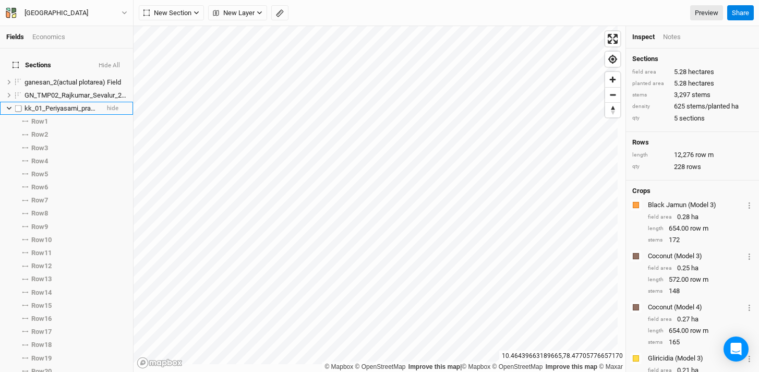
click at [21, 102] on label at bounding box center [18, 108] width 13 height 13
click at [21, 105] on input "checkbox" at bounding box center [18, 108] width 7 height 7
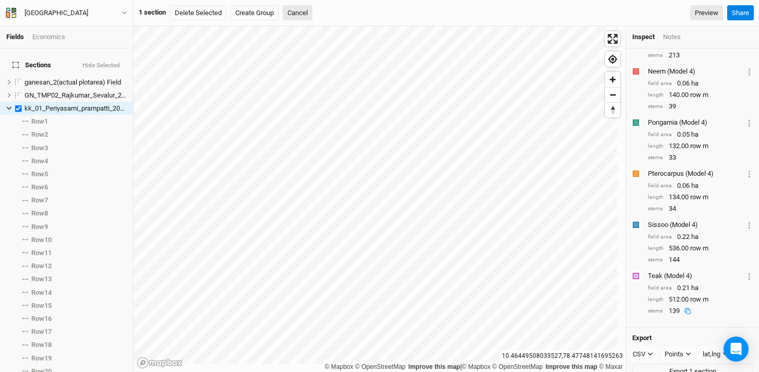
scroll to position [411, 0]
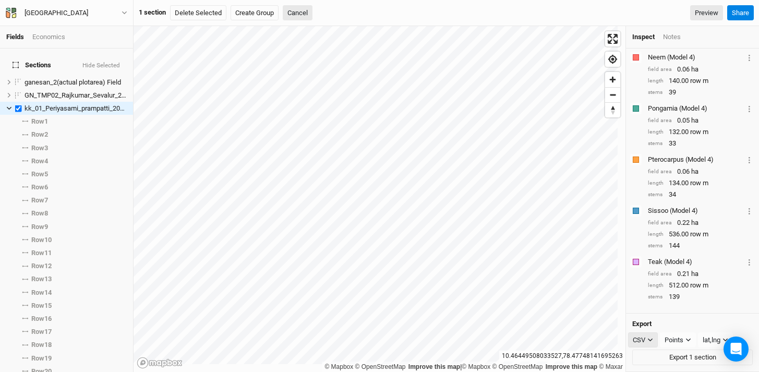
click at [640, 342] on div "CSV" at bounding box center [638, 340] width 13 height 10
click at [664, 342] on button "PDF" at bounding box center [669, 340] width 82 height 16
click at [669, 356] on button "Export 1 section" at bounding box center [692, 357] width 120 height 16
click at [19, 102] on label at bounding box center [18, 108] width 13 height 13
click at [19, 105] on input "checkbox" at bounding box center [18, 108] width 7 height 7
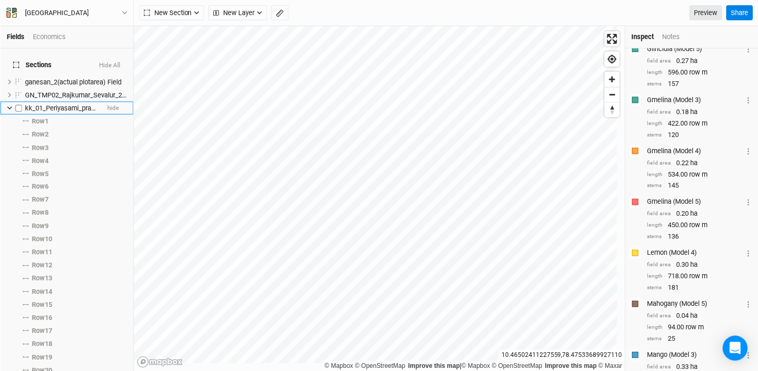
scroll to position [871, 0]
click at [10, 107] on icon at bounding box center [9, 108] width 5 height 3
